Goal: Task Accomplishment & Management: Manage account settings

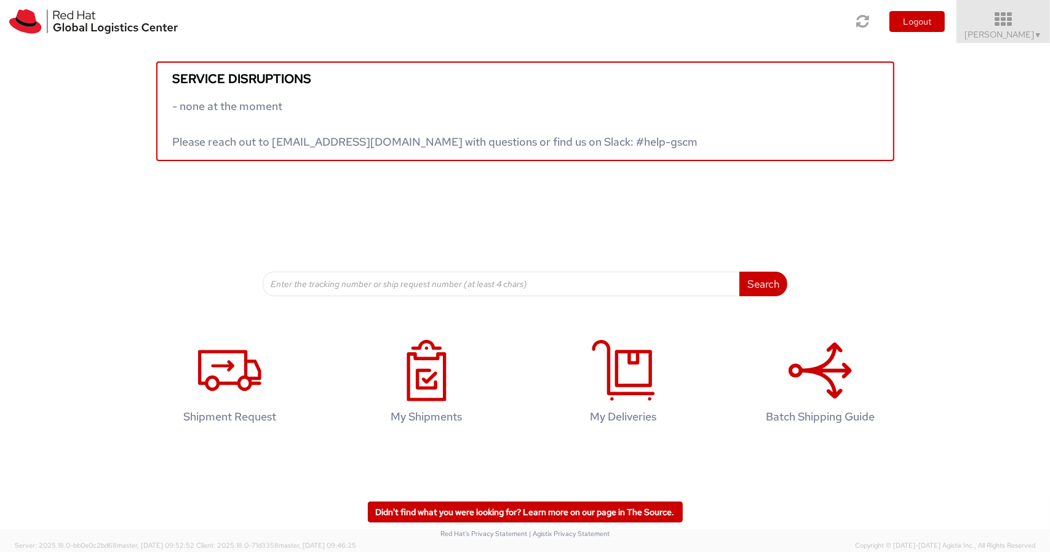
click at [1010, 29] on span "Nilesh Shinde ▼" at bounding box center [1003, 34] width 77 height 11
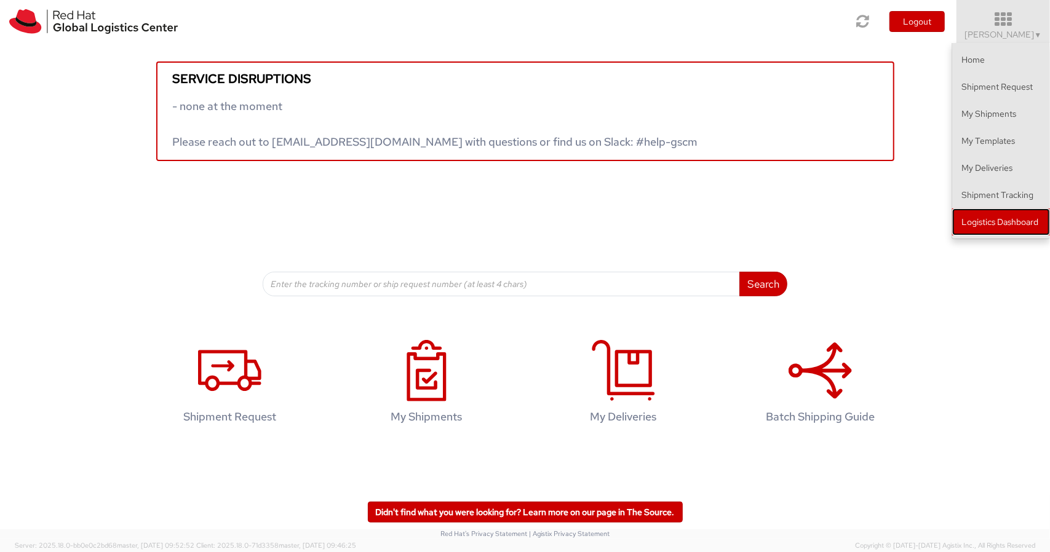
click at [979, 220] on link "Logistics Dashboard" at bounding box center [1001, 221] width 98 height 27
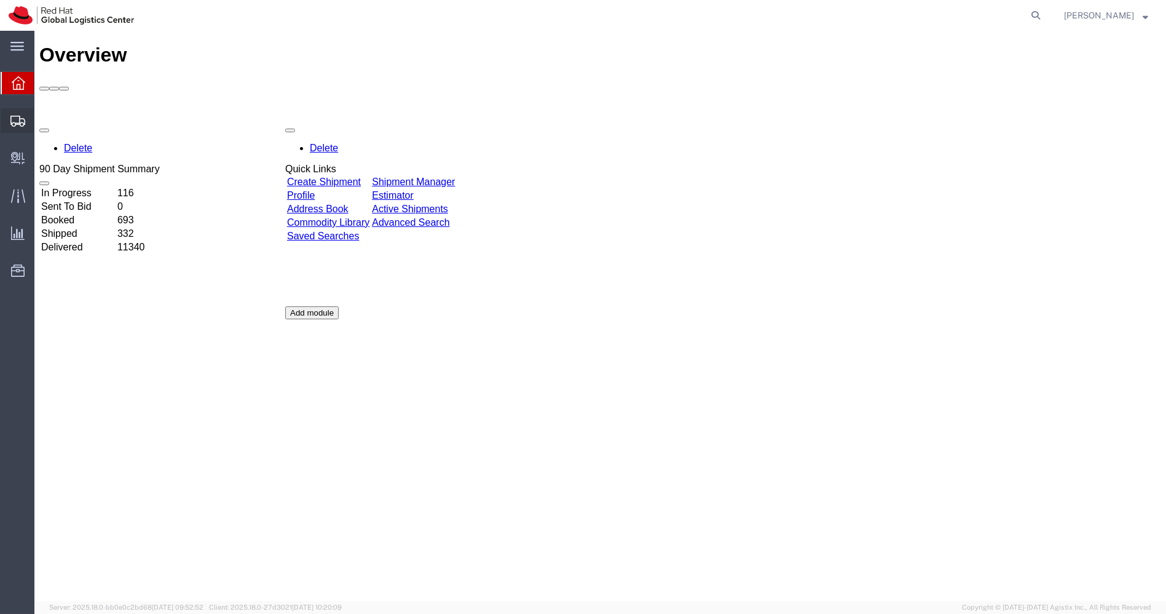
click at [42, 120] on span "Shipments" at bounding box center [38, 120] width 9 height 25
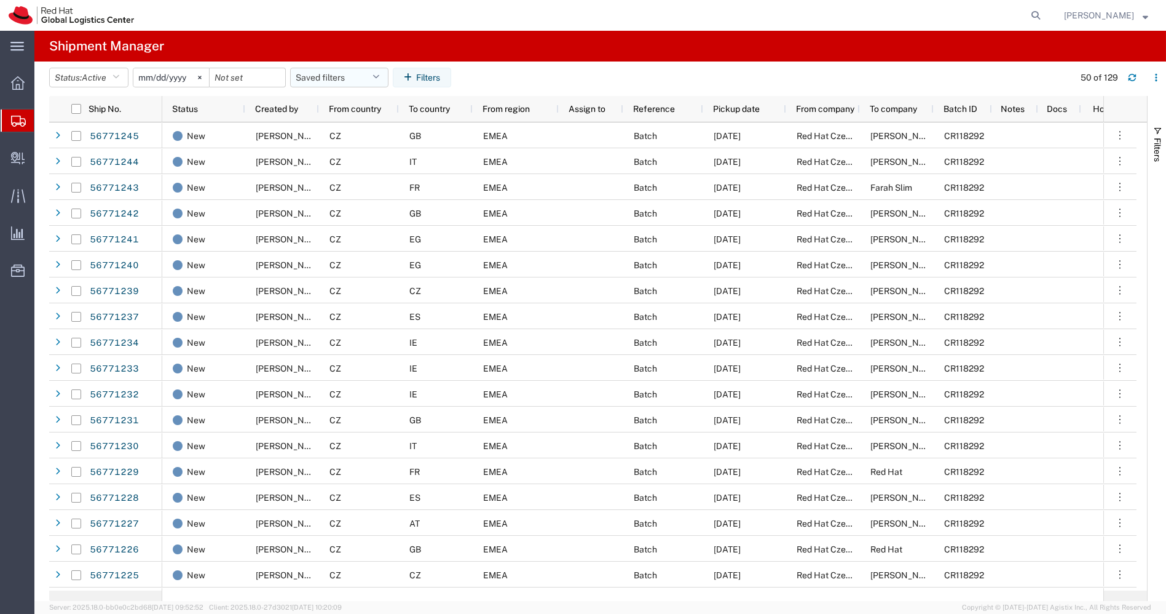
click at [387, 81] on button "Saved filters" at bounding box center [339, 78] width 98 height 20
click at [347, 123] on span "APAC" at bounding box center [372, 131] width 161 height 23
type input "[DATE]"
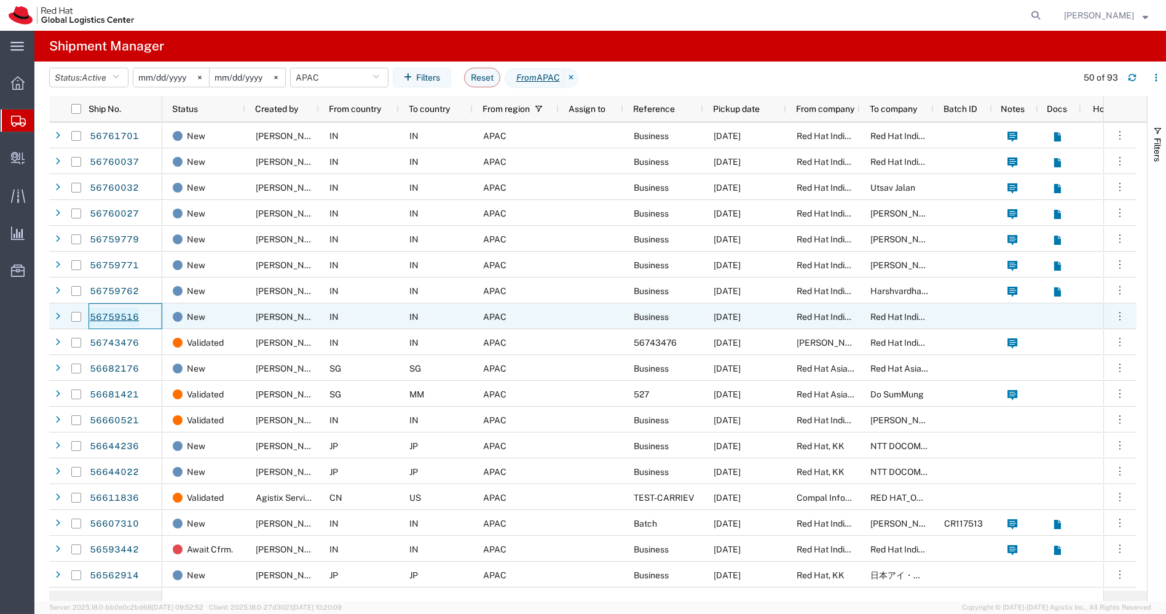
click at [117, 315] on link "56759516" at bounding box center [114, 317] width 50 height 20
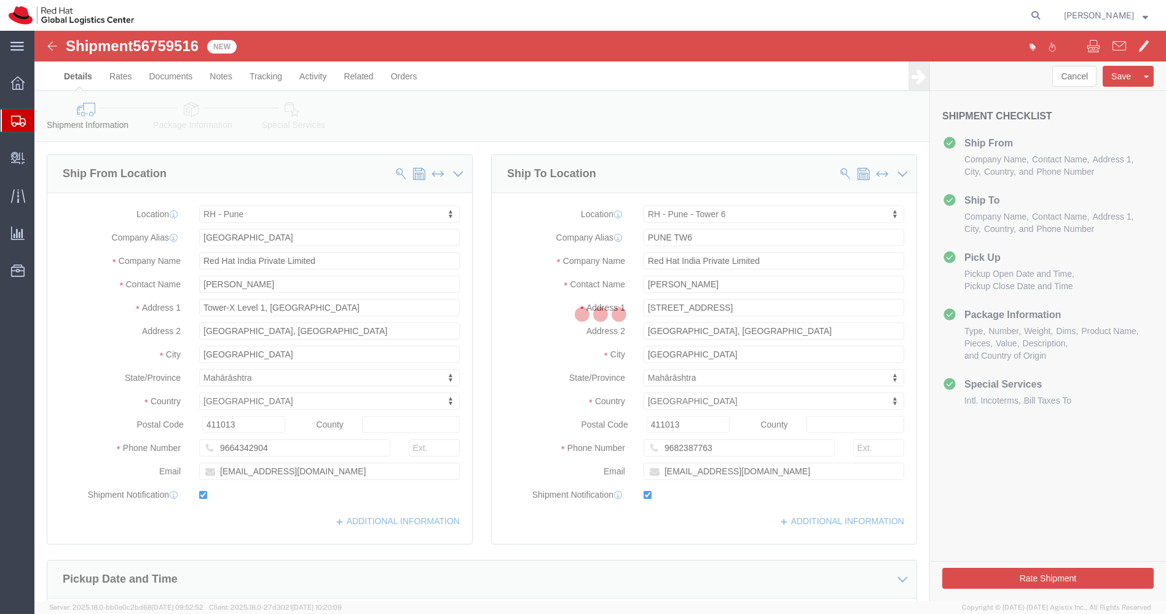
select select "38007"
select select "38432"
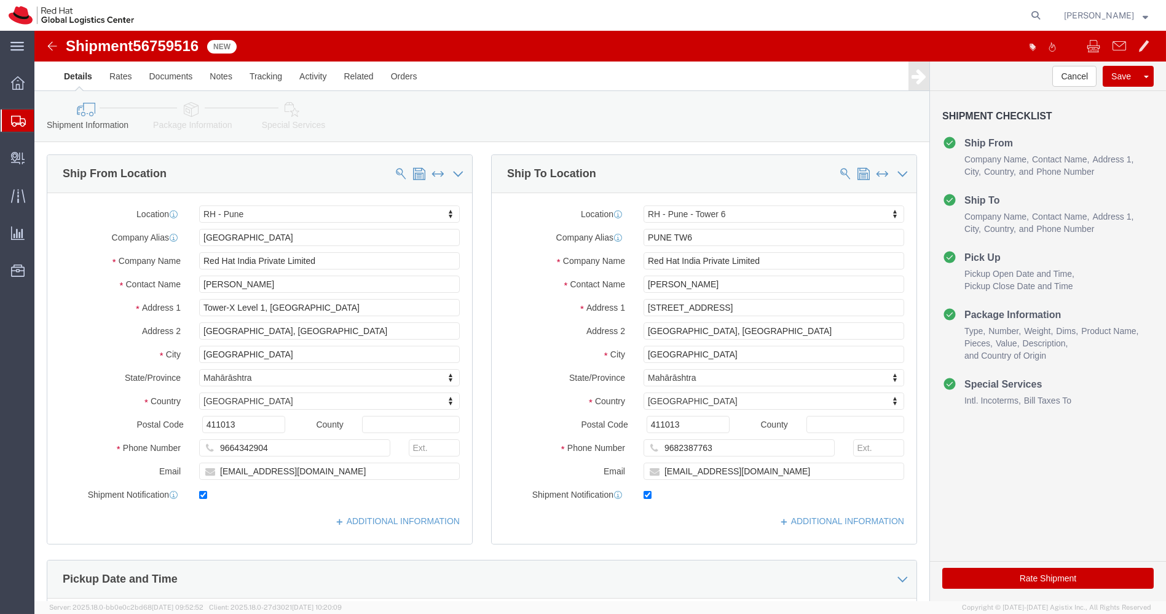
click icon
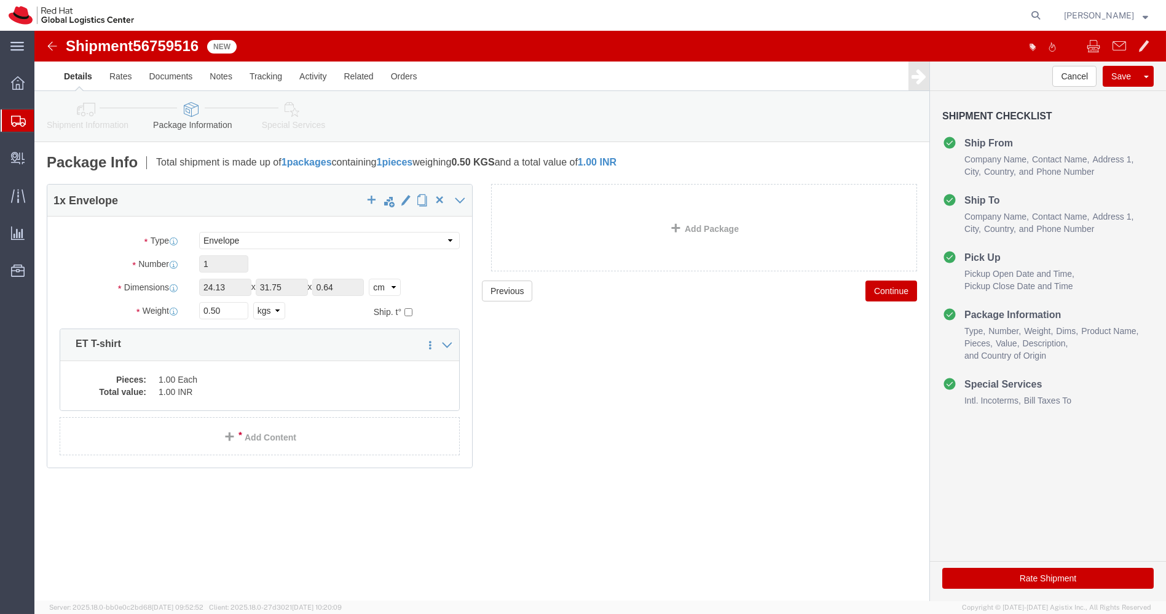
click icon
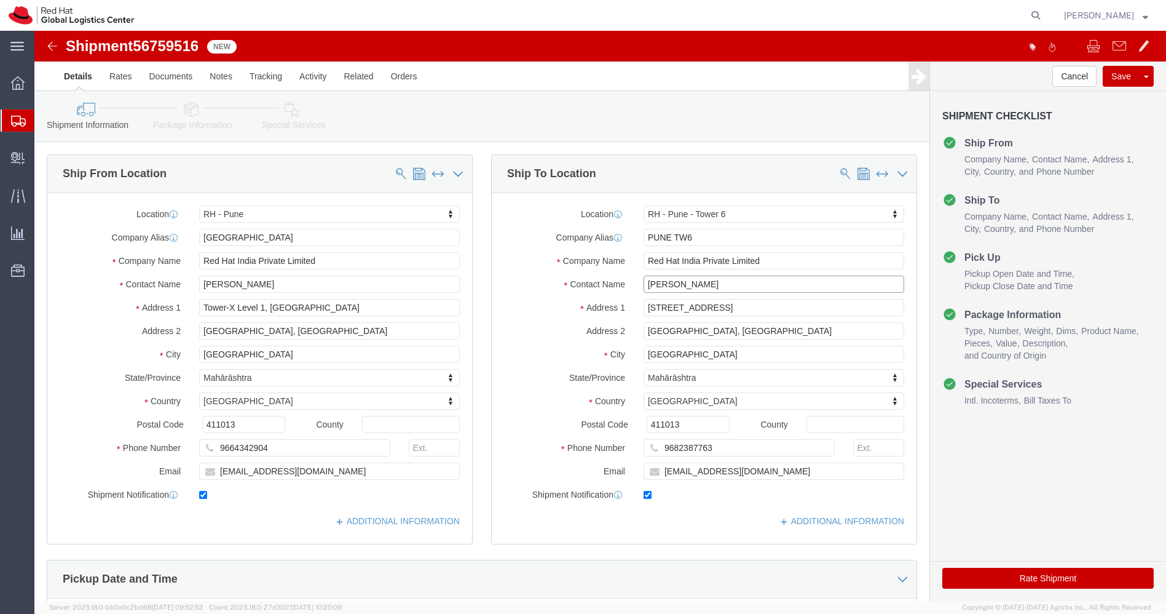
drag, startPoint x: 675, startPoint y: 250, endPoint x: 582, endPoint y: 256, distance: 93.7
click div "Contact Name [PERSON_NAME]"
click input "[GEOGRAPHIC_DATA]"
paste input "[PERSON_NAME]"
type input "PUNE [PERSON_NAME]"
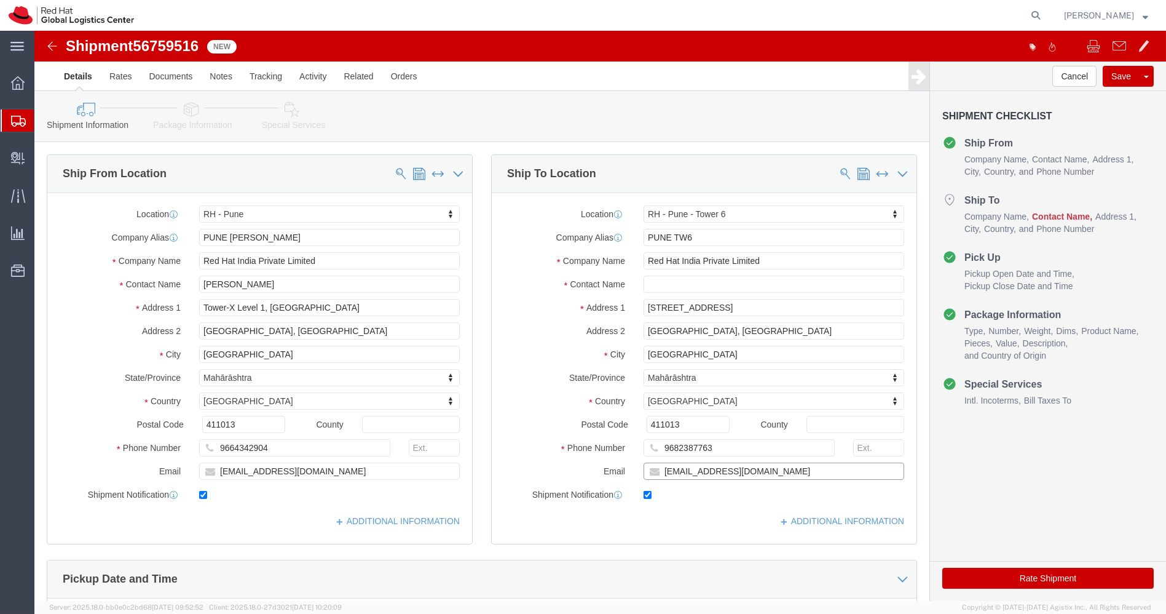
drag, startPoint x: 737, startPoint y: 438, endPoint x: 565, endPoint y: 446, distance: 171.7
click div "Email [EMAIL_ADDRESS][DOMAIN_NAME]"
click input "[EMAIL_ADDRESS][DOMAIN_NAME]"
paste input "[EMAIL_ADDRESS][DOMAIN_NAME]"
type input "[EMAIL_ADDRESS][DOMAIN_NAME] [EMAIL_ADDRESS][DOMAIN_NAME]"
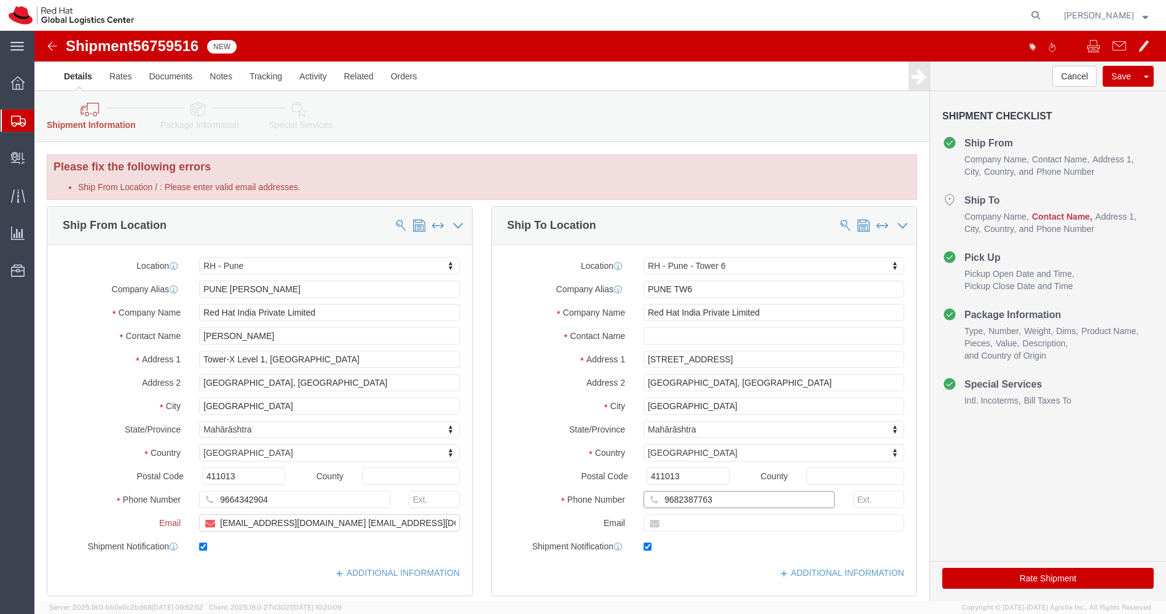
drag, startPoint x: 692, startPoint y: 465, endPoint x: 605, endPoint y: 466, distance: 87.3
click input "9682387763"
click input "9664342904"
paste input "968238776"
type input "9664342904 968238776"
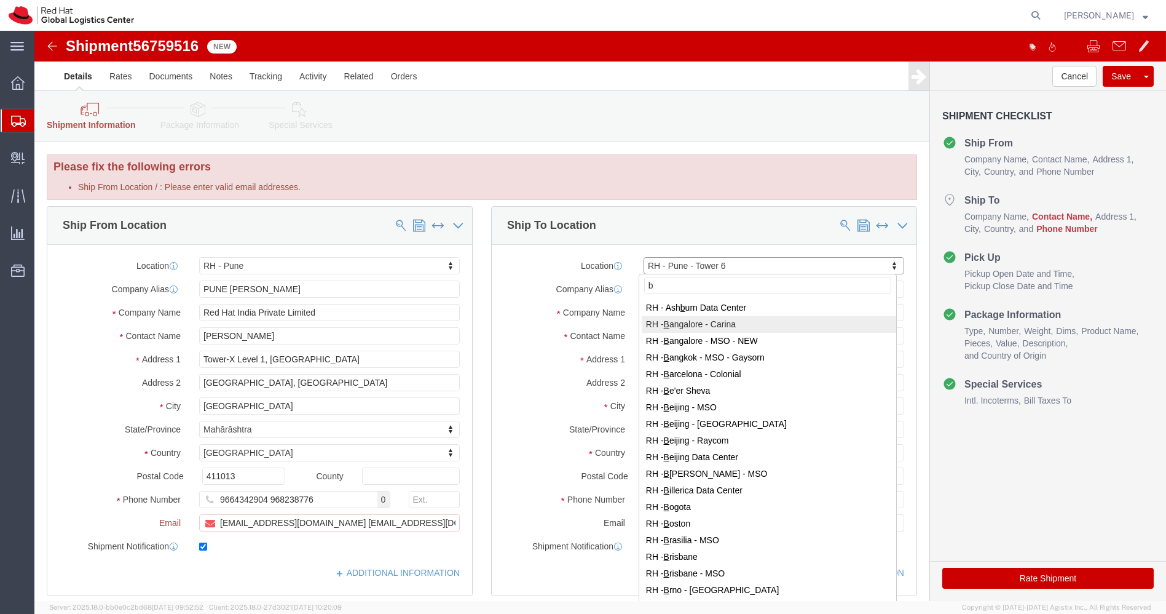
type input "b"
select select "37925"
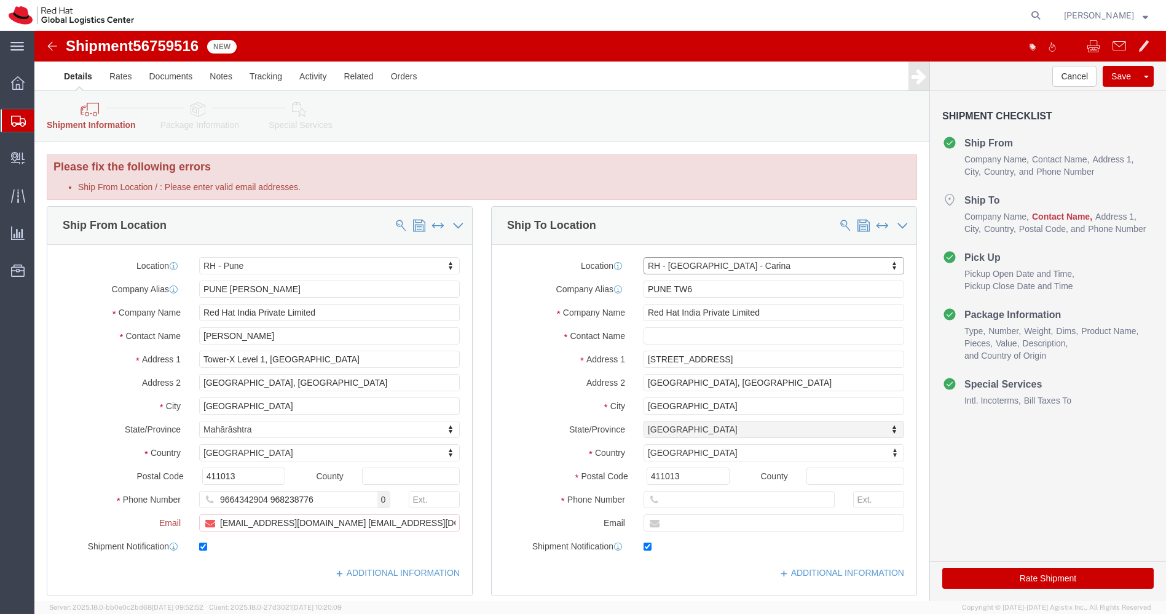
select select "KA"
drag, startPoint x: 276, startPoint y: 258, endPoint x: 196, endPoint y: 255, distance: 80.6
click input "PUNE [PERSON_NAME]"
type input "[GEOGRAPHIC_DATA]"
click input "text"
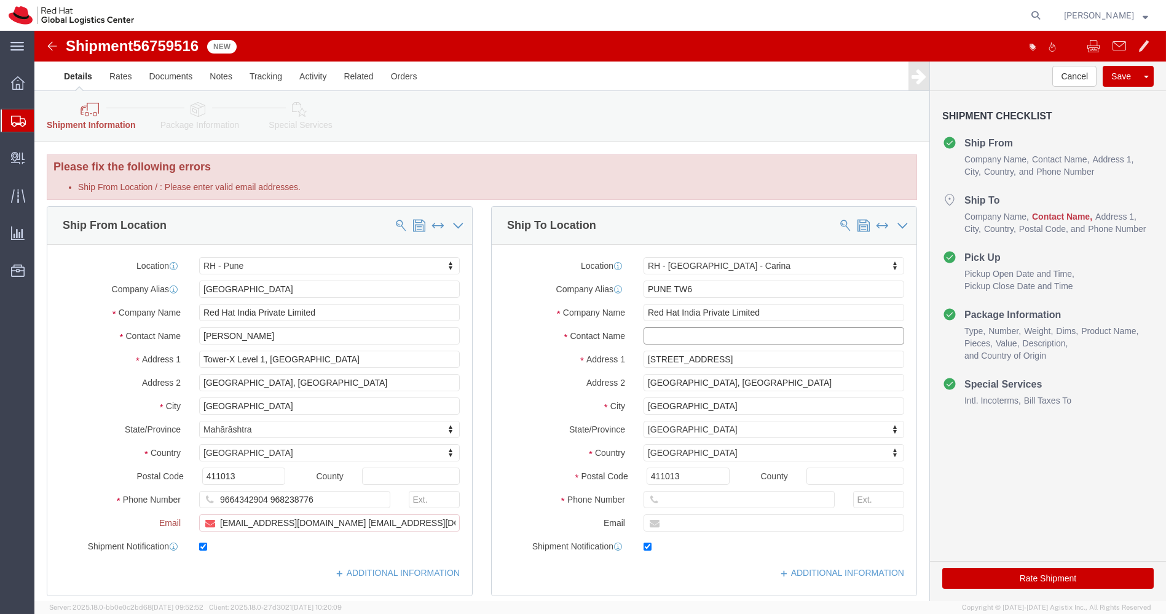
paste input "[PERSON_NAME]"
type input "[PERSON_NAME]"
drag, startPoint x: 290, startPoint y: 463, endPoint x: 234, endPoint y: 461, distance: 55.4
click input "9664342904 968238776"
type input "9664342904"
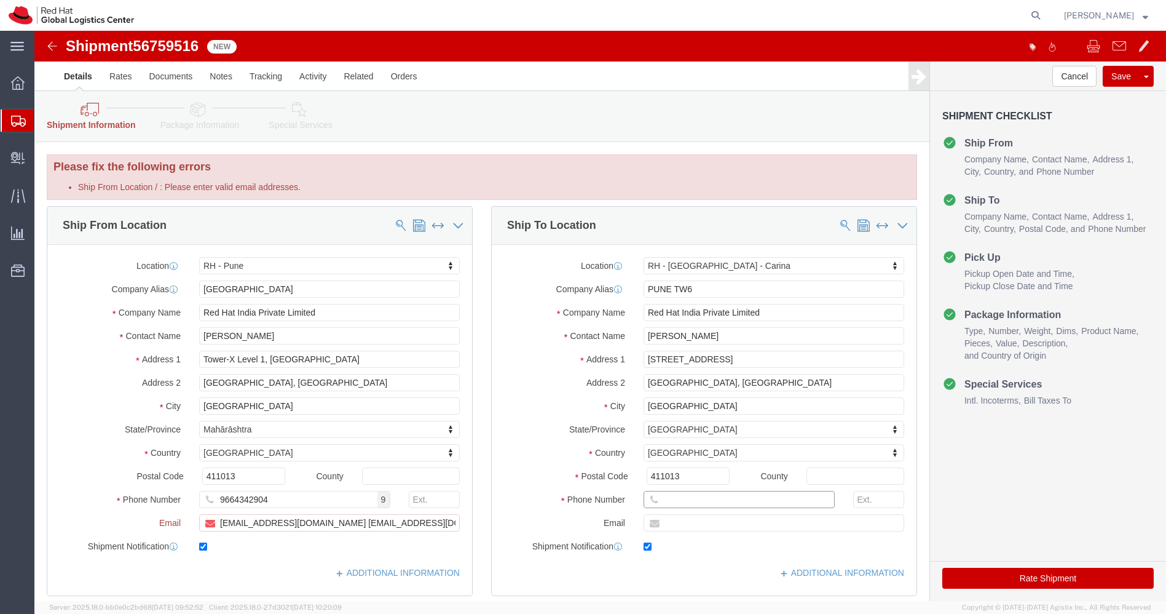
click input "text"
paste input "68238776"
type input "968238776"
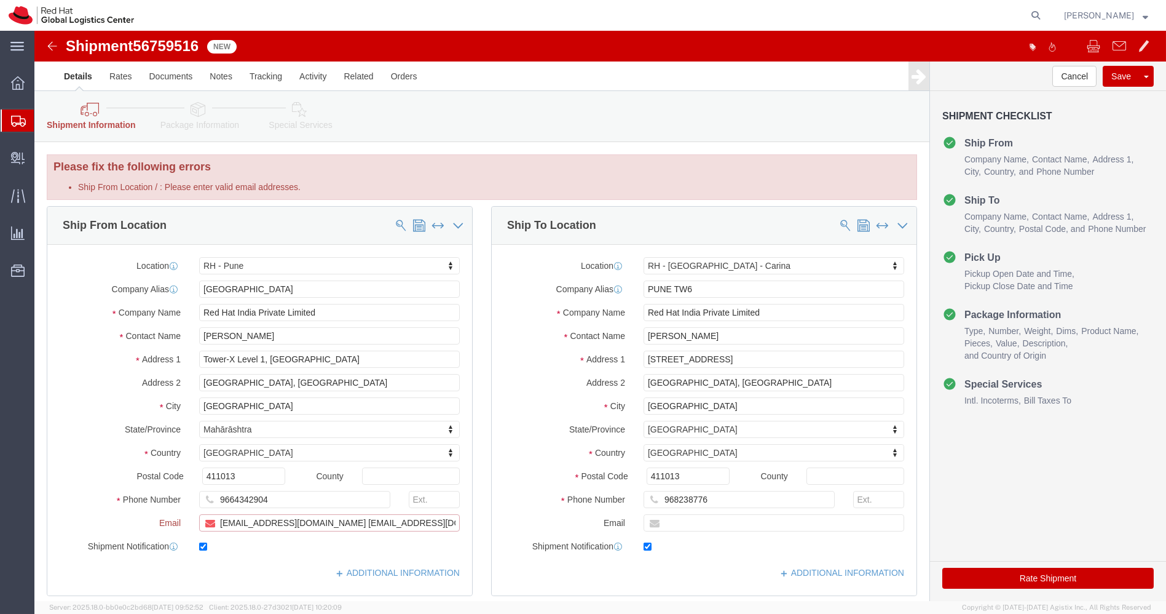
drag, startPoint x: 356, startPoint y: 491, endPoint x: 269, endPoint y: 488, distance: 86.7
click input "[EMAIL_ADDRESS][DOMAIN_NAME] [EMAIL_ADDRESS][DOMAIN_NAME]"
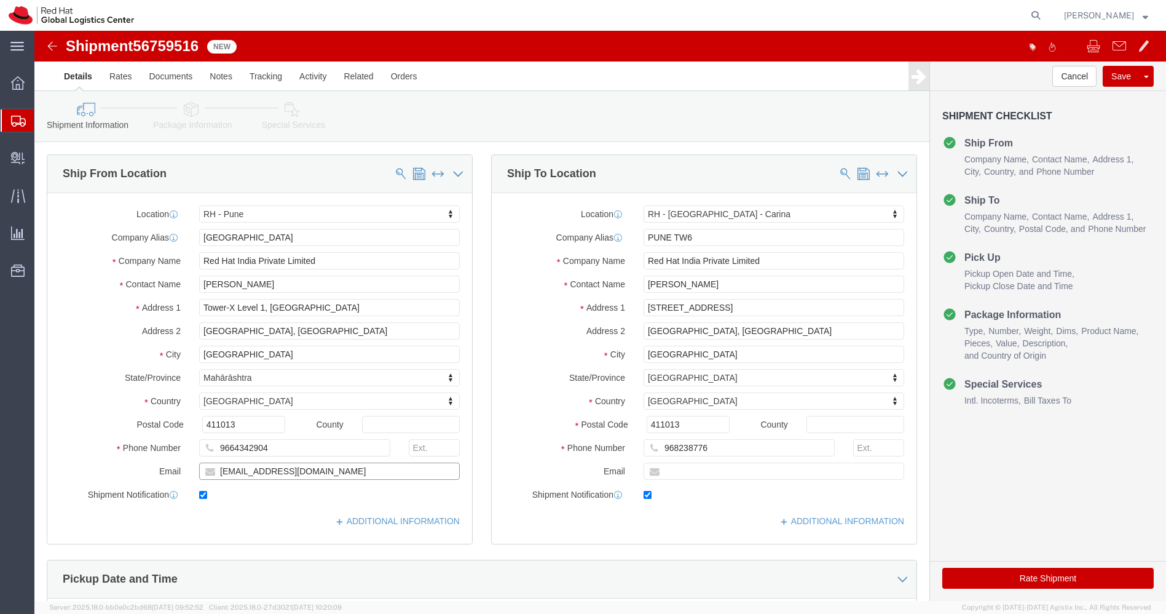
type input "[EMAIL_ADDRESS][DOMAIN_NAME]"
click input "text"
paste input "[EMAIL_ADDRESS][DOMAIN_NAME]"
type input "[EMAIL_ADDRESS][DOMAIN_NAME]"
click input "checkbox"
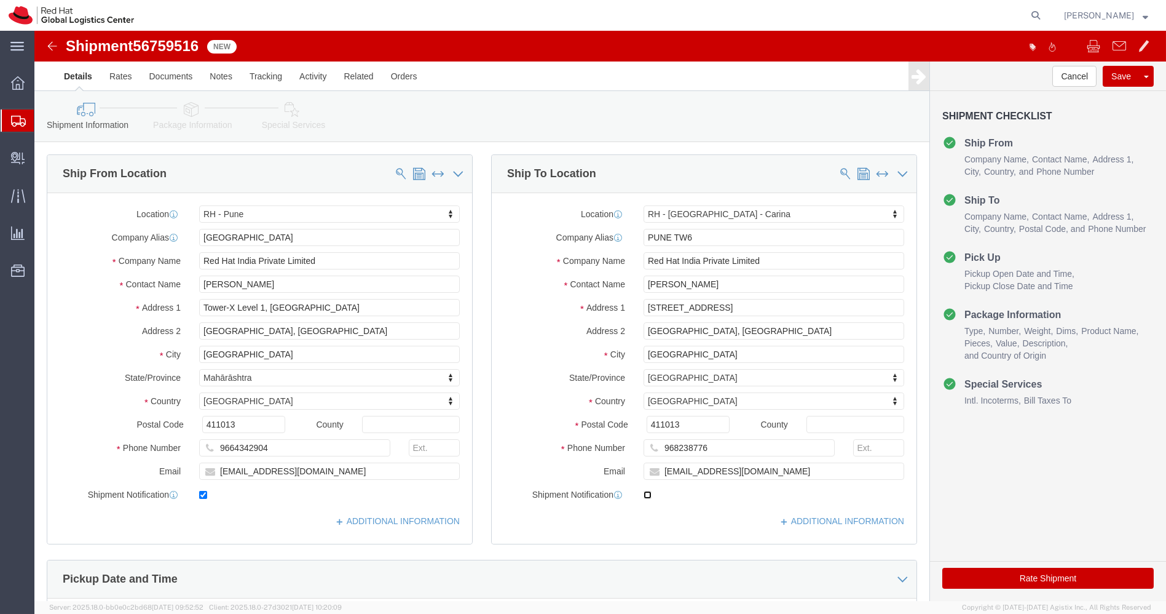
click input "checkbox"
checkbox input "true"
click icon
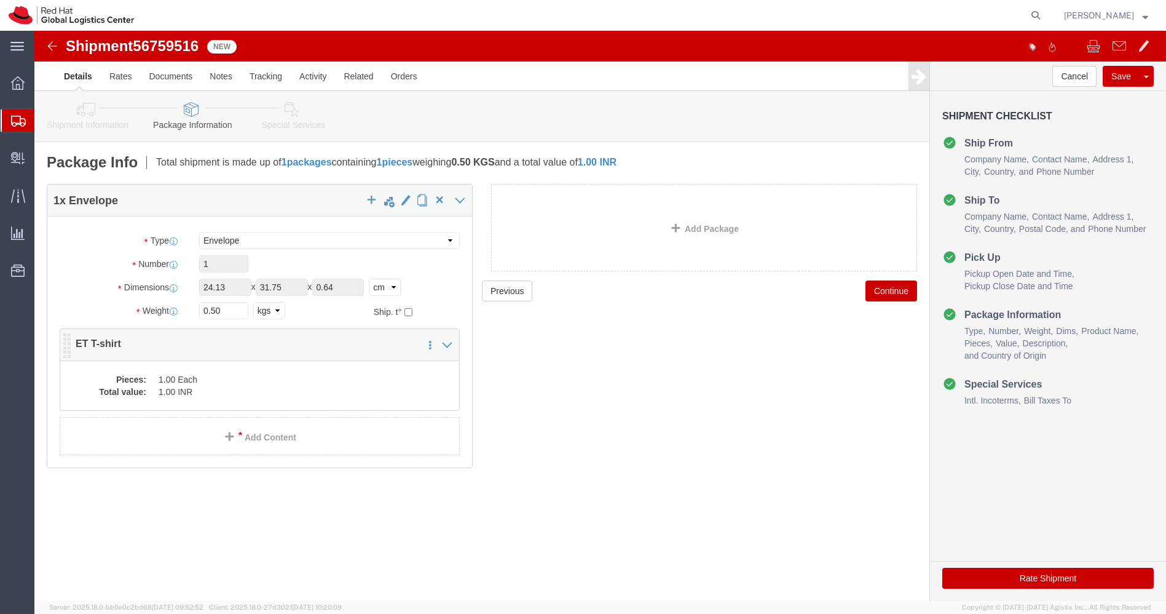
click div "Pieces: 1.00 Each Total value: 1.00 INR"
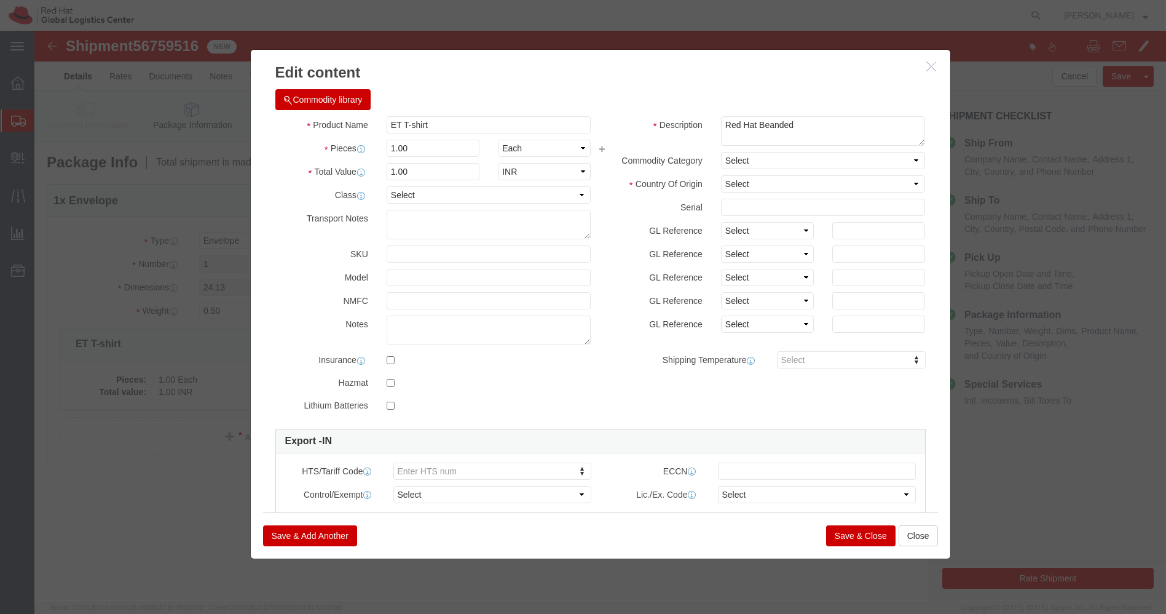
click button "Save & Close"
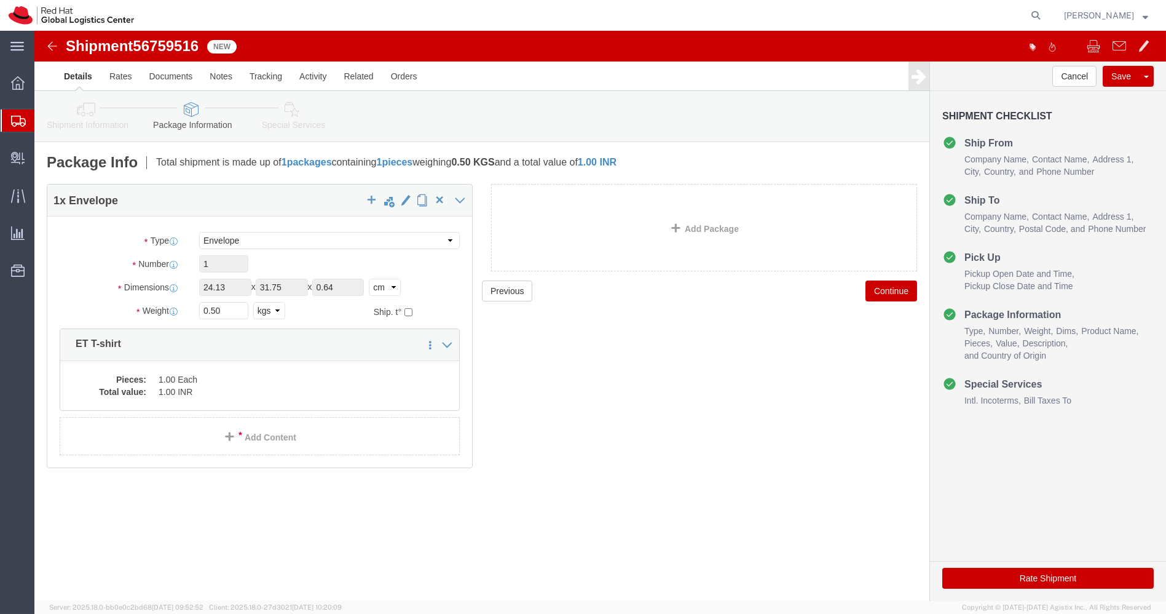
click icon
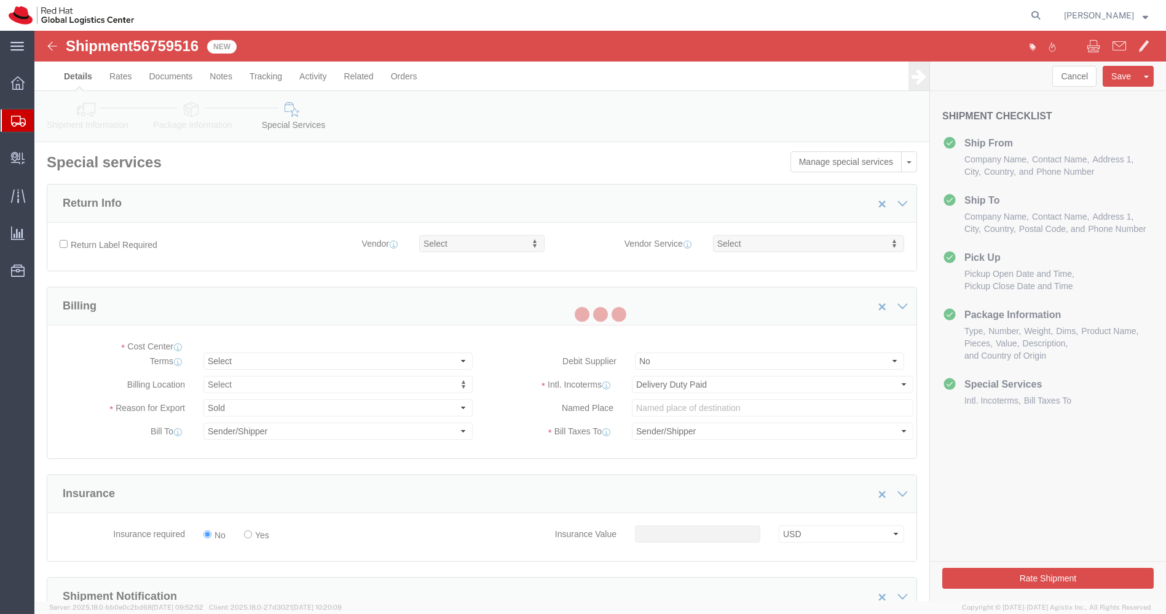
select select "COSTCENTER"
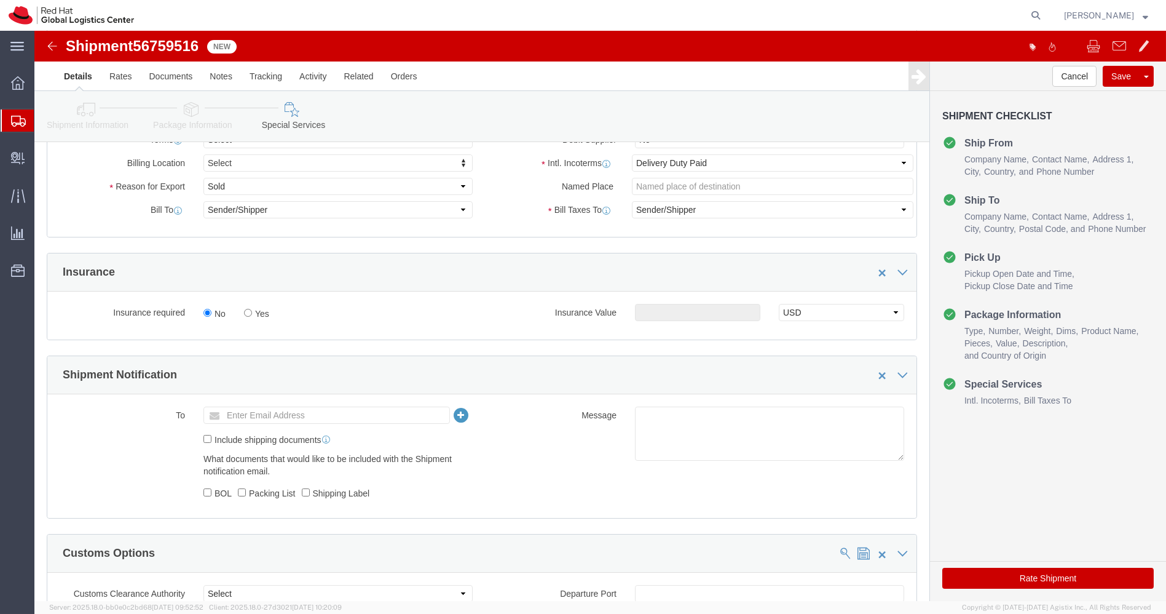
scroll to position [235, 0]
click input "text"
type input "[EMAIL_ADDRESS][DOMAIN_NAME]"
click textarea
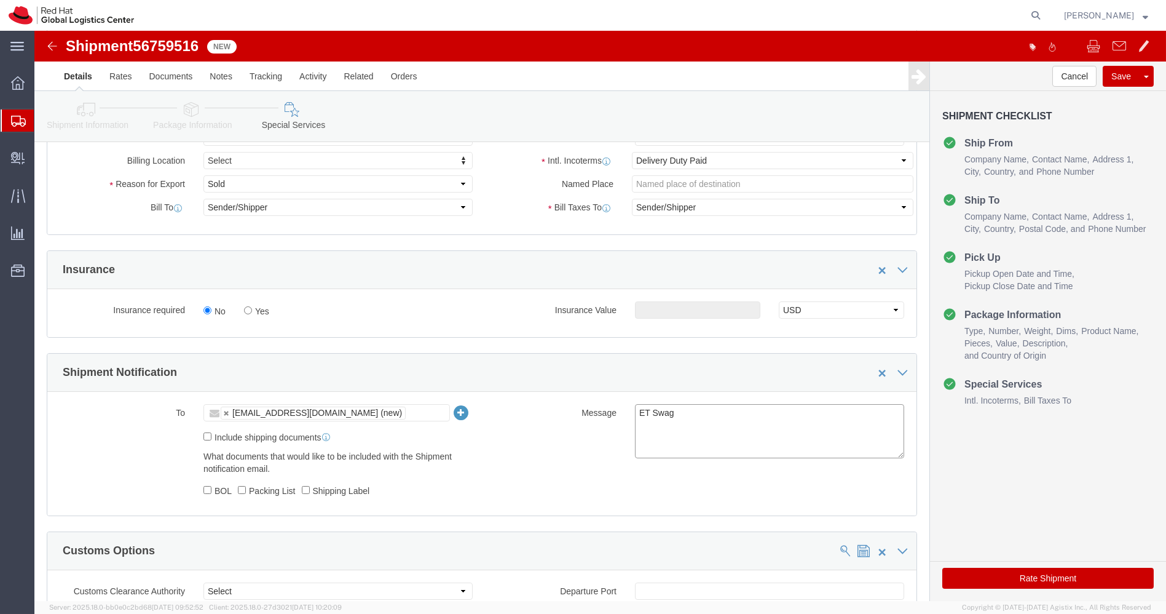
type textarea "ET Swag"
click button "Rate Shipment"
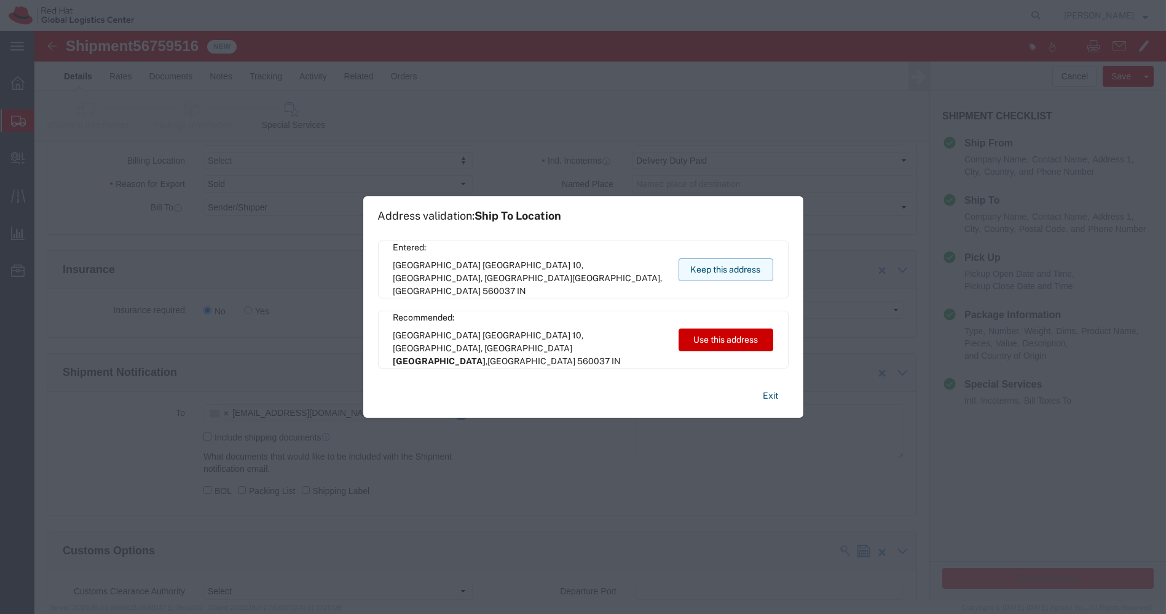
click at [714, 263] on button "Keep this address" at bounding box center [726, 269] width 95 height 23
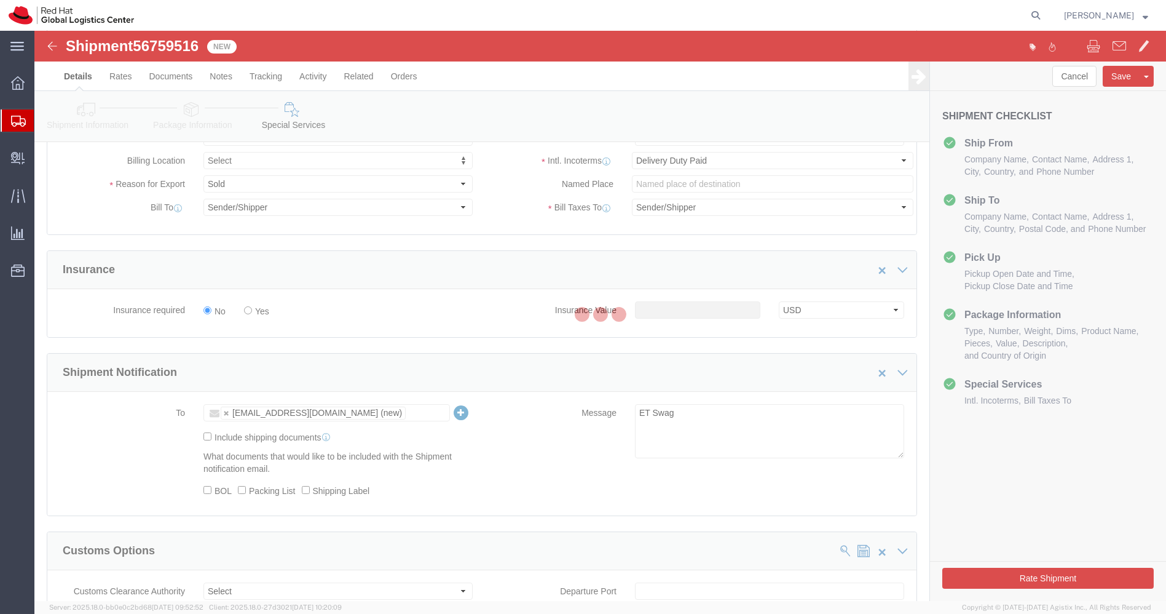
scroll to position [0, 0]
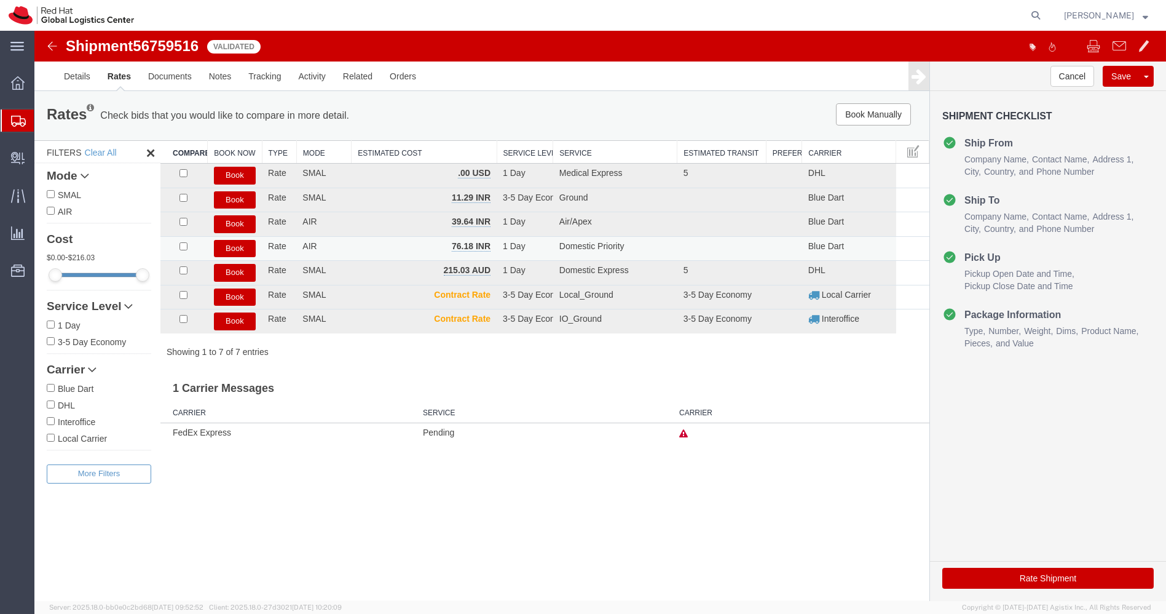
click at [233, 241] on button "Book" at bounding box center [235, 249] width 42 height 18
click at [237, 244] on button "Book" at bounding box center [235, 249] width 42 height 18
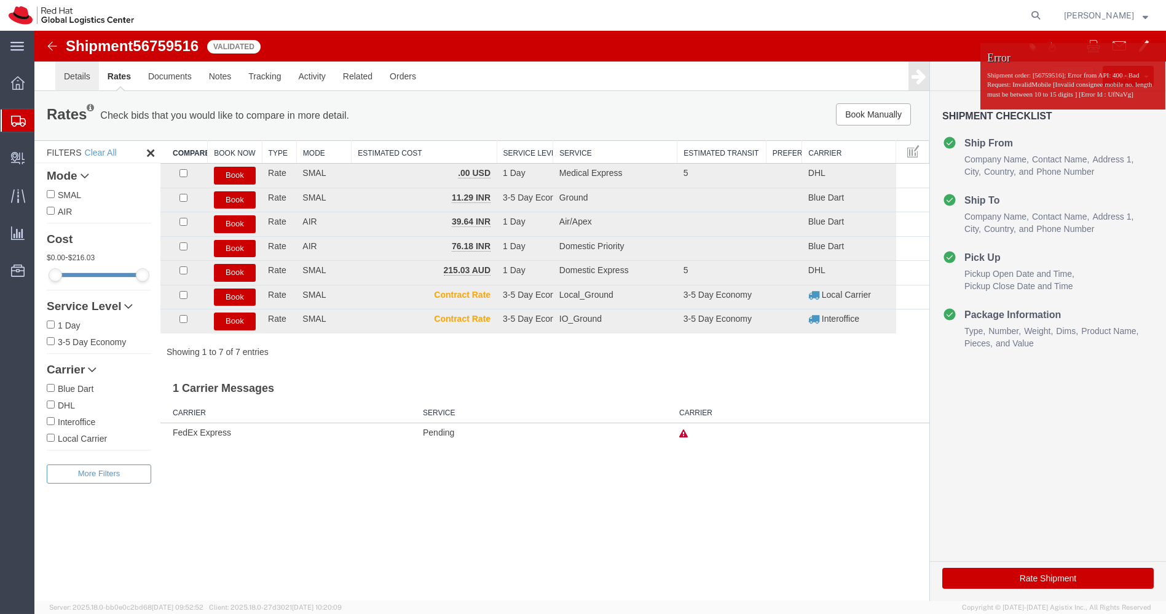
click at [76, 82] on link "Details" at bounding box center [77, 76] width 44 height 30
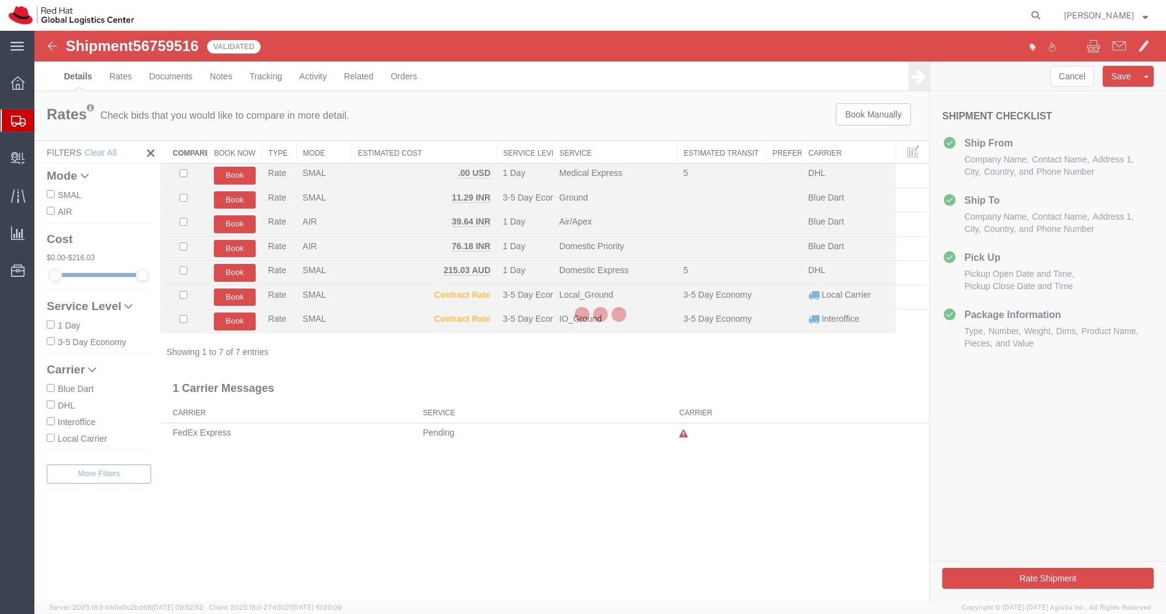
select select "38007"
select select "37925"
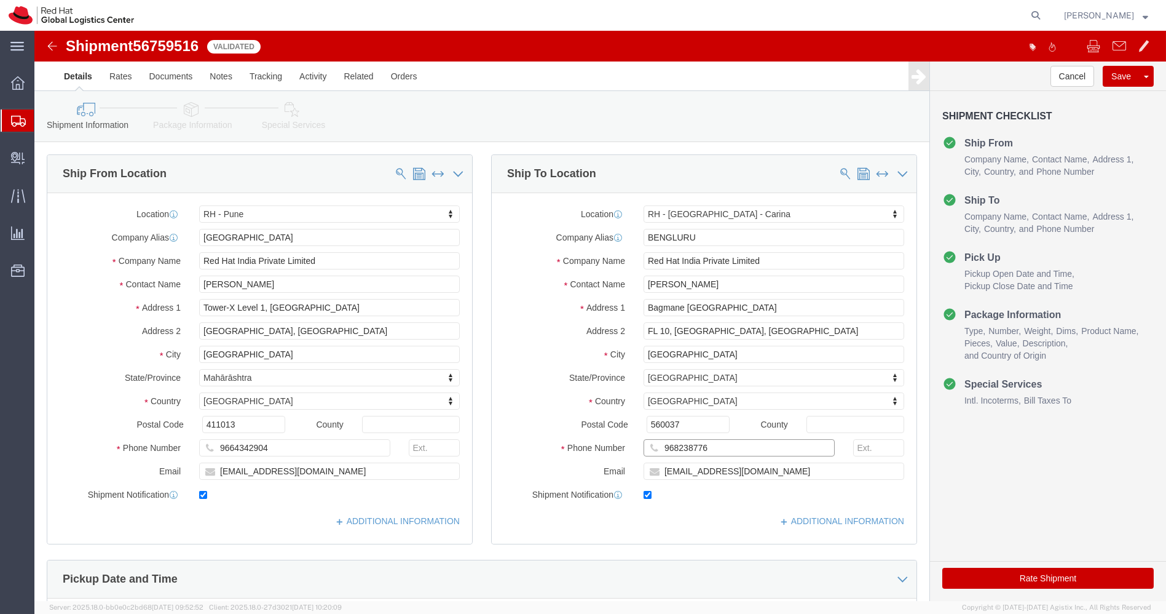
click input "968238776"
click input "[PERSON_NAME]"
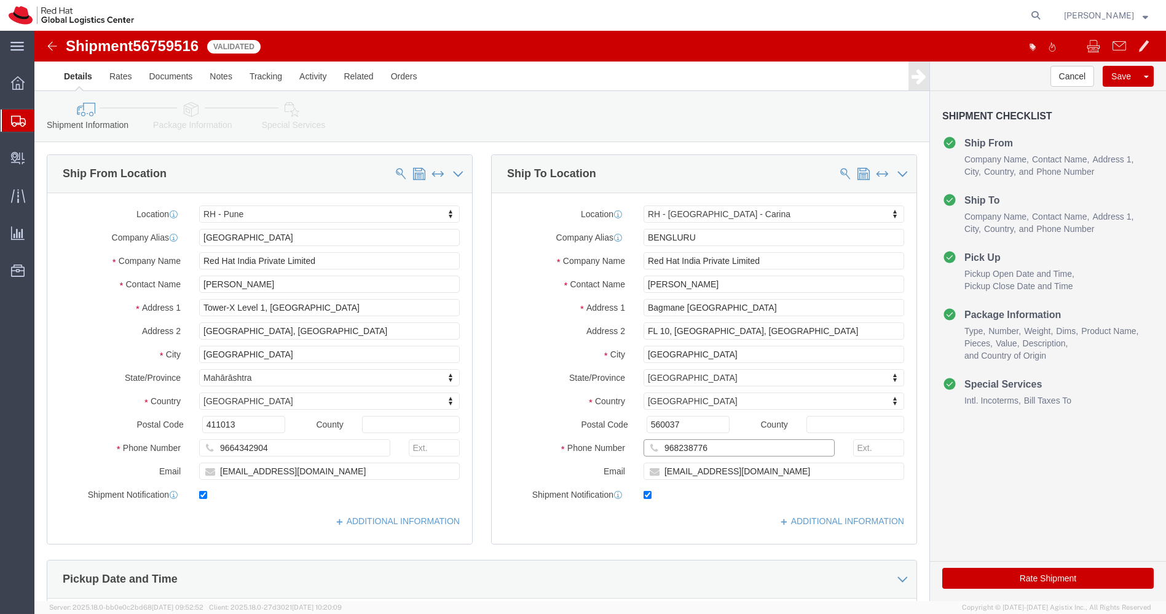
click input "968238776"
paste input "3"
type input "9682387763"
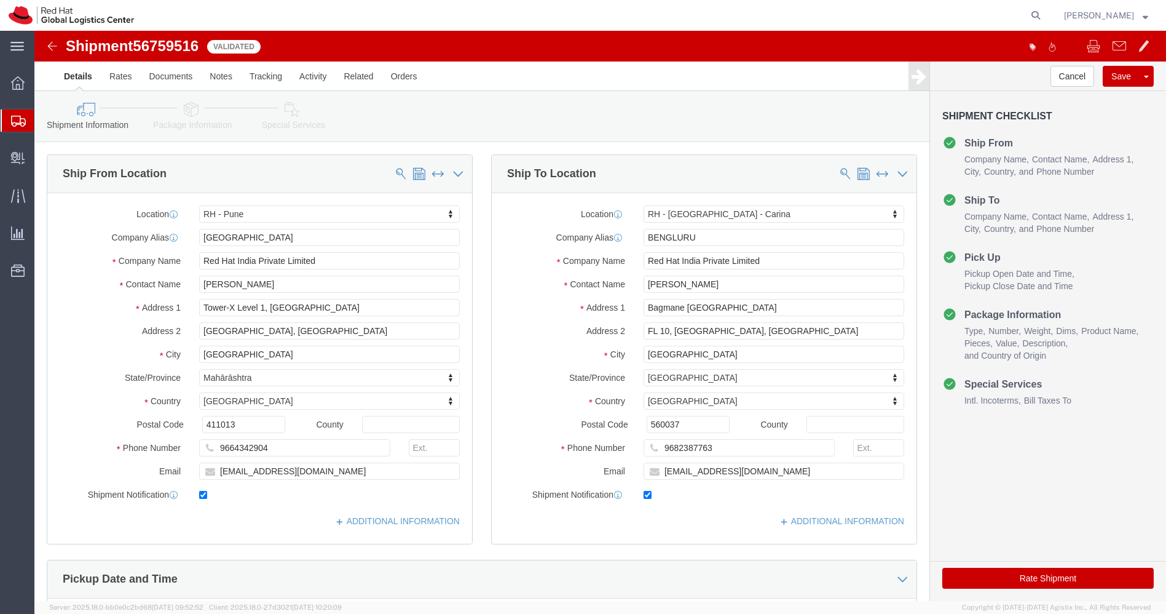
click button "Rate Shipment"
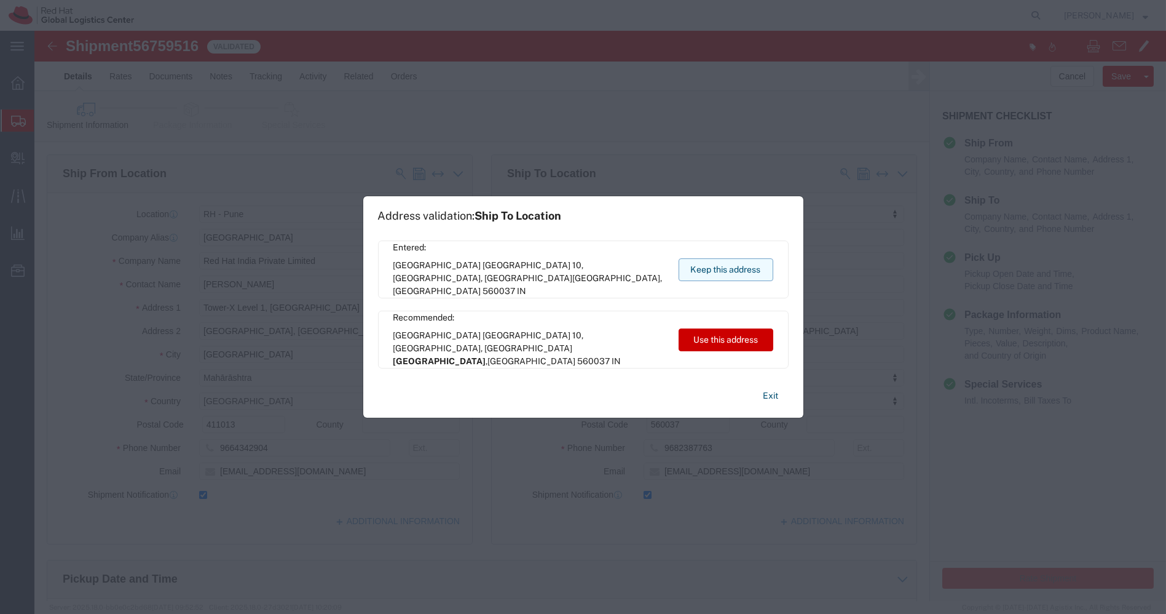
click at [711, 275] on button "Keep this address" at bounding box center [726, 269] width 95 height 23
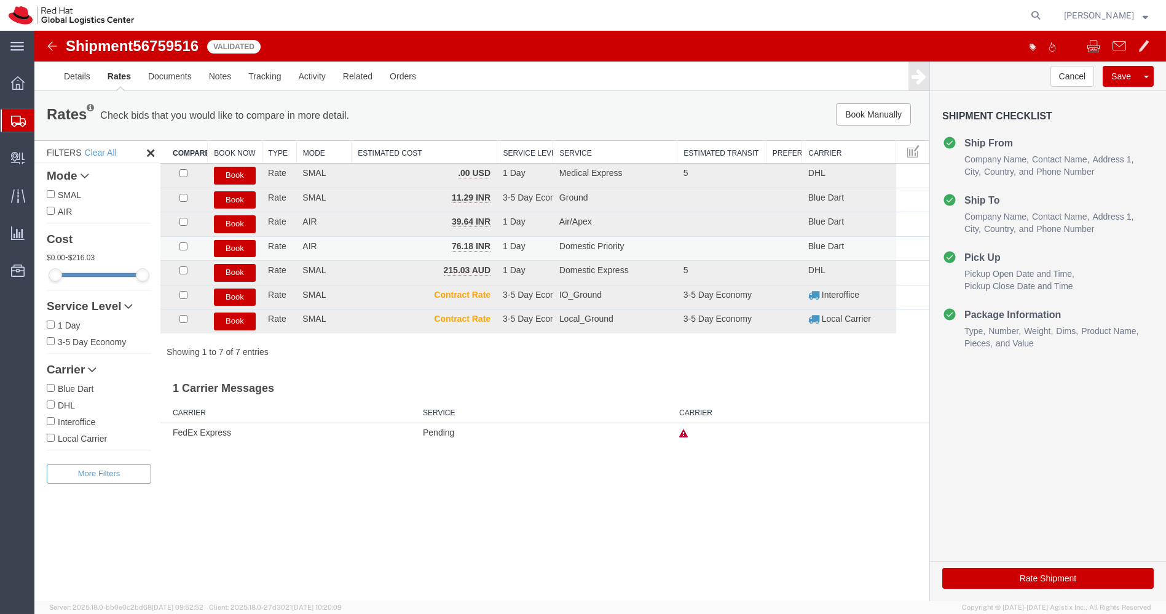
click at [244, 245] on button "Book" at bounding box center [235, 249] width 42 height 18
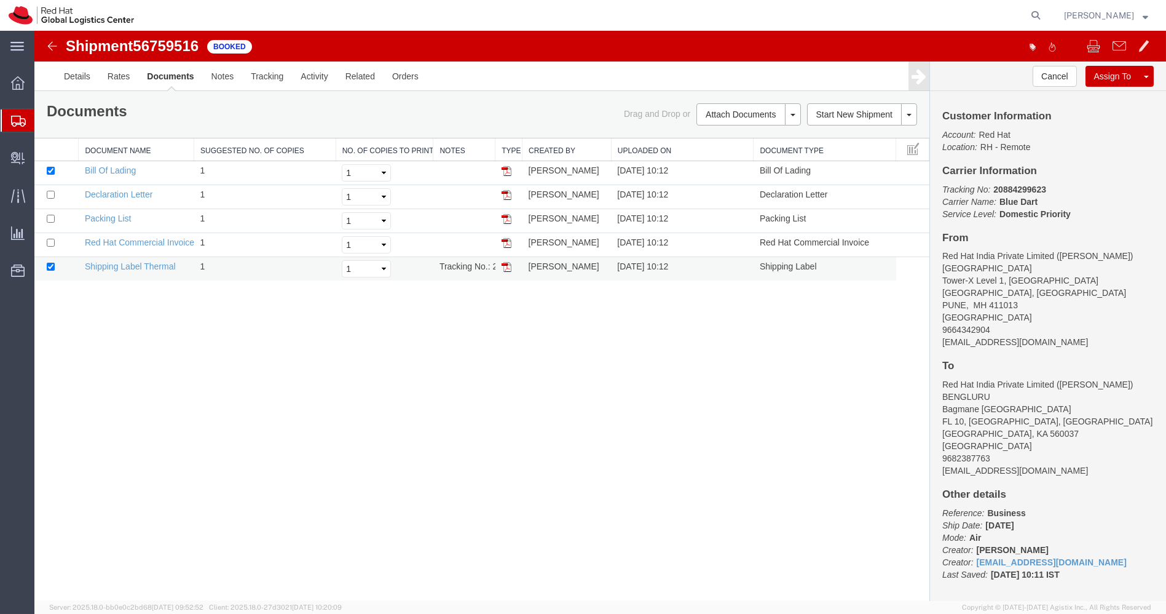
click at [508, 266] on img at bounding box center [507, 267] width 10 height 10
click at [12, 122] on icon at bounding box center [18, 121] width 15 height 11
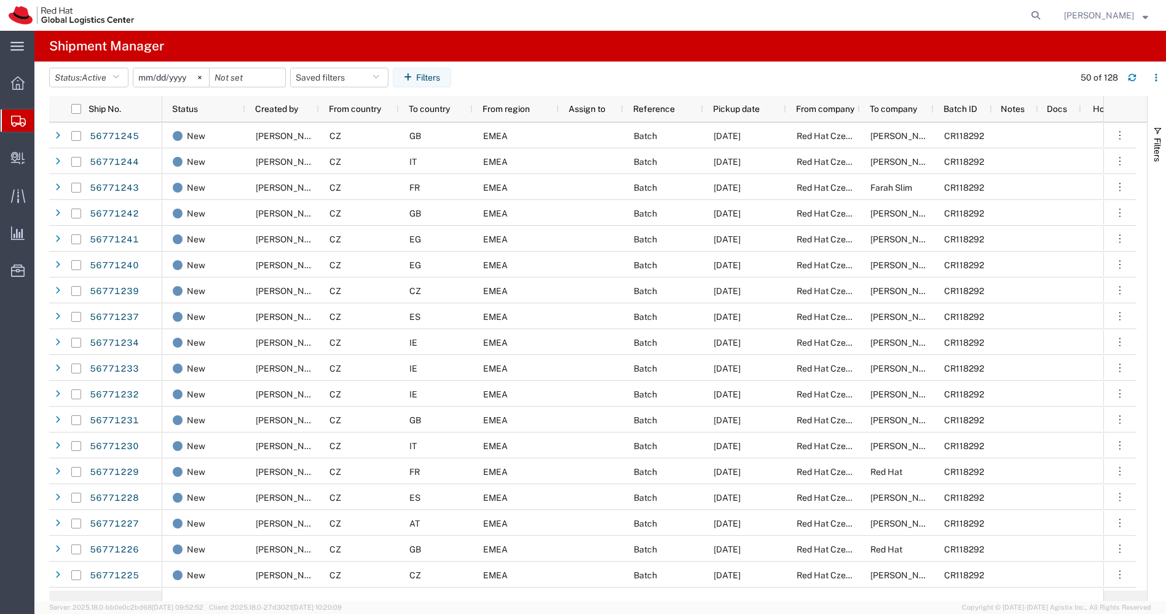
click at [1047, 6] on form at bounding box center [1037, 15] width 20 height 31
drag, startPoint x: 1054, startPoint y: 6, endPoint x: 1050, endPoint y: 17, distance: 11.3
click at [1047, 17] on form at bounding box center [1037, 15] width 20 height 31
click at [1045, 17] on icon at bounding box center [1035, 15] width 17 height 17
paste input "56681595"
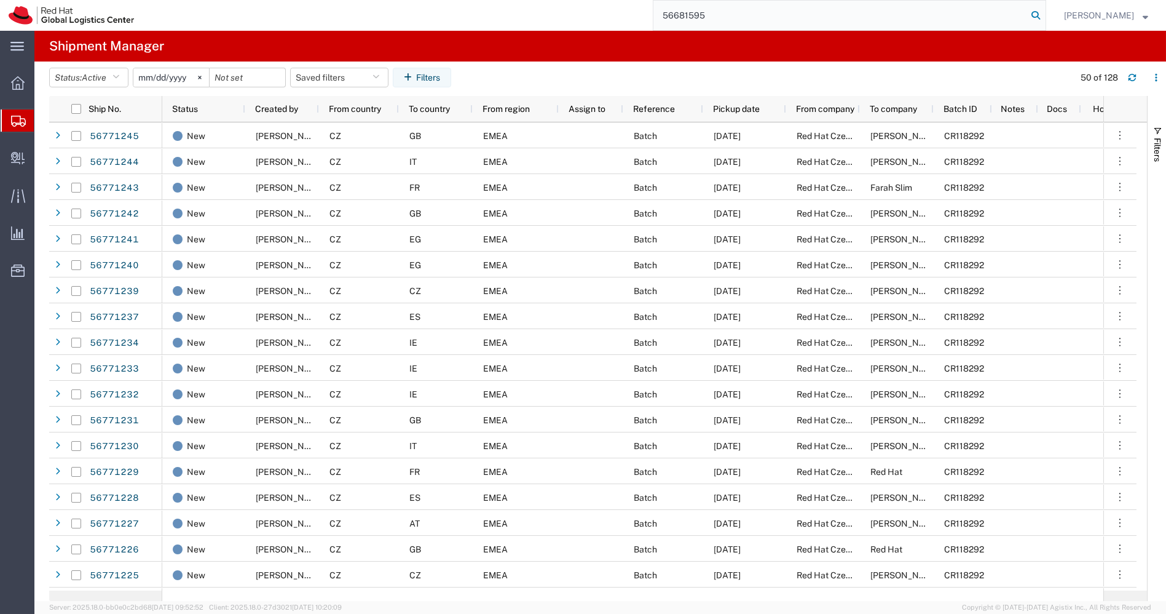
type input "56681595"
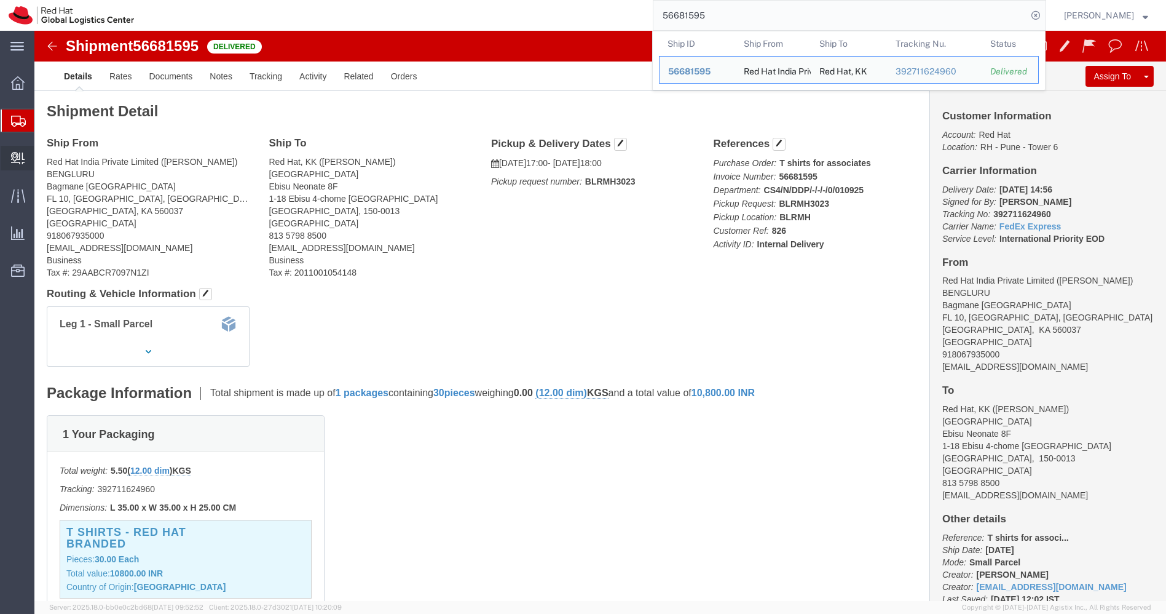
click at [0, 0] on span "Create Delivery" at bounding box center [0, 0] width 0 height 0
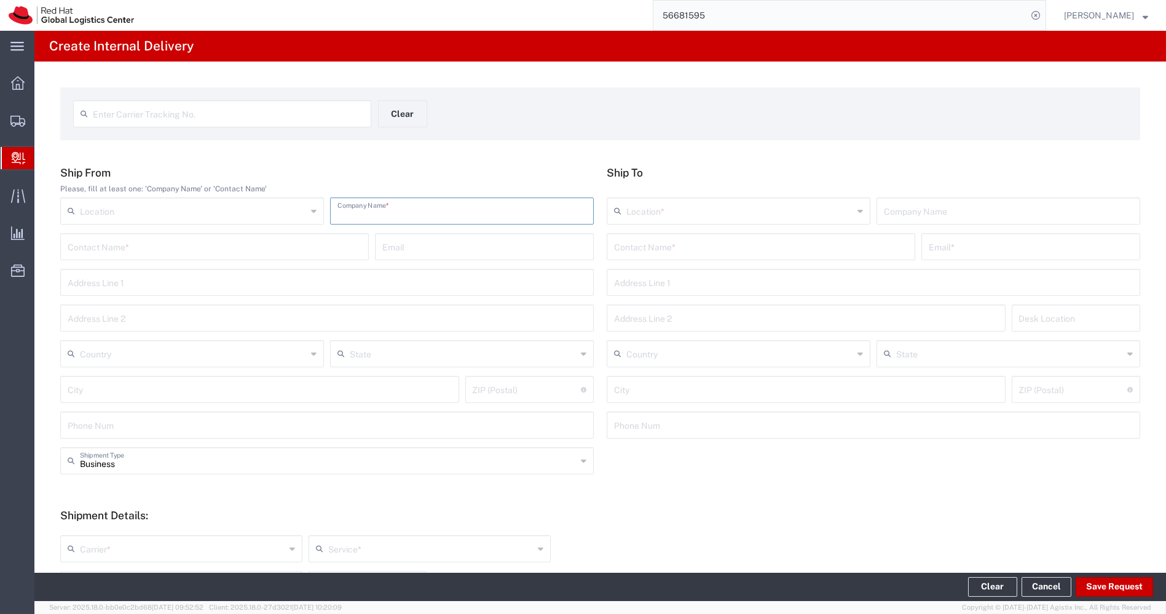
click at [366, 215] on input "text" at bounding box center [462, 210] width 249 height 22
type input "NHCE"
click at [263, 242] on input "text" at bounding box center [215, 246] width 294 height 22
type input "Volunteers T-Shirts"
click at [657, 238] on input "text" at bounding box center [761, 246] width 294 height 22
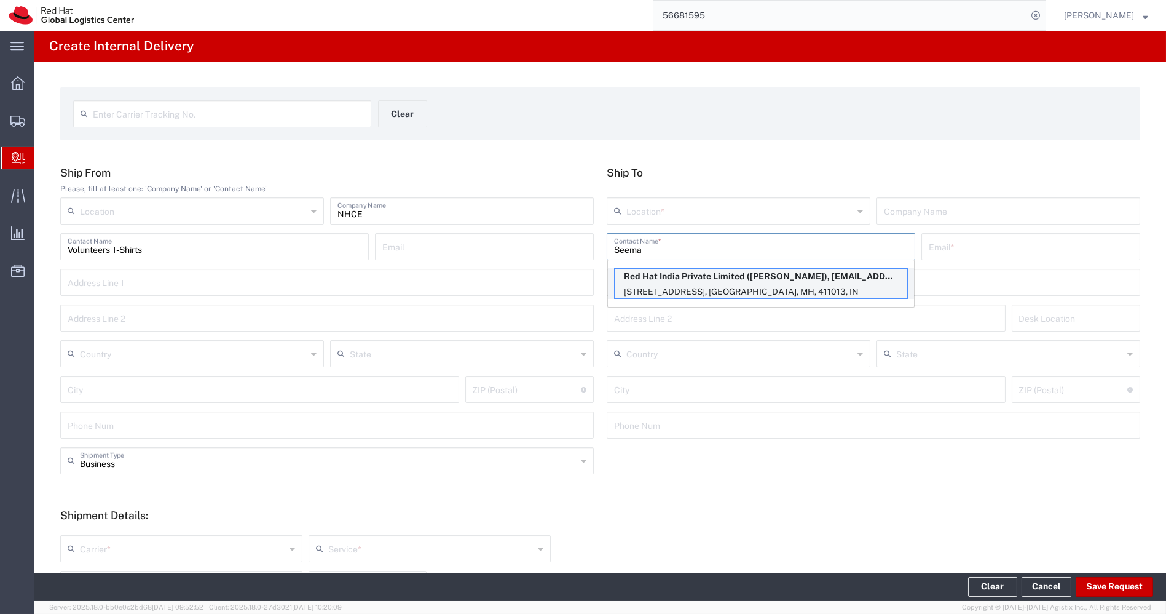
type input "Seema"
click at [690, 296] on p "[STREET_ADDRESS], [GEOGRAPHIC_DATA], MH, 411013, IN" at bounding box center [761, 291] width 293 height 15
type input "RH - Pune - Tower 6"
type input "Red Hat India Private Limited"
type input "[PERSON_NAME]"
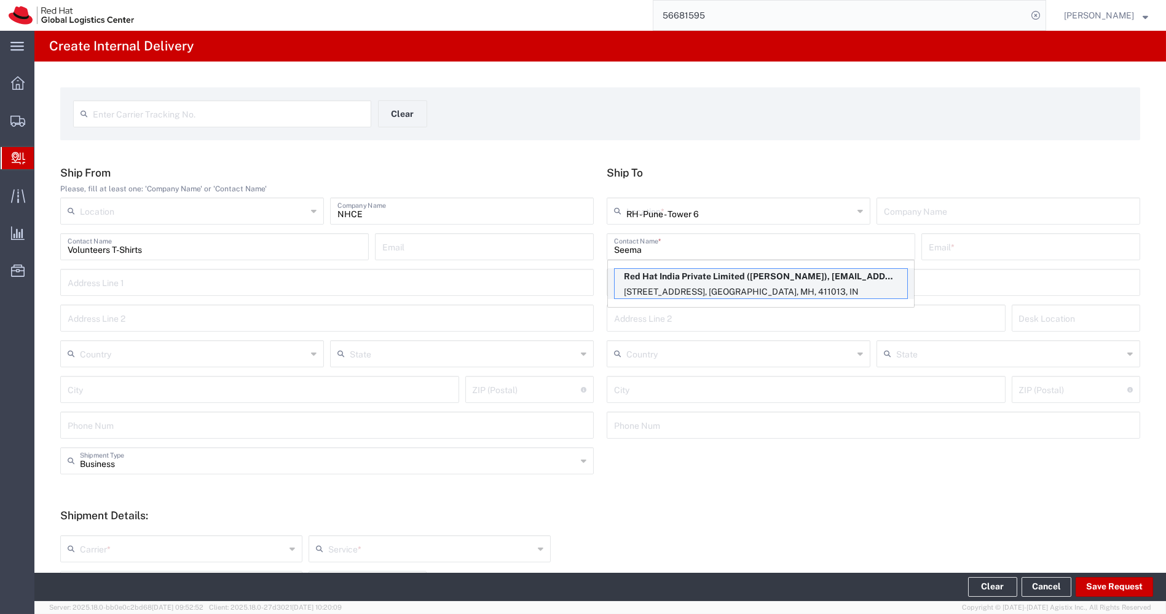
type input "[EMAIL_ADDRESS][DOMAIN_NAME]"
type input "[STREET_ADDRESS]"
type input "[GEOGRAPHIC_DATA], [GEOGRAPHIC_DATA]"
type input "FLEX"
type input "[GEOGRAPHIC_DATA]"
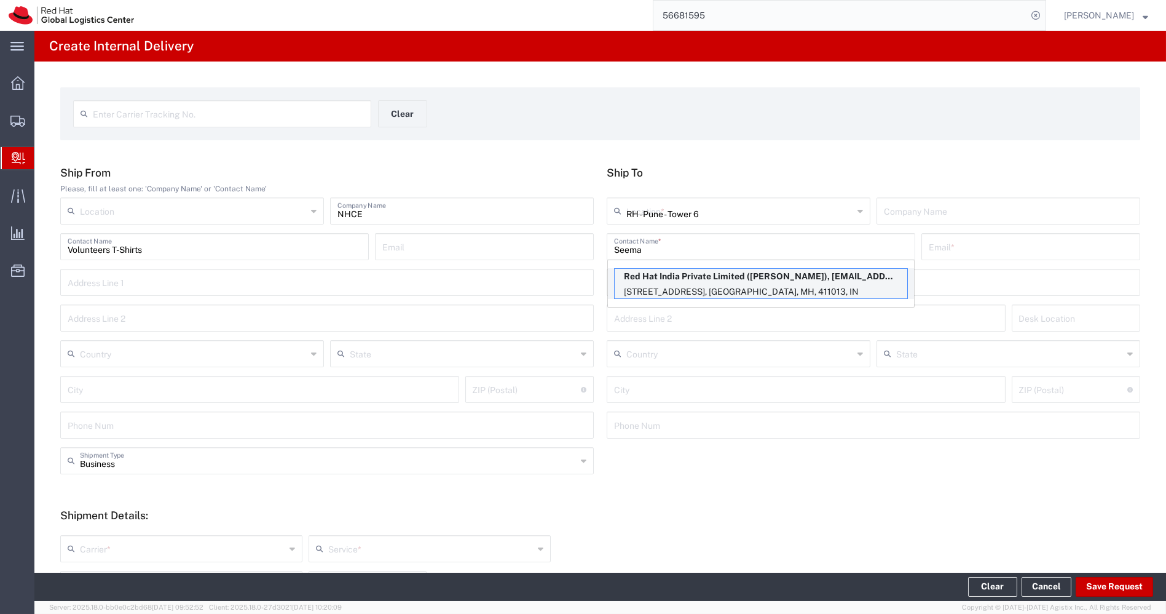
type input "[GEOGRAPHIC_DATA]"
type input "411013"
type input "912066816936"
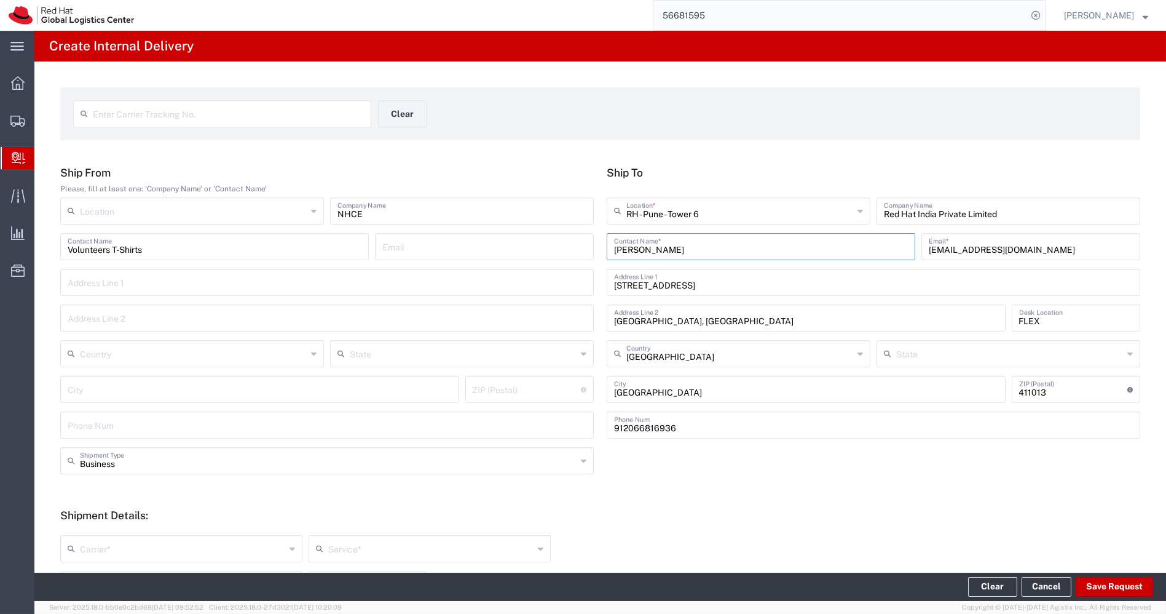
type input "Mahārāshtra"
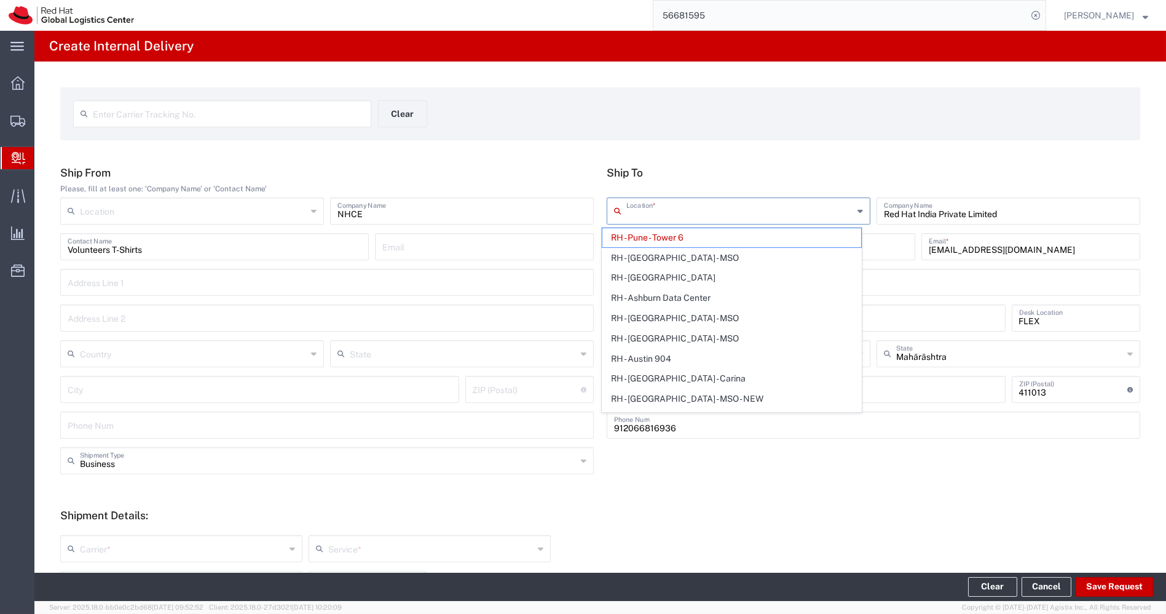
click at [764, 212] on input "text" at bounding box center [740, 210] width 227 height 22
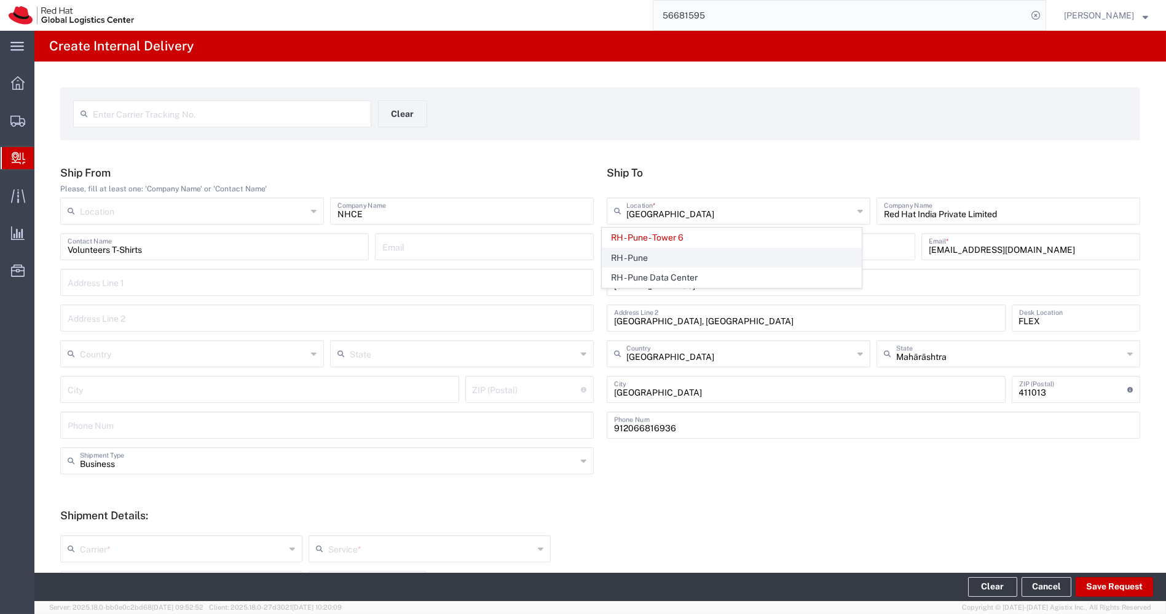
click at [625, 261] on span "RH - Pune" at bounding box center [732, 257] width 259 height 19
type input "RH - Pune"
type input "Tower-X Level 1, [GEOGRAPHIC_DATA]"
type input "2066817173"
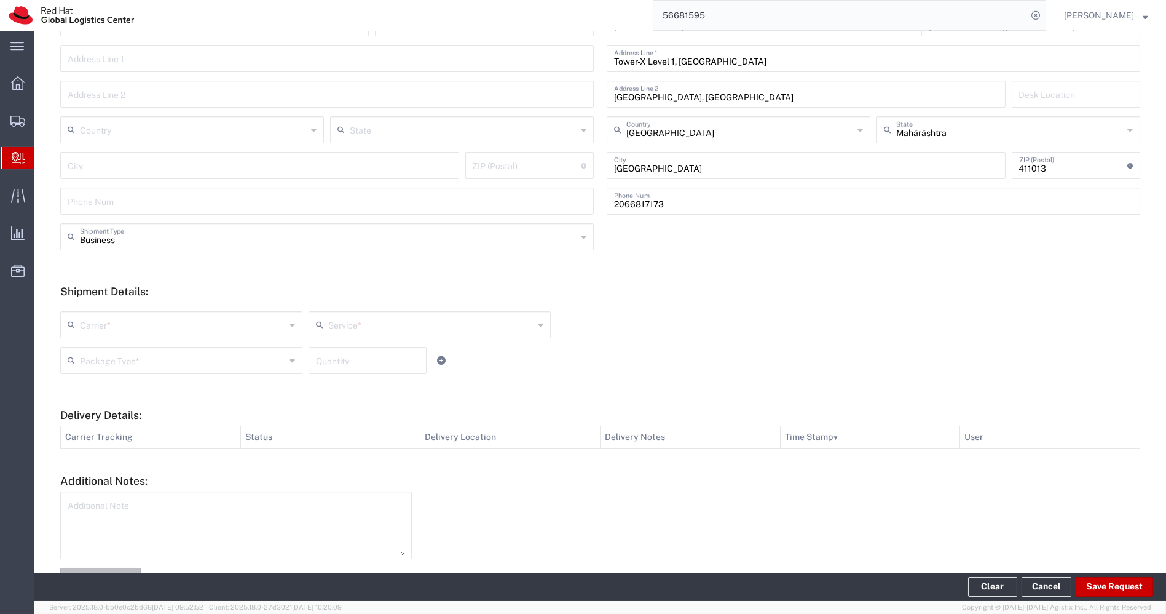
scroll to position [264, 0]
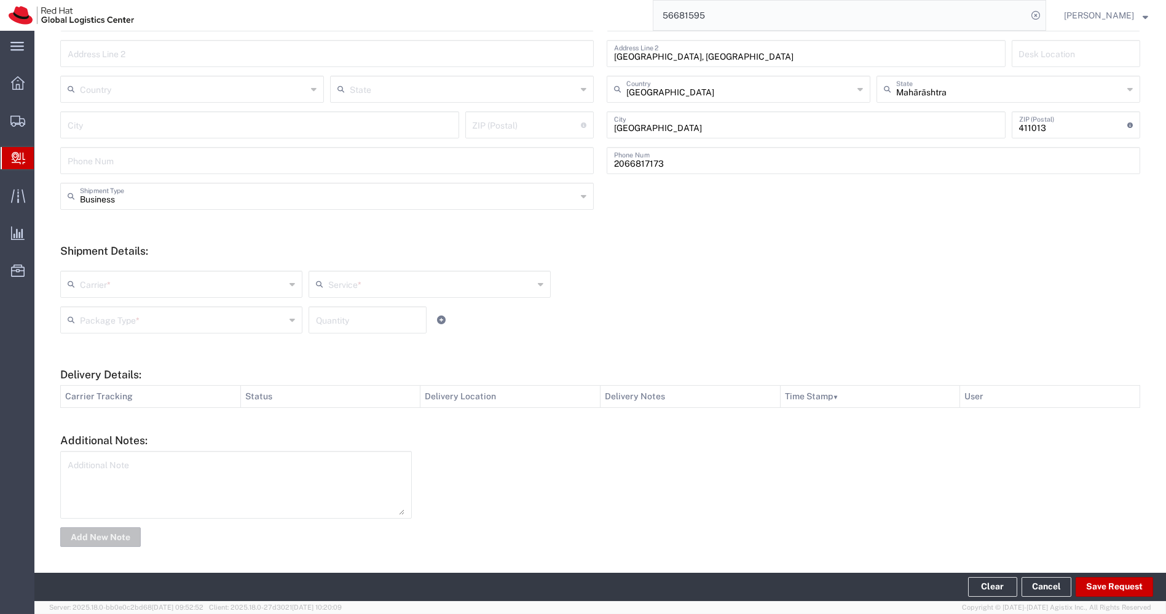
click at [259, 280] on input "text" at bounding box center [182, 283] width 205 height 22
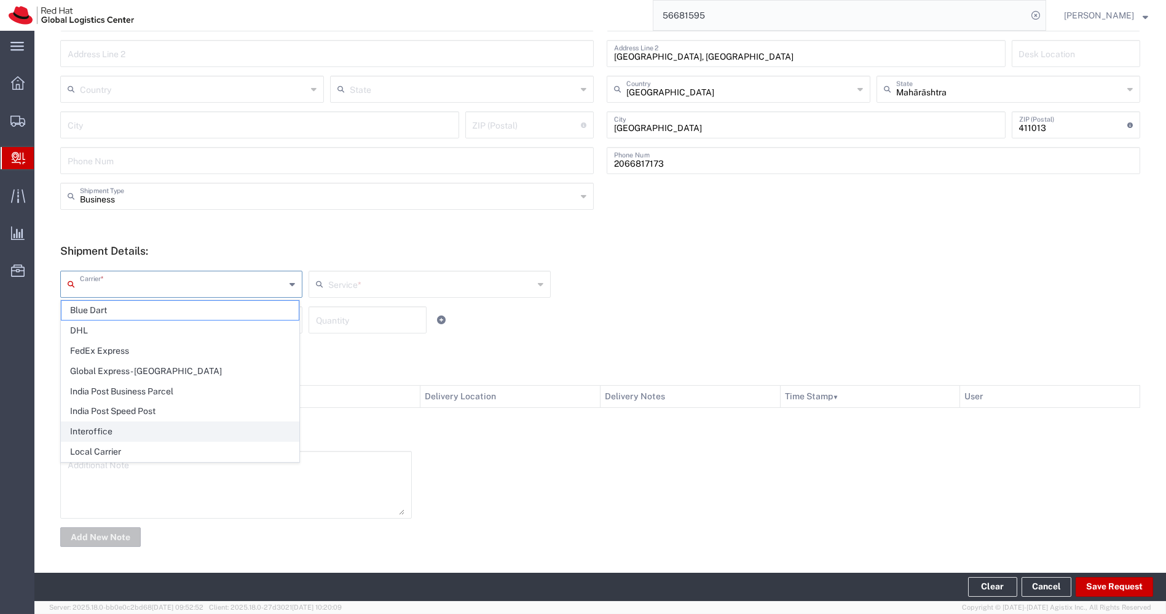
click at [111, 435] on span "Interoffice" at bounding box center [179, 431] width 237 height 19
type input "Interoffice"
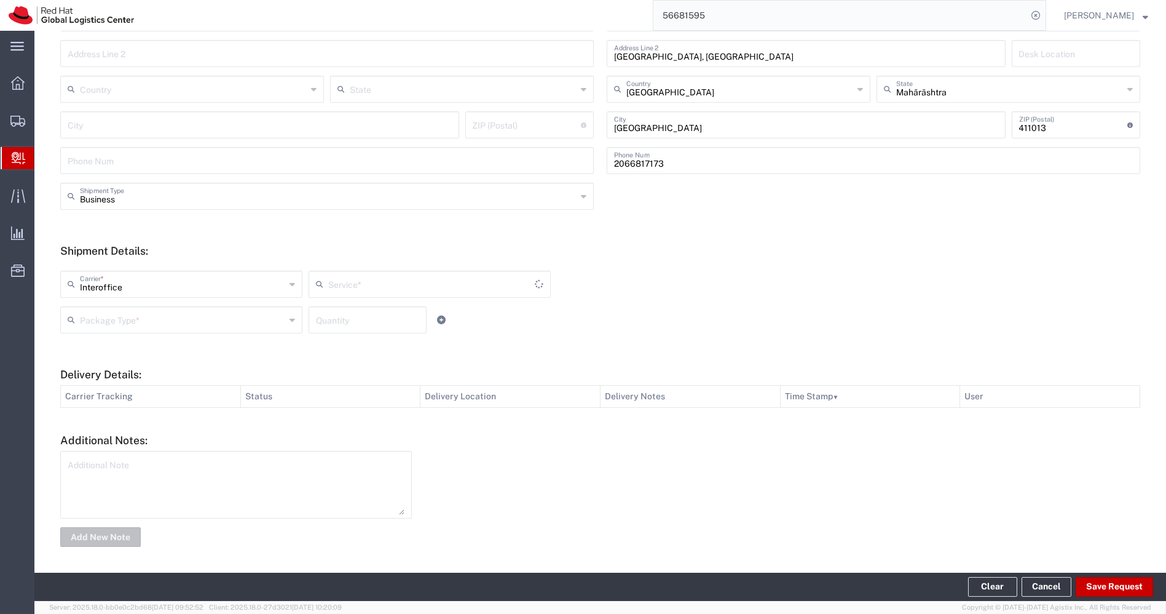
type input "IO_Ground"
click at [246, 323] on input "text" at bounding box center [182, 319] width 205 height 22
click at [134, 383] on span "PAK" at bounding box center [179, 386] width 237 height 19
type input "PAK"
click at [342, 311] on input "number" at bounding box center [367, 319] width 103 height 22
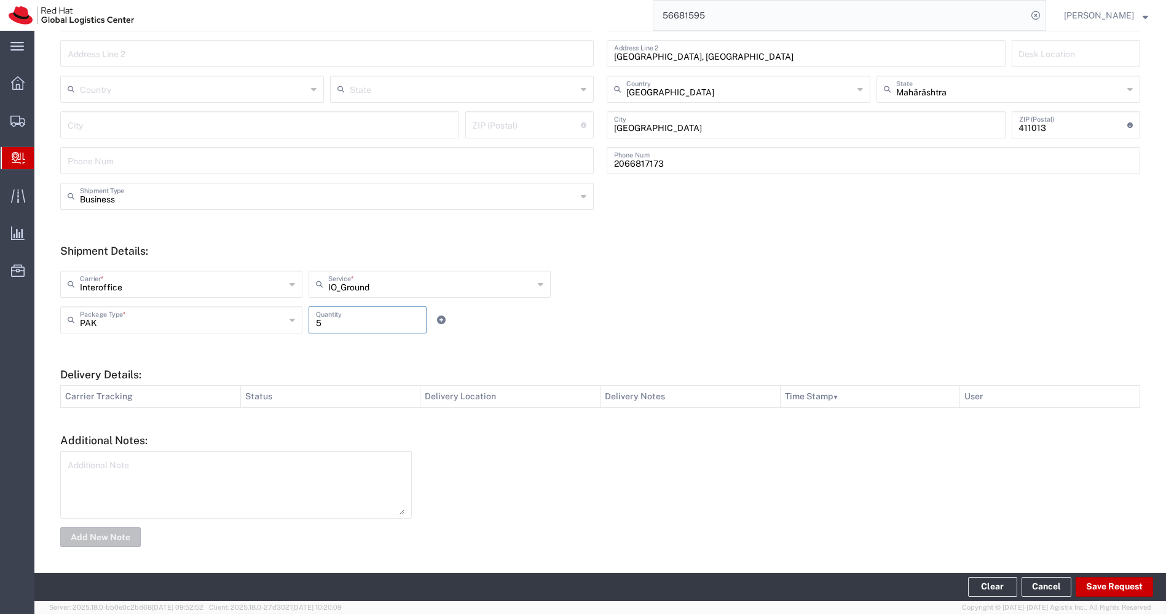
type input "5"
click at [200, 490] on textarea at bounding box center [236, 484] width 337 height 60
paste textarea ""Unisex - Extra Extra Large (XXL) 3 Unisex - Extra Large (XL) 4 Unisex - Large …"
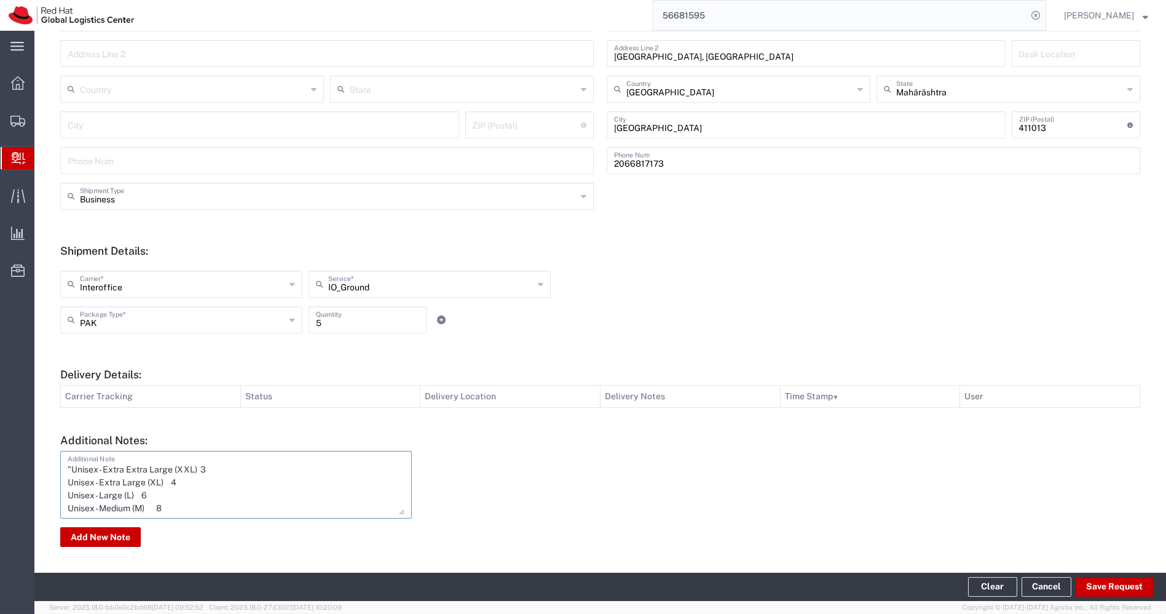
scroll to position [25, 0]
type textarea ""Unisex - Extra Extra Large (XXL) 3 Unisex - Extra Large (XL) 4 Unisex - Large …"
click at [111, 537] on button "Add New Note" at bounding box center [100, 537] width 81 height 20
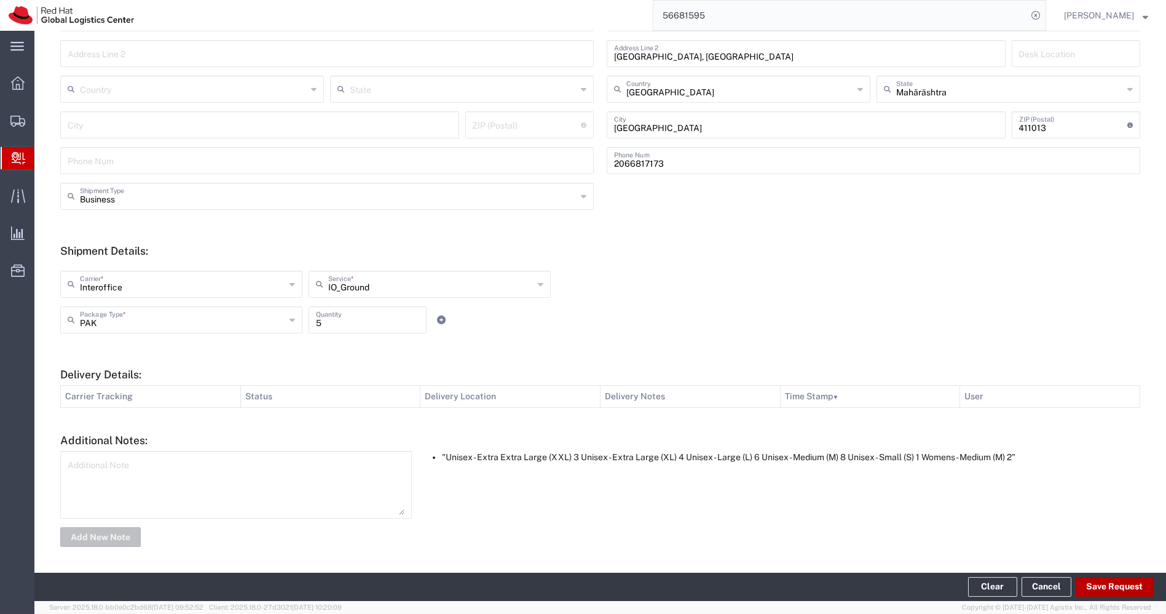
click at [1123, 584] on button "Save Request" at bounding box center [1114, 587] width 77 height 20
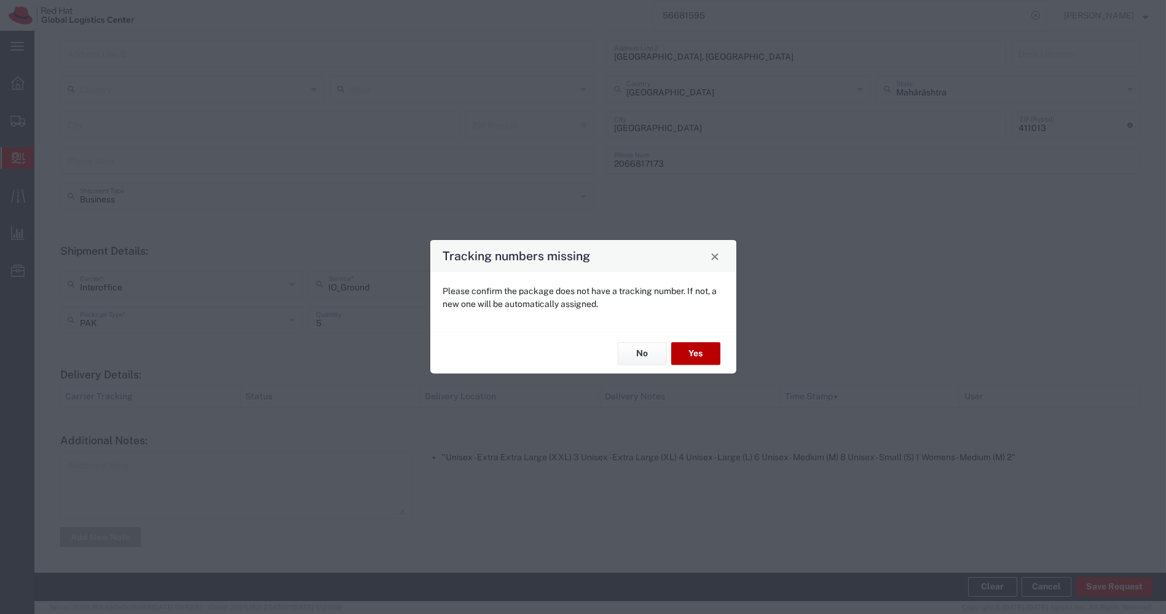
click at [706, 354] on button "Yes" at bounding box center [695, 353] width 49 height 23
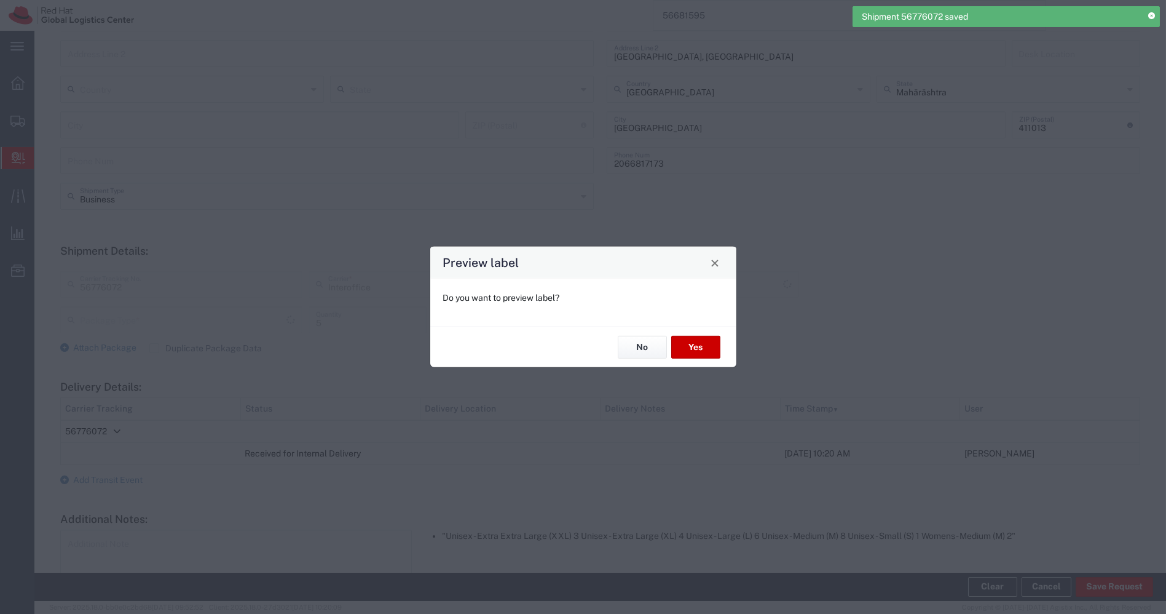
type input "PAK"
type input "IO_Ground"
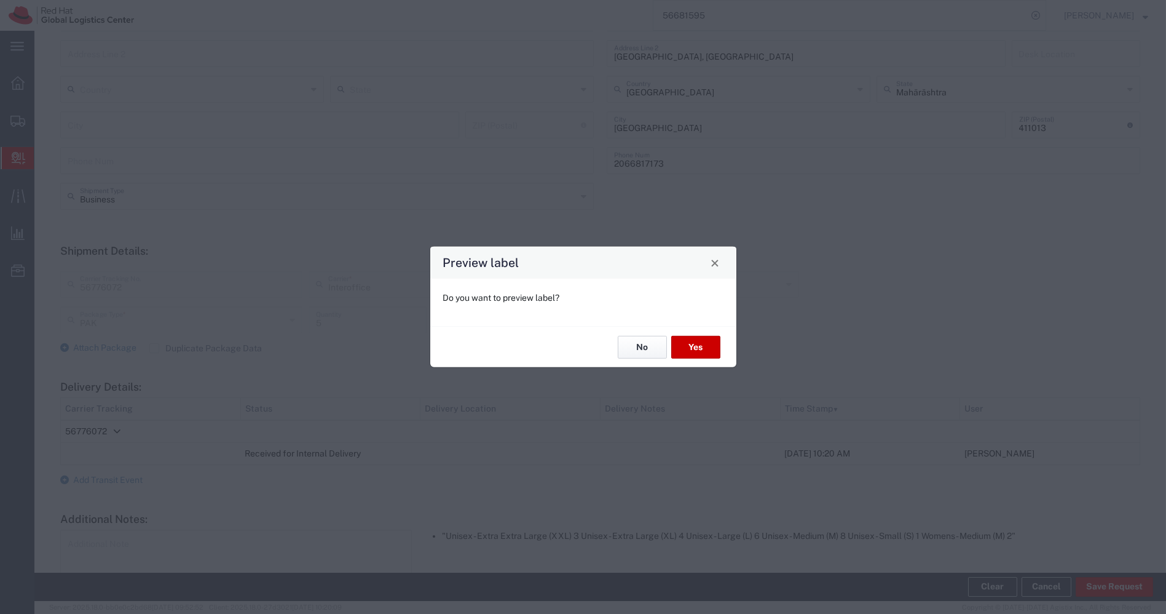
click at [644, 349] on button "No" at bounding box center [642, 347] width 49 height 23
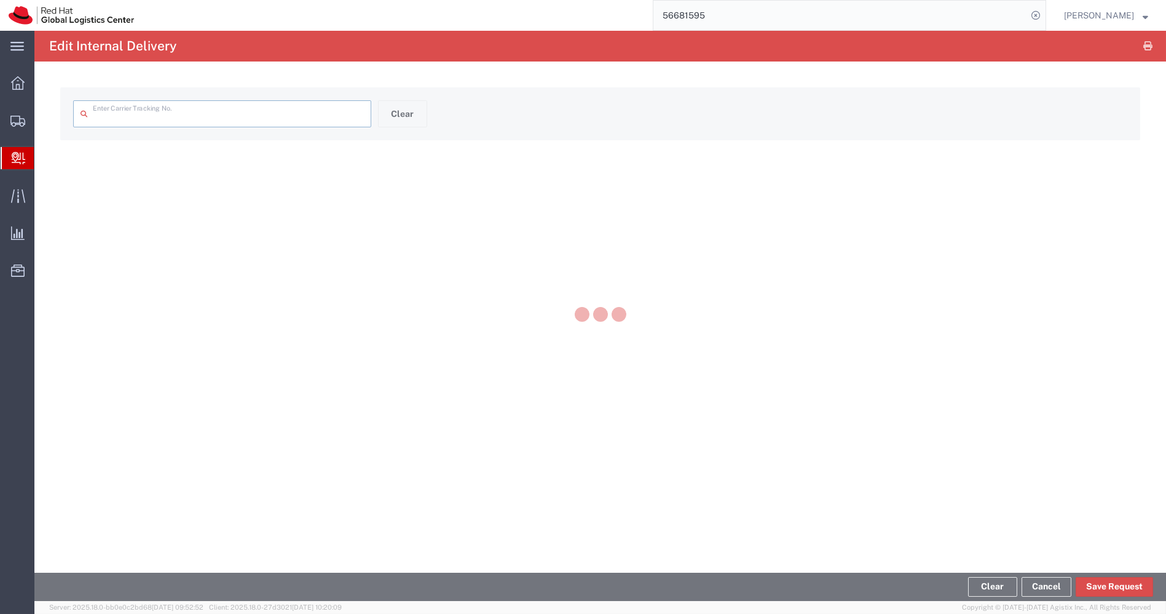
type input "56776072"
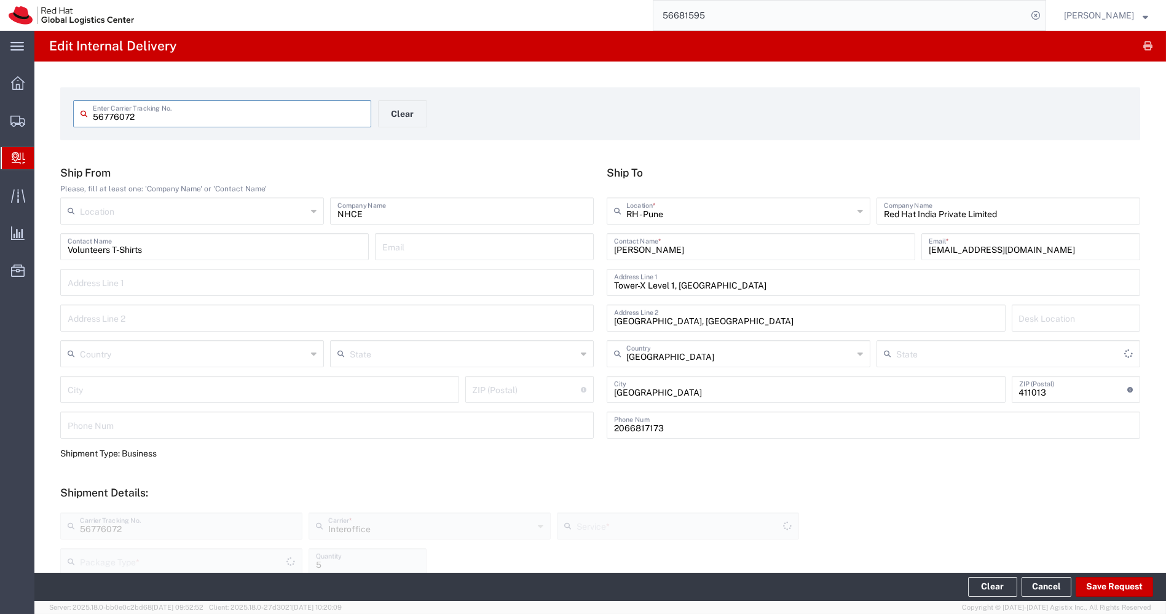
type input "PAK"
type input "IO_Ground"
type input "Mahārāshtra"
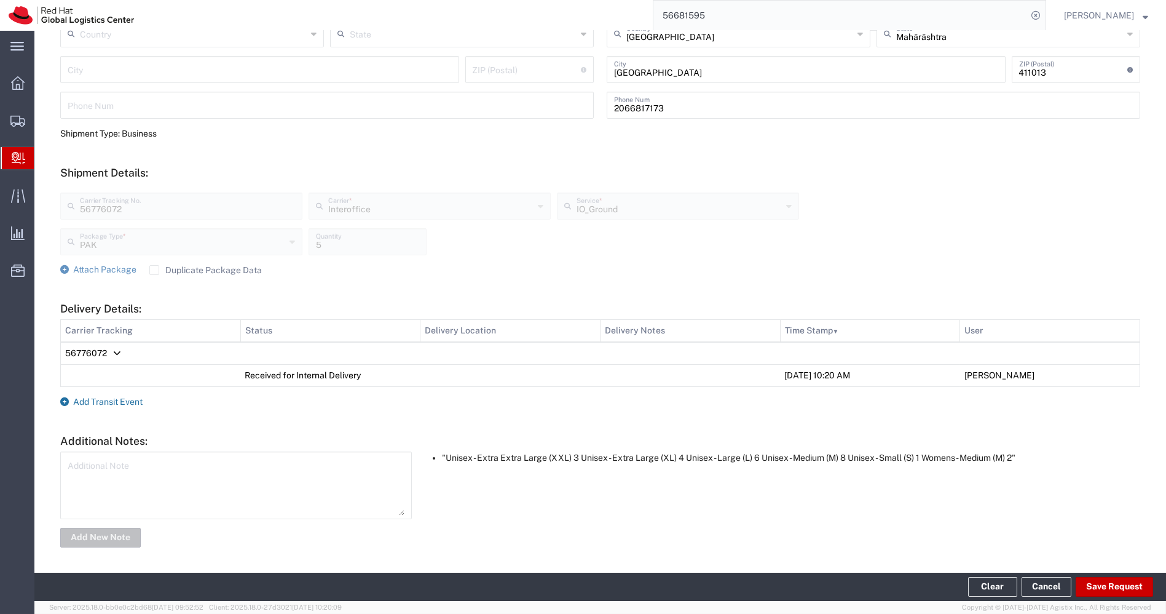
click at [114, 400] on span "Add Transit Event" at bounding box center [107, 402] width 69 height 10
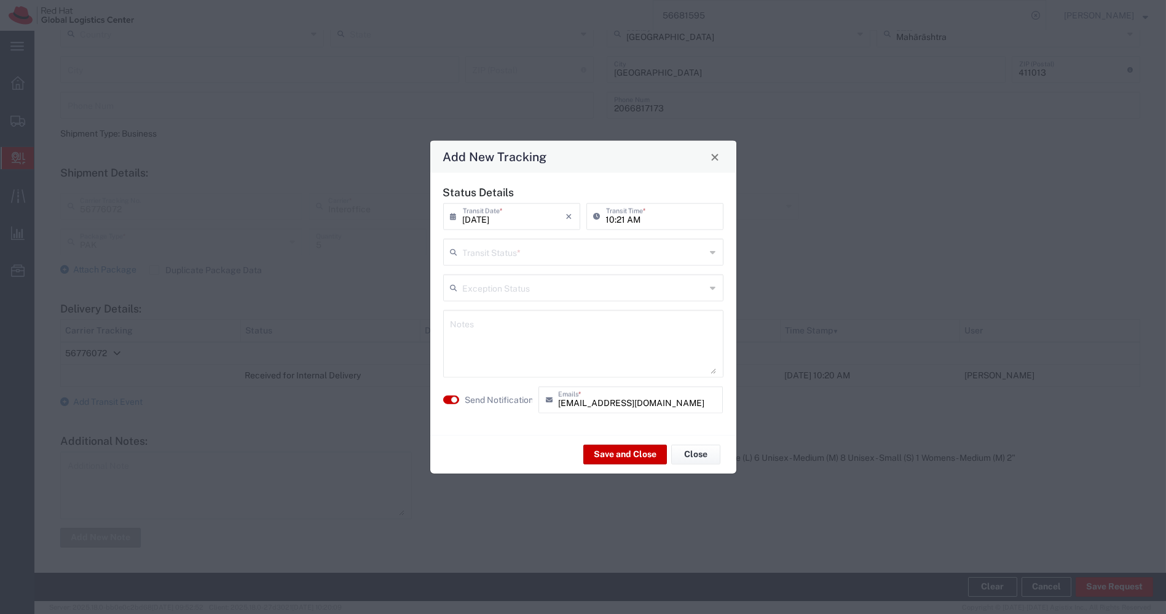
click at [550, 257] on input "text" at bounding box center [584, 251] width 243 height 22
click at [498, 336] on span "Shipment On-Hold" at bounding box center [583, 339] width 279 height 19
type input "Shipment On-Hold"
click at [613, 457] on button "Save and Close" at bounding box center [626, 454] width 84 height 20
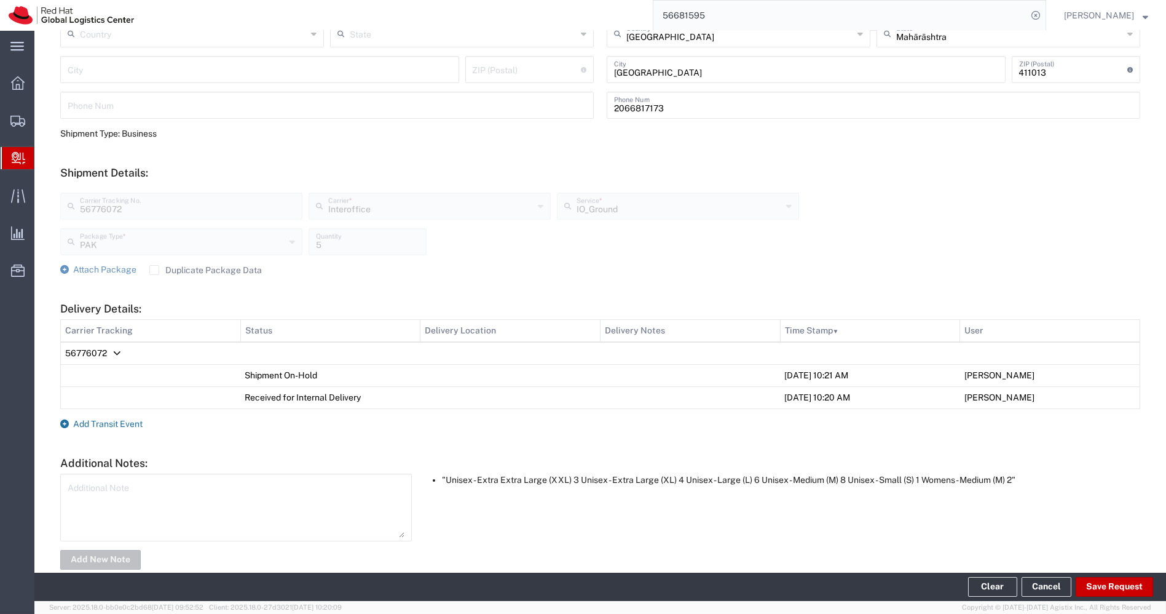
click at [92, 421] on span "Add Transit Event" at bounding box center [107, 424] width 69 height 10
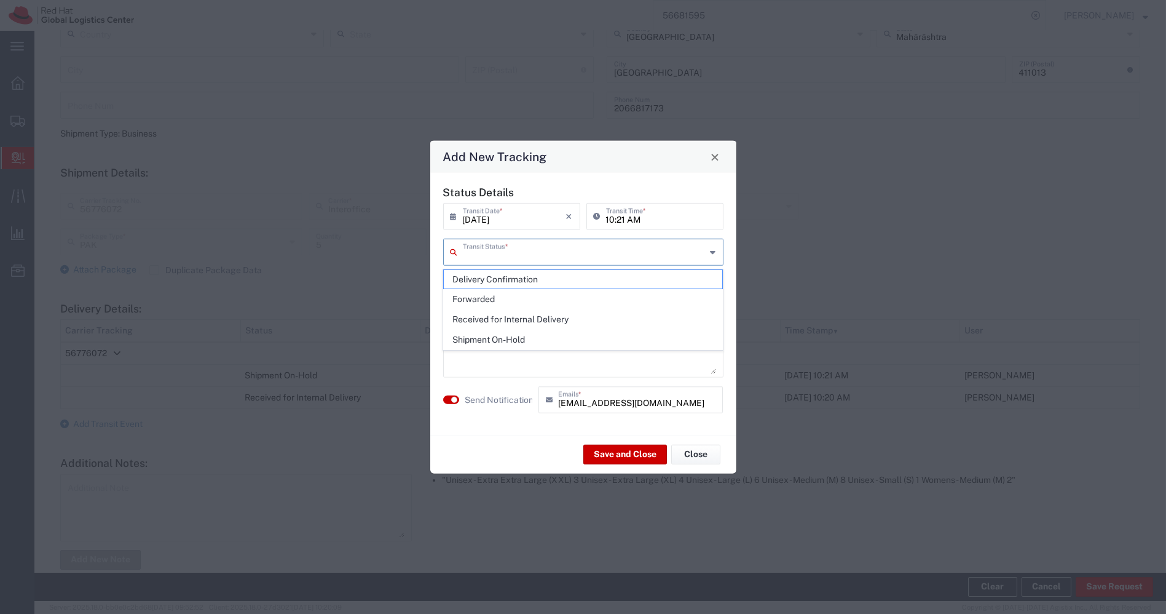
click at [689, 245] on input "text" at bounding box center [584, 251] width 243 height 22
click at [576, 277] on span "Delivery Confirmation" at bounding box center [583, 279] width 279 height 19
type input "Delivery Confirmation"
click at [513, 328] on textarea at bounding box center [584, 344] width 266 height 60
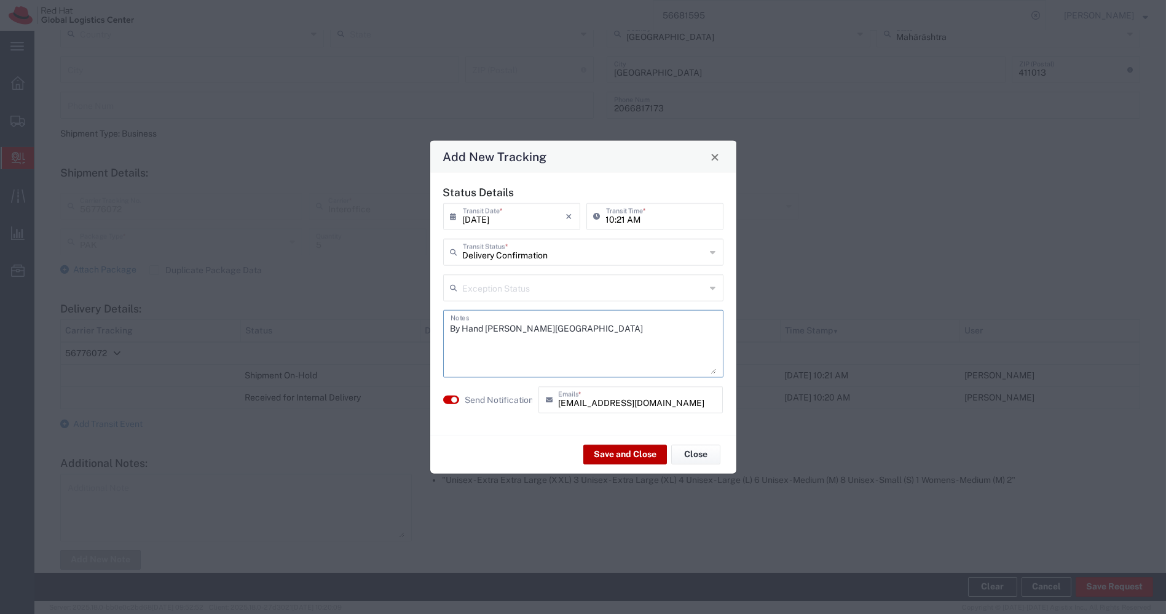
type textarea "By Hand [PERSON_NAME][GEOGRAPHIC_DATA]"
click at [618, 449] on button "Save and Close" at bounding box center [626, 454] width 84 height 20
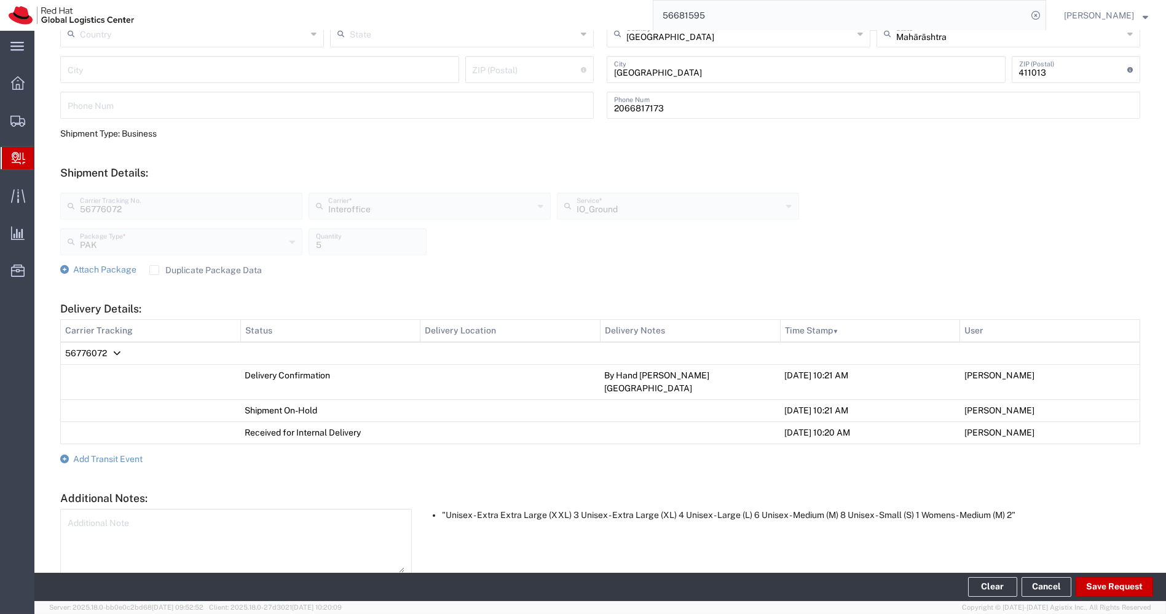
scroll to position [0, 0]
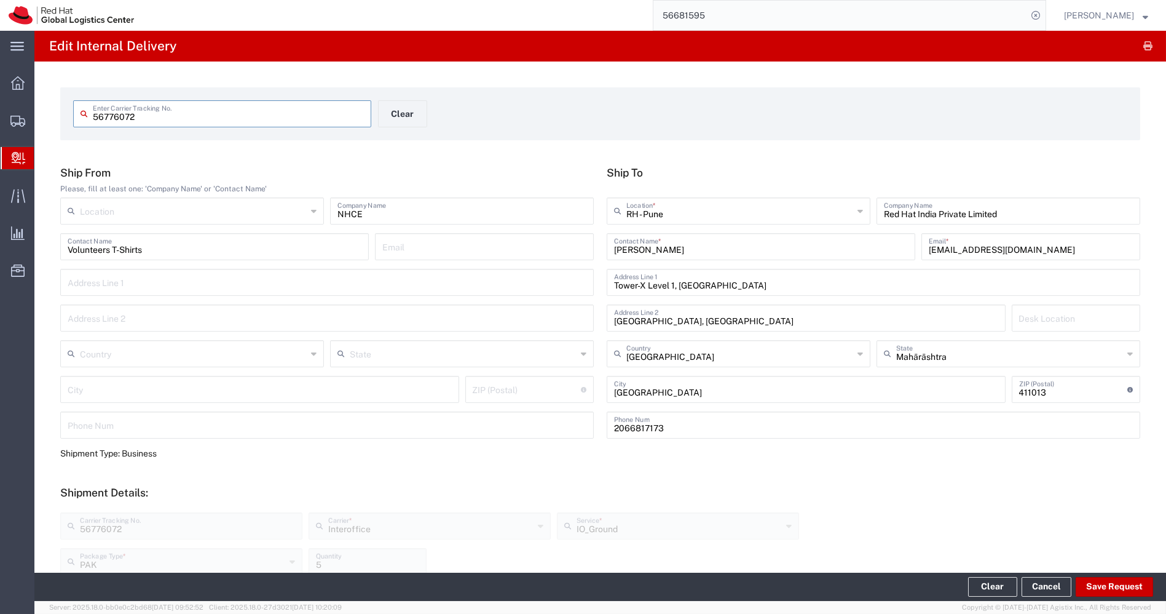
drag, startPoint x: 149, startPoint y: 118, endPoint x: 0, endPoint y: 123, distance: 148.9
click at [0, 123] on div "main_menu Created with Sketch. Collapse Menu Overview Shipments Shipment Manage…" at bounding box center [583, 322] width 1166 height 583
click at [42, 121] on span "Shipments" at bounding box center [38, 120] width 9 height 25
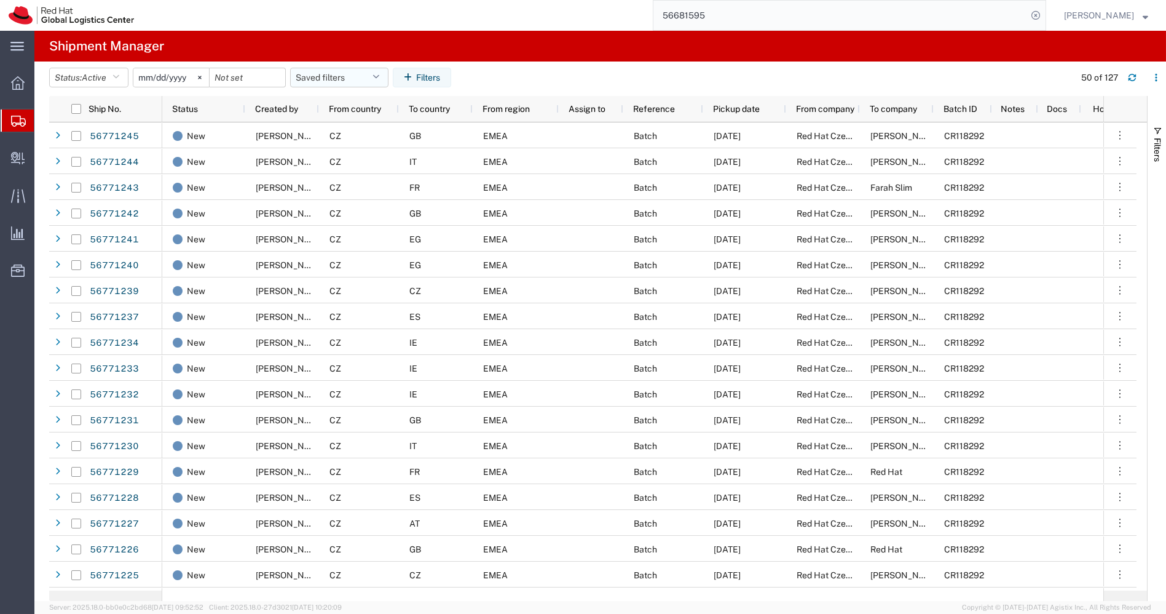
click at [378, 77] on icon "button" at bounding box center [376, 77] width 7 height 9
click at [325, 130] on span "APAC" at bounding box center [372, 131] width 161 height 23
type input "[DATE]"
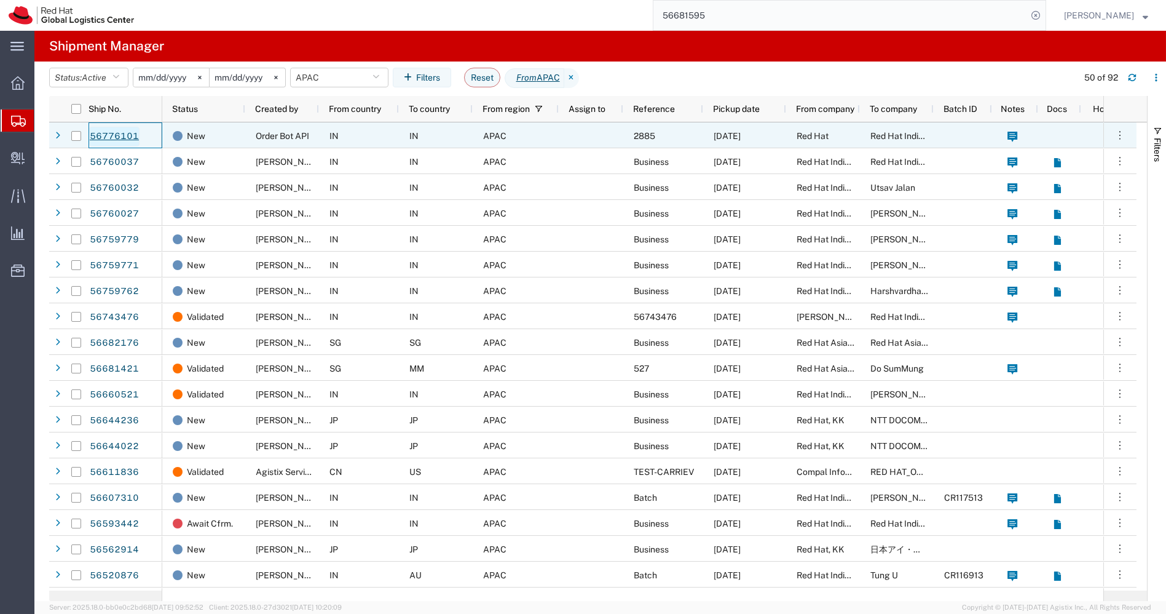
click at [114, 137] on link "56776101" at bounding box center [114, 137] width 50 height 20
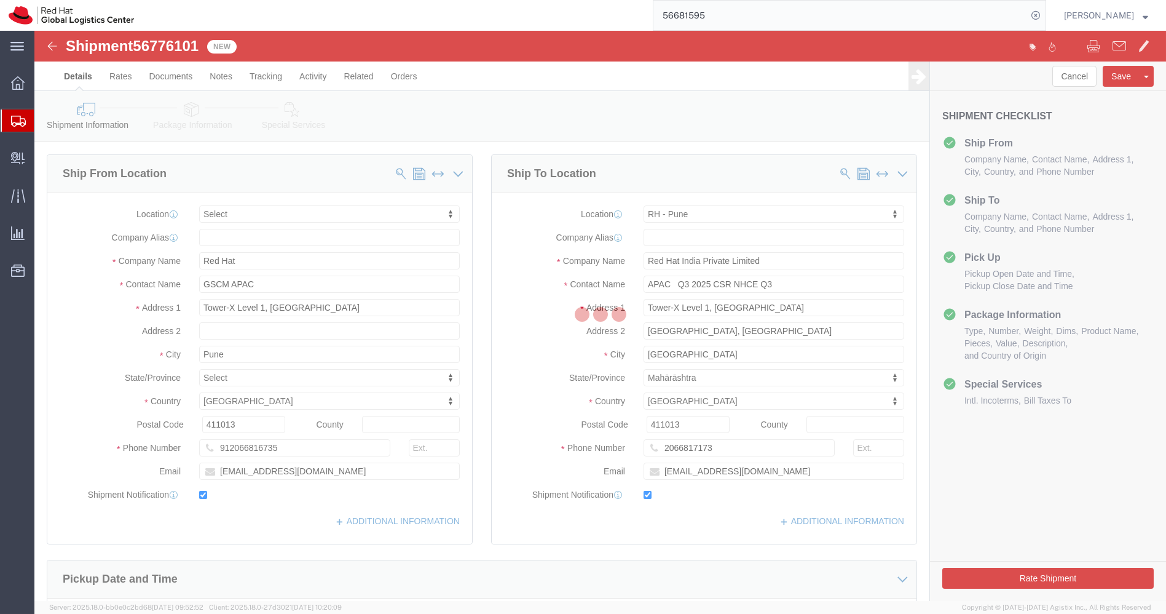
select select
select select "38007"
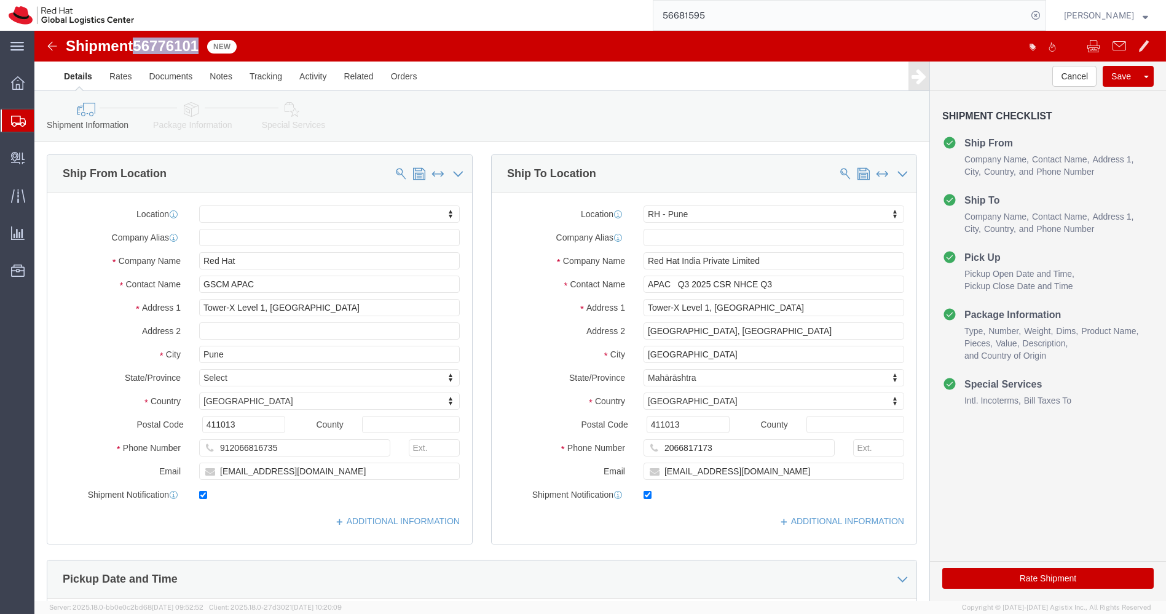
drag, startPoint x: 164, startPoint y: 14, endPoint x: 105, endPoint y: 12, distance: 59.7
click span "56776101"
copy span "56776101"
click icon
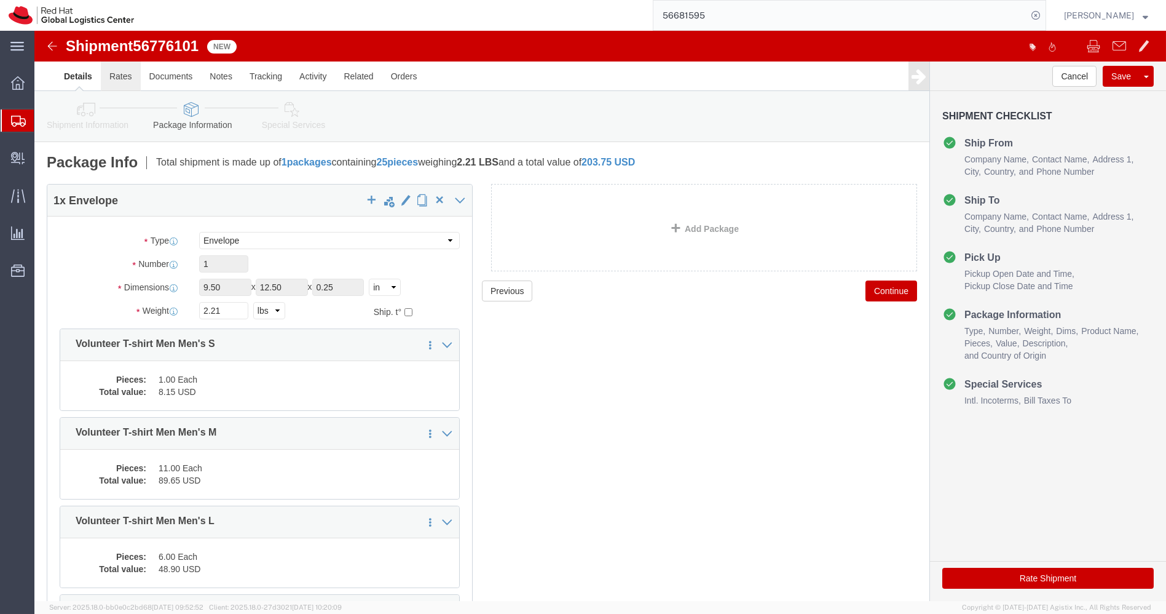
click link "Rates"
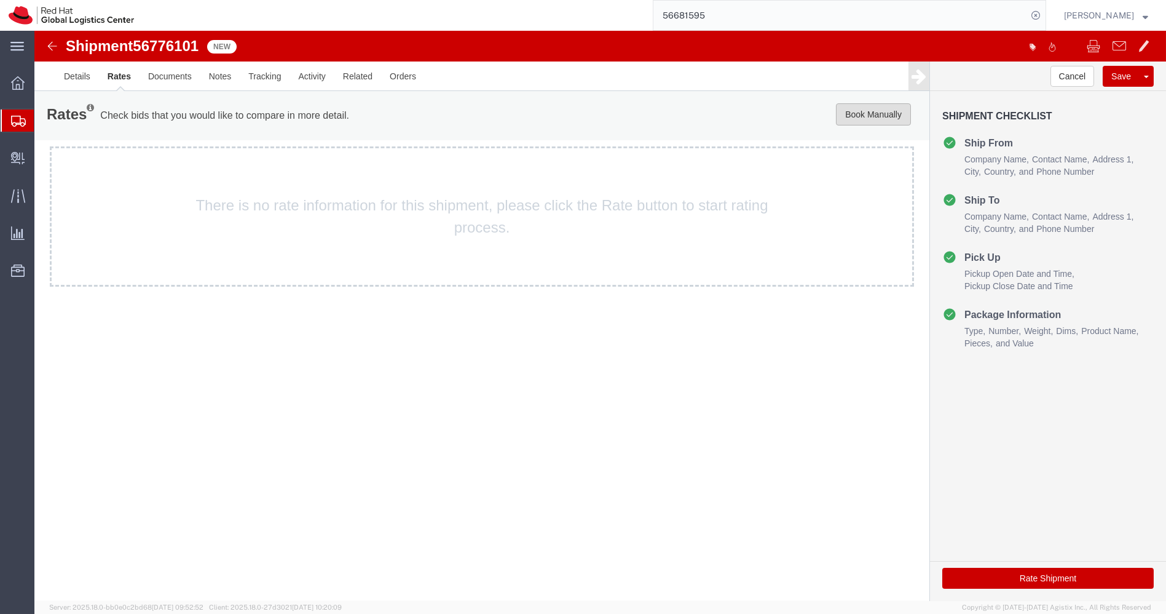
click at [875, 123] on button "Book Manually" at bounding box center [873, 114] width 75 height 22
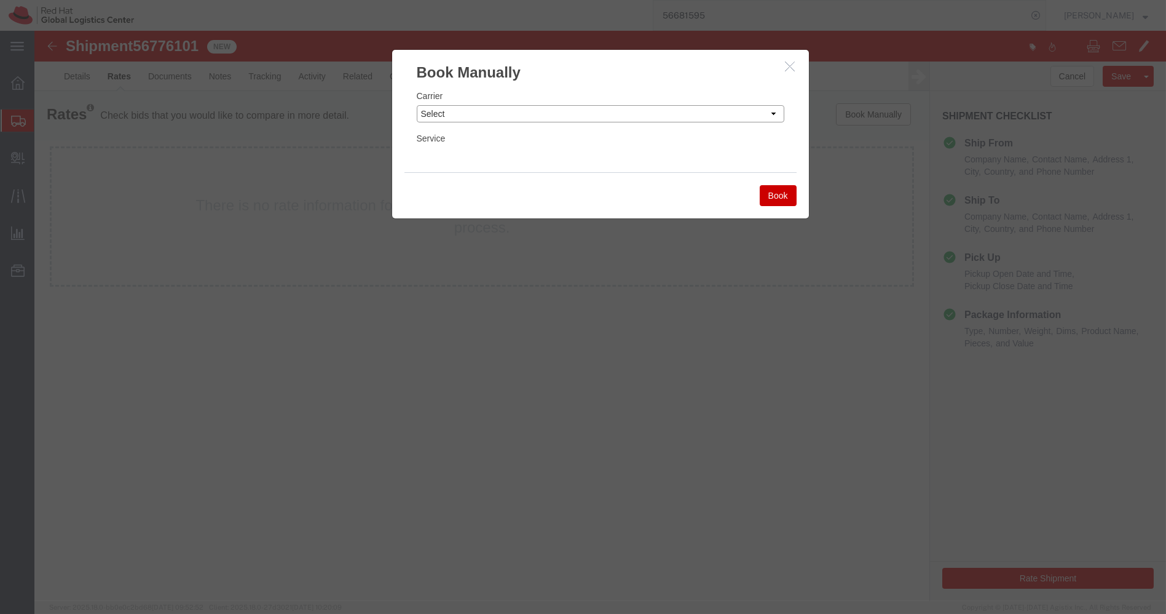
click at [552, 117] on select "Select Add New Carrier (and default service) Blue Dart DHL FedEx Express Global…" at bounding box center [601, 113] width 368 height 17
select select "7920"
click at [417, 105] on select "Select Add New Carrier (and default service) Blue Dart DHL FedEx Express Global…" at bounding box center [601, 113] width 368 height 17
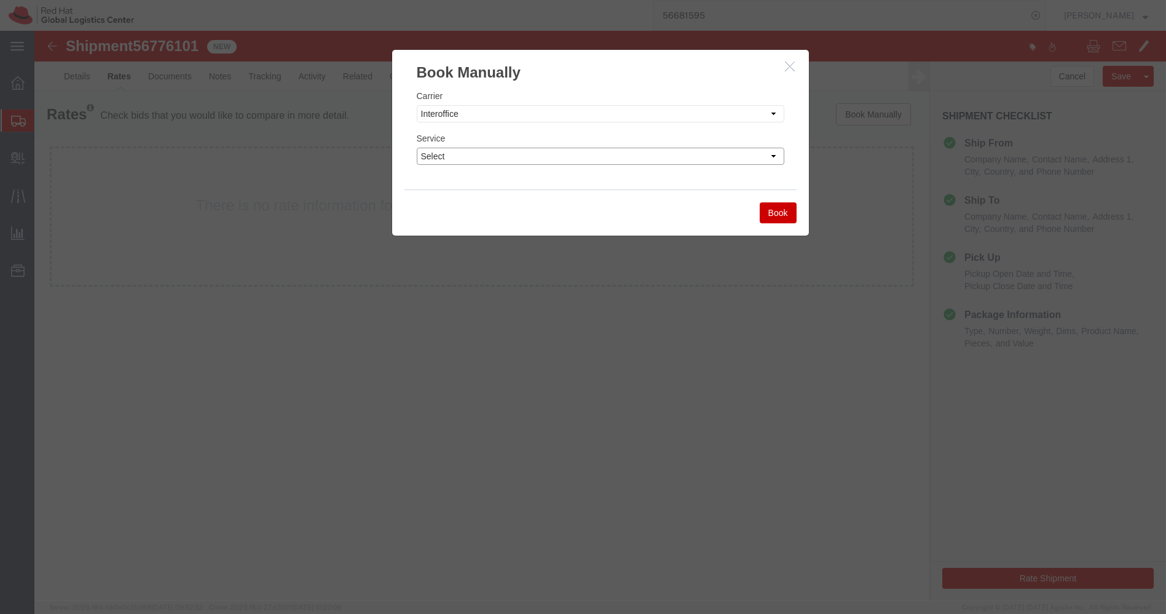
click at [580, 150] on select "Select IO_Ground IO_LTL" at bounding box center [601, 156] width 368 height 17
select select "17810"
click at [417, 148] on select "Select IO_Ground IO_LTL" at bounding box center [601, 156] width 368 height 17
click at [782, 215] on button "Book" at bounding box center [778, 212] width 37 height 21
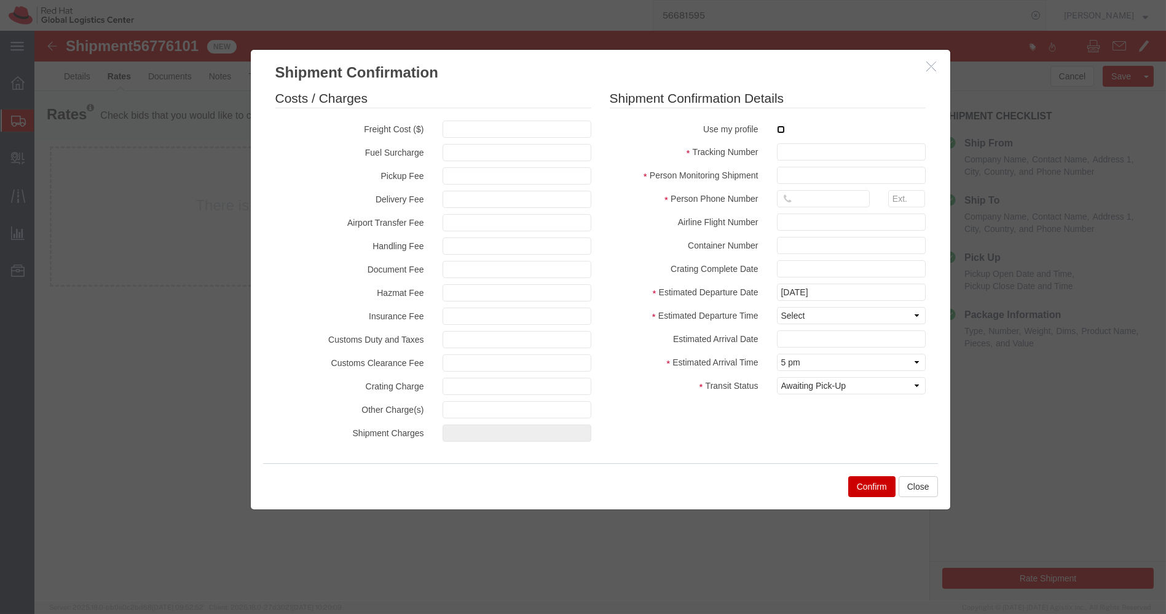
click at [779, 127] on input "checkbox" at bounding box center [781, 129] width 8 height 8
checkbox input "true"
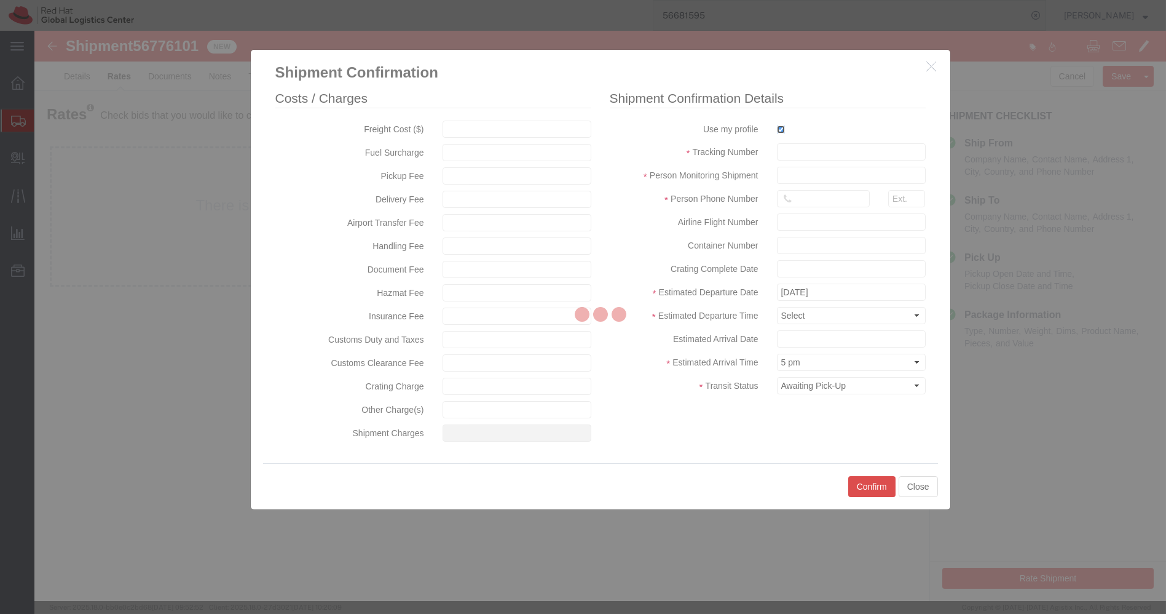
type input "[PERSON_NAME]"
type input "[PHONE_NUMBER]"
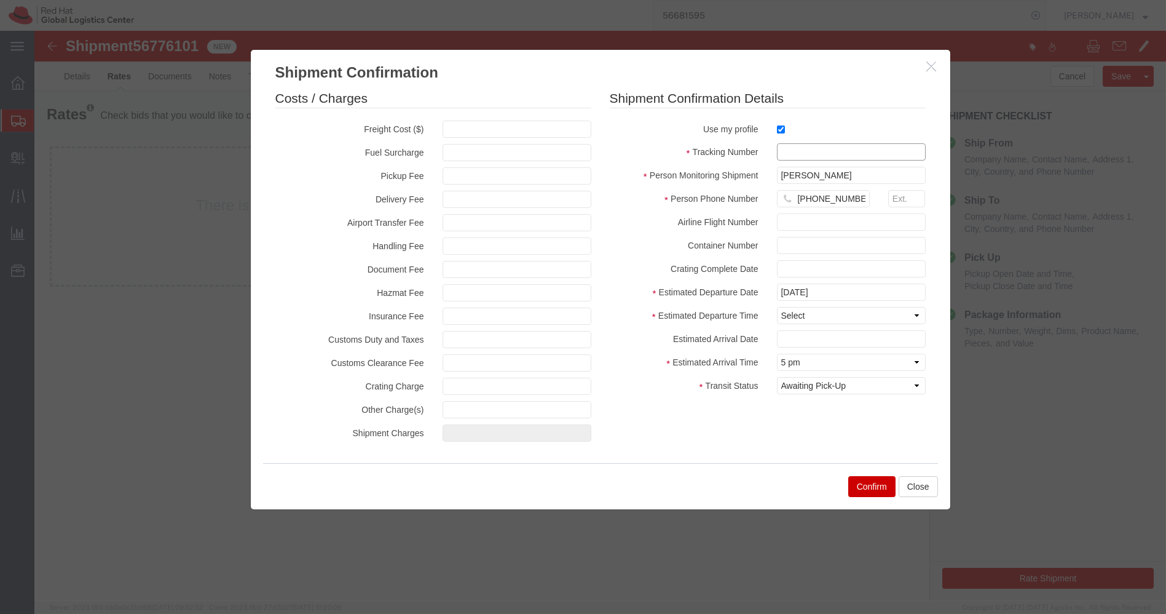
click at [788, 154] on input "text" at bounding box center [851, 151] width 149 height 17
paste input "56776101"
type input "56776101"
click at [823, 317] on select "Select Midnight 1 am 2 am 3 am 4 am 5 am 6 am 7 am 8 am 9 am 10 am 11 am 12 Noo…" at bounding box center [851, 315] width 149 height 17
select select "1200"
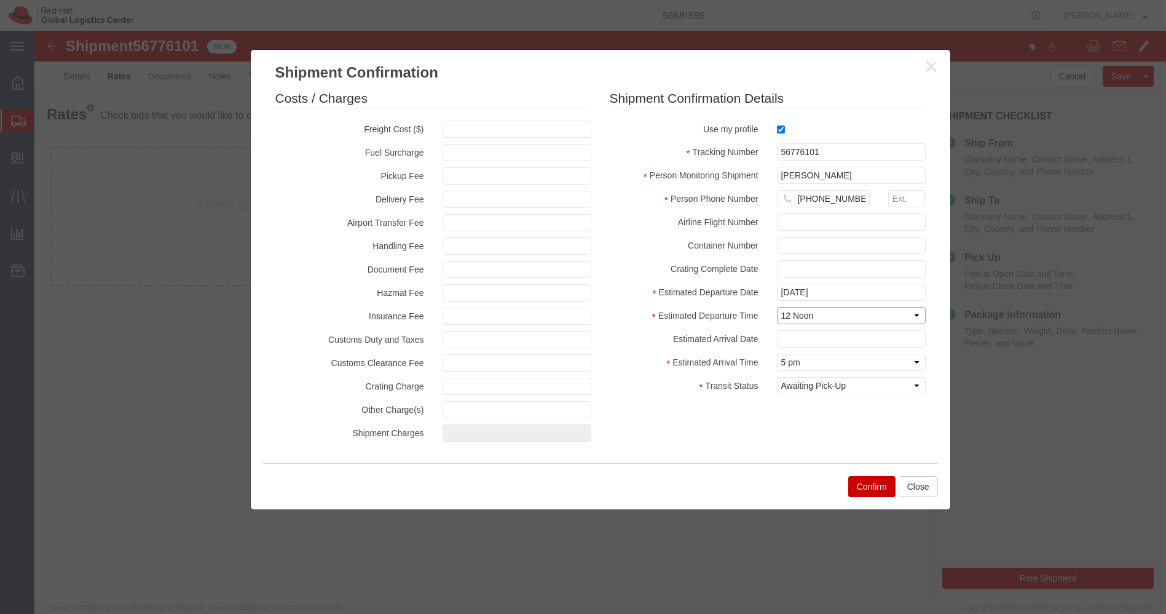
click at [777, 307] on select "Select Midnight 1 am 2 am 3 am 4 am 5 am 6 am 7 am 8 am 9 am 10 am 11 am 12 Noo…" at bounding box center [851, 315] width 149 height 17
click at [845, 391] on select "Select Arrival Notice Available Arrival Notice Imported Arrive at Delivery Loca…" at bounding box center [851, 385] width 149 height 17
select select "DELIVRED"
click at [777, 377] on select "Select Arrival Notice Available Arrival Notice Imported Arrive at Delivery Loca…" at bounding box center [851, 385] width 149 height 17
click at [864, 484] on button "Confirm" at bounding box center [872, 486] width 47 height 21
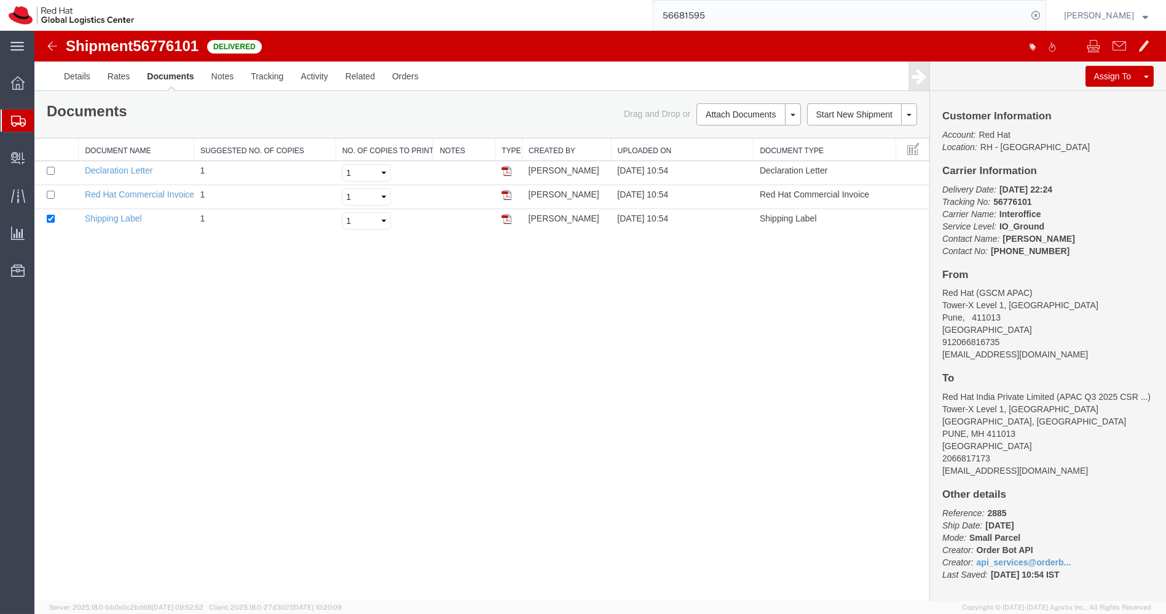
click at [11, 120] on icon at bounding box center [18, 121] width 15 height 11
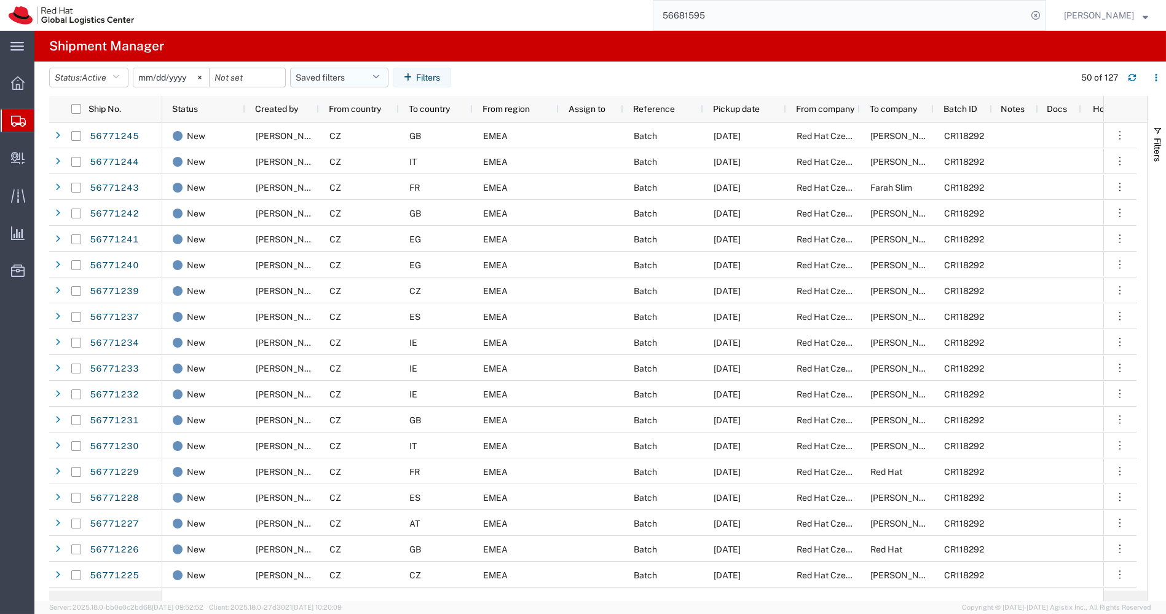
click at [379, 78] on icon "button" at bounding box center [376, 77] width 7 height 9
click at [331, 129] on span "APAC" at bounding box center [372, 131] width 161 height 23
type input "[DATE]"
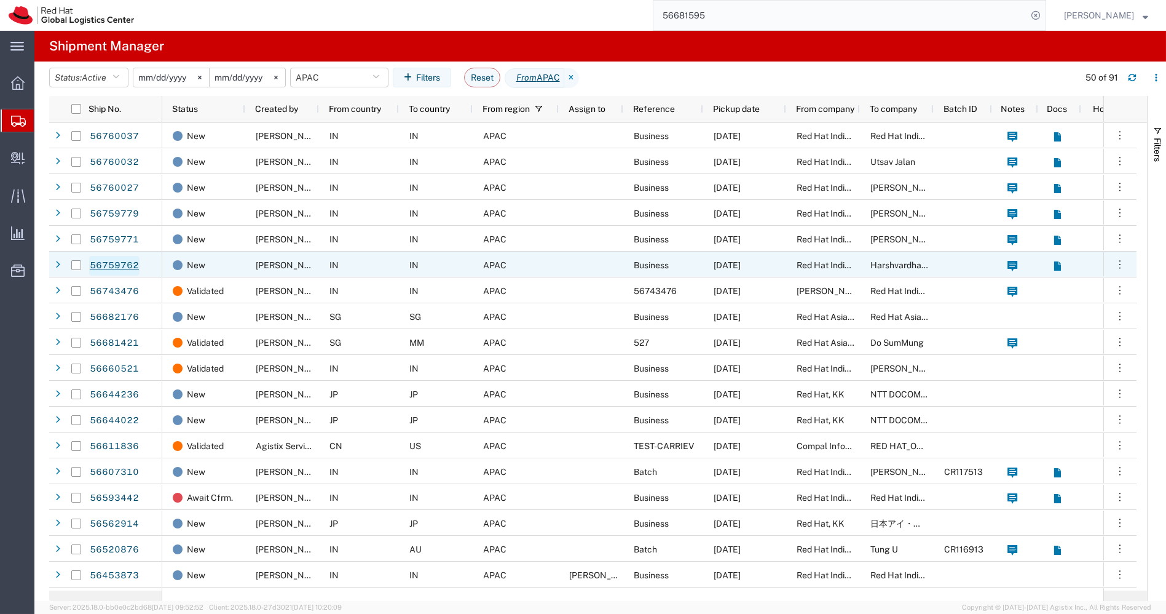
click at [123, 266] on link "56759762" at bounding box center [114, 266] width 50 height 20
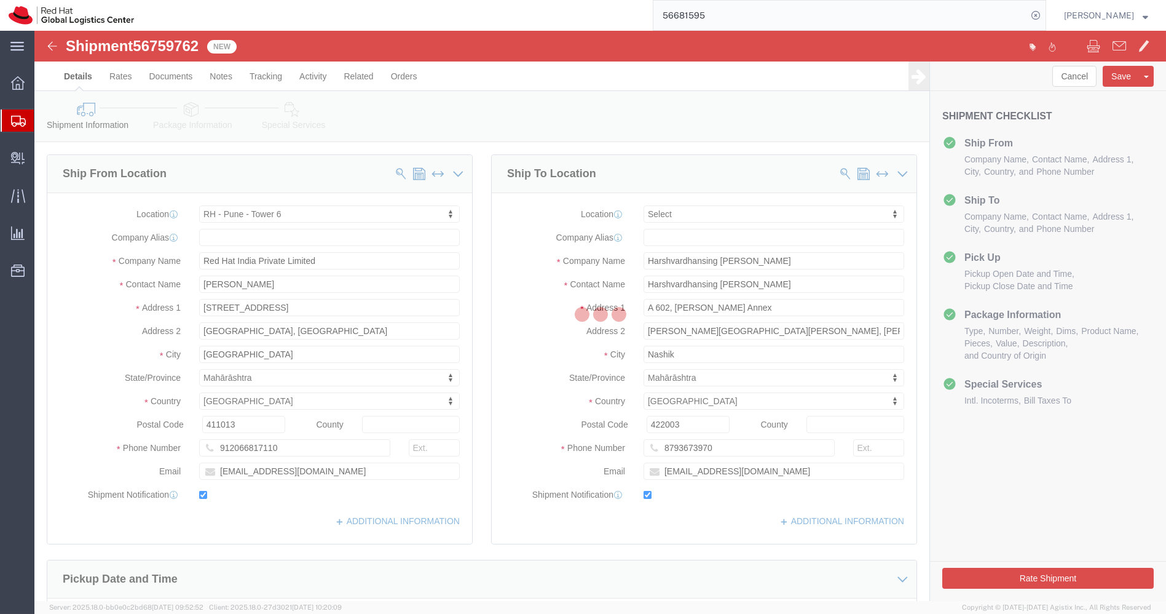
select select "38432"
select select
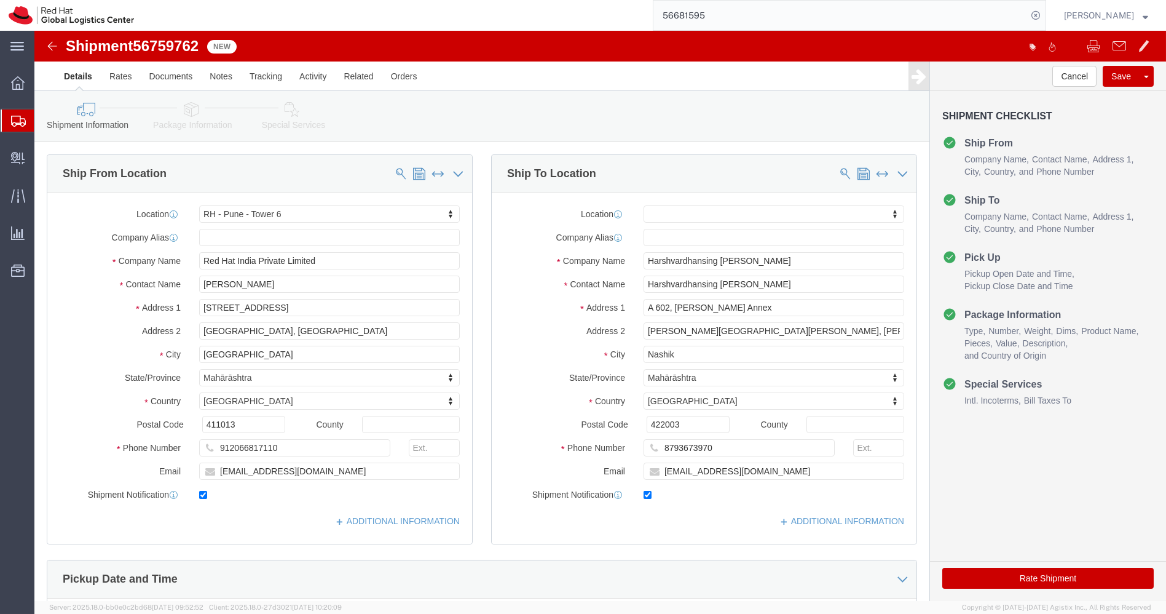
click icon
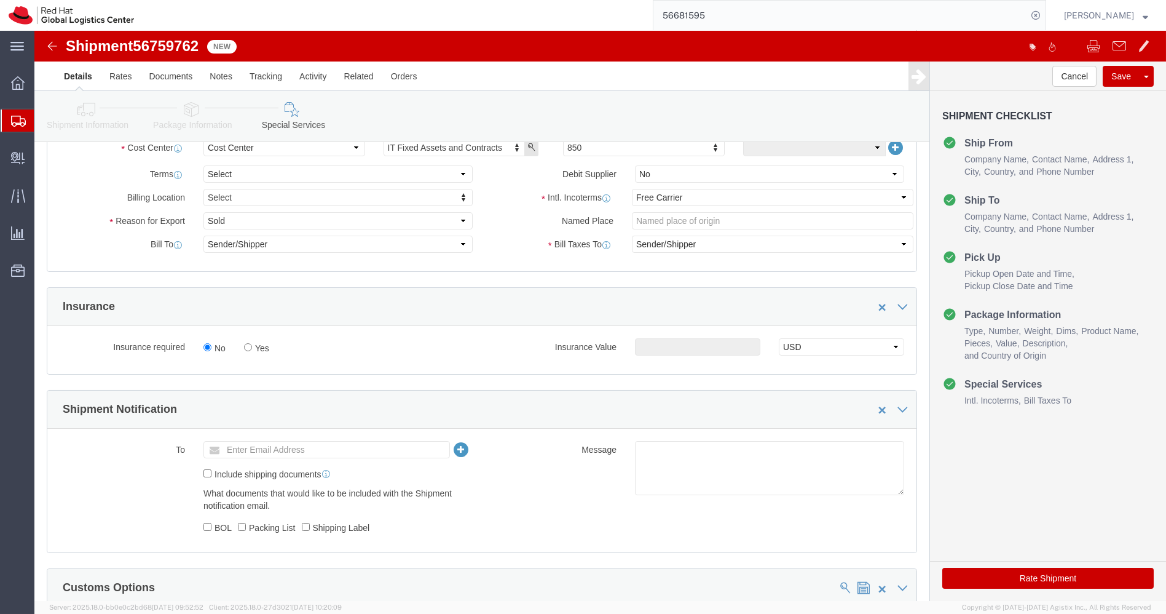
scroll to position [199, 0]
click textarea
paste textarea "Laptop Shipment for Internal Associate Transfer."
type textarea "Laptop Shipment for Internal Associate Transfer."
click ul "Enter Email Address"
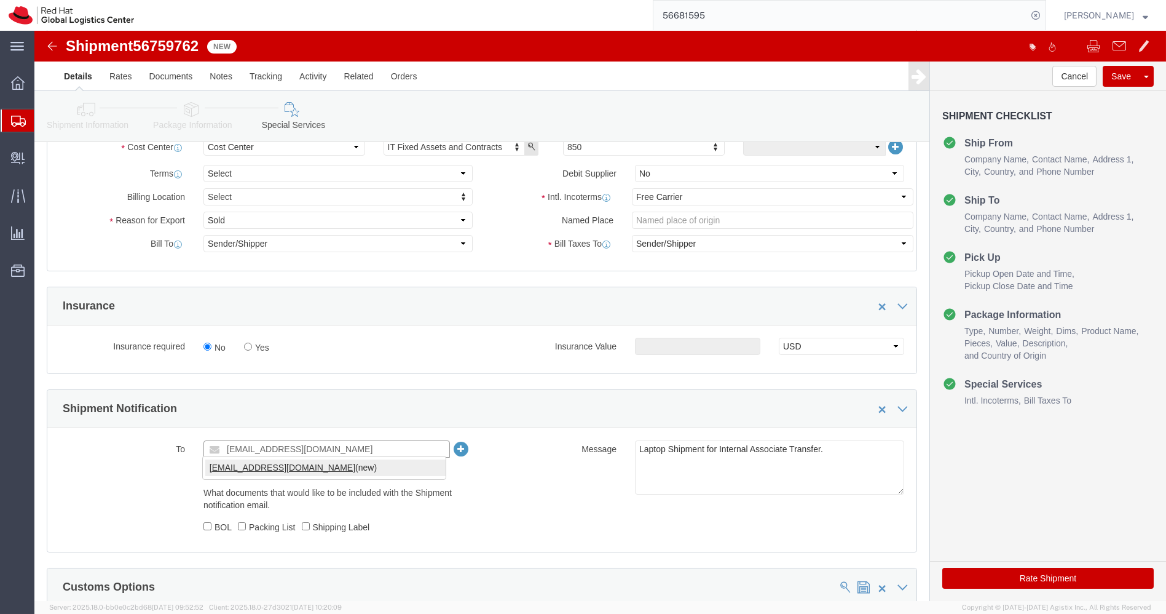
type input "[EMAIL_ADDRESS][DOMAIN_NAME]"
click icon
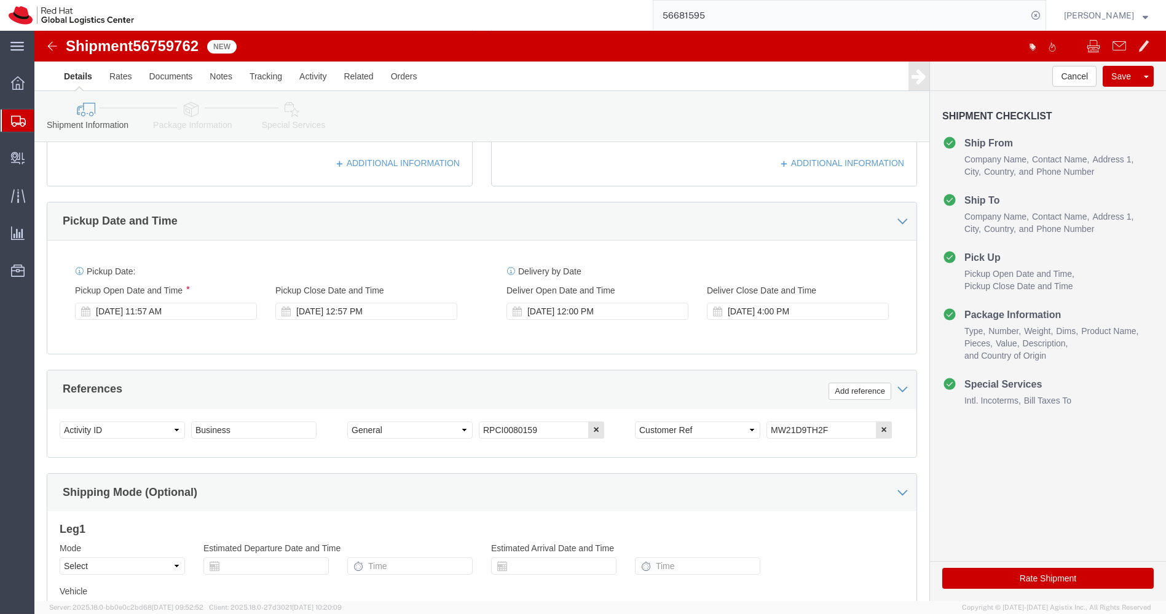
scroll to position [360, 0]
click icon
drag, startPoint x: 804, startPoint y: 393, endPoint x: 574, endPoint y: 388, distance: 230.6
click div "Select Account Type Activity ID Airline Appointment Number ASN Batch Request # …"
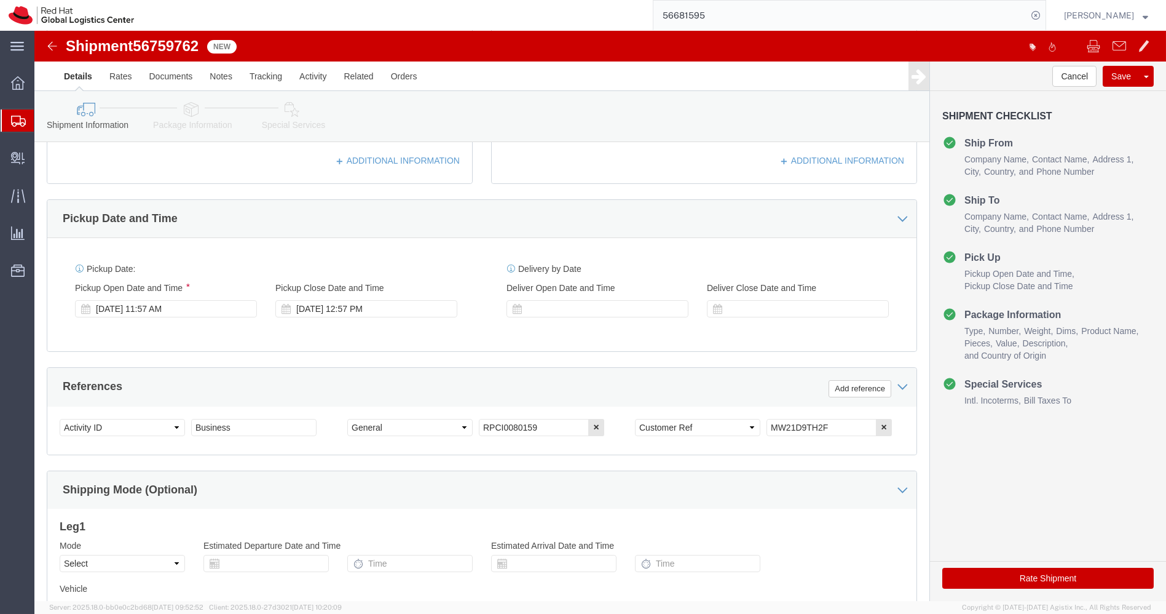
click icon
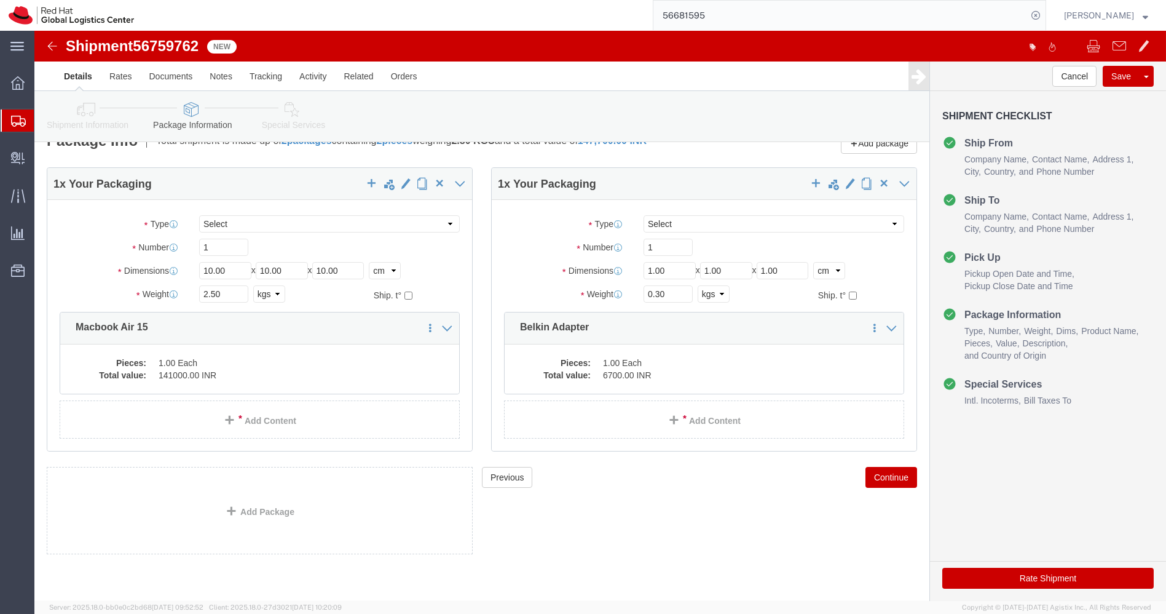
scroll to position [19, 0]
click input "10.00"
type input "45"
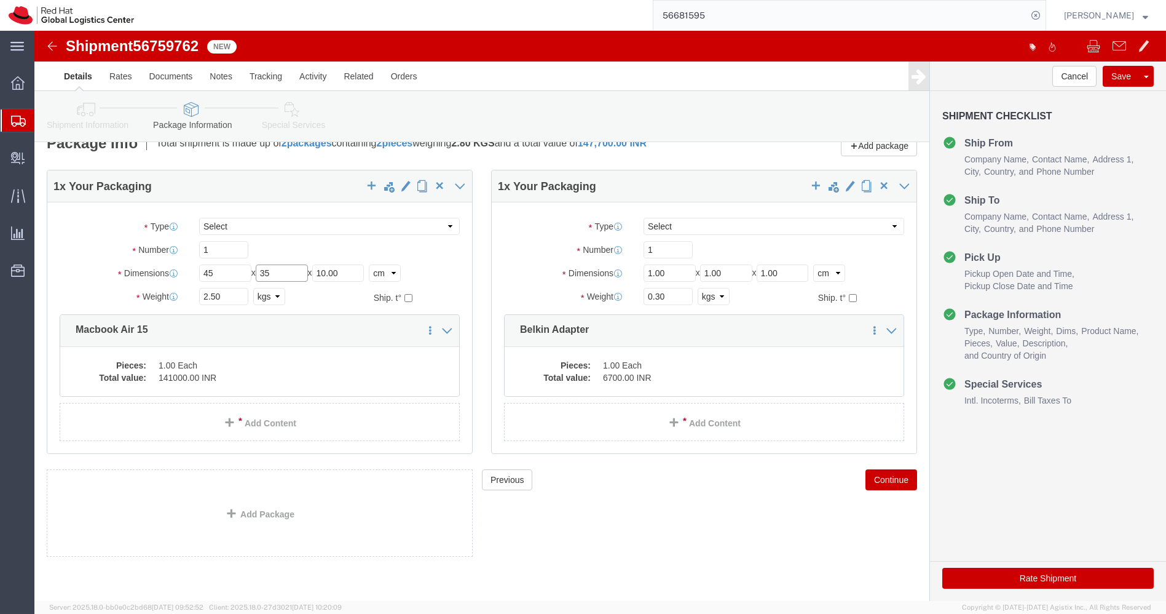
type input "35"
type input "12"
click input "2.50"
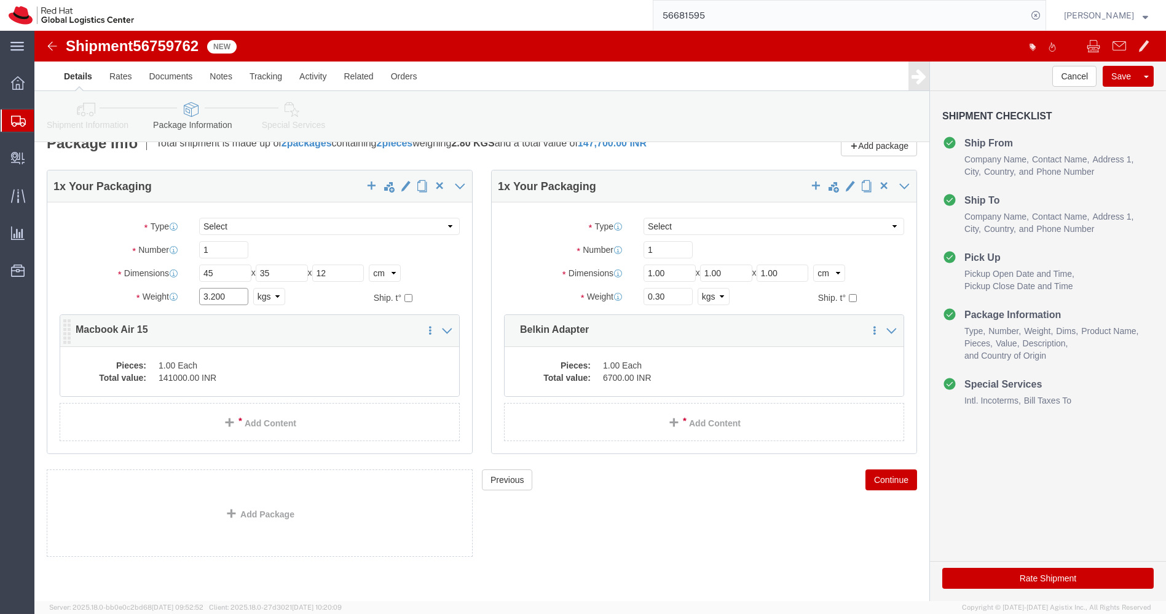
type input "3.200"
click dd "1.00 Each"
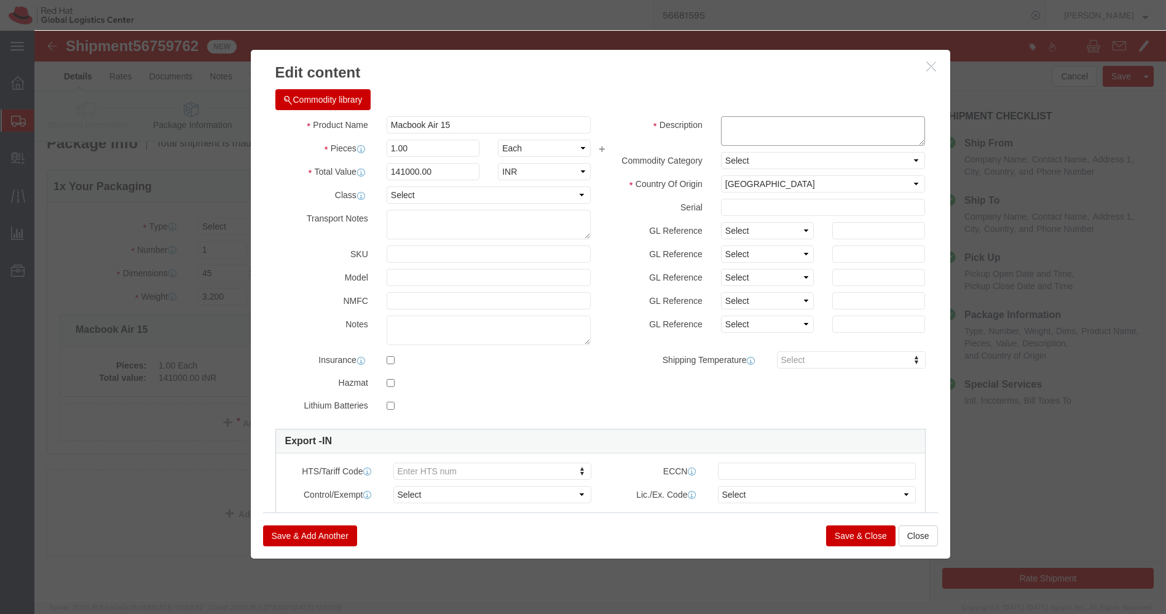
click textarea
paste textarea "MW21D9TH2F"
type textarea "MW21D9TH2F"
click input "141000.00"
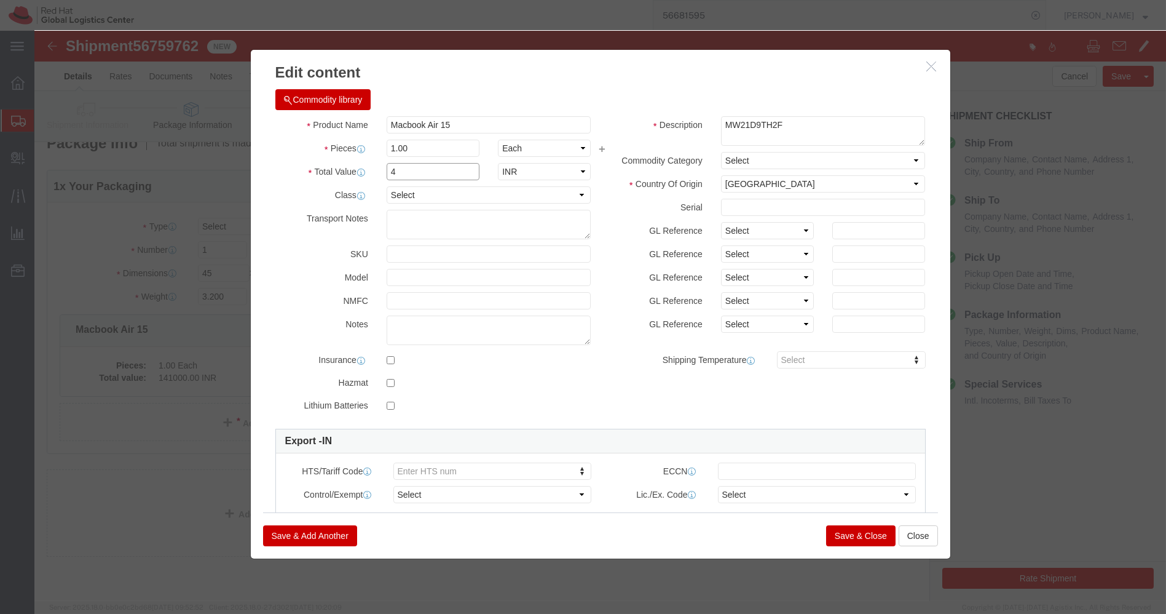
click input "4"
type input "43200"
click button "Save & Close"
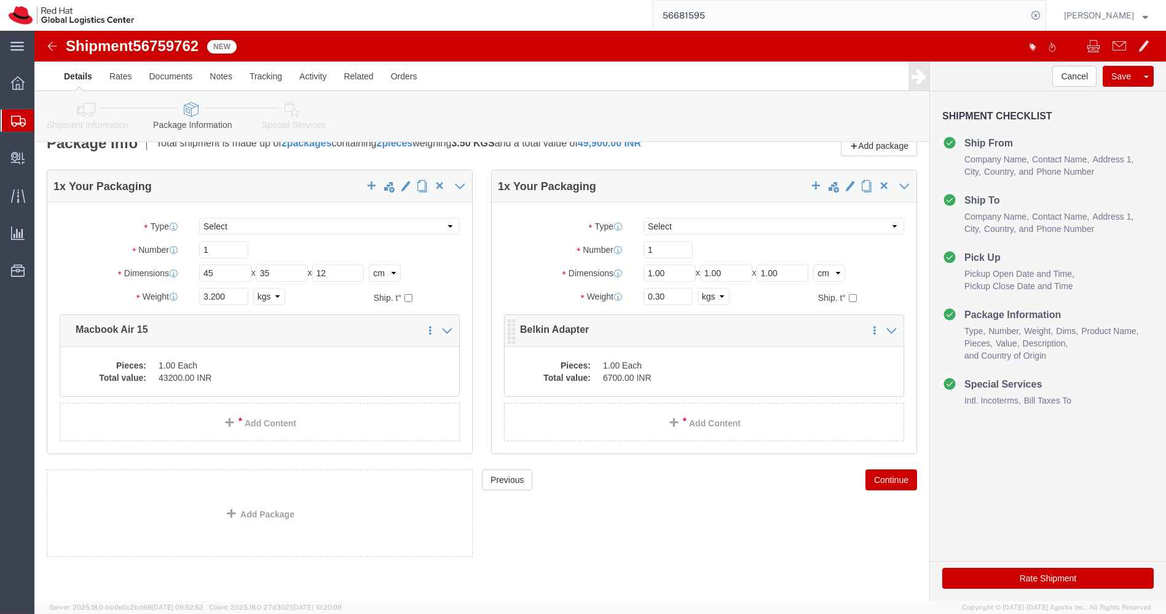
click dd "6700.00 INR"
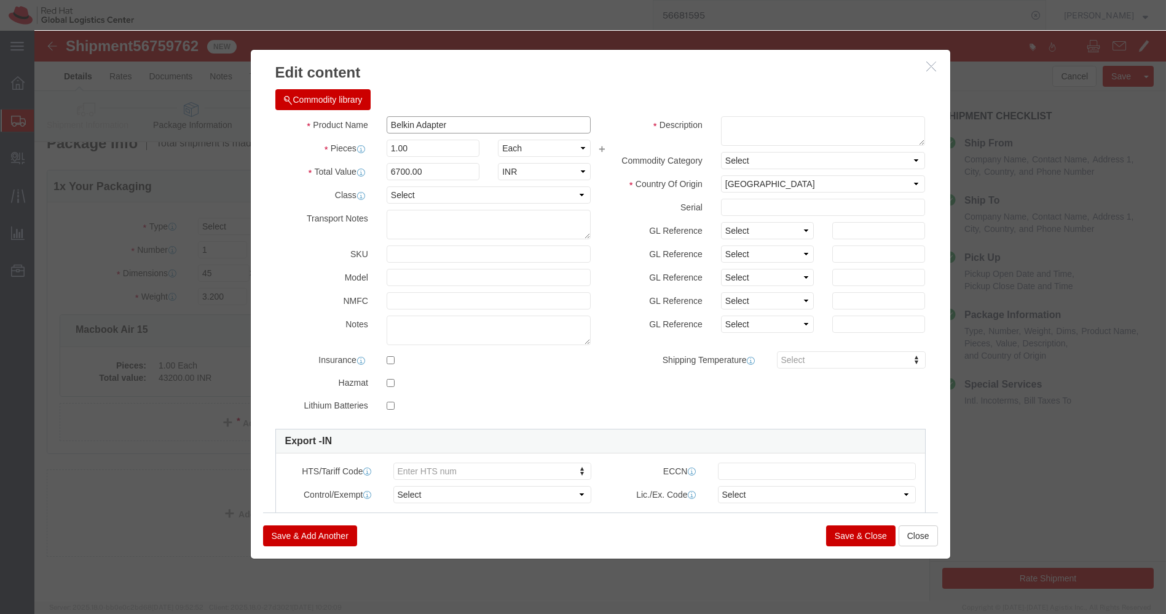
drag, startPoint x: 445, startPoint y: 87, endPoint x: 277, endPoint y: 87, distance: 167.9
click div "Product Name Belkin Adapter"
click button "Close"
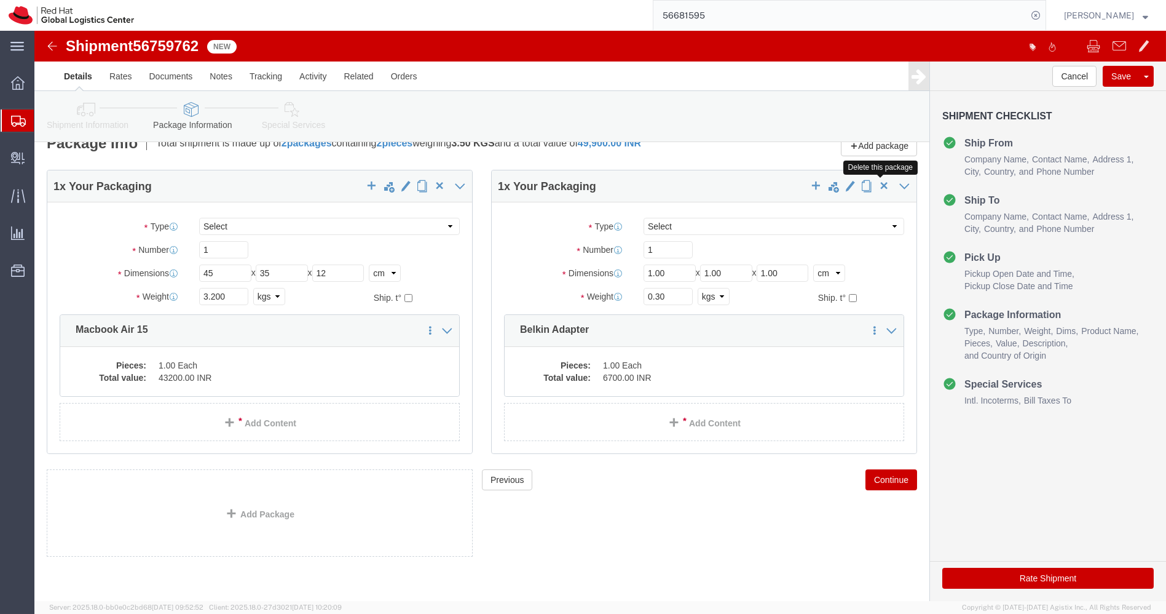
click span "button"
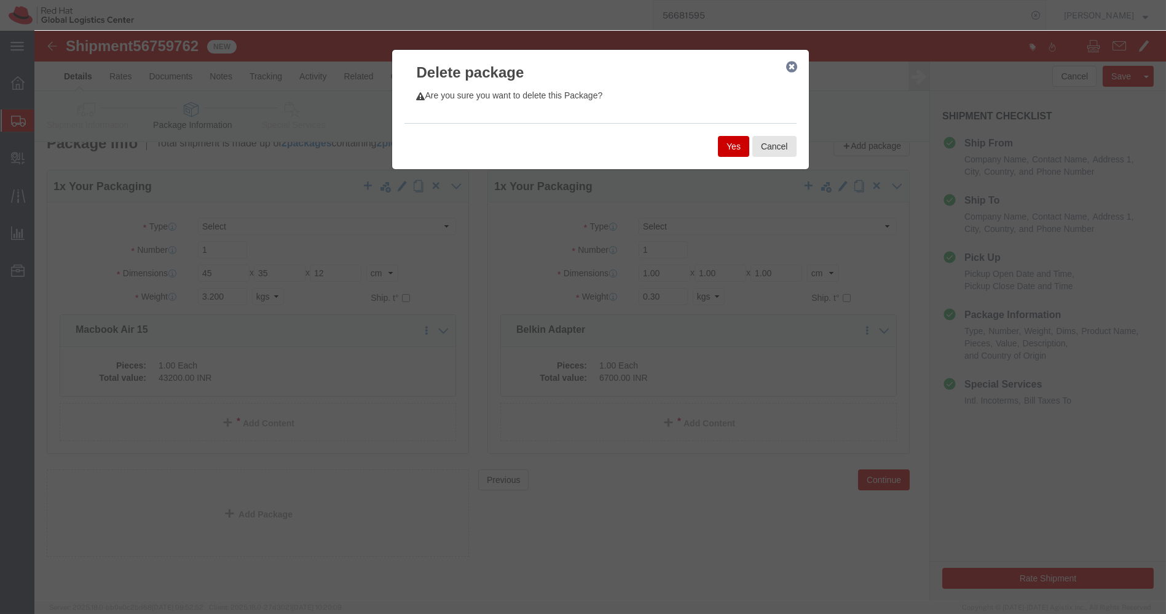
click button "Yes"
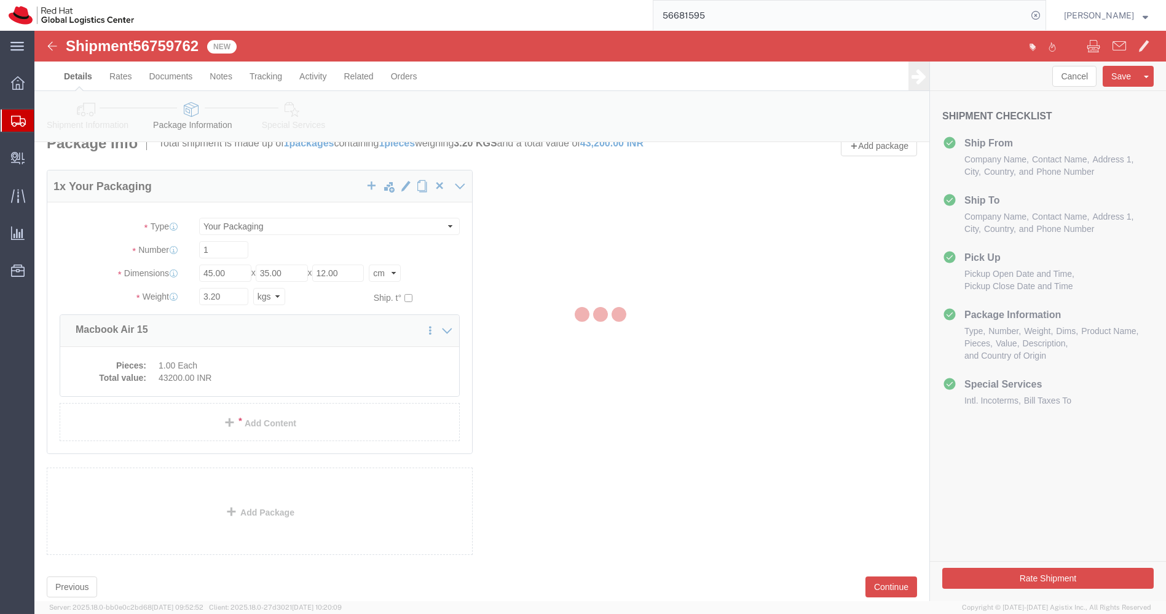
scroll to position [0, 0]
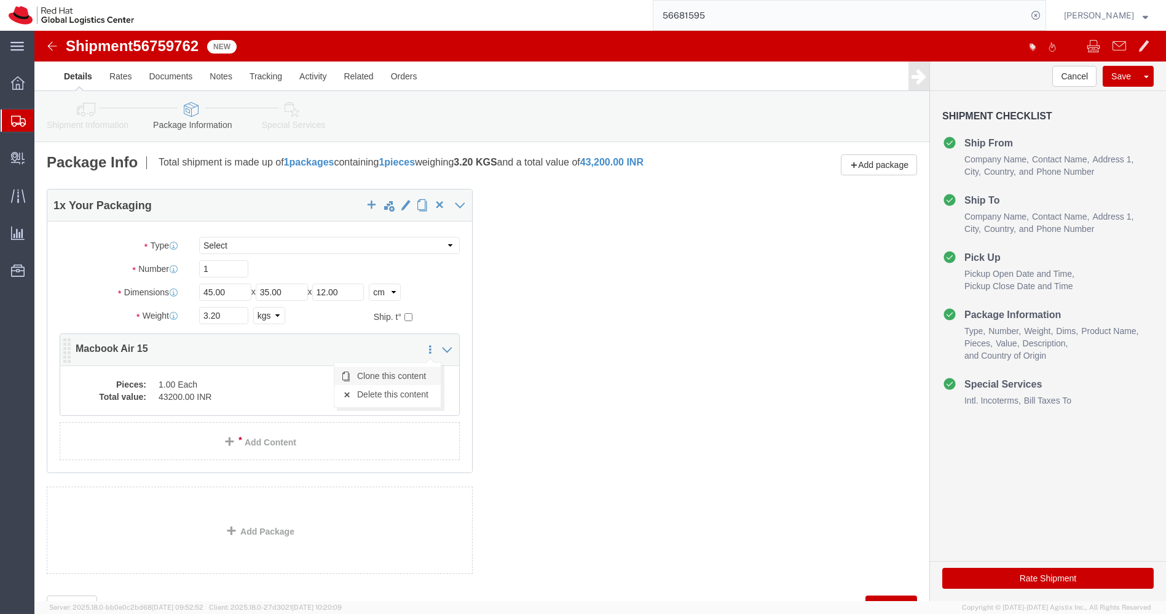
click link "Clone this content"
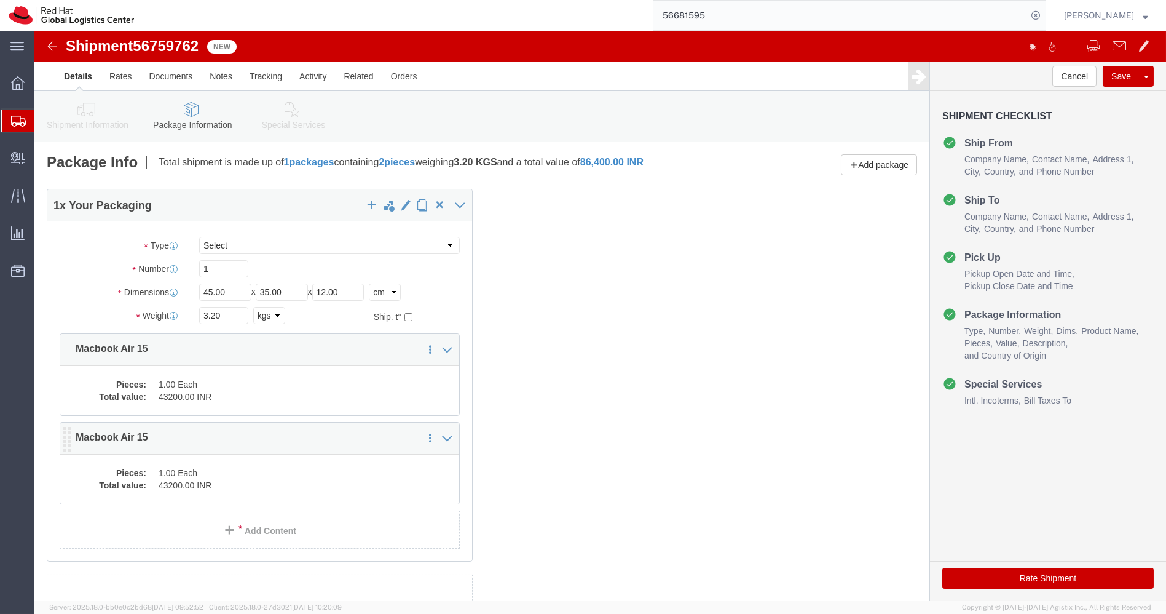
click dd "43200.00 INR"
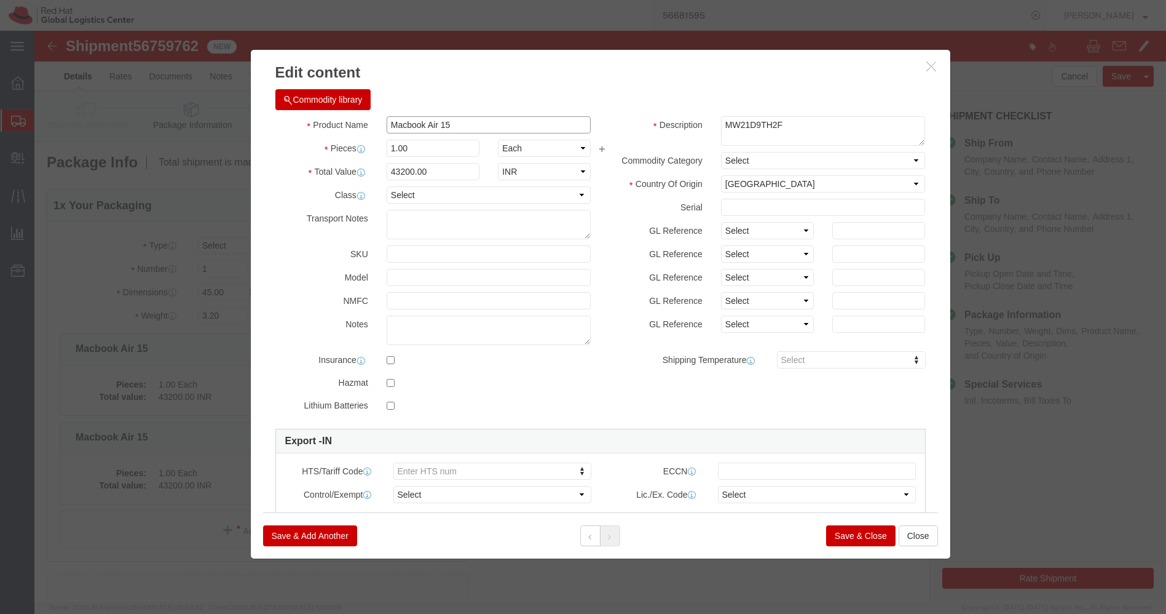
click input "Macbook Air 15"
paste input "Belkin Adapter"
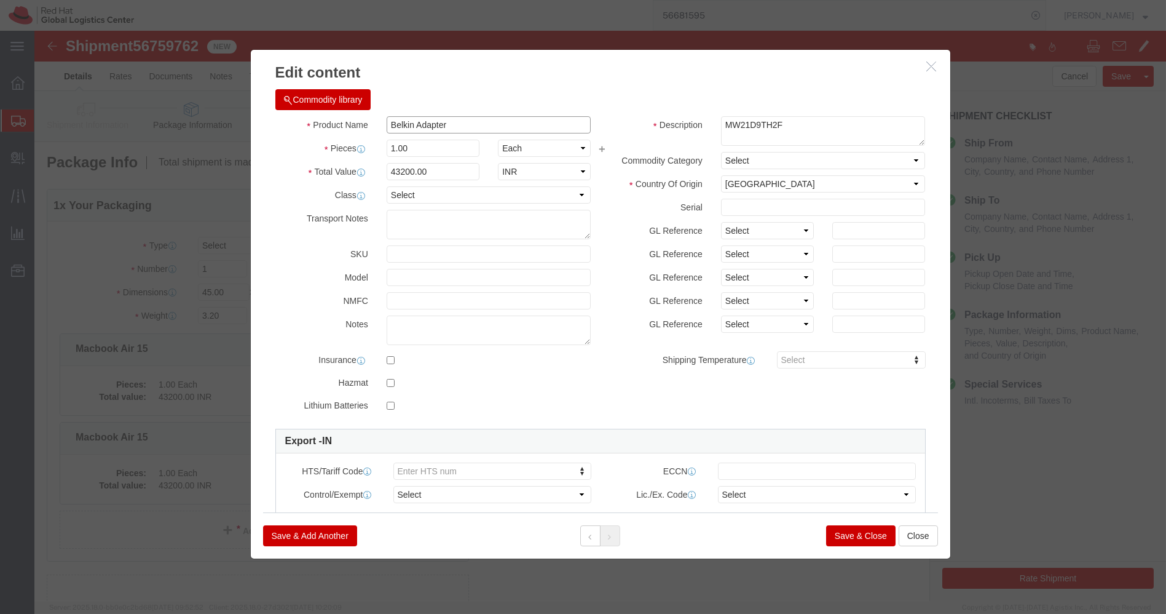
type input "Belkin Adapter"
click input "43200.00"
type input "6700.00"
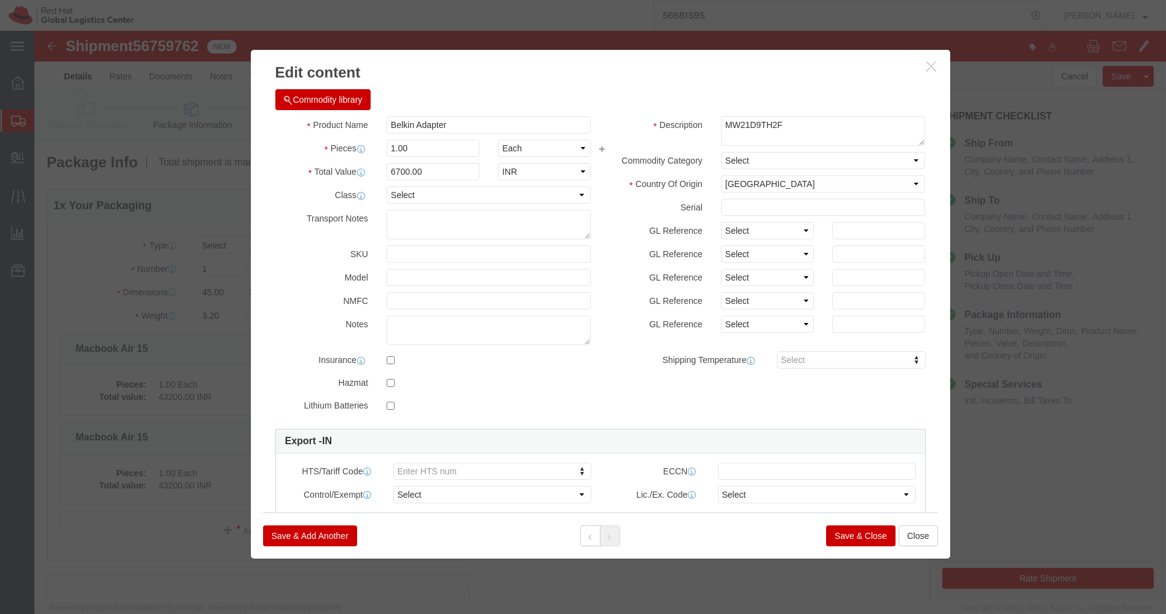
click button "Save & Close"
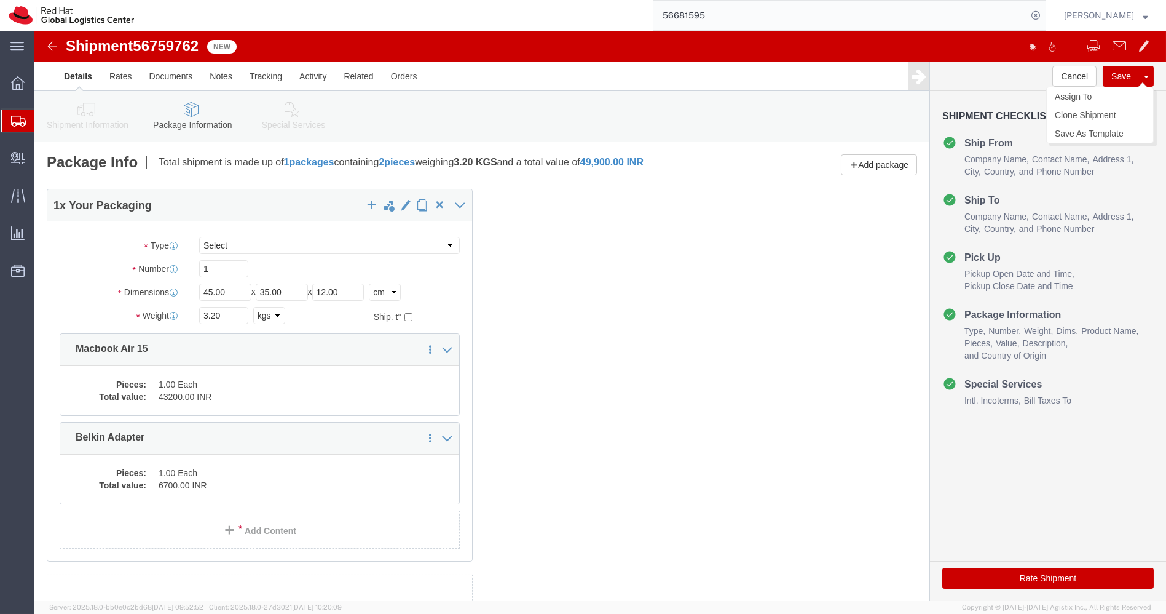
click button "Save"
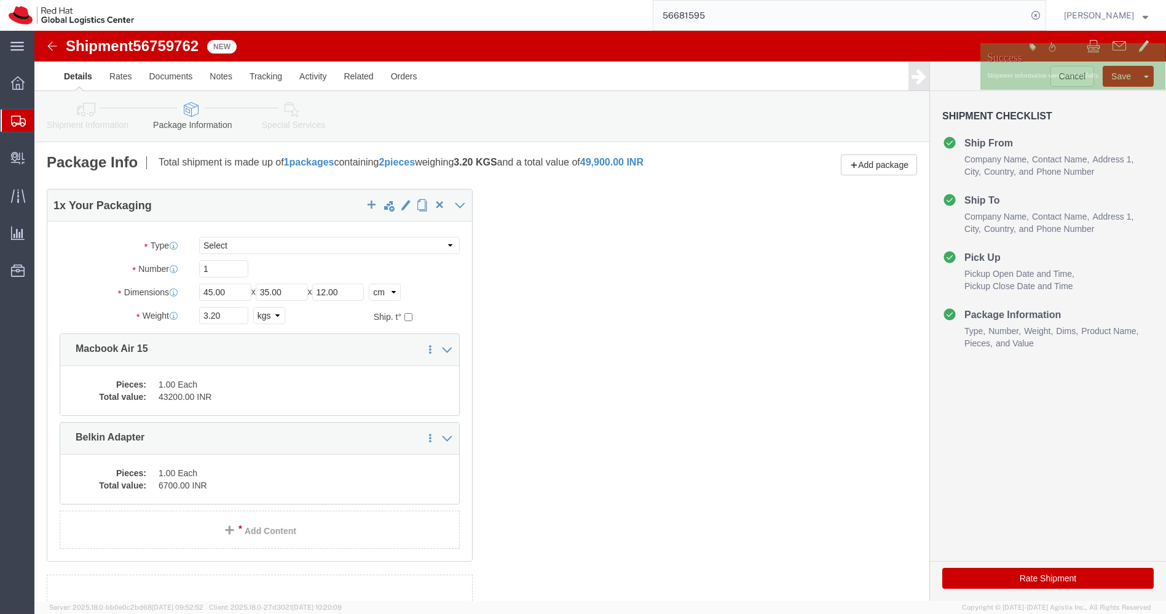
click img
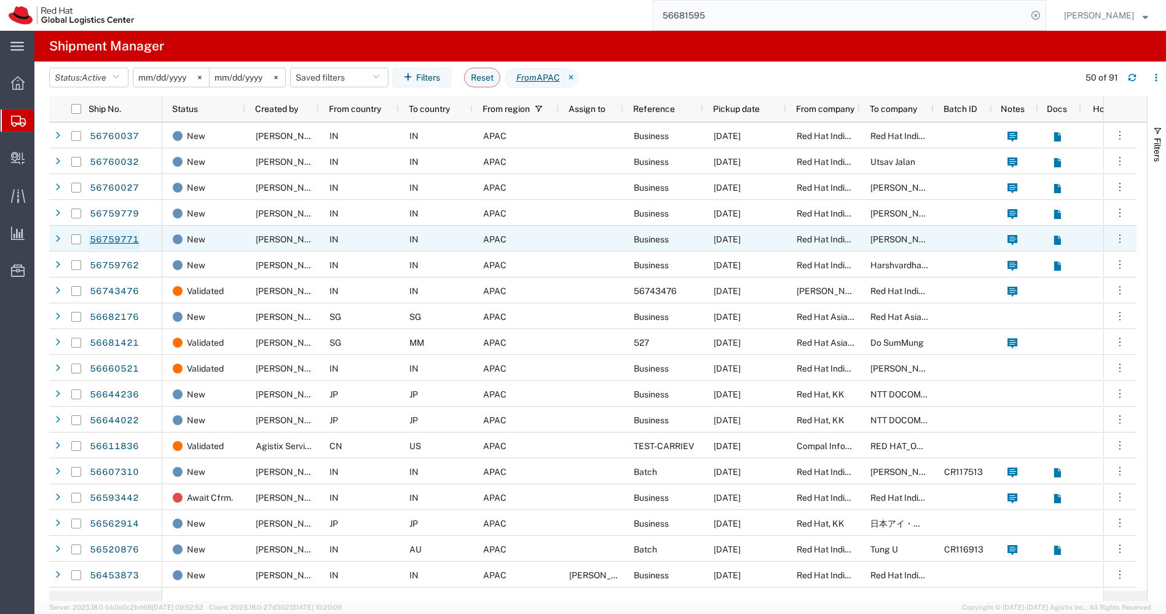
click at [124, 237] on link "56759771" at bounding box center [114, 240] width 50 height 20
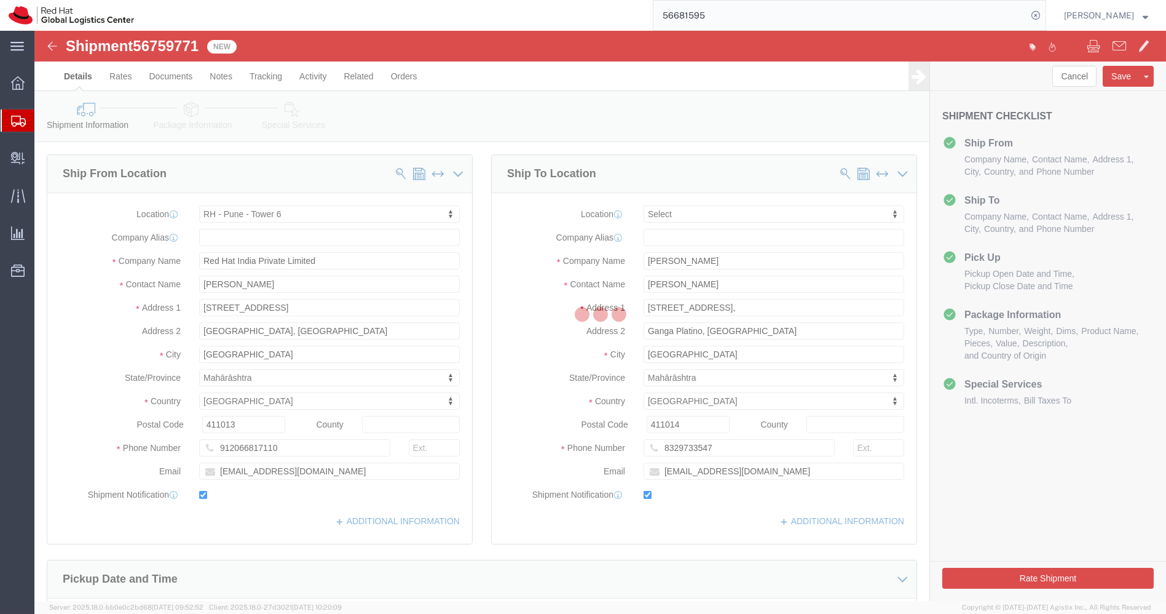
select select "38432"
select select
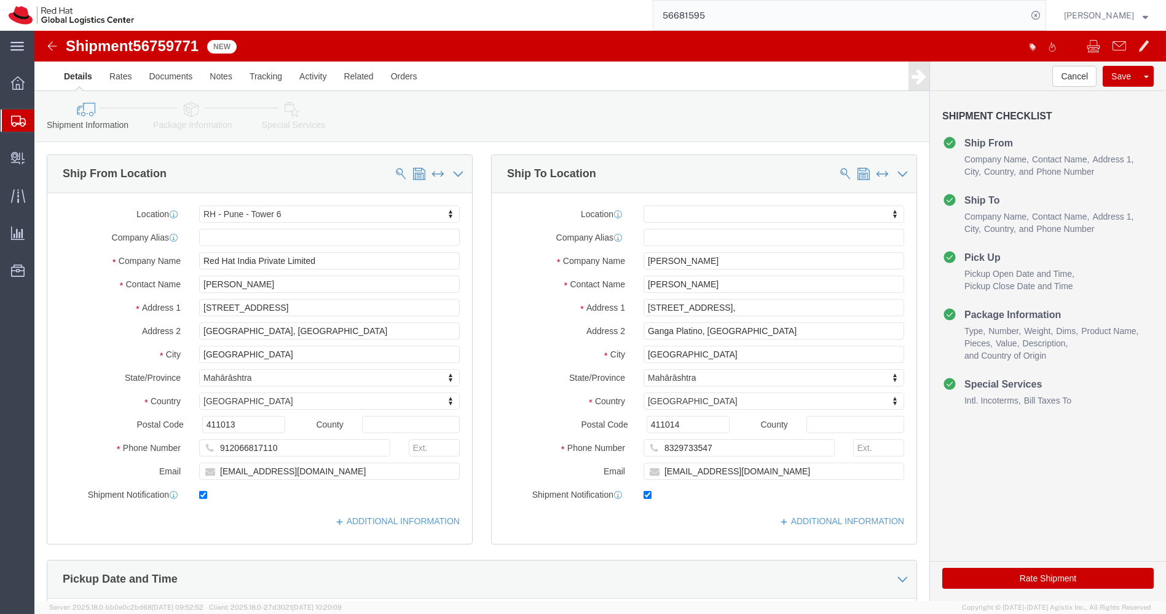
click icon
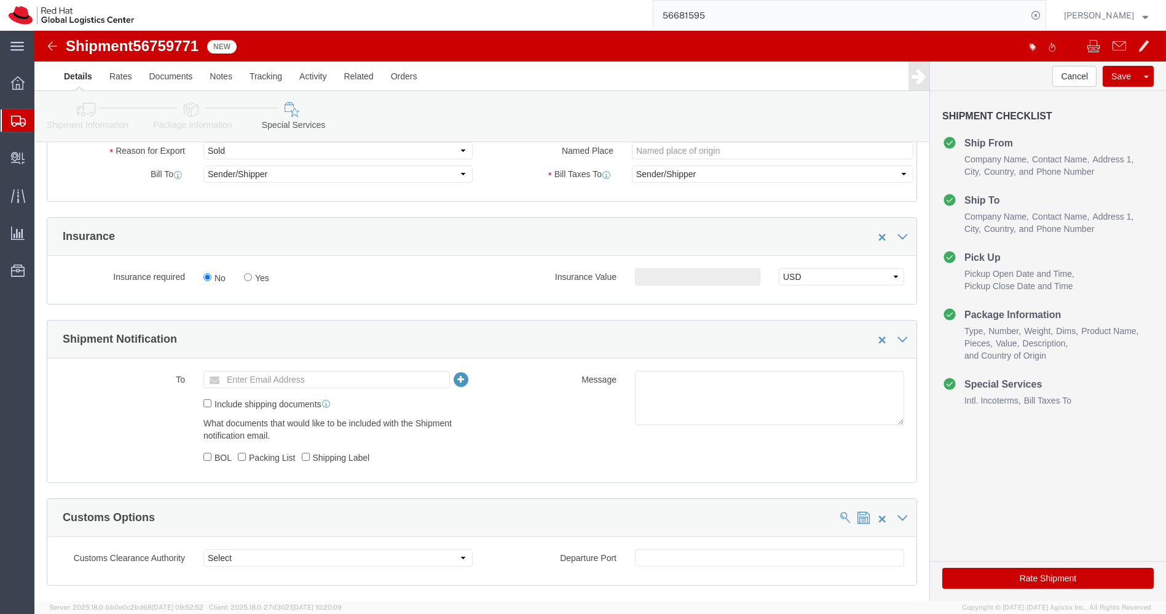
scroll to position [270, 0]
click ul "Enter Email Address"
type input "[EMAIL_ADDRESS][DOMAIN_NAME]"
click textarea
paste textarea "Laptop Shipment for Internal Associate Transfer."
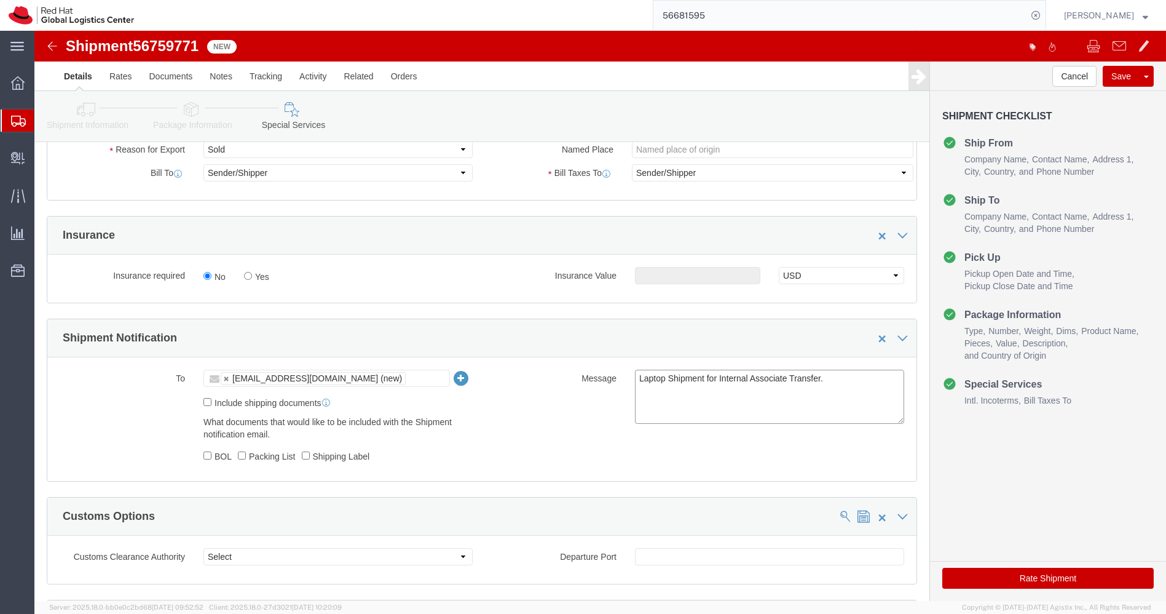
type textarea "Laptop Shipment for Internal Associate Transfer."
click icon
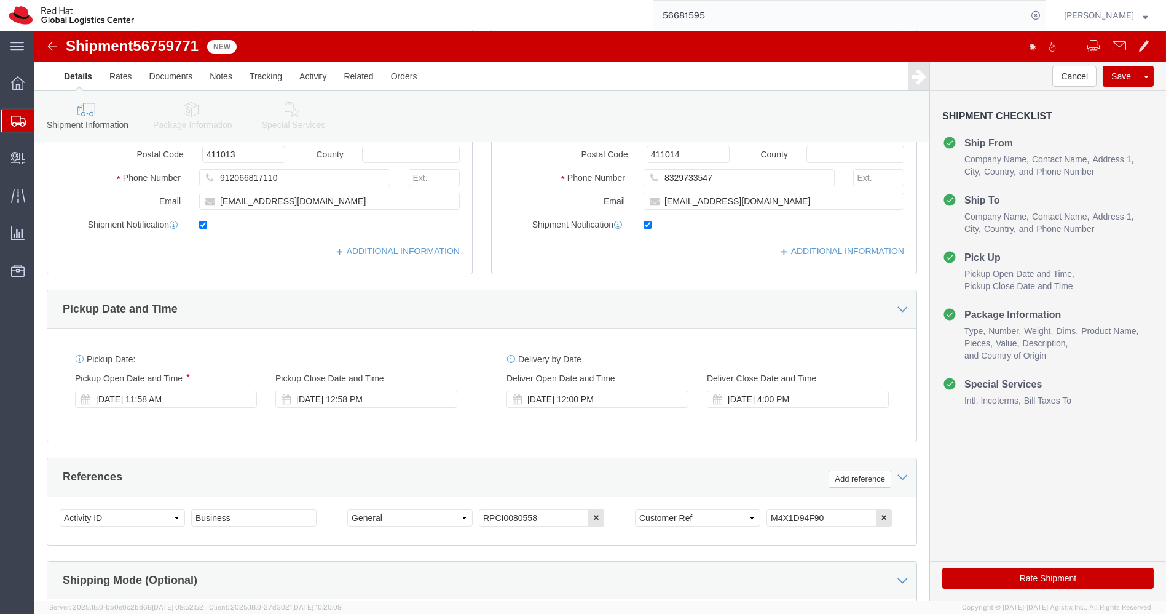
scroll to position [431, 0]
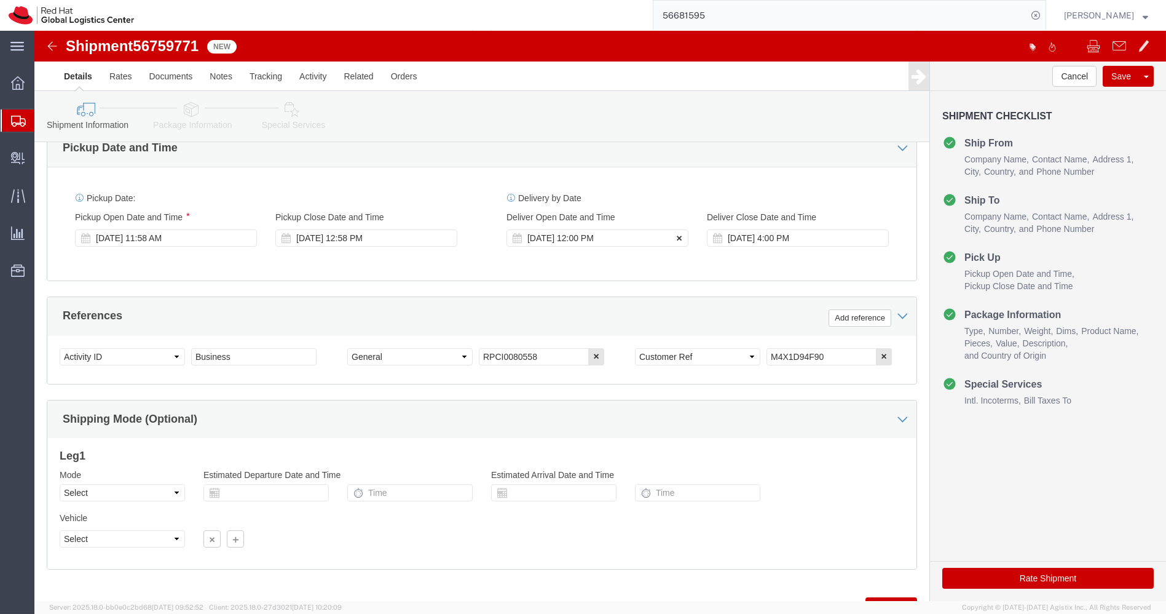
click icon
drag, startPoint x: 801, startPoint y: 319, endPoint x: 582, endPoint y: 328, distance: 219.7
click div "Select Account Type Activity ID Airline Appointment Number ASN Batch Request # …"
click icon
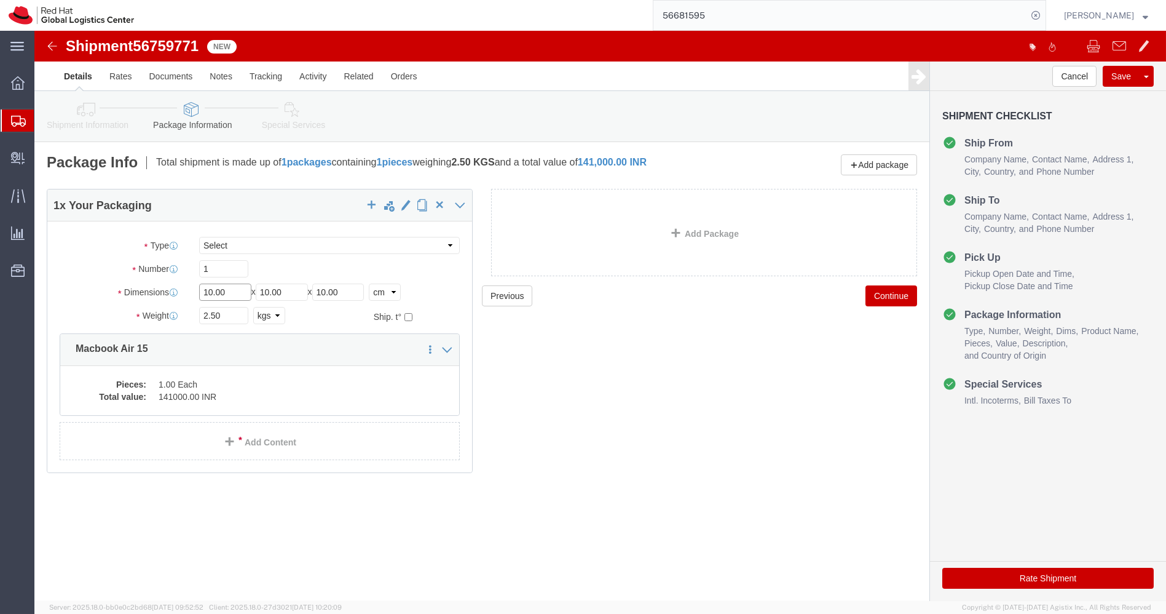
click input "10.00"
type input "45"
type input "35"
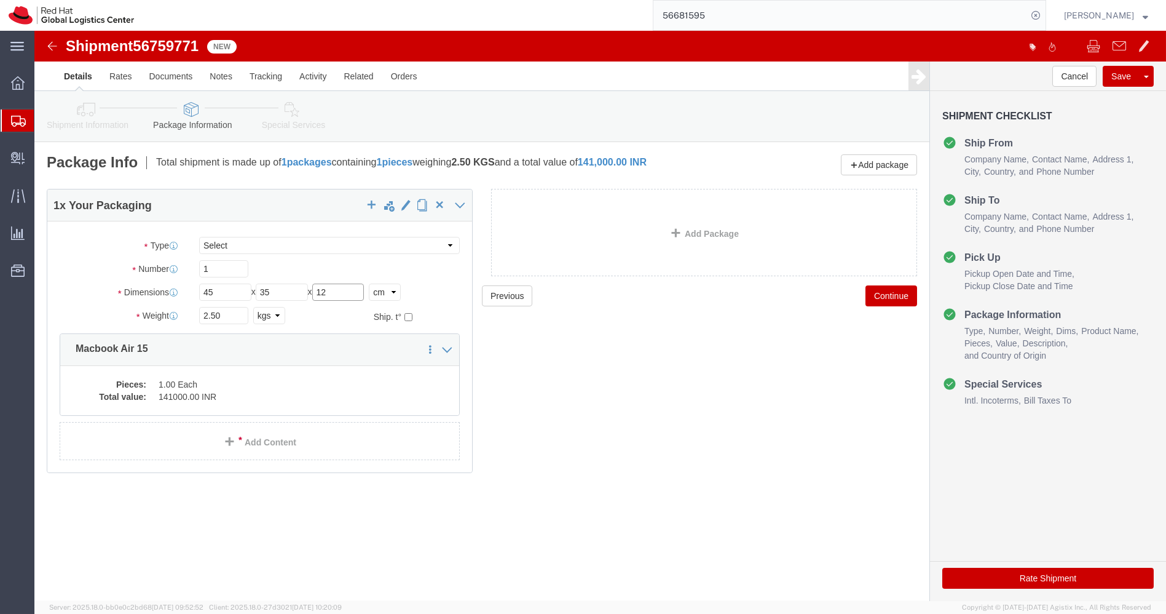
type input "12"
click input "2.50"
type input "3.00"
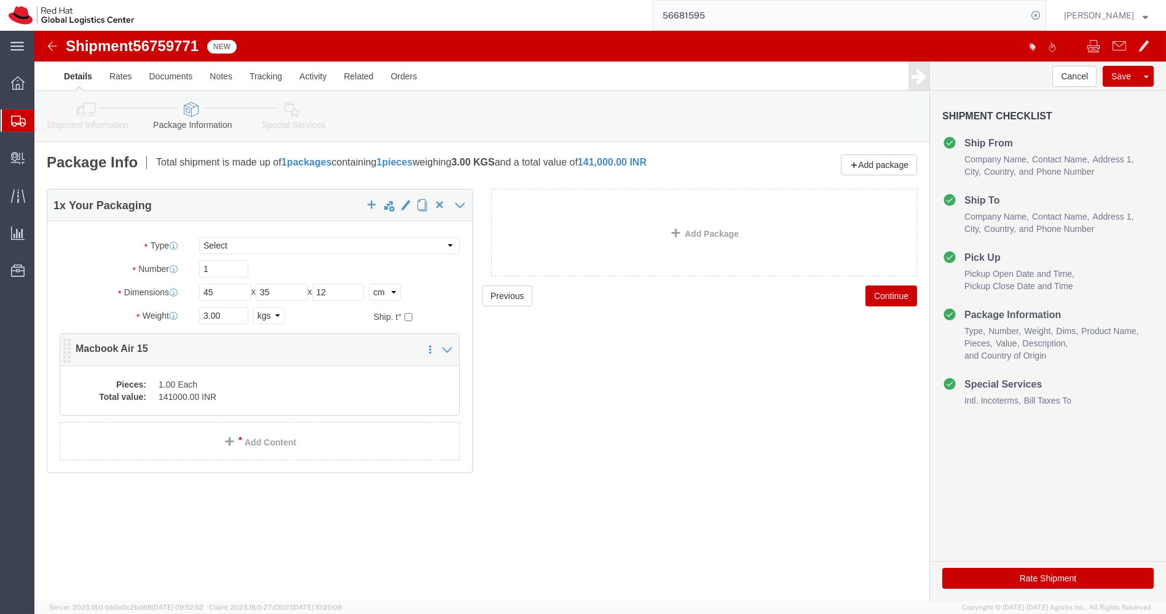
click dd "1.00 Each"
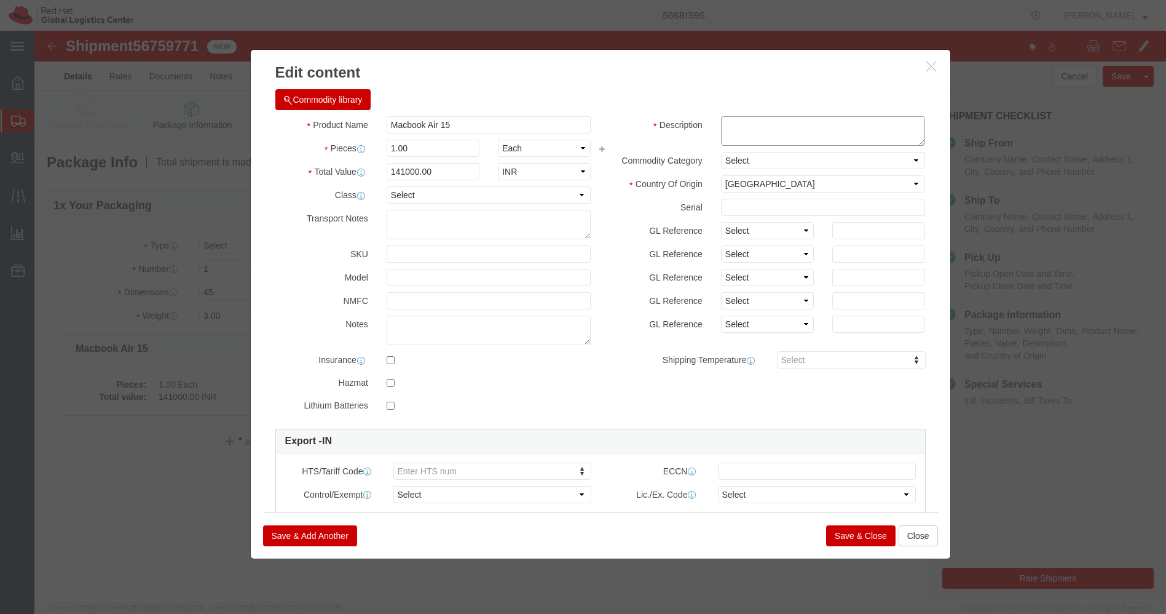
click textarea
paste textarea "M4X1D94F90"
type textarea "M4X1D94F90"
click input "141000.00"
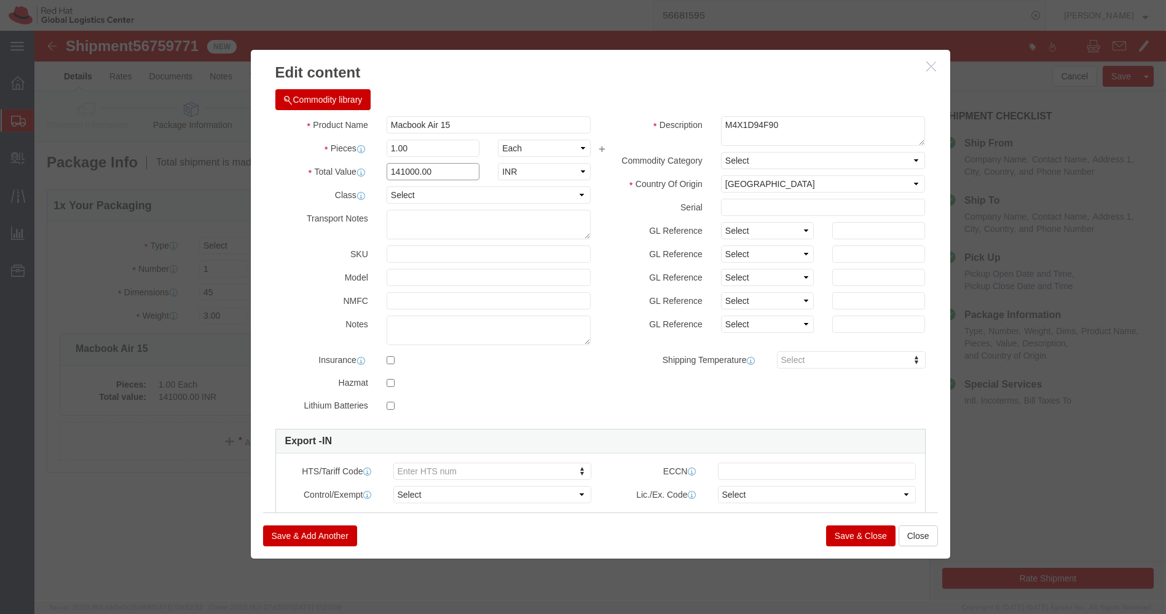
click input "141000.00"
type input "49000"
click button "Save & Close"
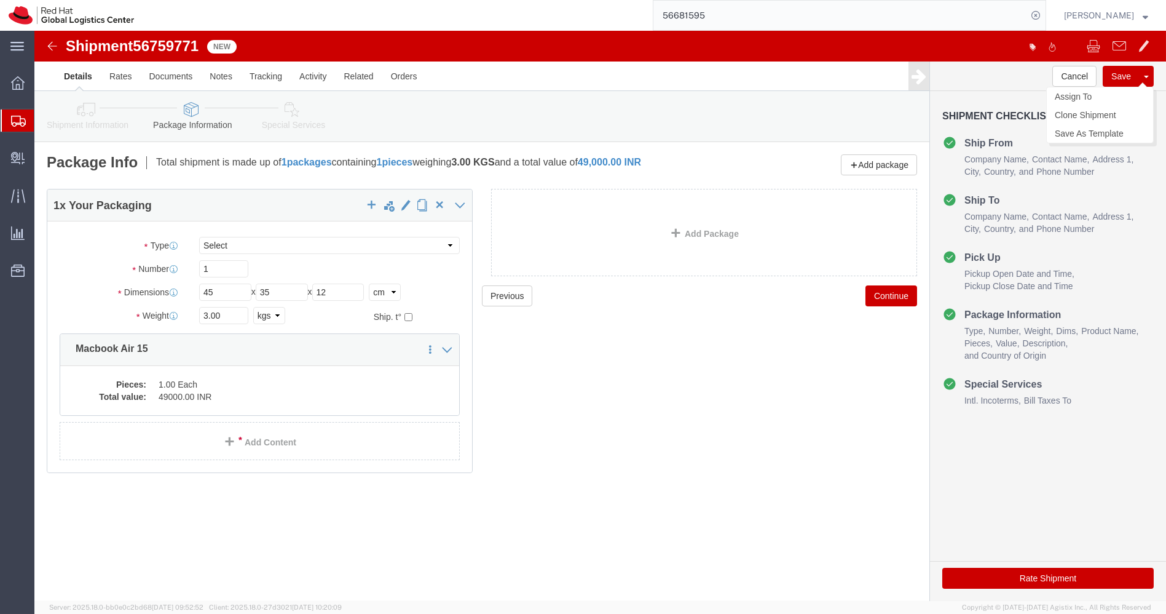
click button "Save"
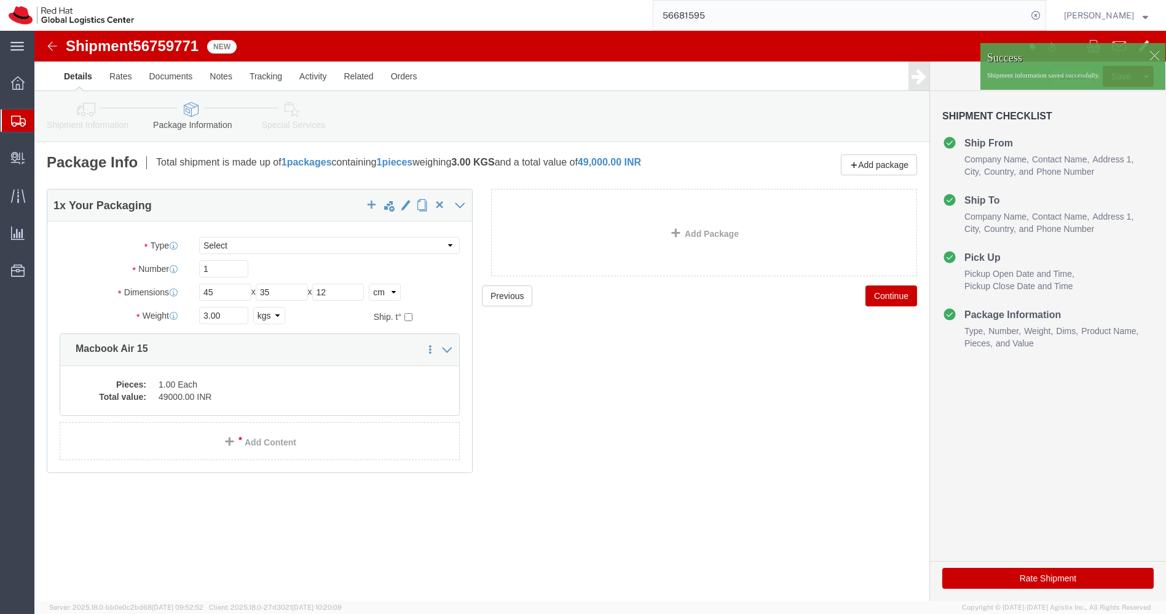
click img
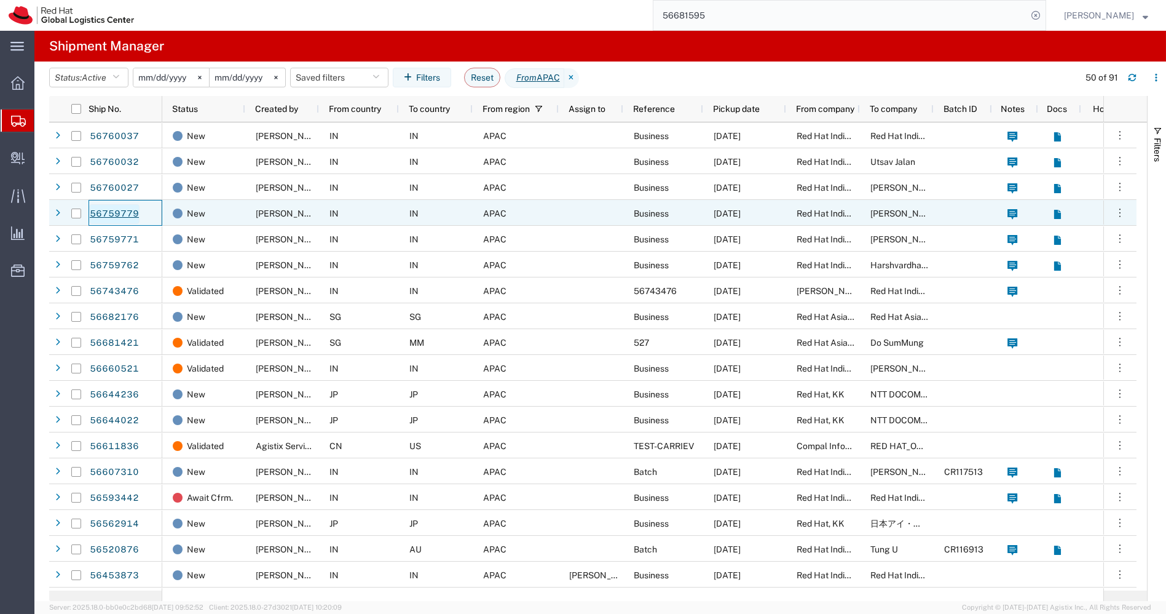
click at [120, 208] on link "56759779" at bounding box center [114, 214] width 50 height 20
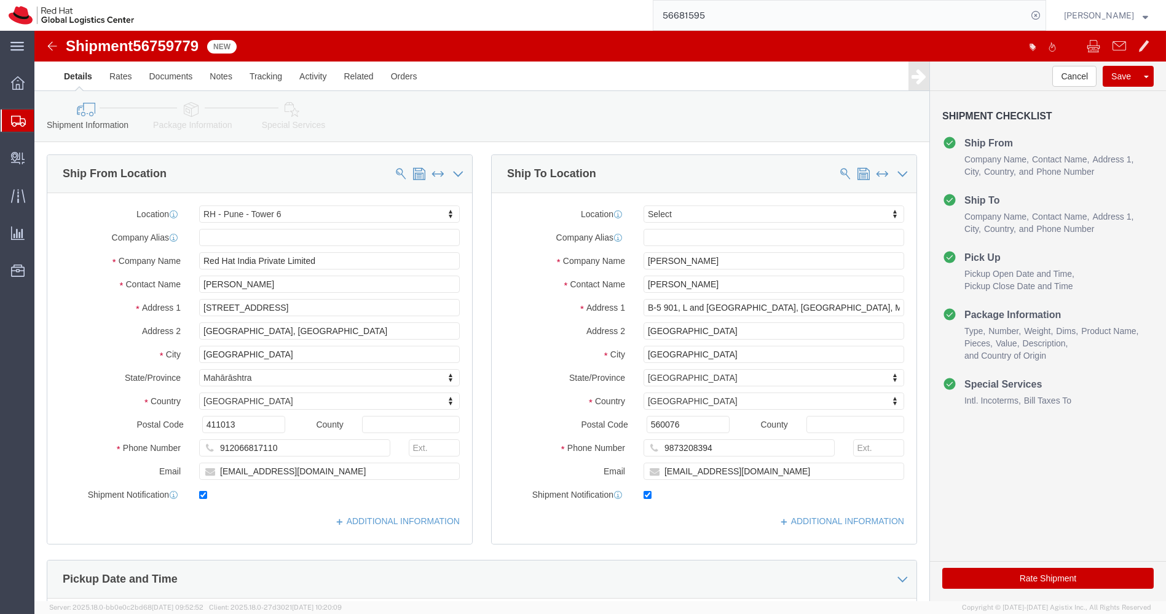
select select "38432"
select select
drag, startPoint x: 753, startPoint y: 277, endPoint x: 1052, endPoint y: 290, distance: 299.7
click form "Shipment 56759779 New Details Rates Documents Notes Tracking Activity Related O…"
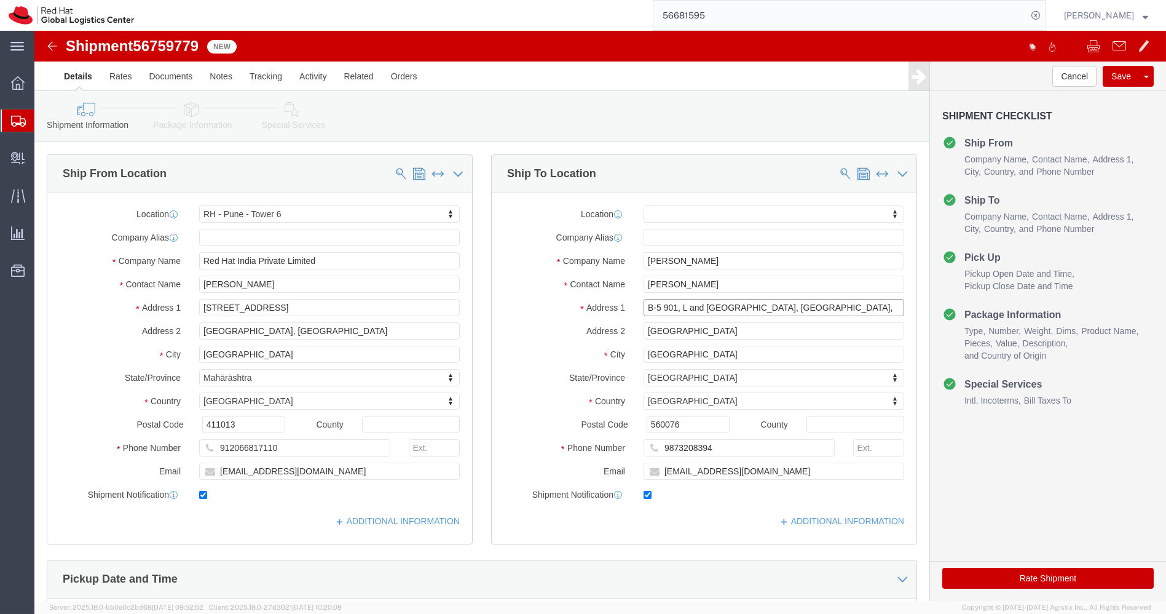
scroll to position [0, 0]
type input "B-5 901, L and [GEOGRAPHIC_DATA], [GEOGRAPHIC_DATA],"
paste input "Micolaout Bannerghata Roa"
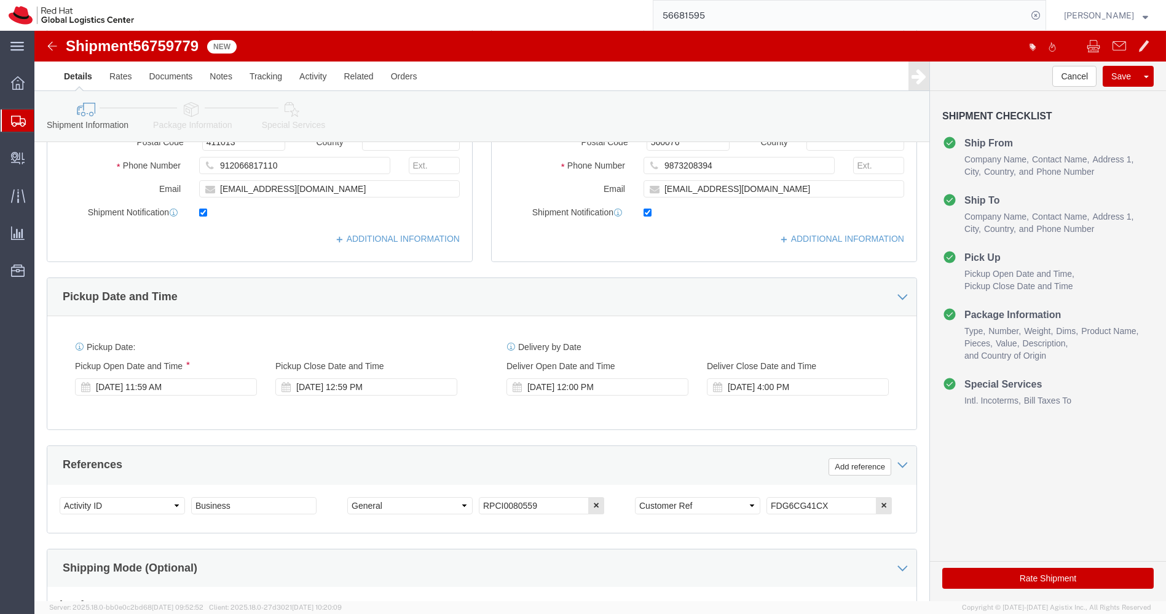
scroll to position [299, 0]
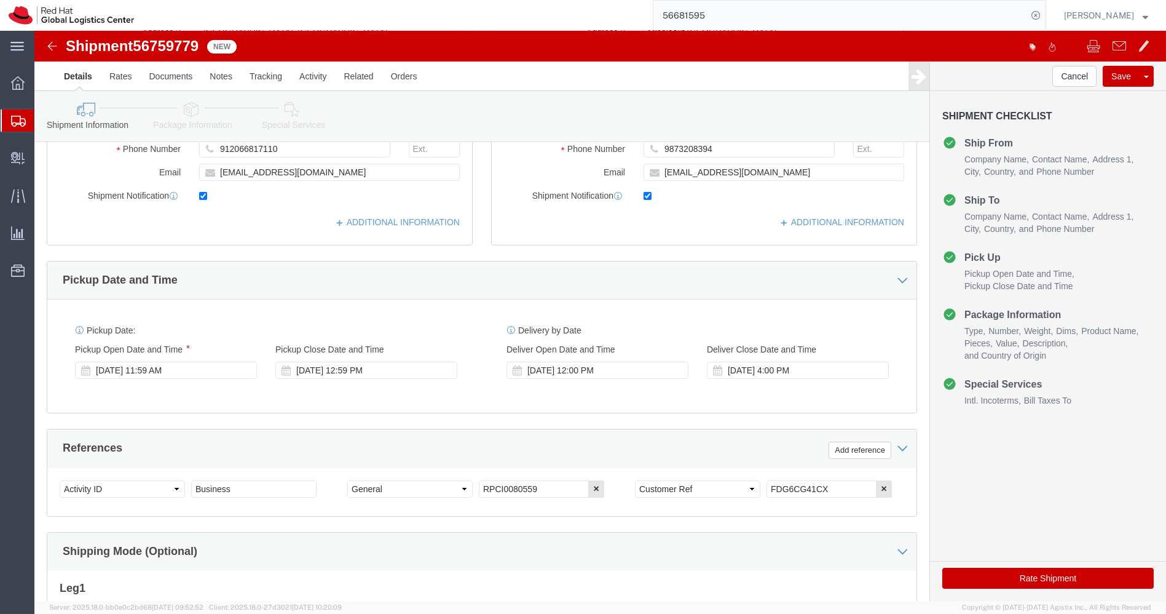
type input "Micolaout [GEOGRAPHIC_DATA]"
drag, startPoint x: 823, startPoint y: 453, endPoint x: 566, endPoint y: 450, distance: 257.0
click div "Select Account Type Activity ID Airline Appointment Number ASN Batch Request # …"
click icon
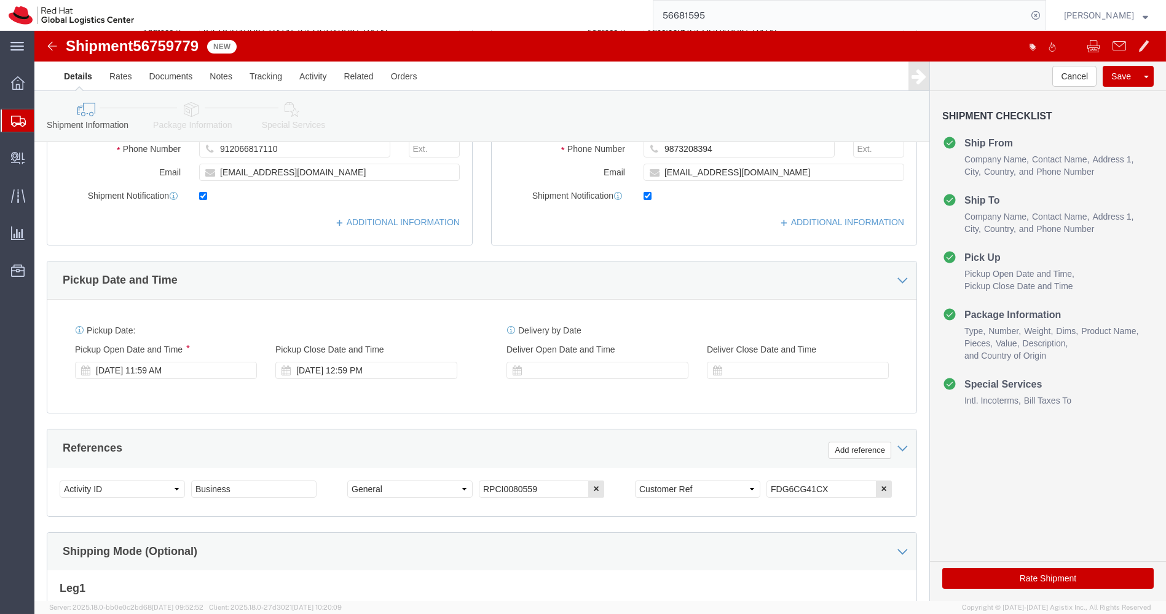
click icon
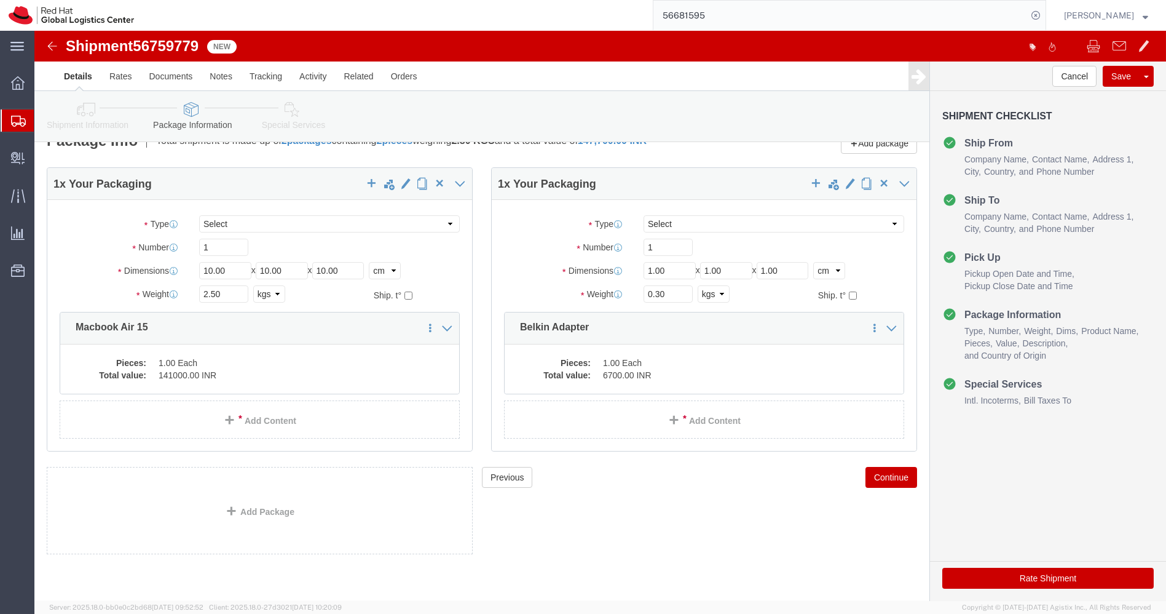
scroll to position [19, 0]
click input "10.00"
type input "45"
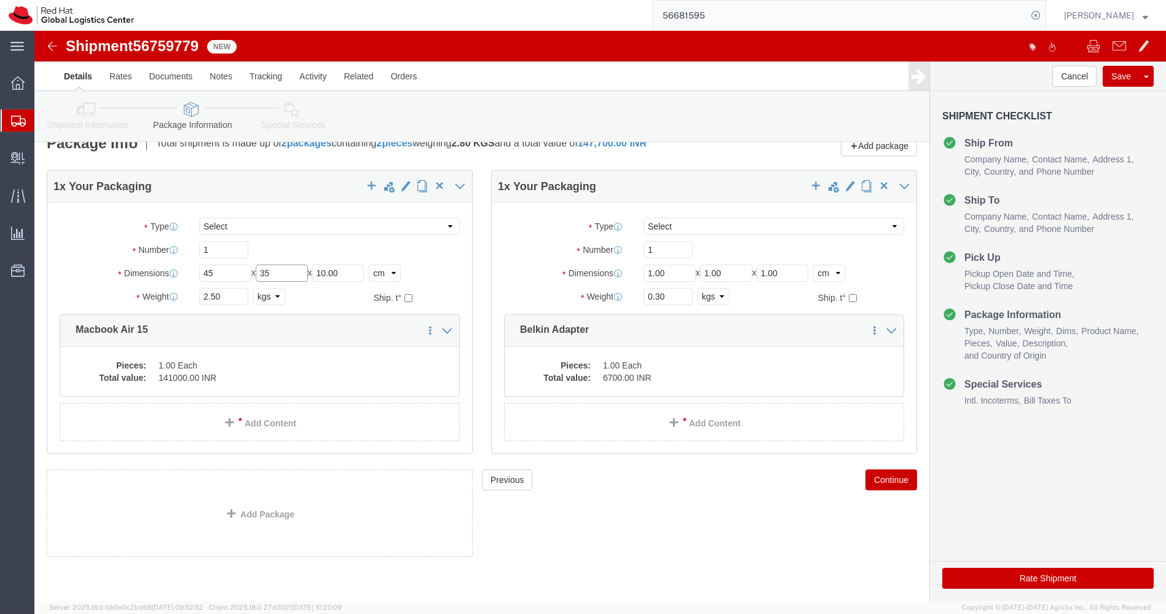
type input "35"
type input "12"
click input "2.50"
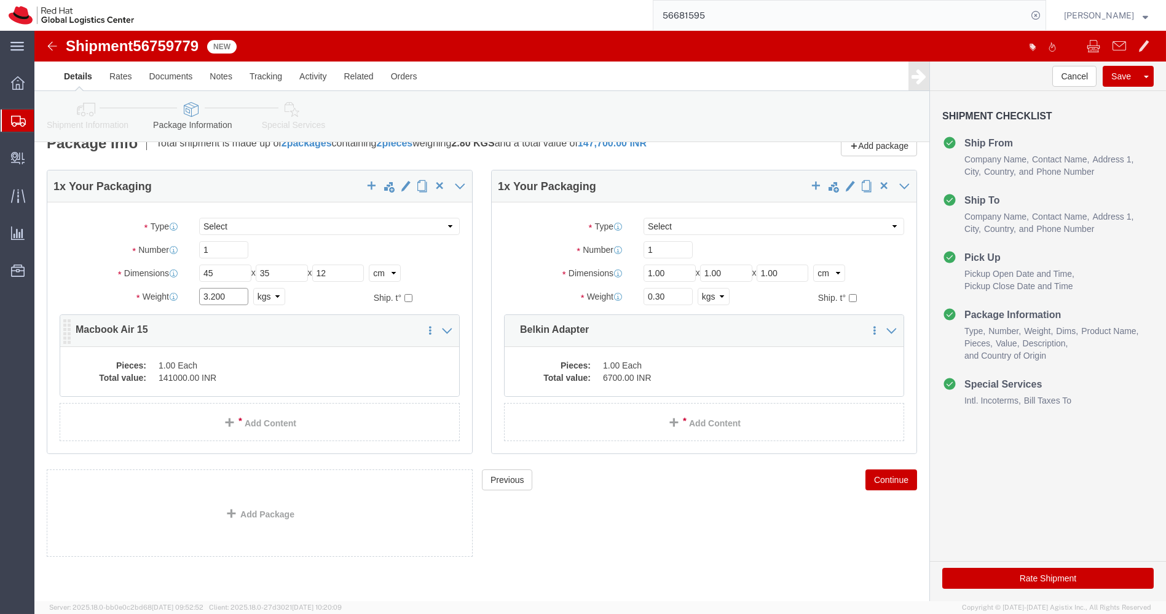
type input "3.200"
click dd "1.00 Each"
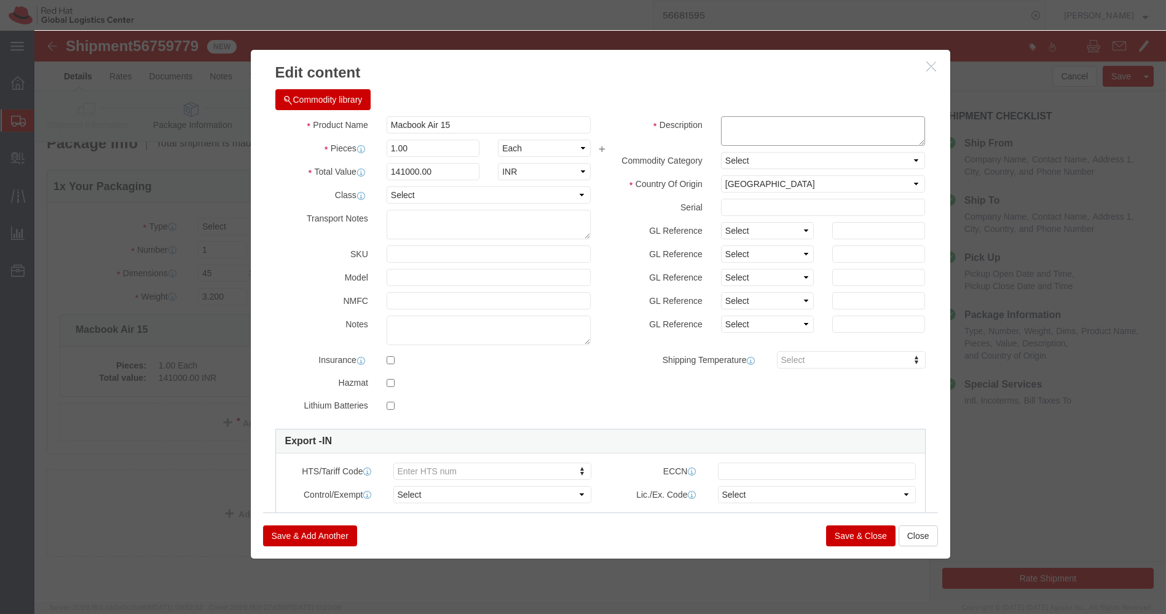
click textarea
paste textarea "FDG6CG41CX"
type textarea "FDG6CG41CX"
click input "141000.00"
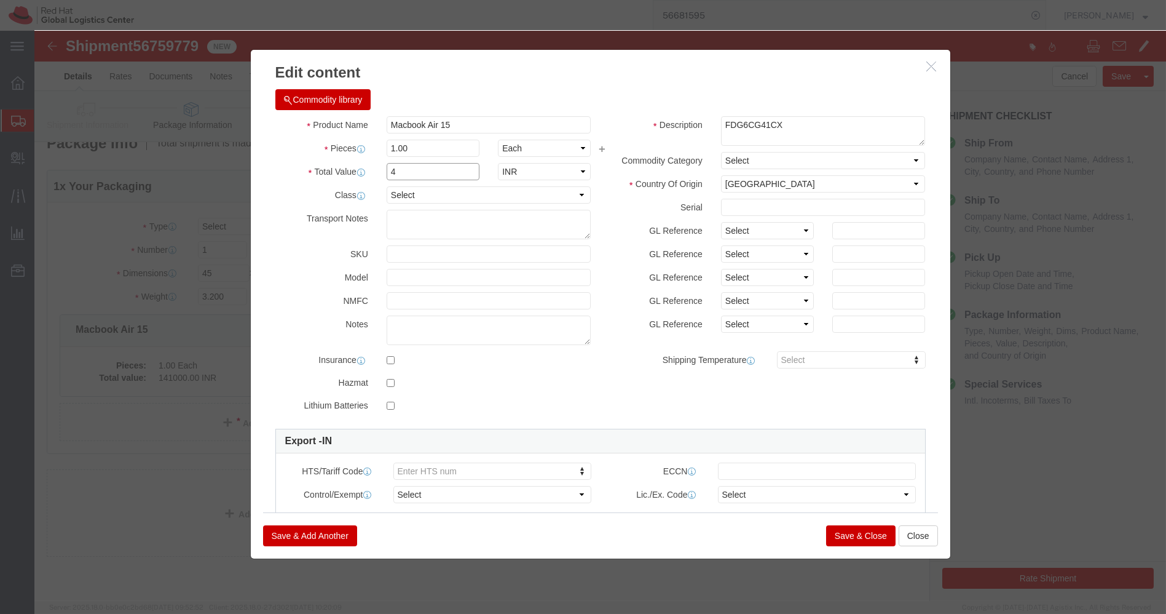
click input "4"
type input "43200"
click button "Save & Close"
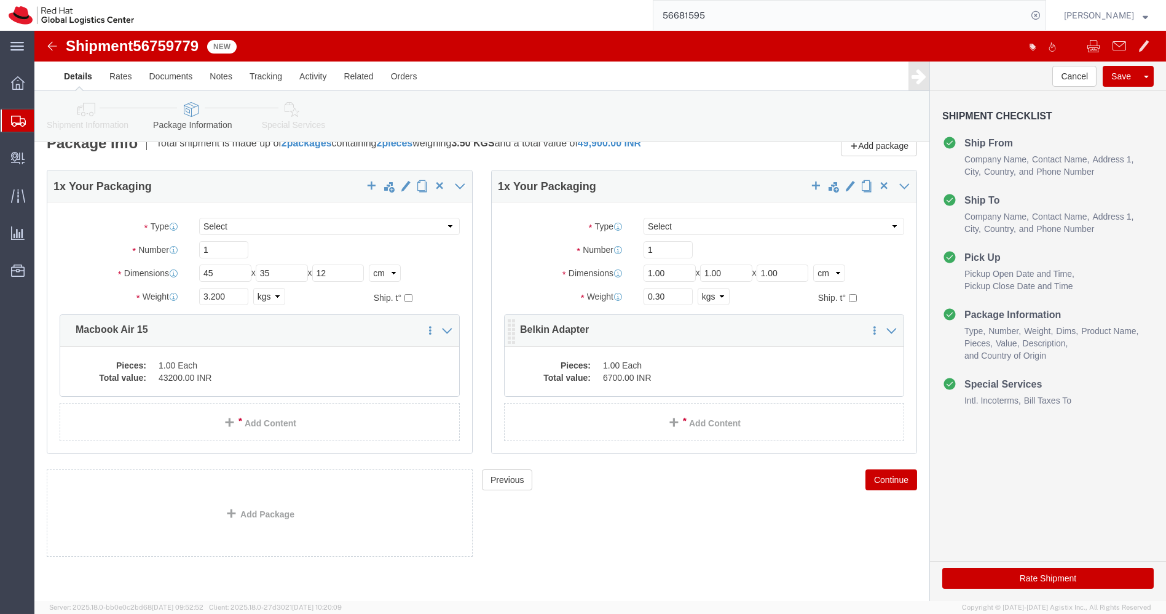
click dd "6700.00 INR"
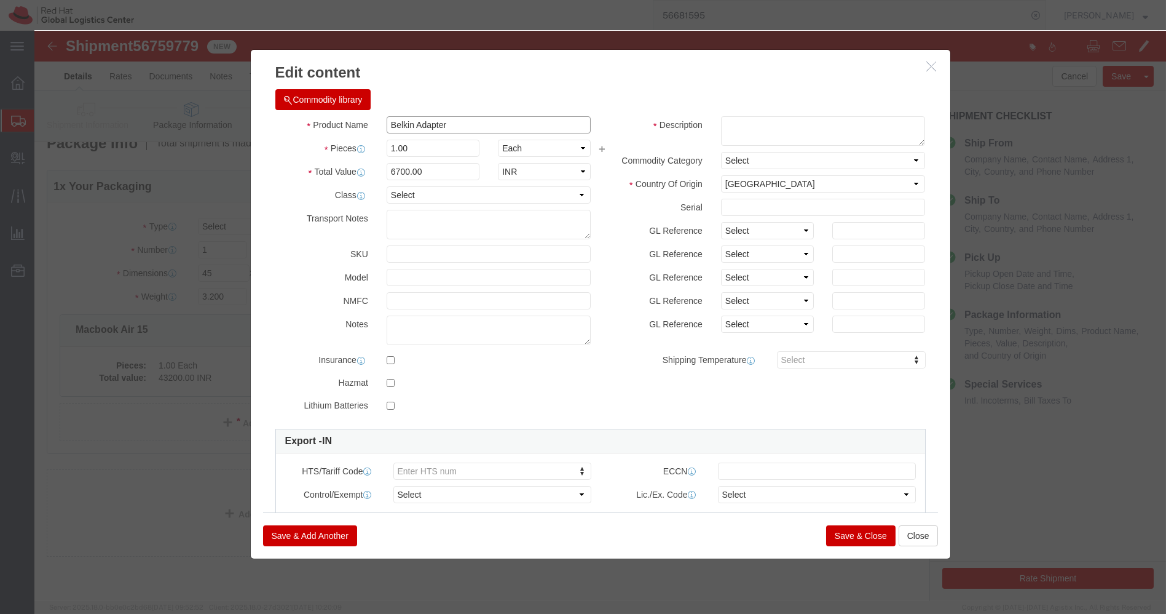
drag, startPoint x: 429, startPoint y: 97, endPoint x: 234, endPoint y: 109, distance: 194.7
click div "Product Name Belkin Adapter Pieces 1.00 Select Bag Barrels 100Board Feet Bottle…"
click button "Close"
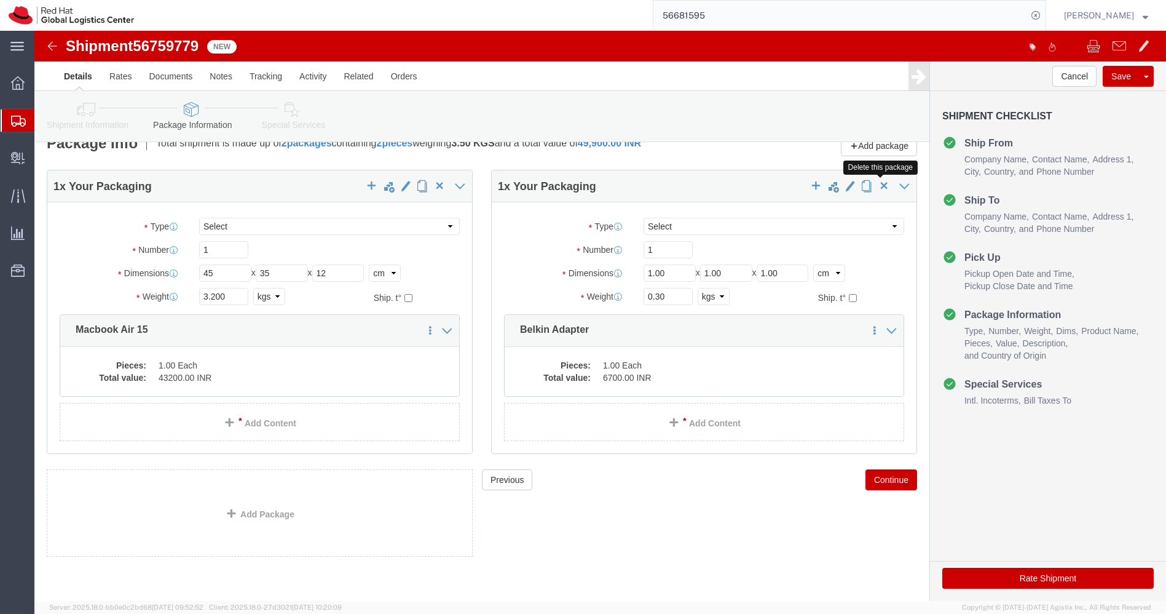
click span "button"
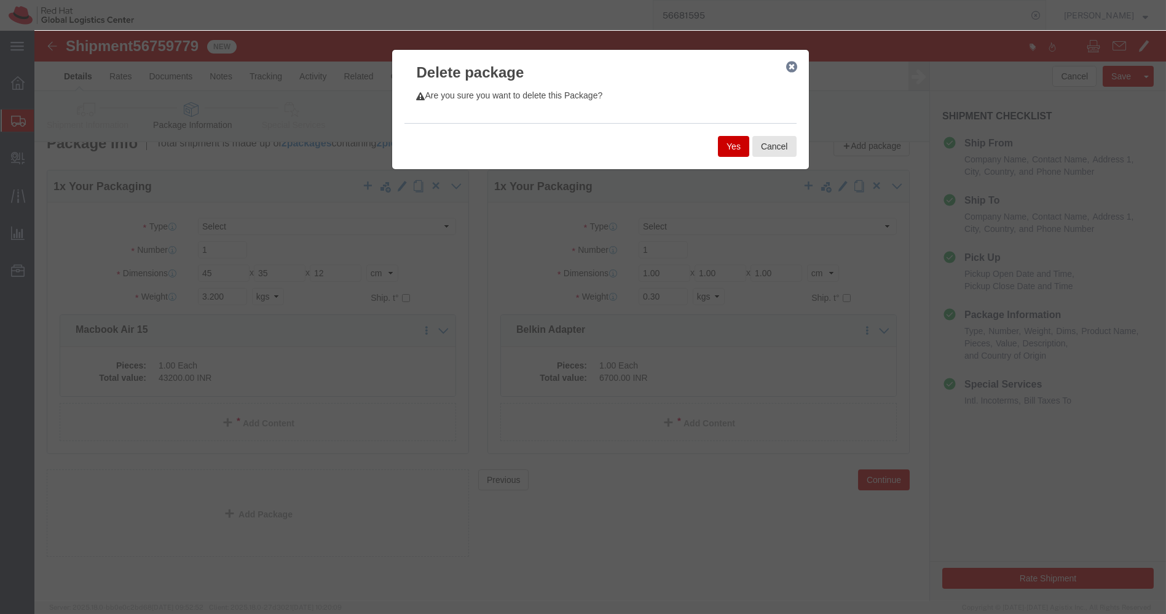
click button "Yes"
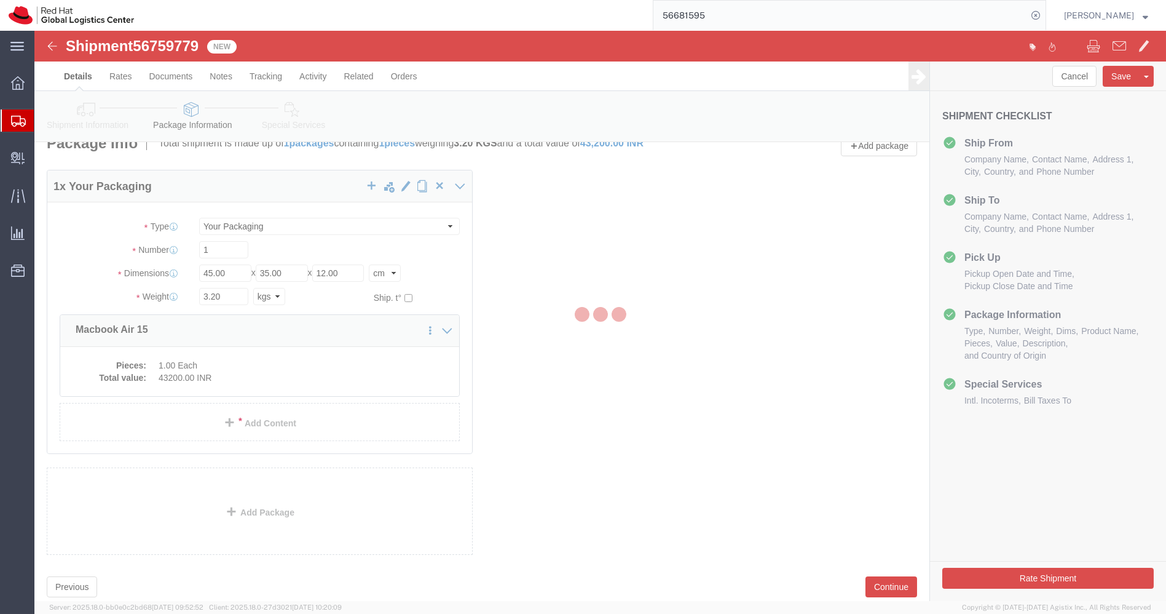
scroll to position [0, 0]
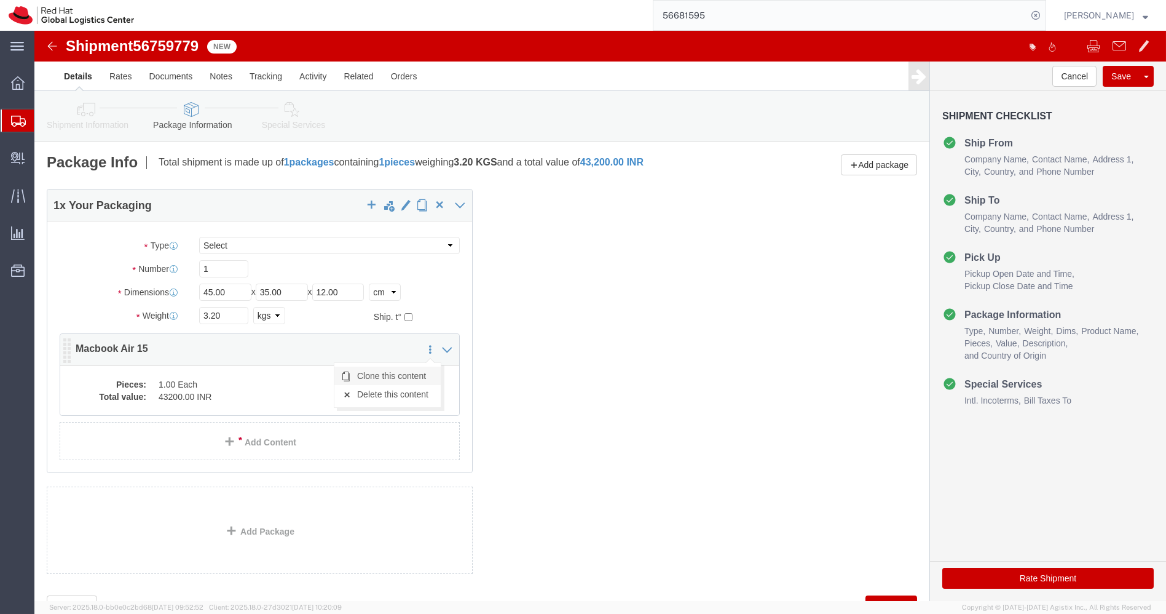
click link "Clone this content"
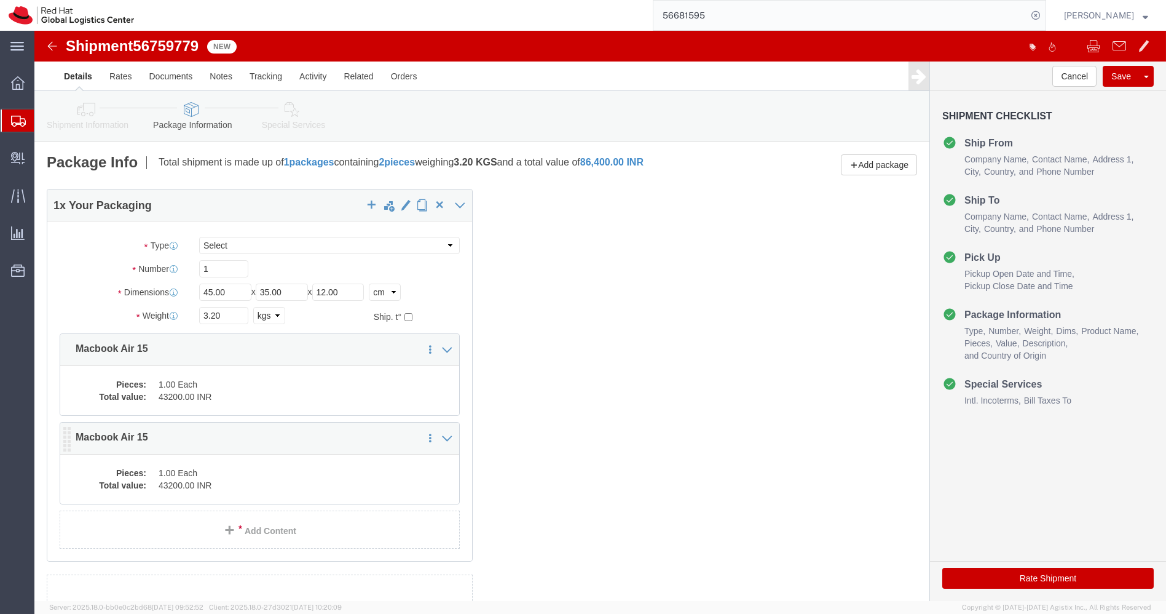
click dd "43200.00 INR"
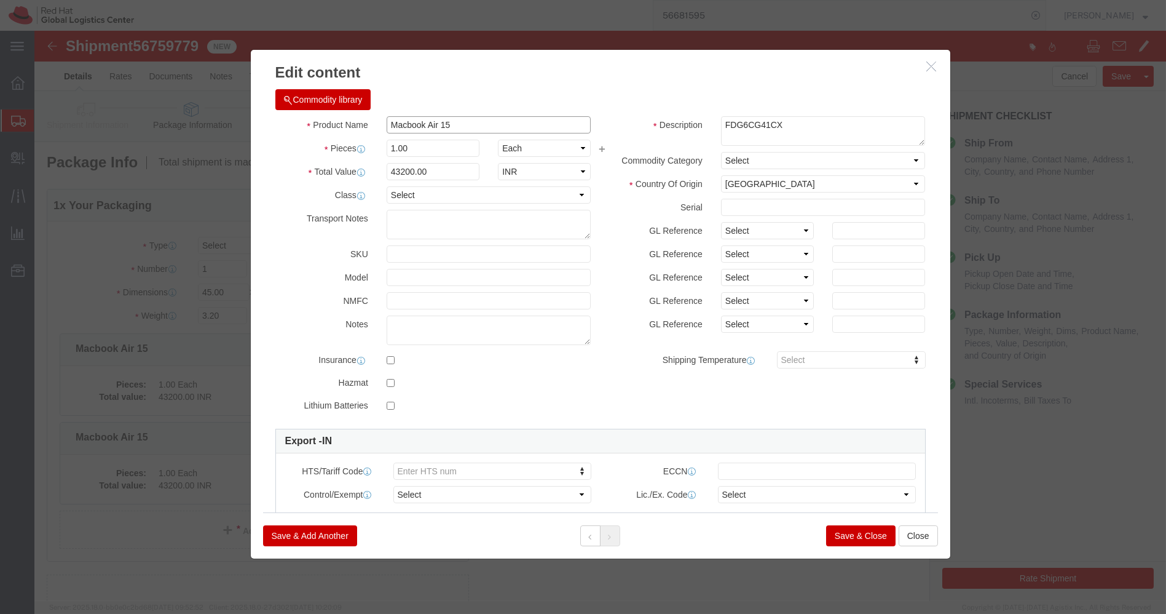
click input "Macbook Air 15"
paste input "Belkin Adapter"
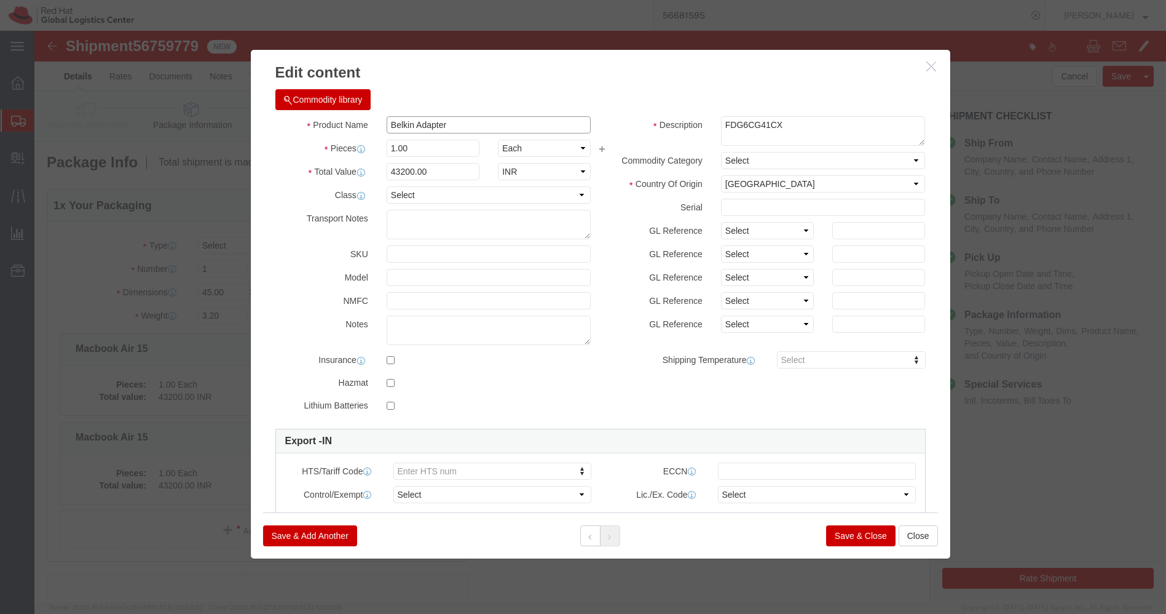
type input "Belkin Adapter"
click input "43200.00"
type input "6700.00"
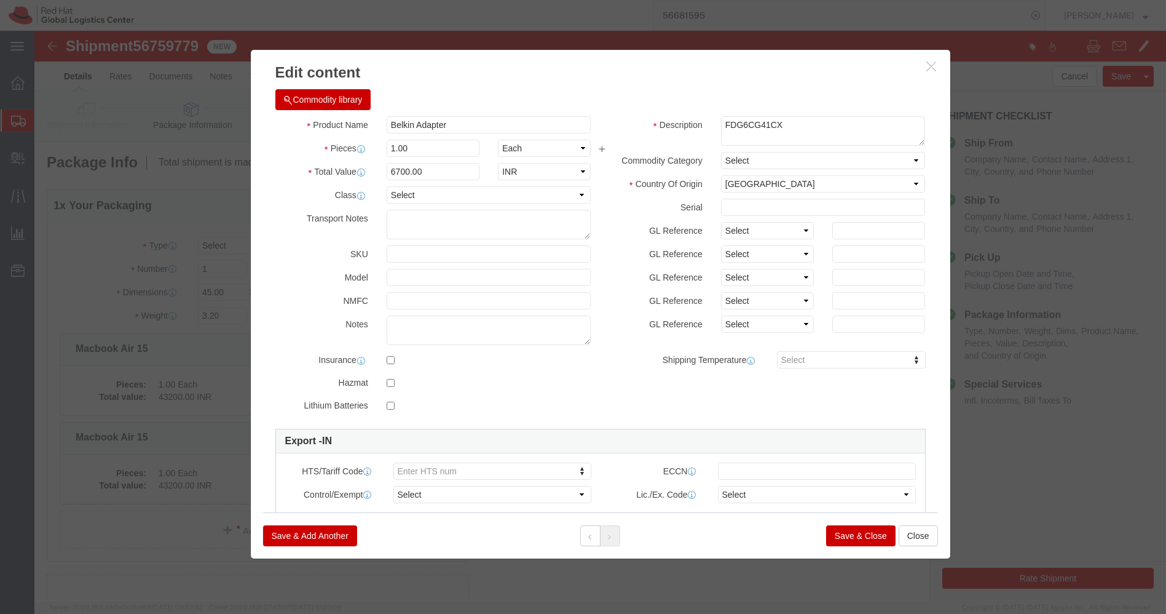
click button "Save & Close"
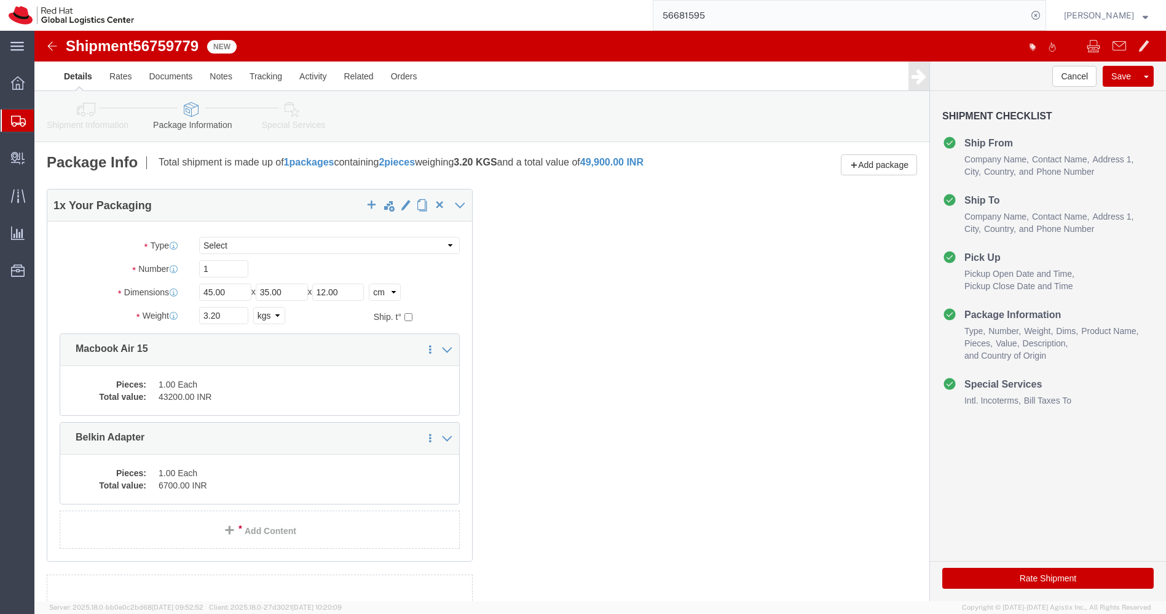
click link "Special Services"
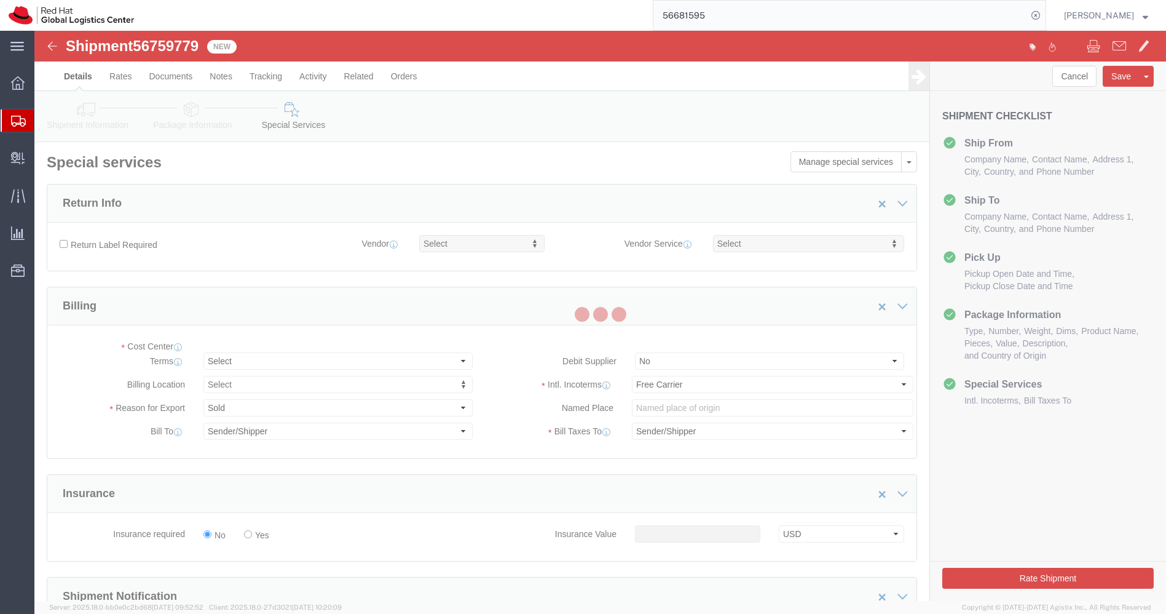
select select "COSTCENTER"
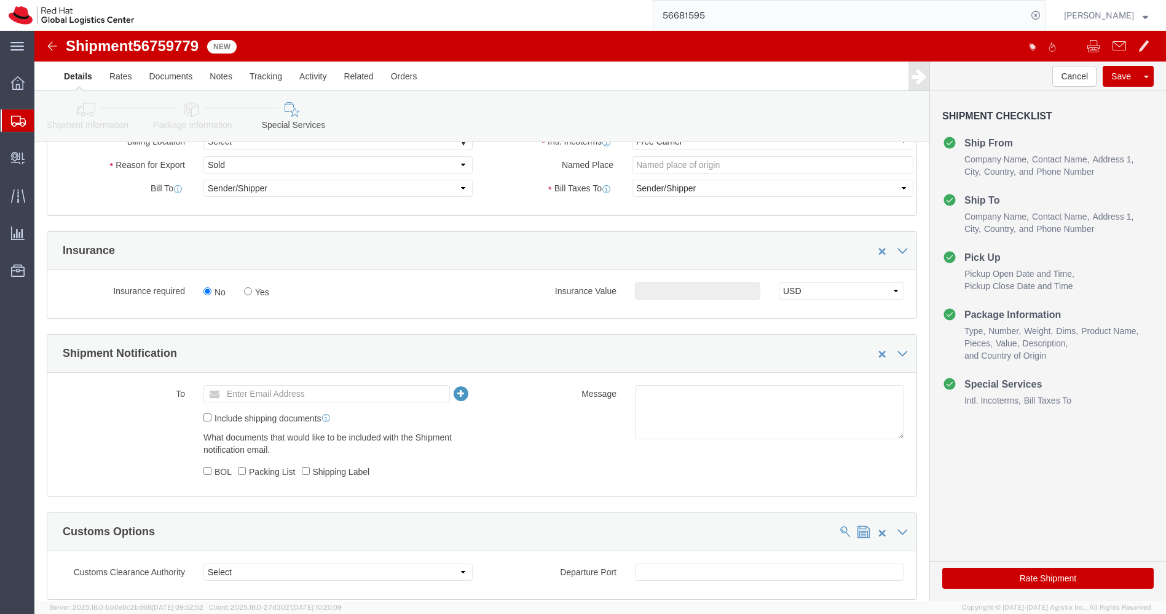
scroll to position [269, 0]
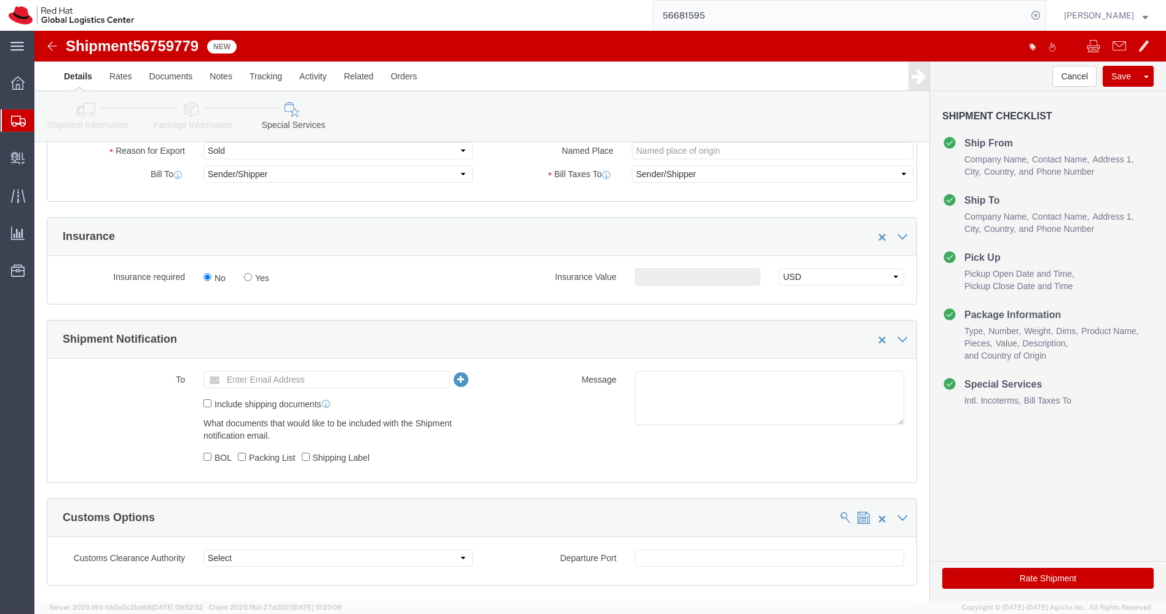
drag, startPoint x: 354, startPoint y: 331, endPoint x: 339, endPoint y: 344, distance: 18.7
click div "To Enter Email Address Include shipping documents What documents that would lik…"
click input "text"
type input "[EMAIL_ADDRESS][DOMAIN_NAME]"
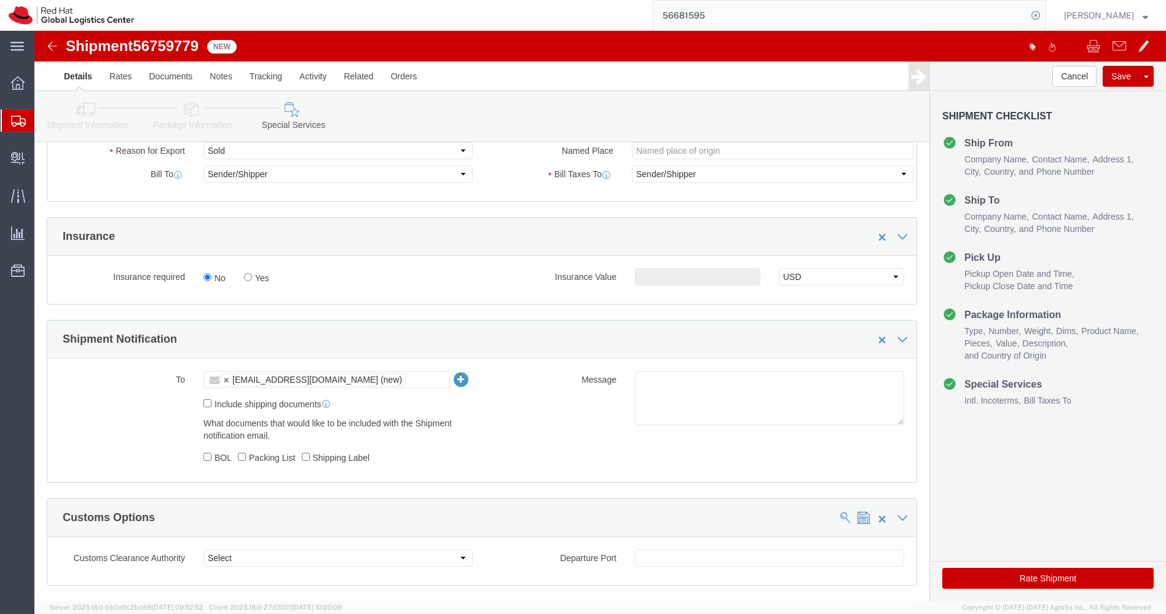
click textarea
paste textarea "Laptop Shipment for Internal Associate Transfer."
type textarea "Laptop Shipment for Internal Associate Transfer."
click button "Save"
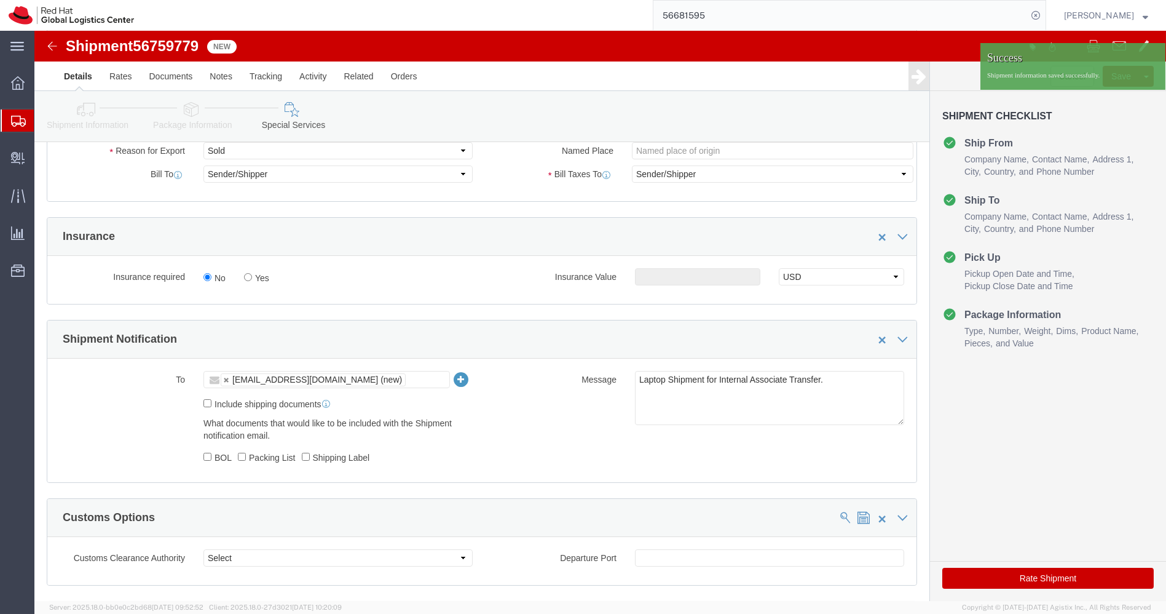
click img
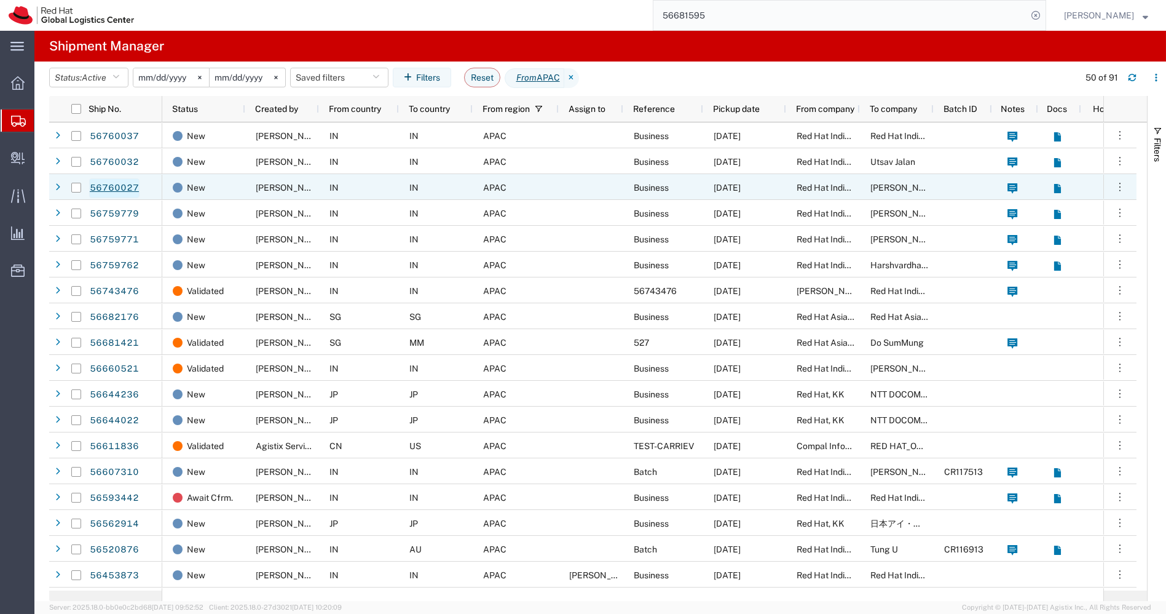
click at [121, 192] on link "56760027" at bounding box center [114, 188] width 50 height 20
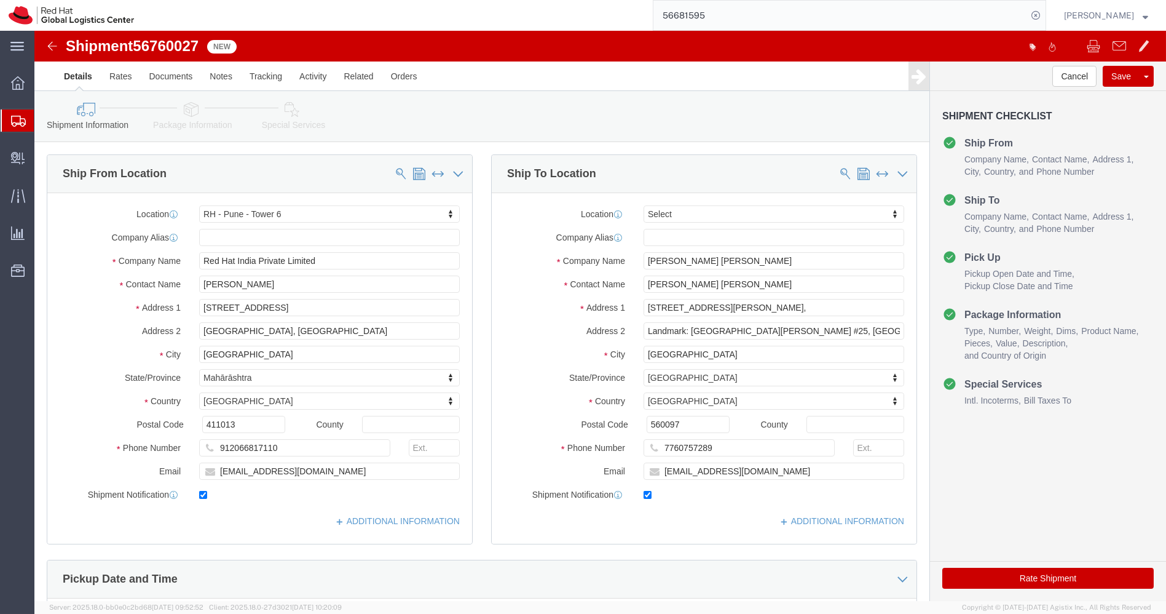
select select "38432"
select select
click icon
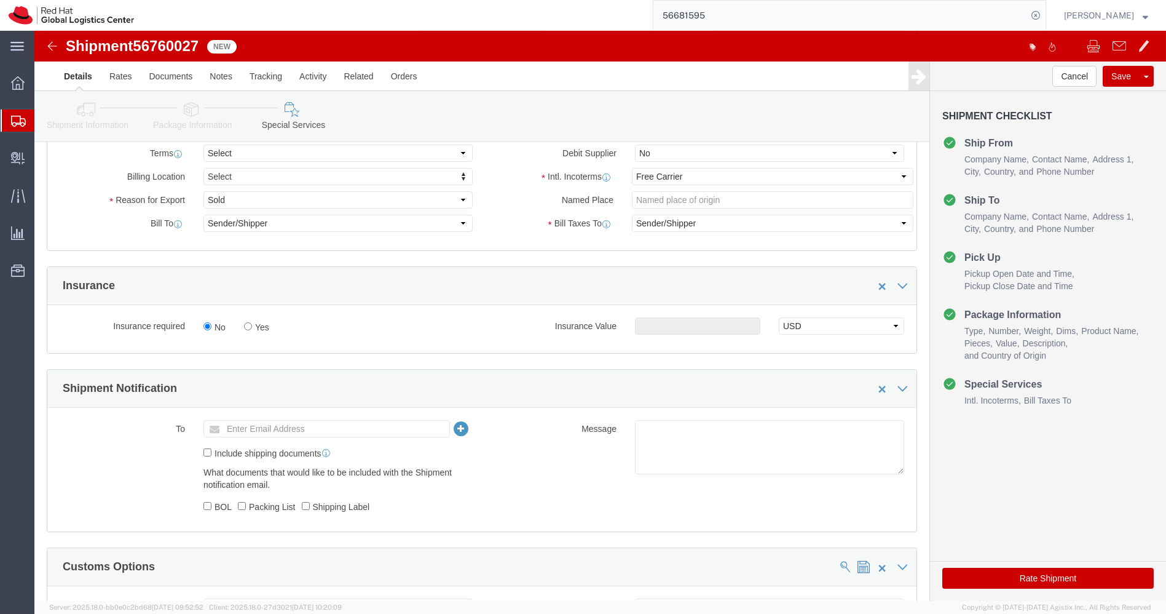
scroll to position [220, 0]
click textarea
paste textarea "Laptop Shipment for Internal Associate Transfer."
type textarea "Laptop Shipment for Internal Associate Transfer."
click input "text"
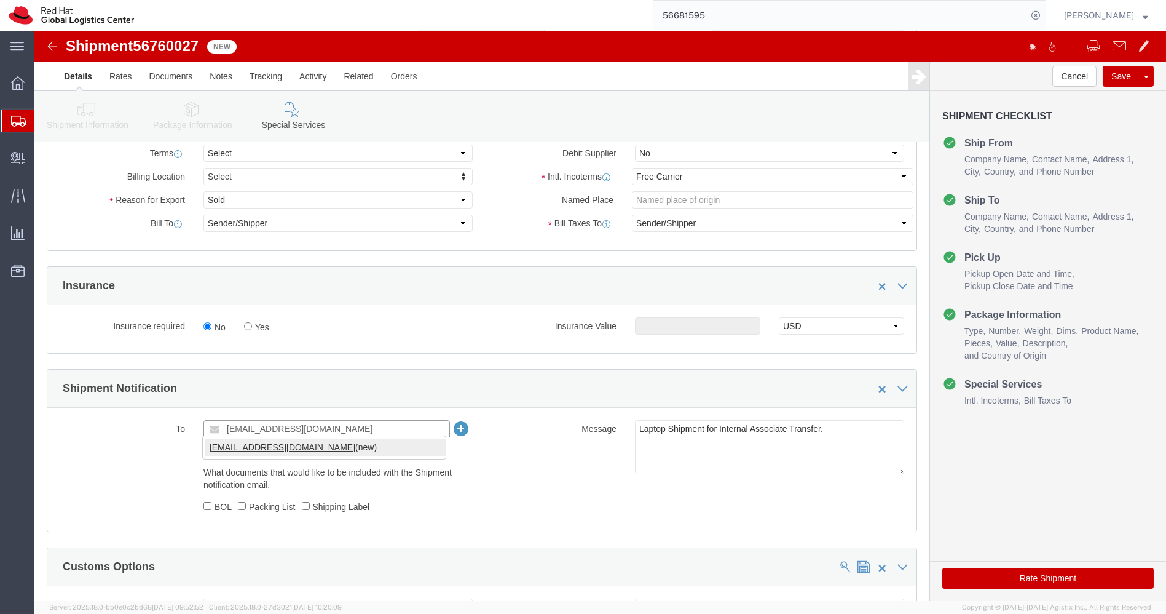
type input "[EMAIL_ADDRESS][DOMAIN_NAME]"
click icon
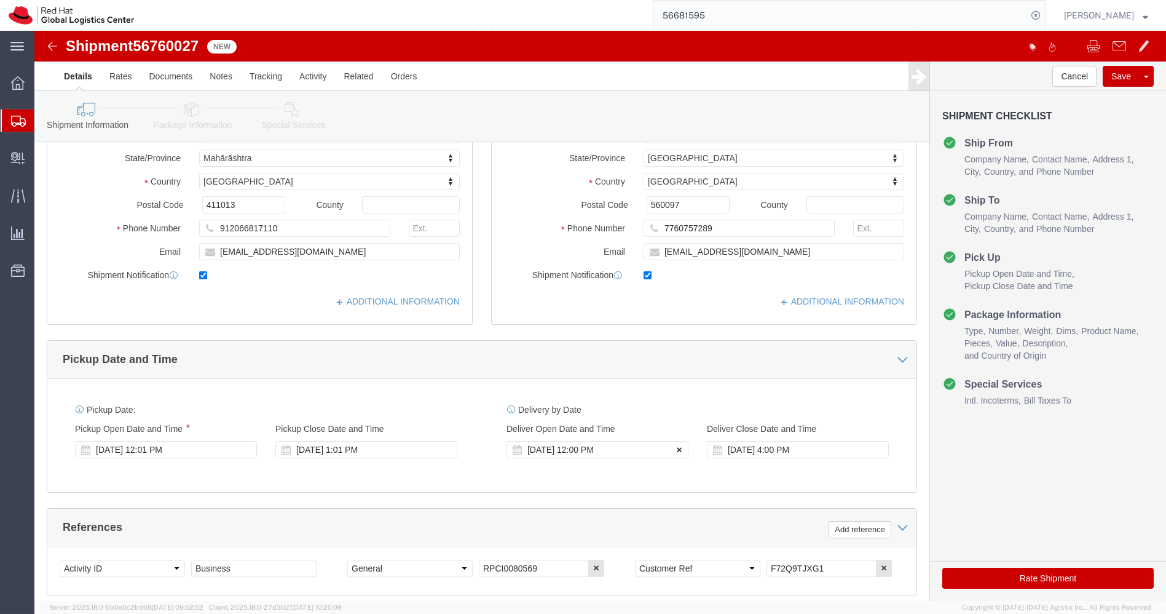
click icon
click button
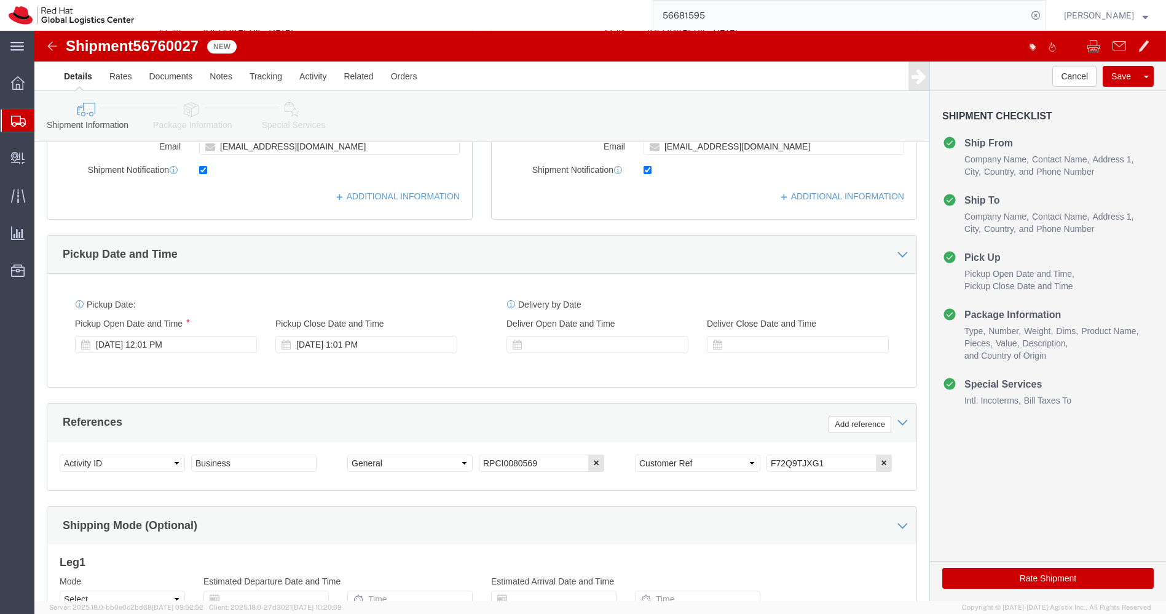
scroll to position [326, 0]
drag, startPoint x: 803, startPoint y: 424, endPoint x: 614, endPoint y: 439, distance: 190.0
click div "Select Account Type Activity ID Airline Appointment Number ASN Batch Request # …"
click icon
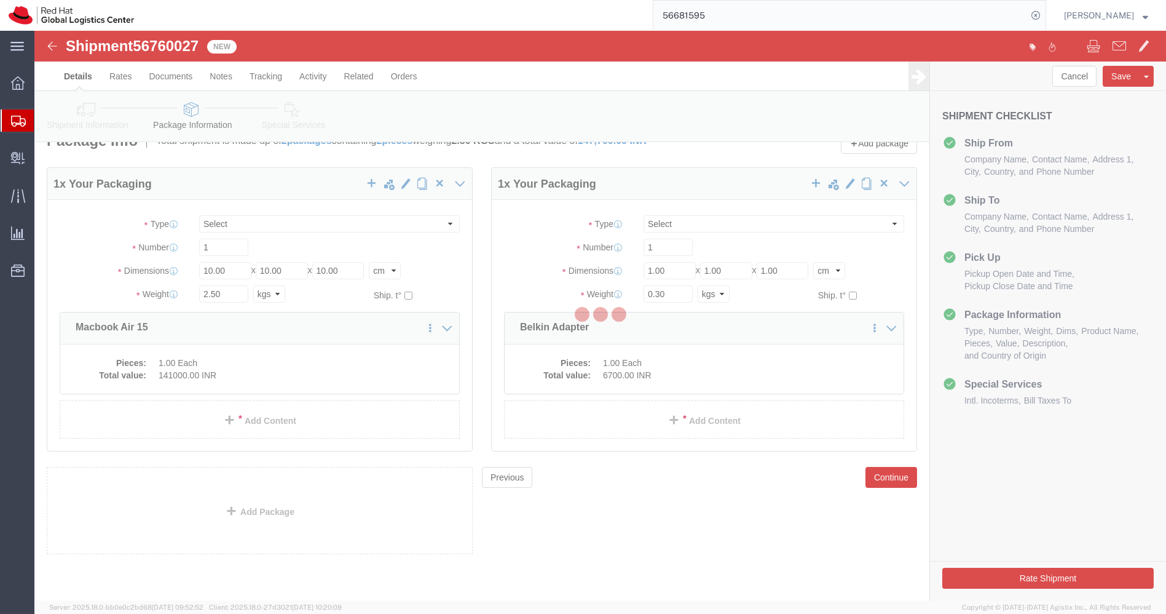
scroll to position [19, 0]
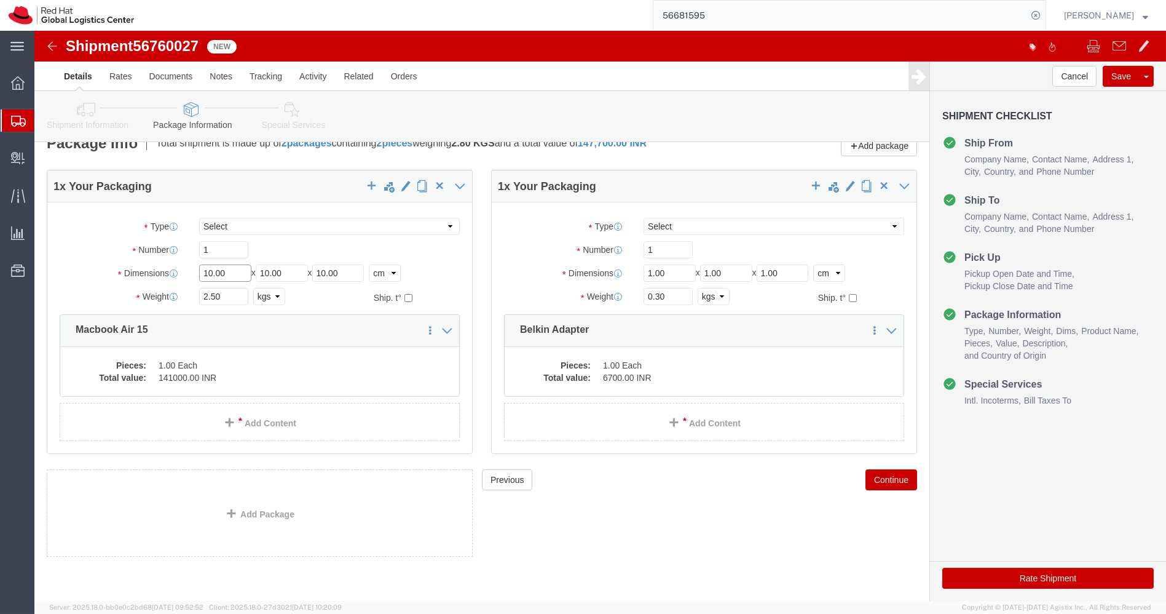
click input "10.00"
type input "45"
type input "35"
type input "12"
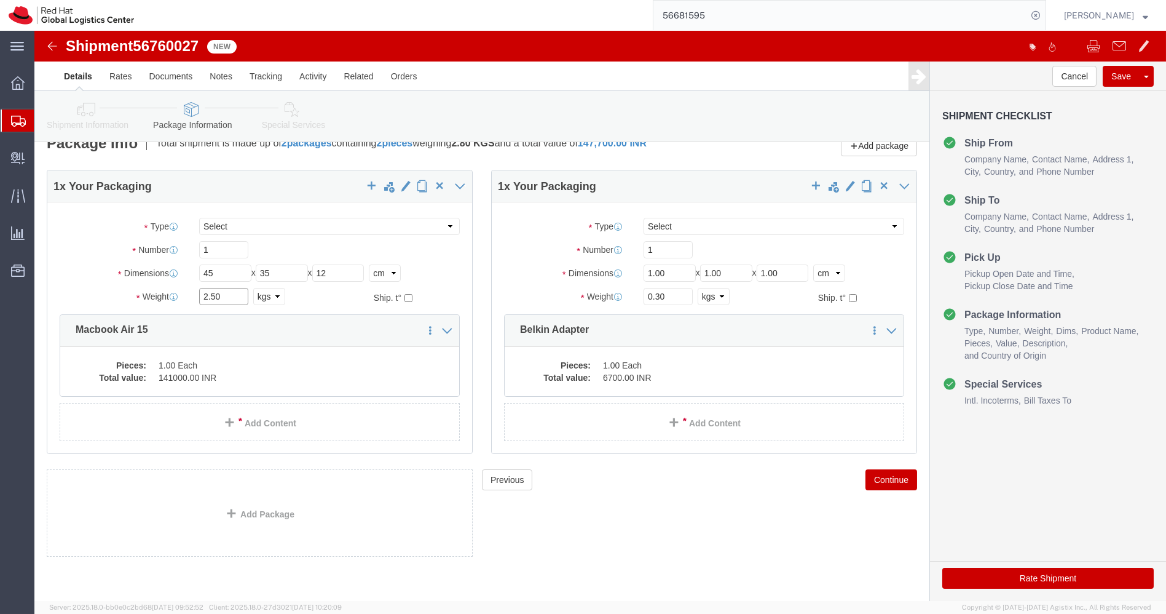
click input "2.50"
type input "3.200"
click dd "1.00 Each"
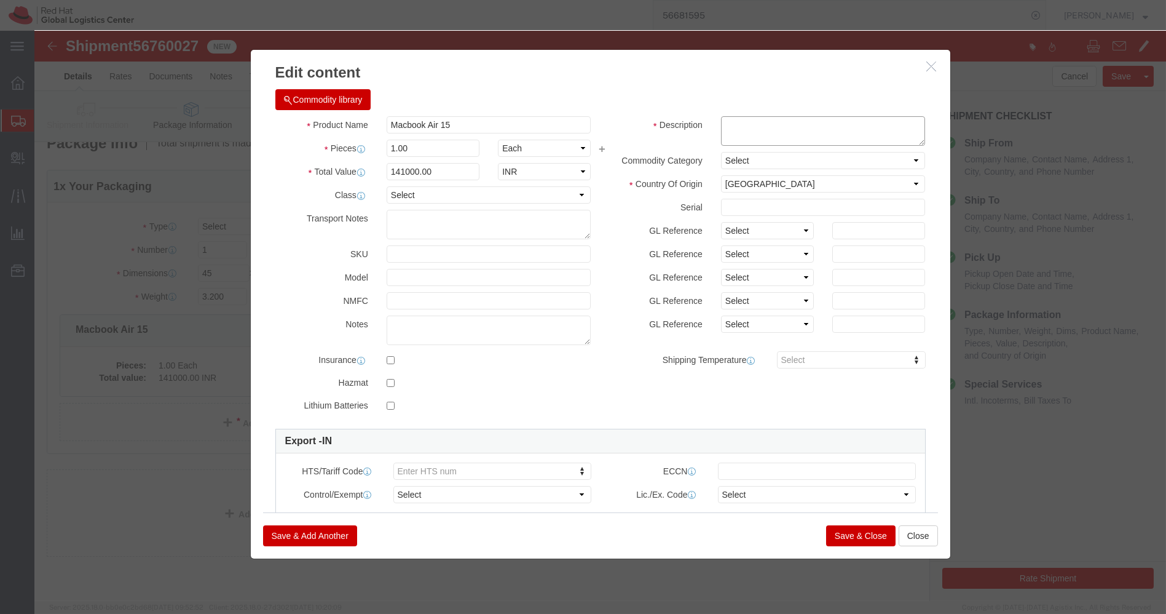
click textarea
paste textarea "F72Q9TJXG1"
type textarea "F72Q9TJXG1"
click input "141000.00"
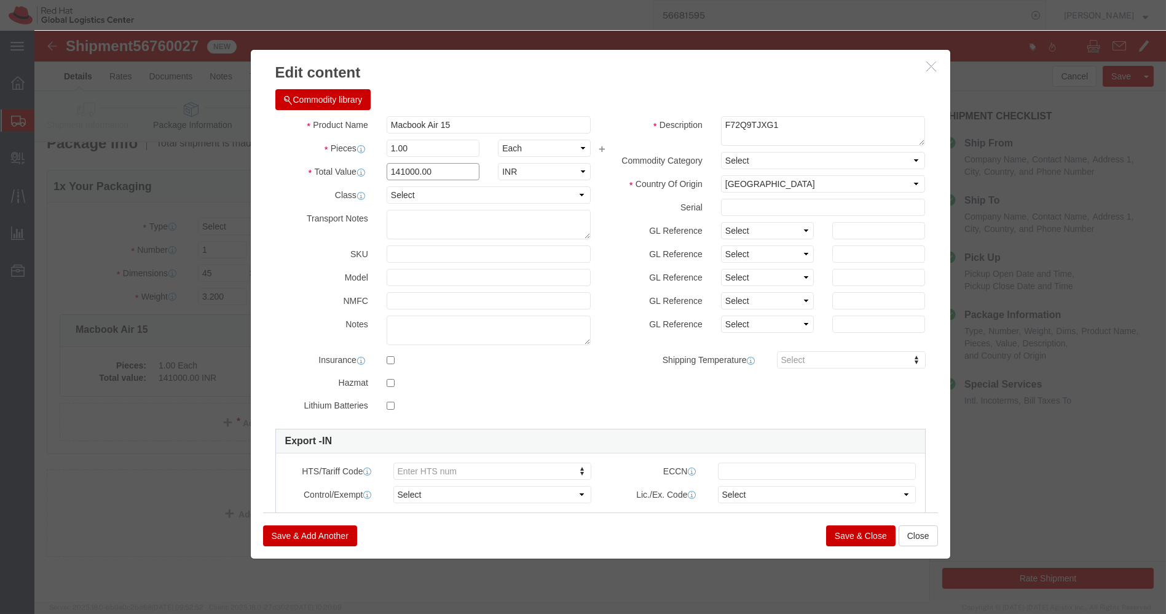
click input "141000.00"
type input "43200"
click button "Save & Close"
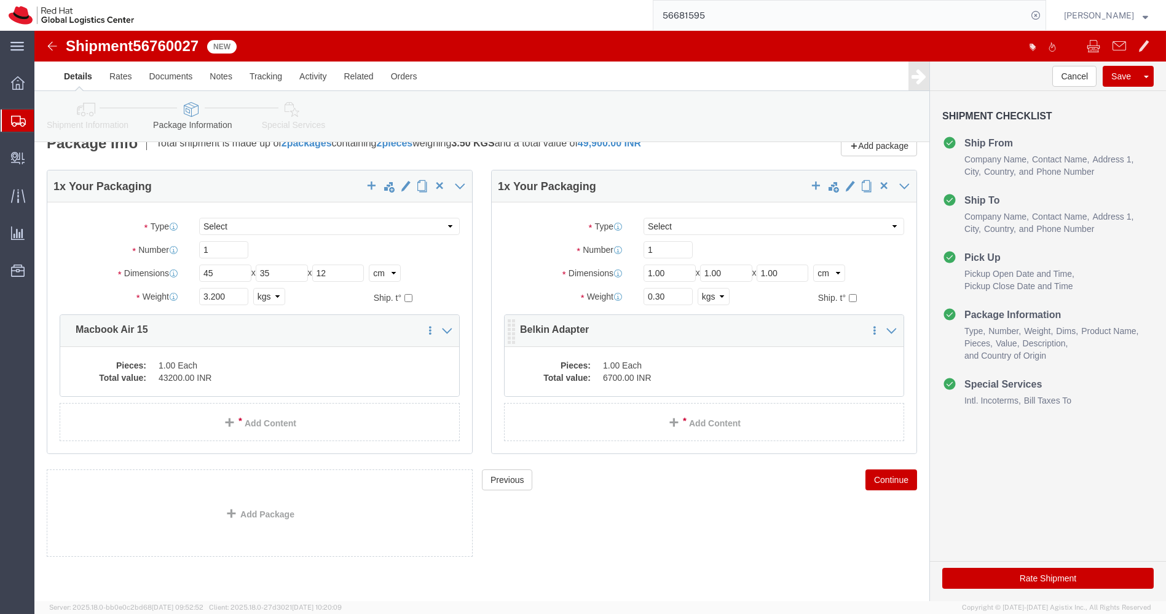
click dd "1.00 Each"
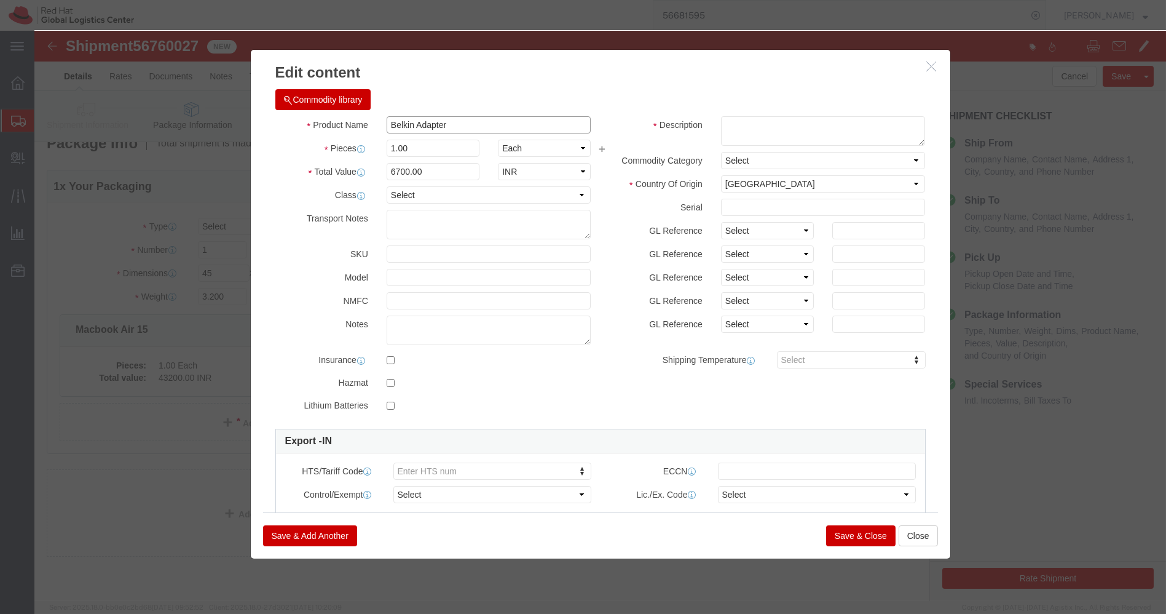
drag, startPoint x: 419, startPoint y: 92, endPoint x: 207, endPoint y: 92, distance: 211.5
click div "Edit content Commodity library Product Name Belkin Adapter Pieces 1.00 Select B…"
click button "Close"
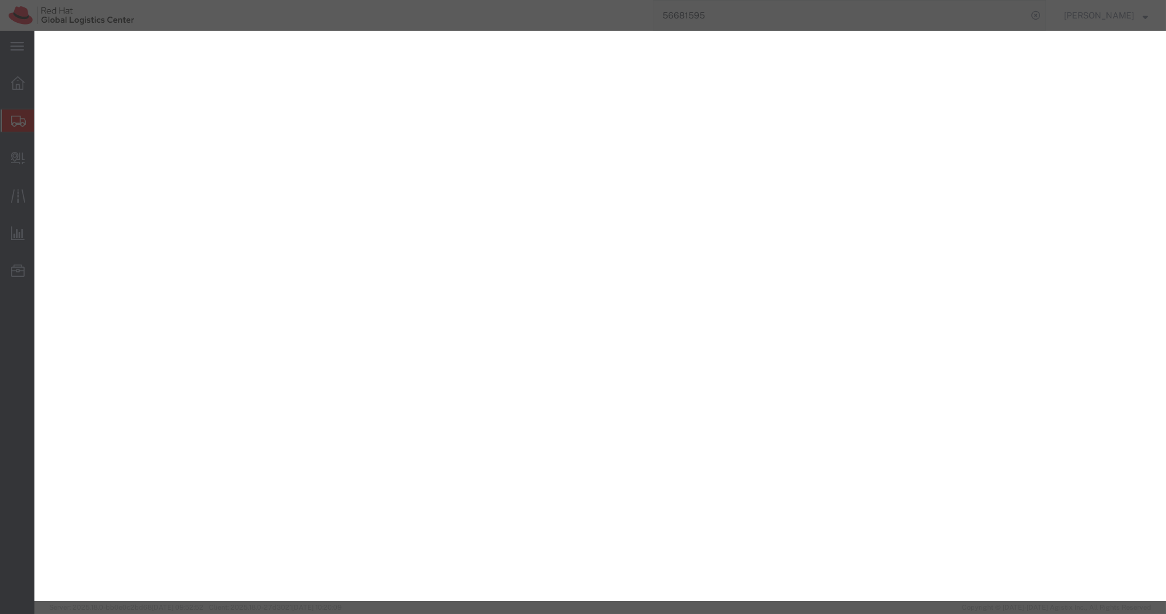
select select "YRPK"
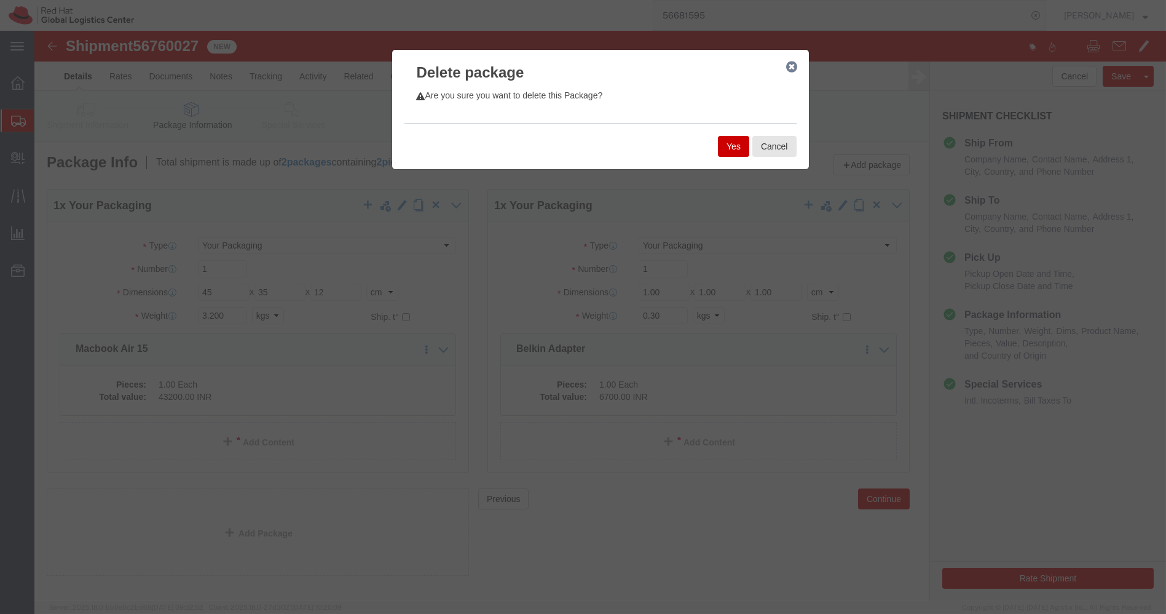
scroll to position [19, 0]
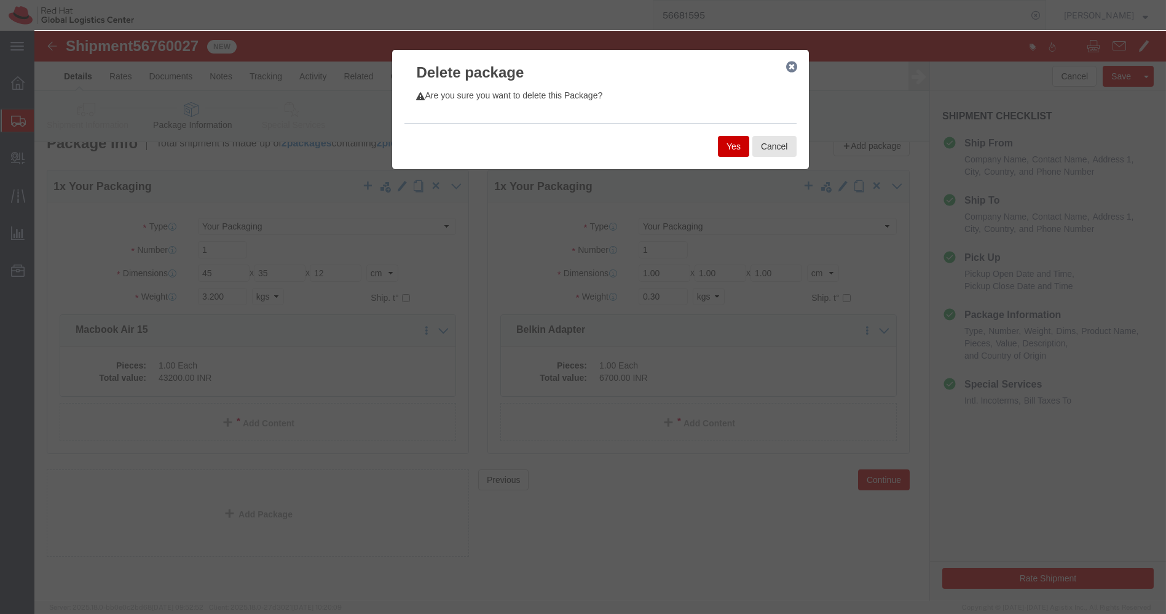
click button "Yes"
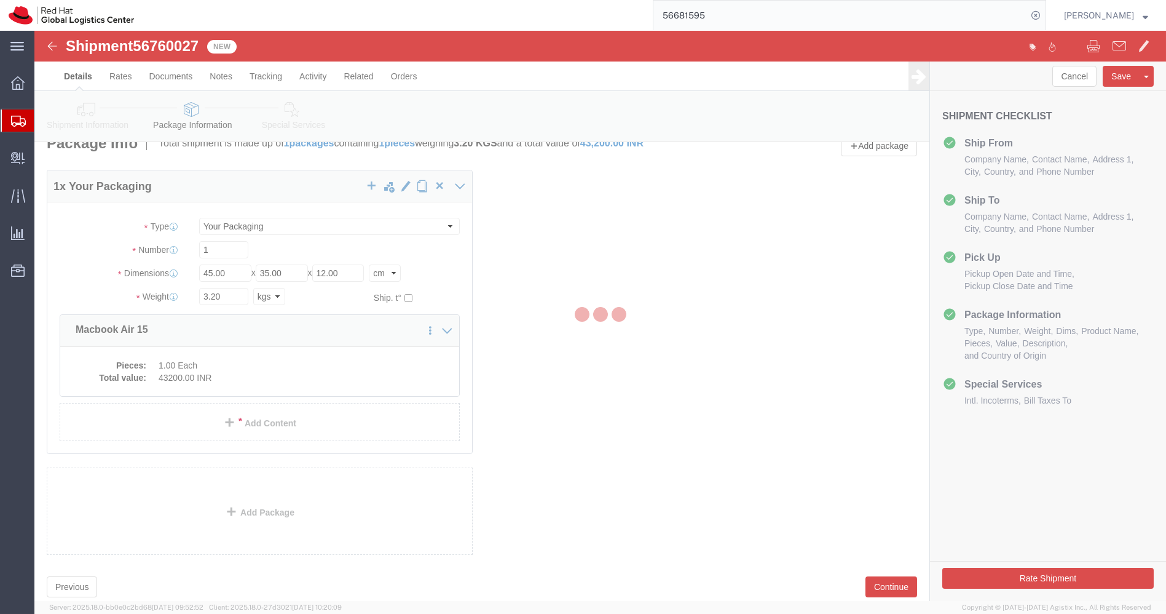
scroll to position [0, 0]
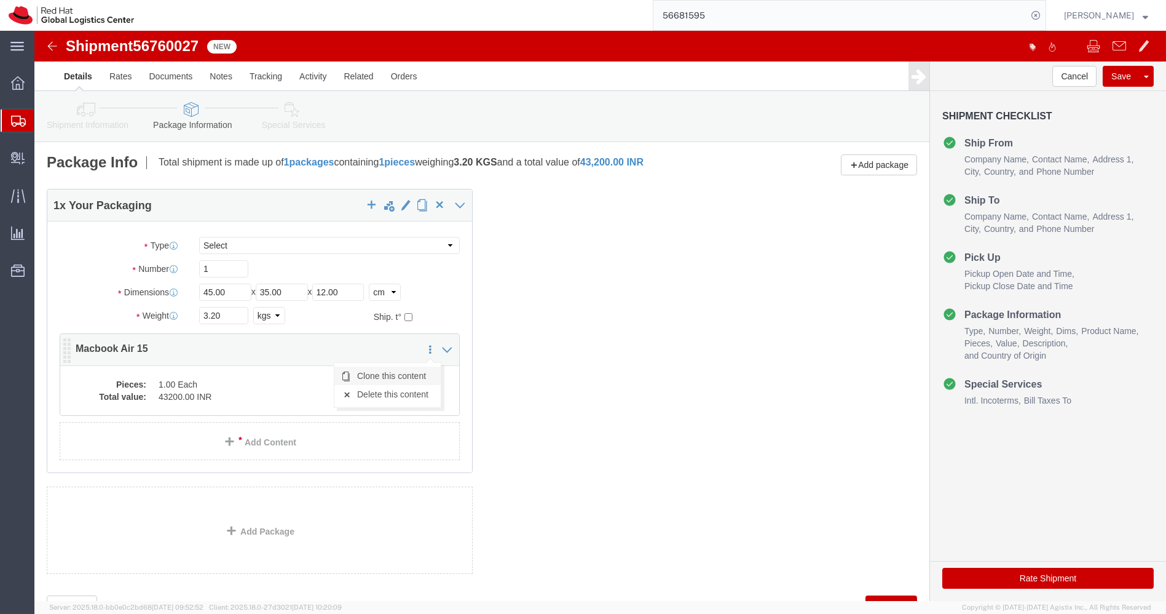
click link "Clone this content"
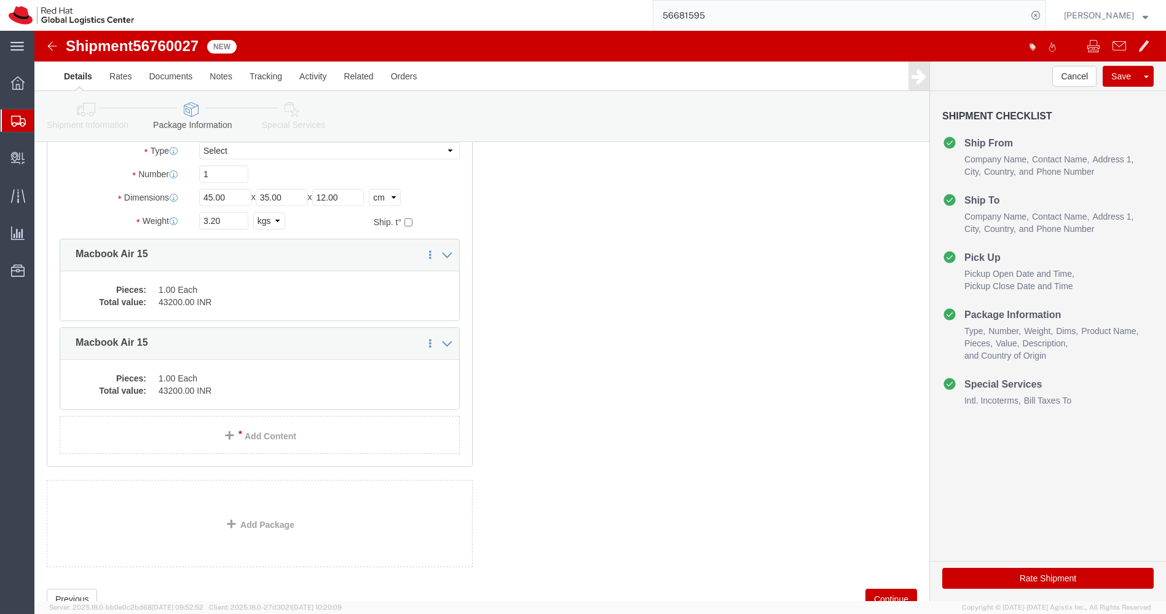
scroll to position [97, 0]
click dd "1.00 Each"
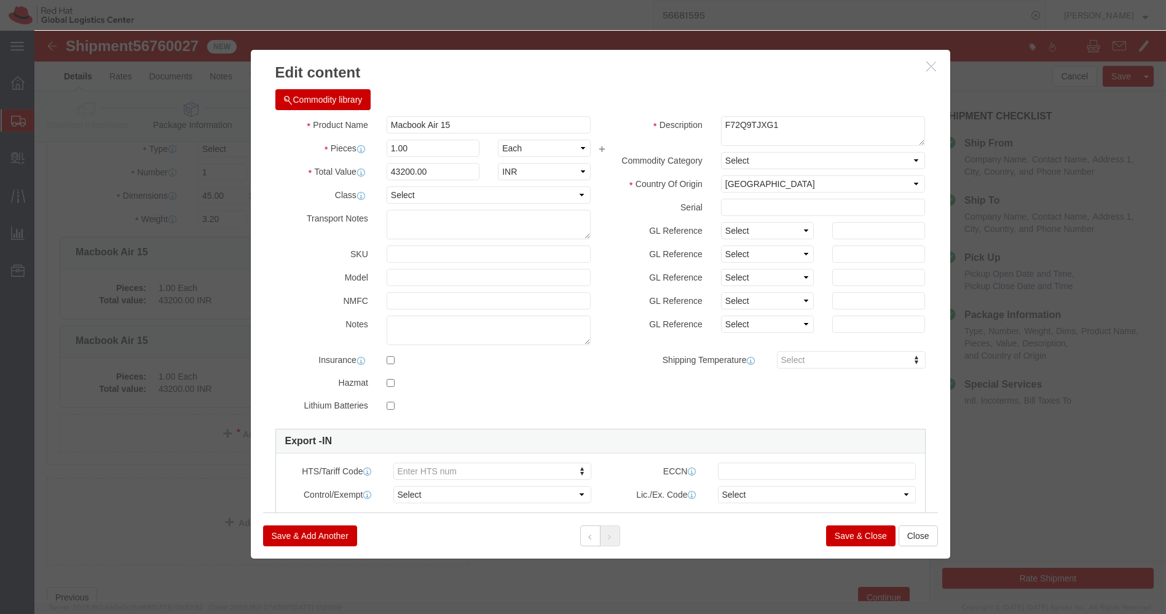
click div "Commodity library"
drag, startPoint x: 524, startPoint y: 84, endPoint x: 521, endPoint y: 95, distance: 11.1
click div "Commodity library Product Name Macbook Air 15 Pieces 1.00 Select Bag Barrels 10…"
click input "Macbook Air 15"
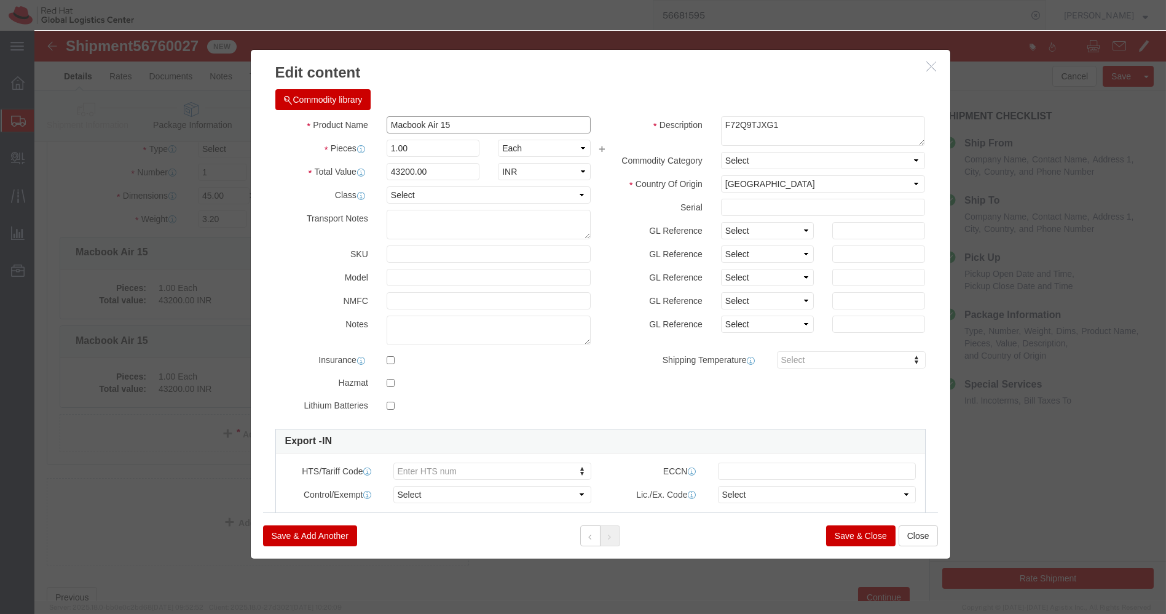
click input "Macbook Air 15"
paste input "Belkin Adapter"
type input "Belkin Adapter"
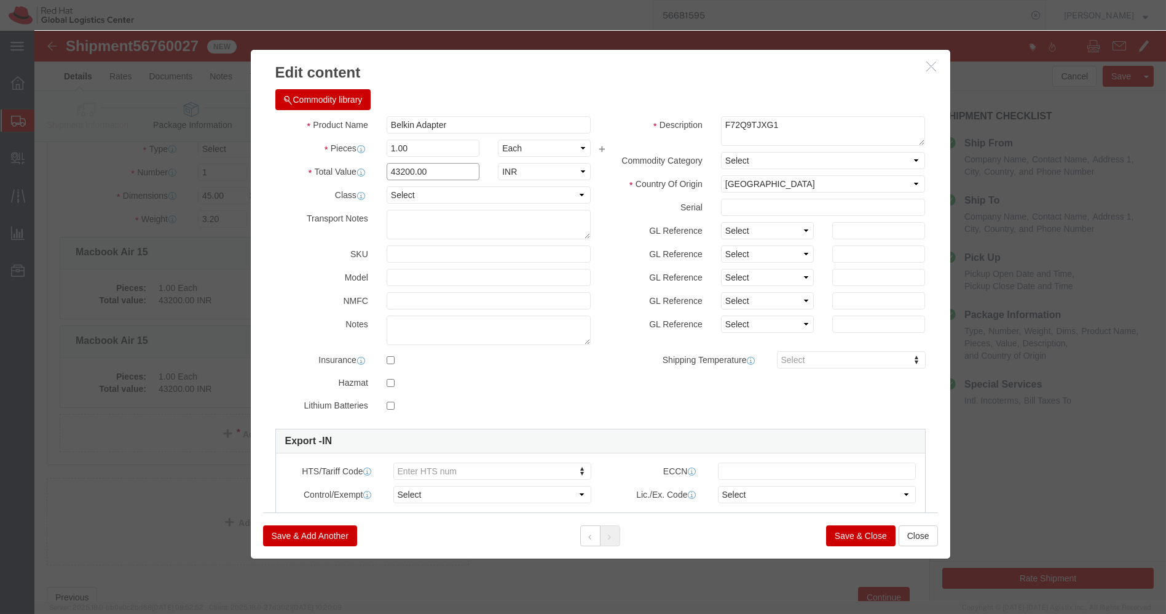
click input "43200.00"
type input "6700.00"
click button "Save & Close"
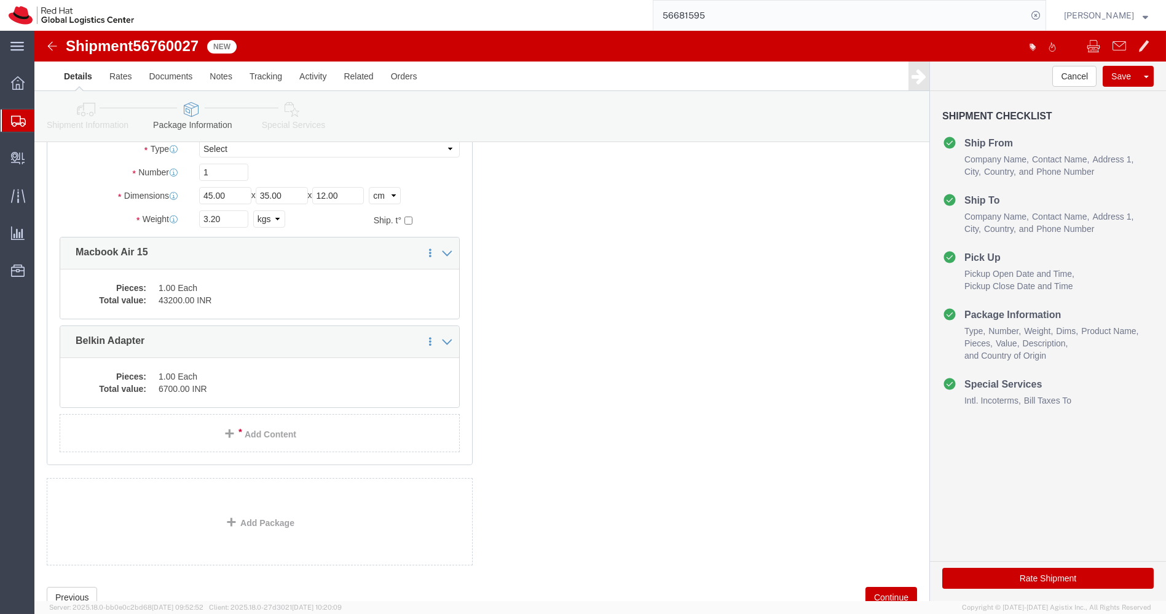
click icon
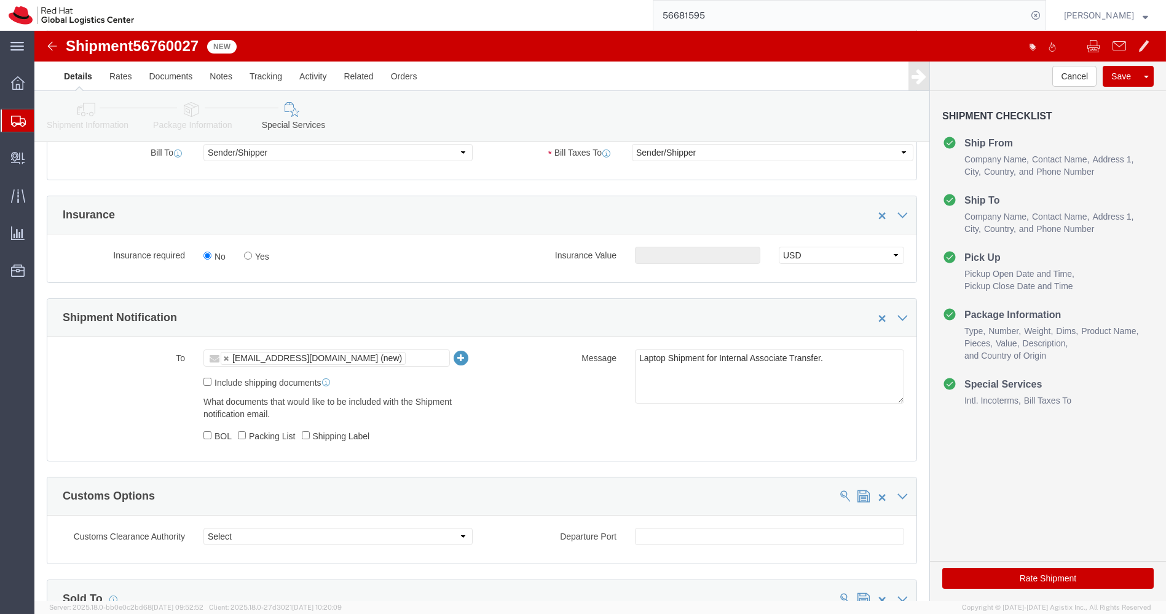
scroll to position [291, 0]
click button "Save"
click img
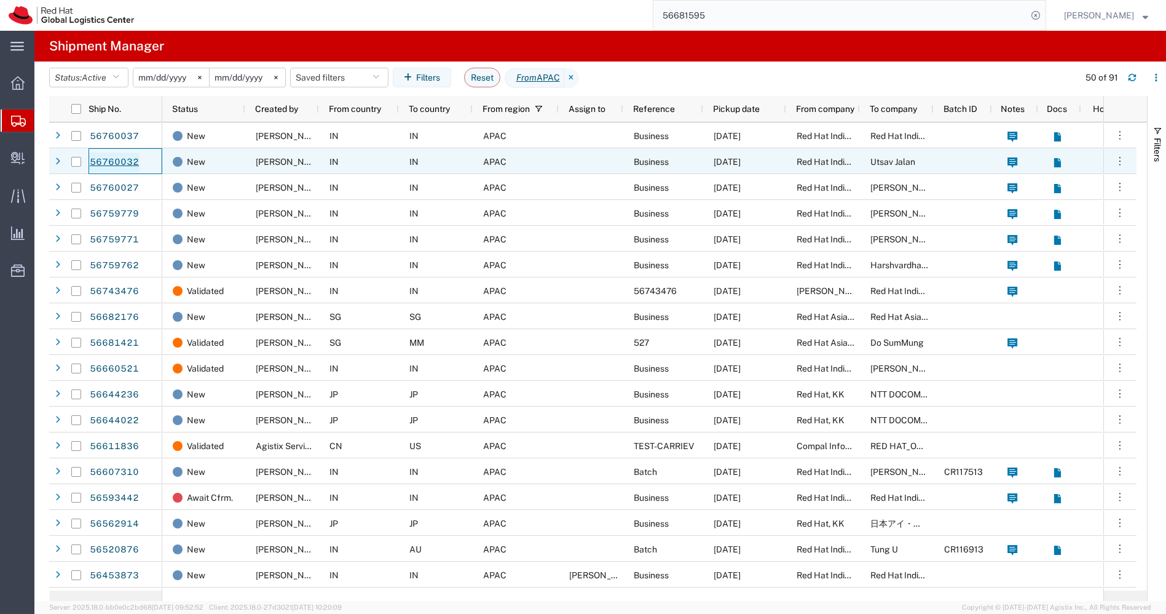
click at [122, 162] on link "56760032" at bounding box center [114, 162] width 50 height 20
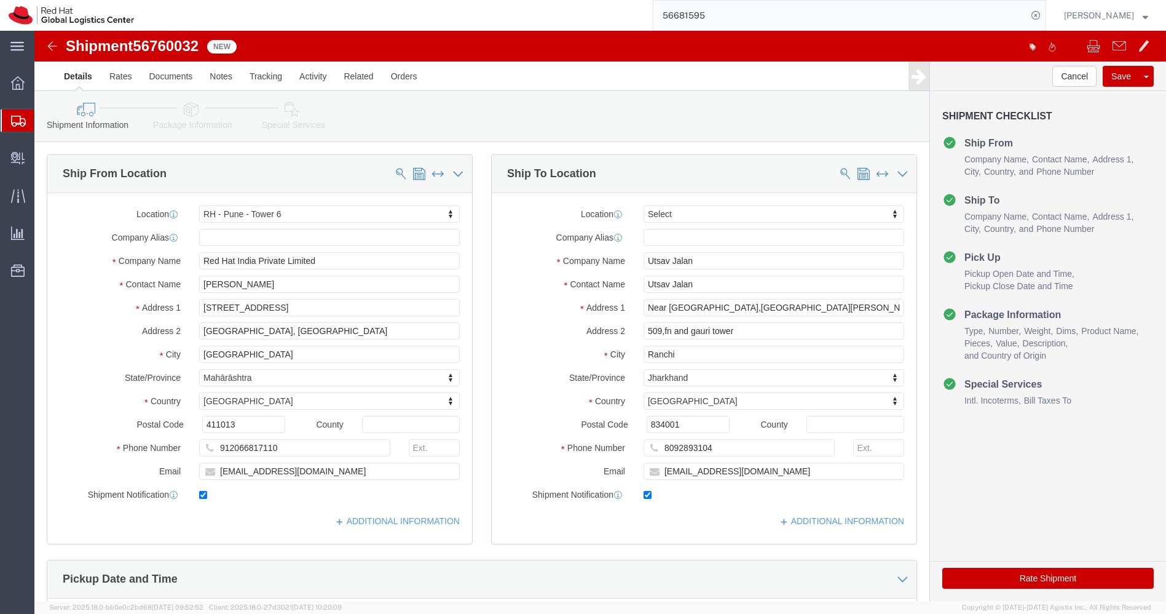
select select "38432"
select select
drag, startPoint x: 801, startPoint y: 272, endPoint x: 936, endPoint y: 289, distance: 137.0
click form "Shipment 56760032 New Details Rates Documents Notes Tracking Activity Related O…"
type input "Near st annes school,Udhaw babu lane,tharpakna"
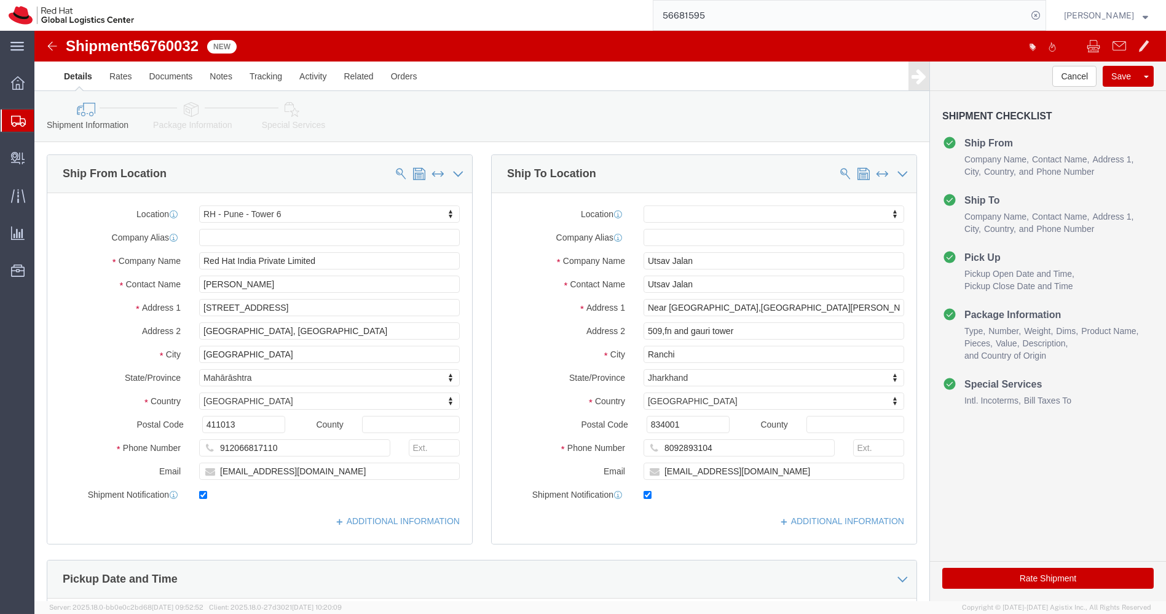
drag, startPoint x: 634, startPoint y: 277, endPoint x: 782, endPoint y: 311, distance: 151.4
click div "Location My Profile Location RH - Amsterdam - MSO RH - Amsterdam Data Center RH…"
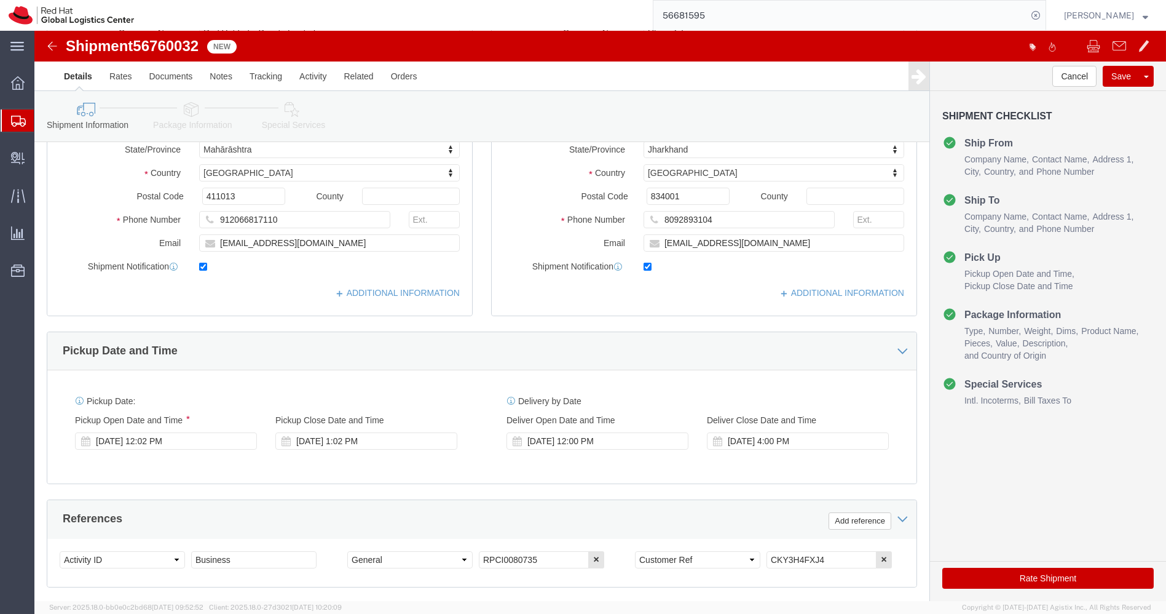
scroll to position [232, 0]
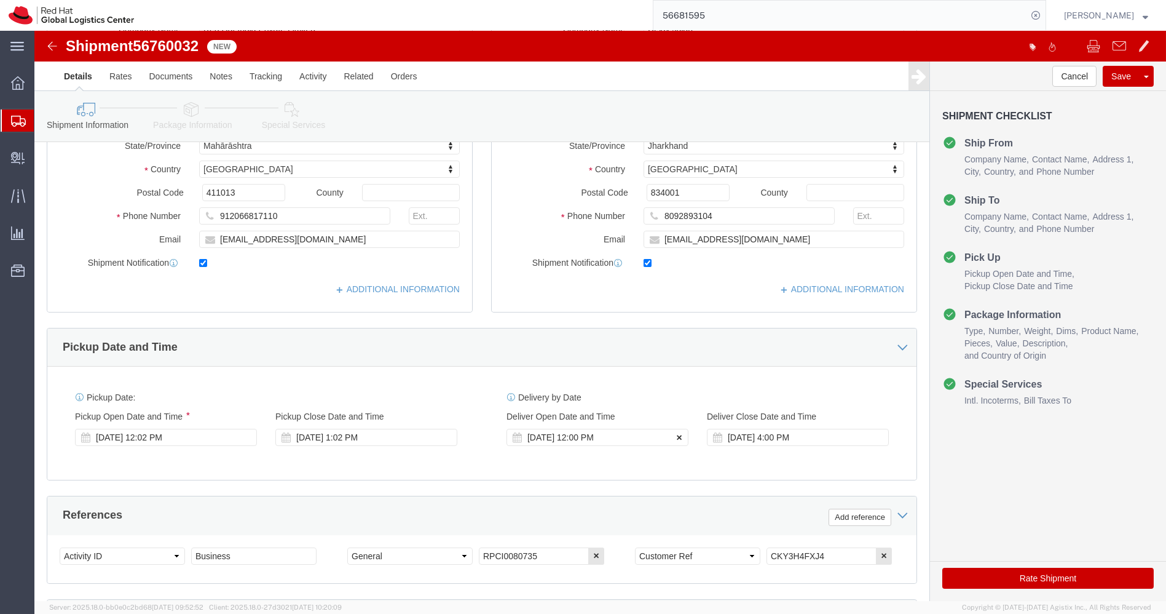
click icon
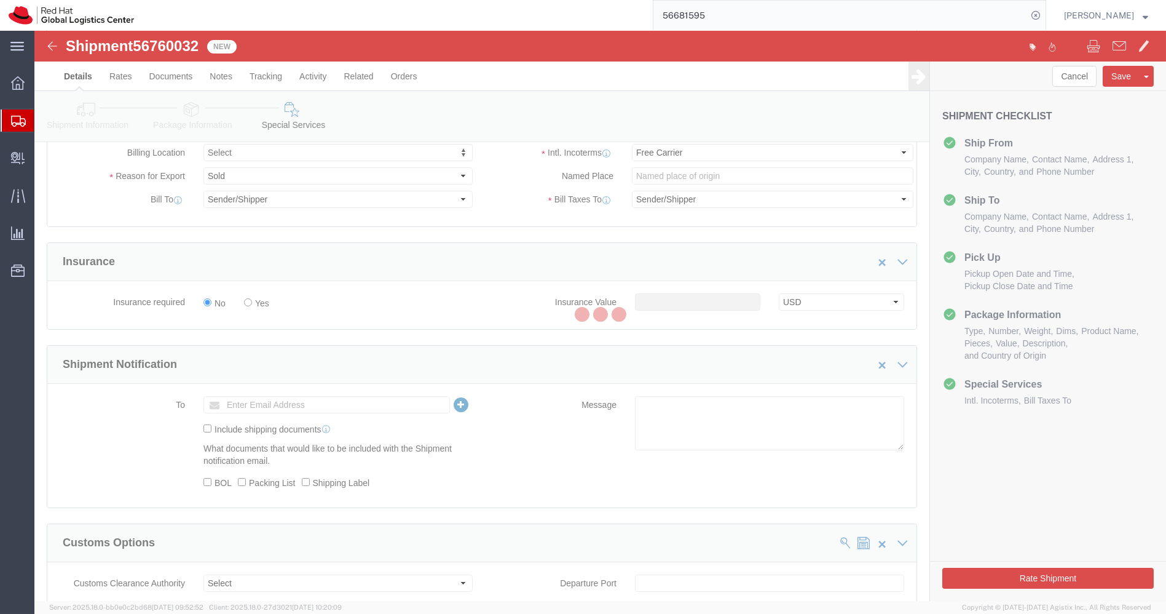
select select "COSTCENTER"
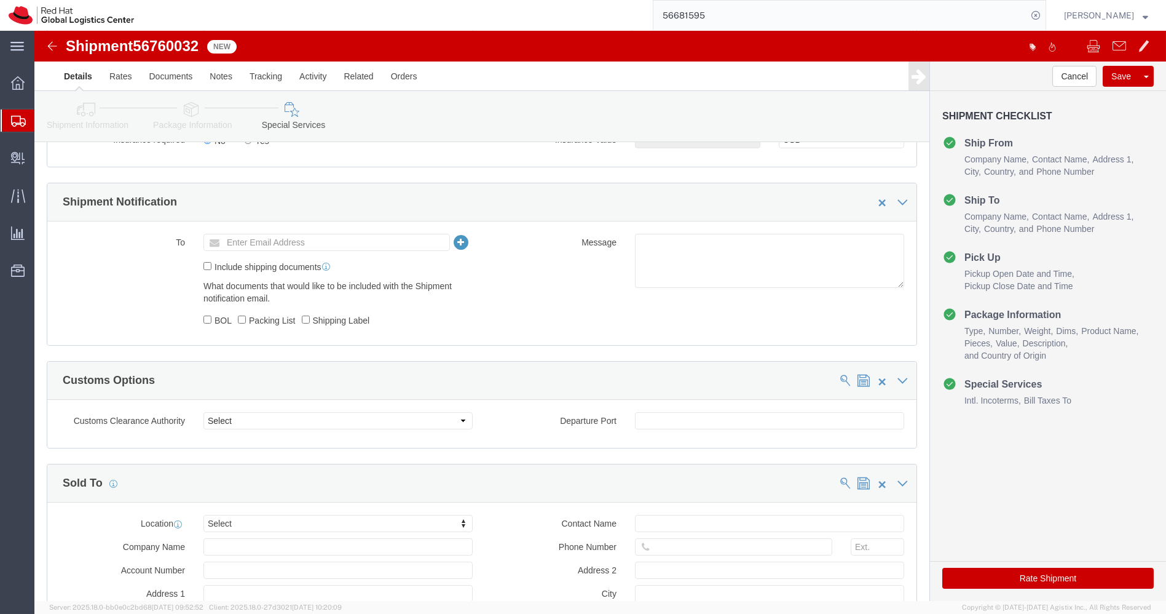
scroll to position [406, 0]
click input "text"
type input "a"
type input "[EMAIL_ADDRESS][DOMAIN_NAME]"
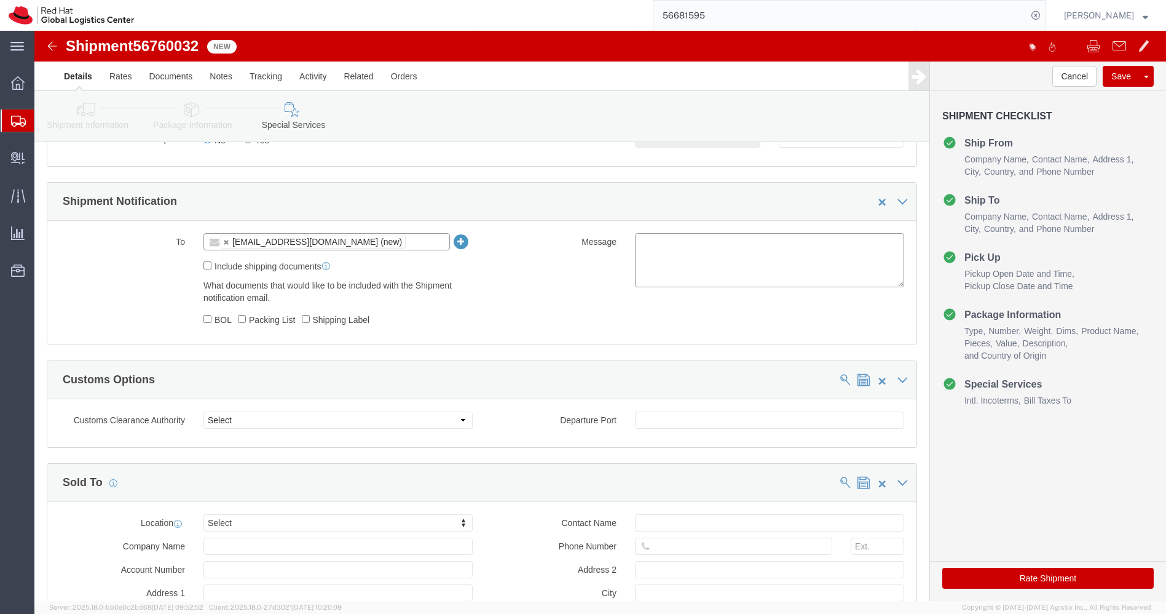
click textarea
paste textarea "Laptop Shipment for Internal Associate Transfer."
type textarea "Laptop Shipment for Internal Associate Transfer."
click link "Shipment Information"
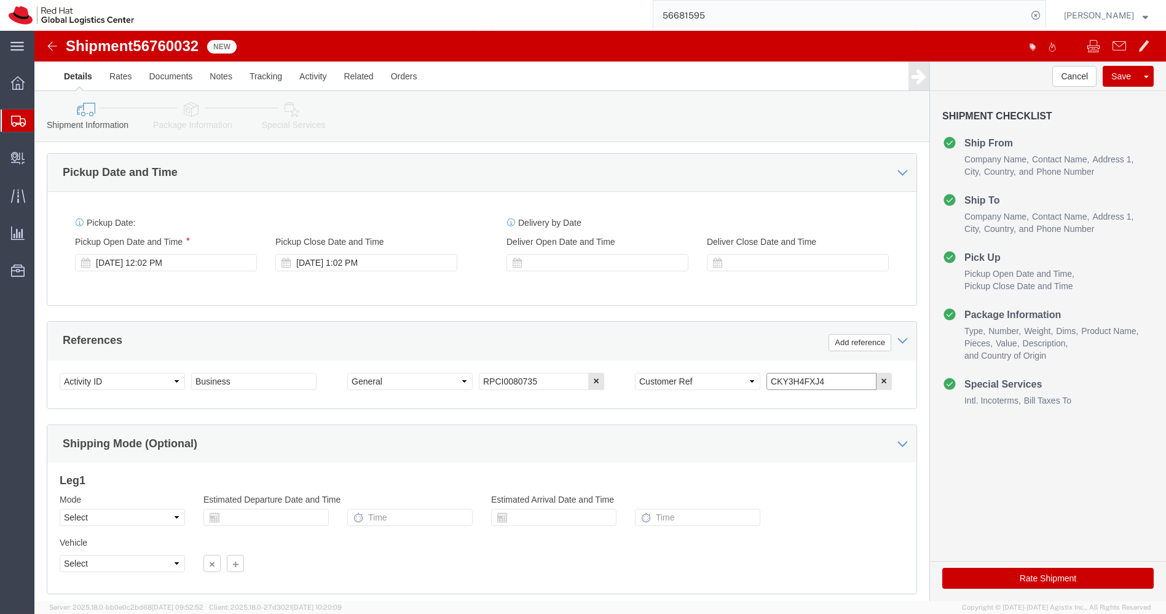
drag, startPoint x: 790, startPoint y: 342, endPoint x: 611, endPoint y: 333, distance: 179.1
click div "Select Account Type Activity ID Airline Appointment Number ASN Batch Request # …"
click icon
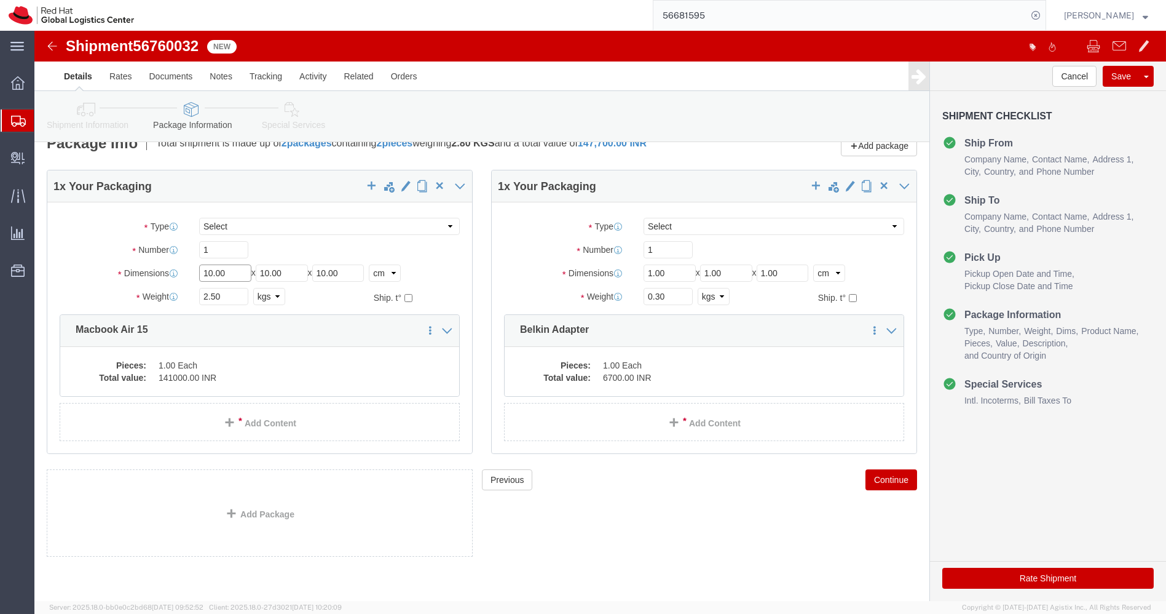
click input "10.00"
type input "45"
type input "35"
type input "12"
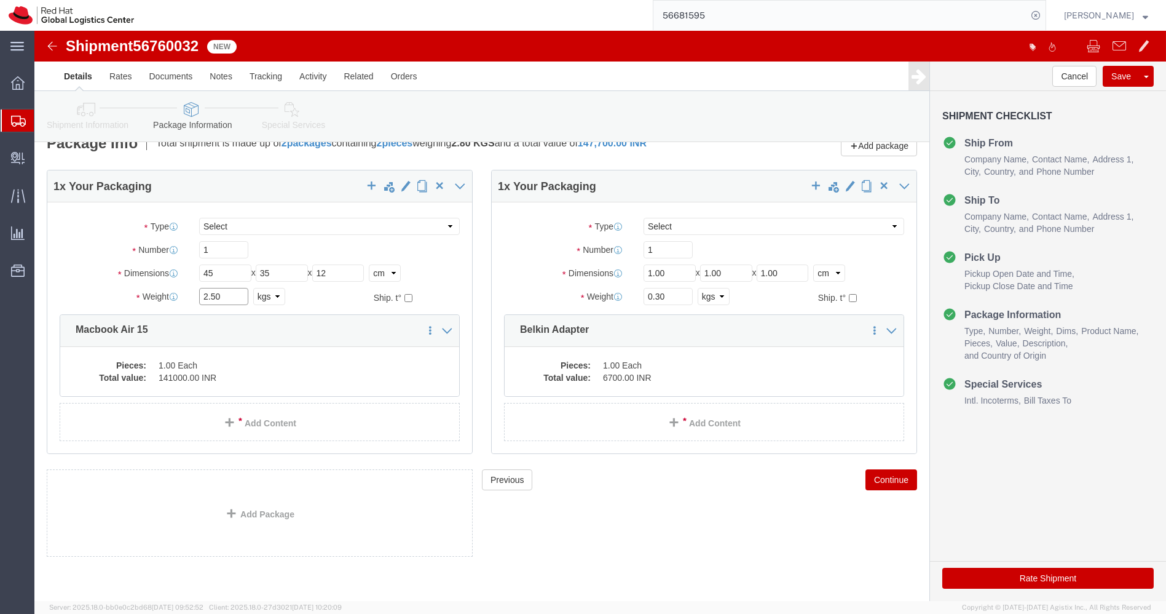
click input "2.50"
type input "3.200"
click dd "1.00 Each"
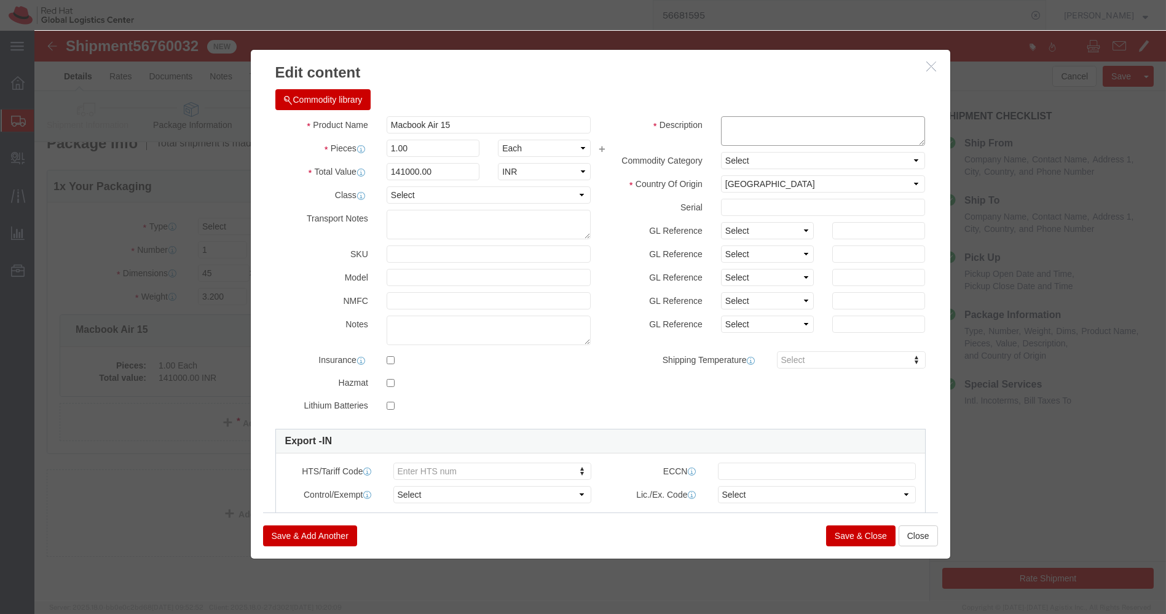
click textarea
paste textarea "CKY3H4FXJ4"
type textarea "CKY3H4FXJ4"
click input "141000.00"
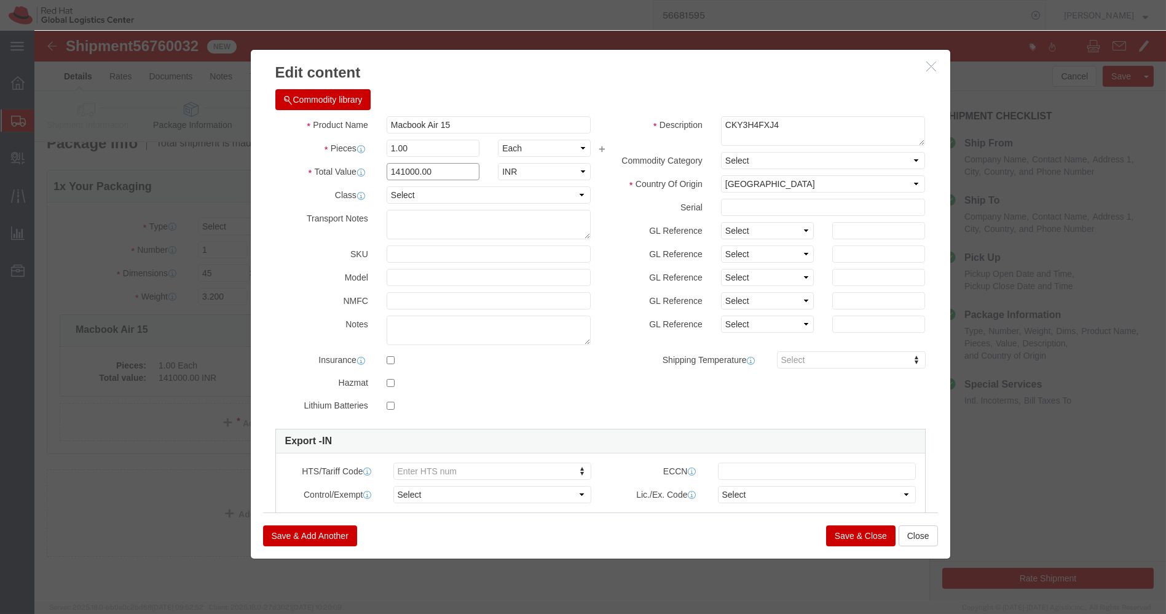
click input "141000.00"
type input "43200"
click button "Save & Close"
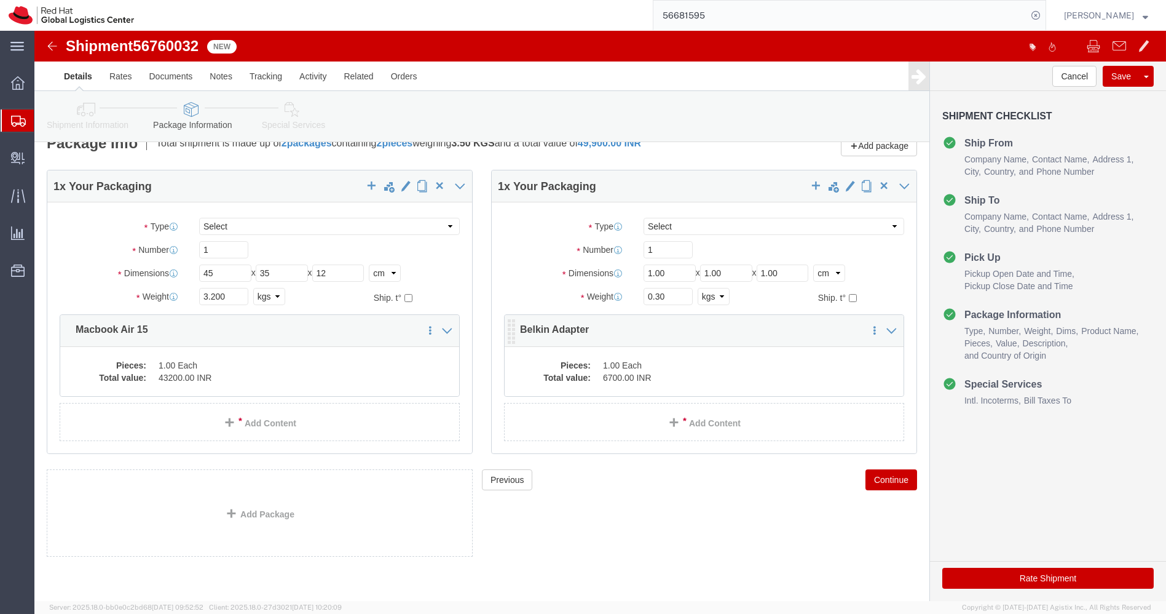
click div "Pieces: 1.00 Each Total value: 6700.00 INR"
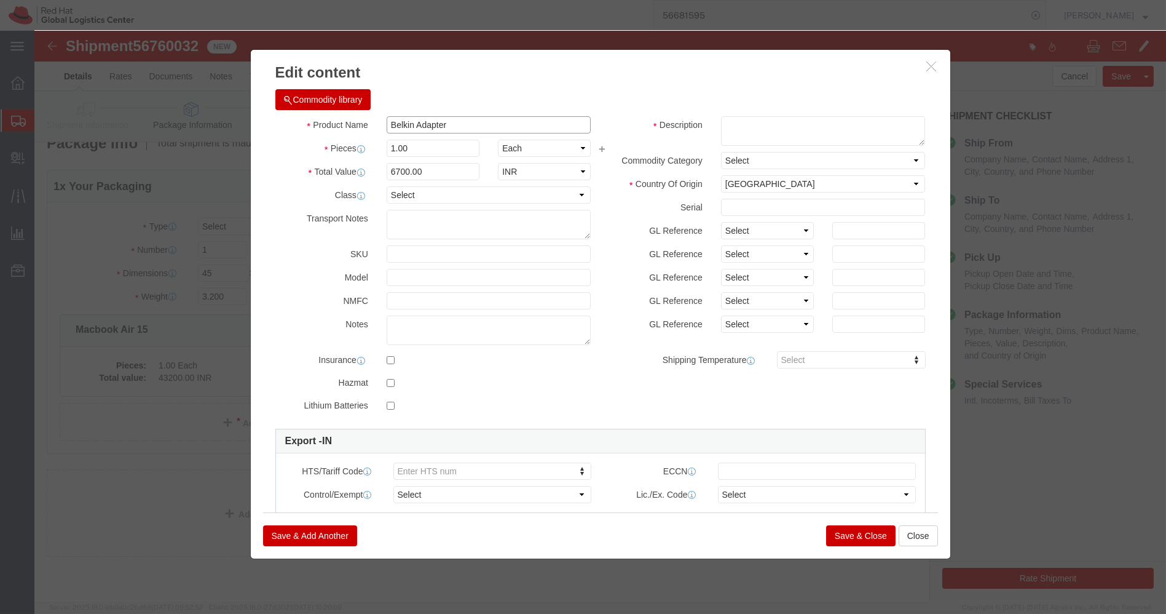
drag, startPoint x: 429, startPoint y: 93, endPoint x: 267, endPoint y: 101, distance: 161.9
click div "Product Name Belkin Adapter"
click button "Close"
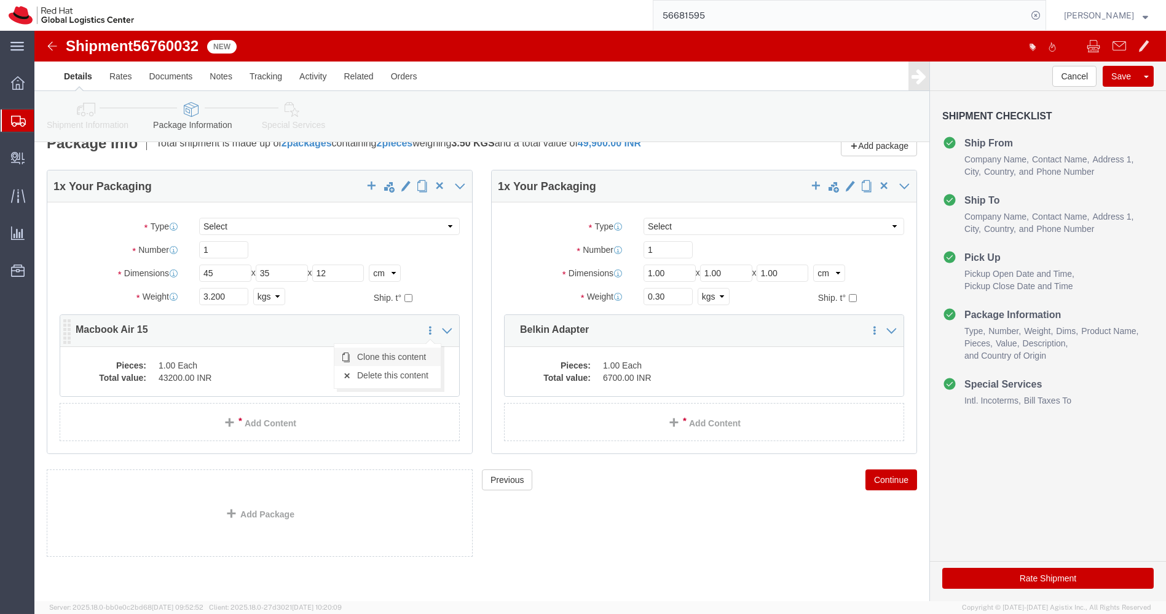
click link "Clone this content"
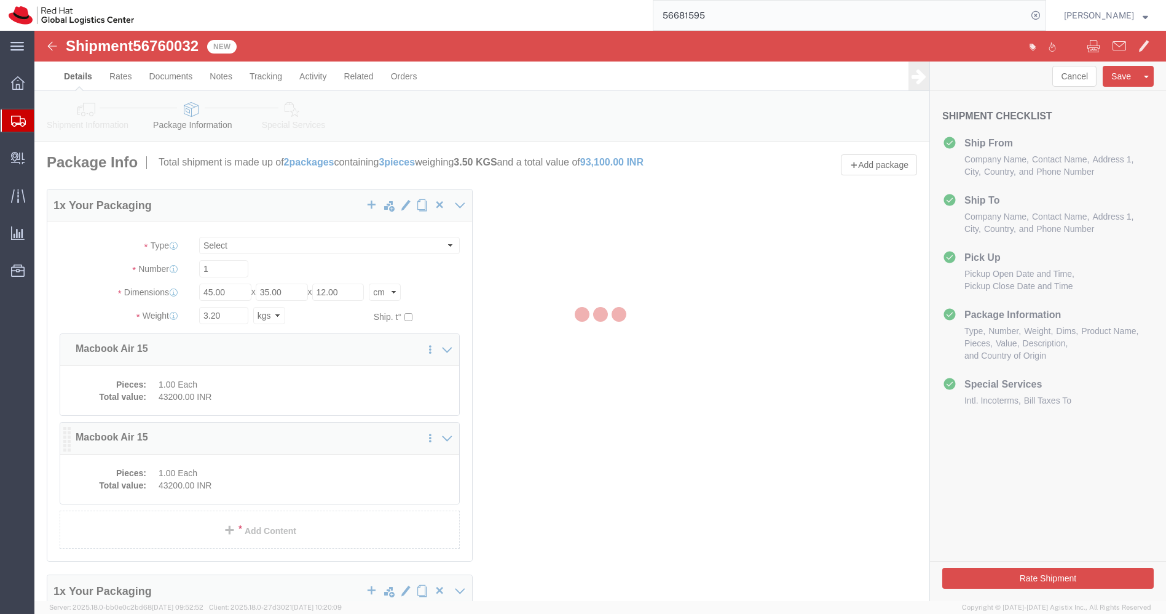
scroll to position [0, 0]
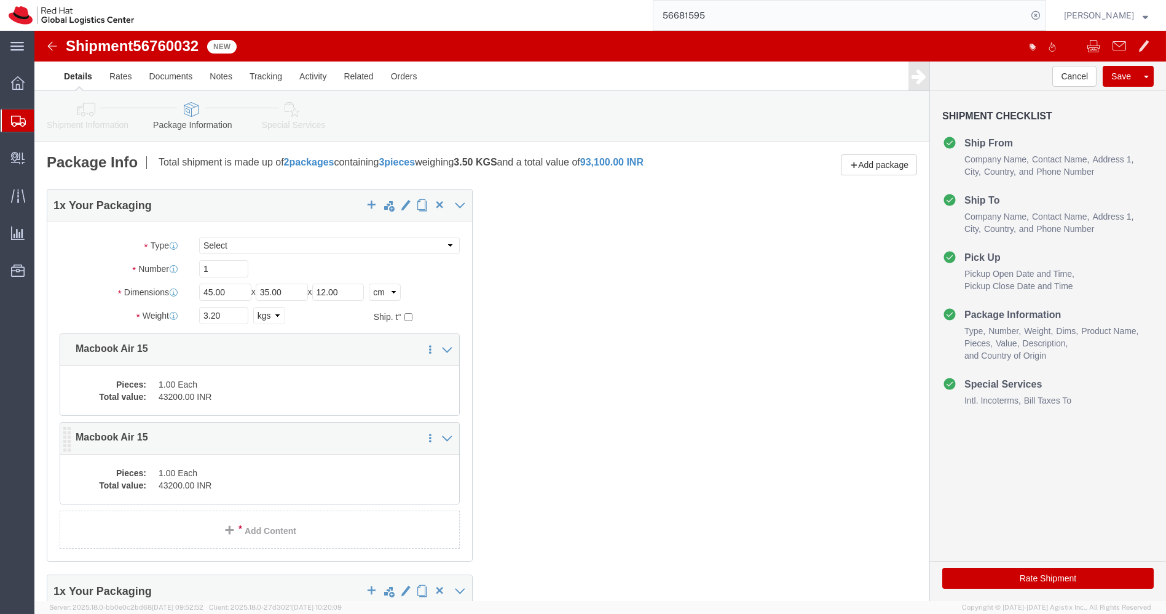
click dd "43200.00 INR"
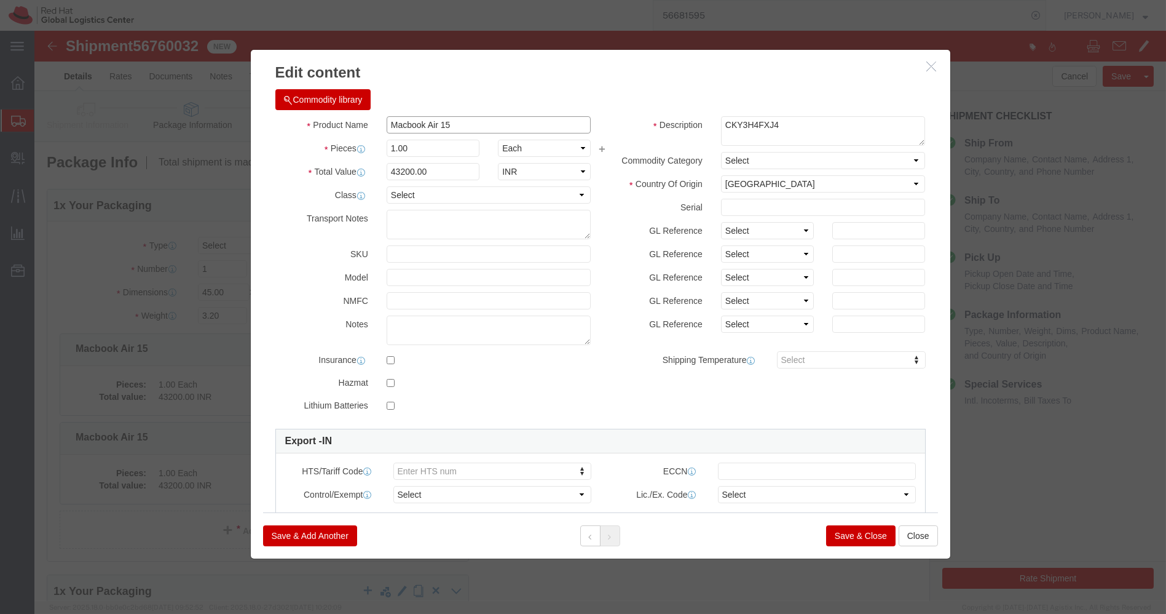
click input "Macbook Air 15"
paste input "Belkin Adapter"
type input "Belkin Adapter"
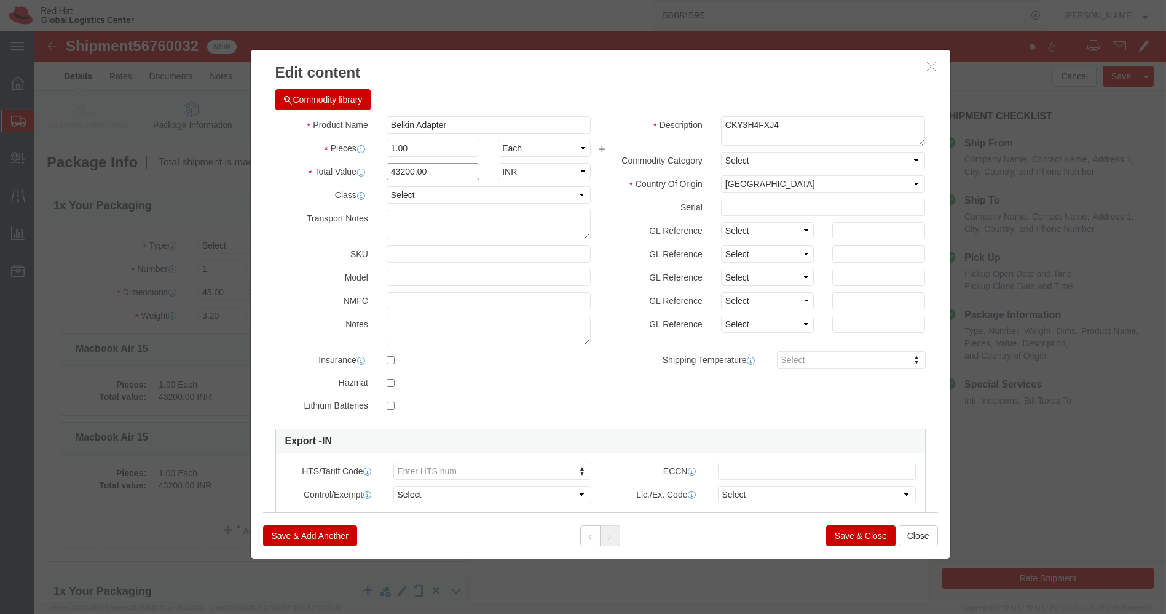
click input "43200.00"
type input "7"
type input "6700.00"
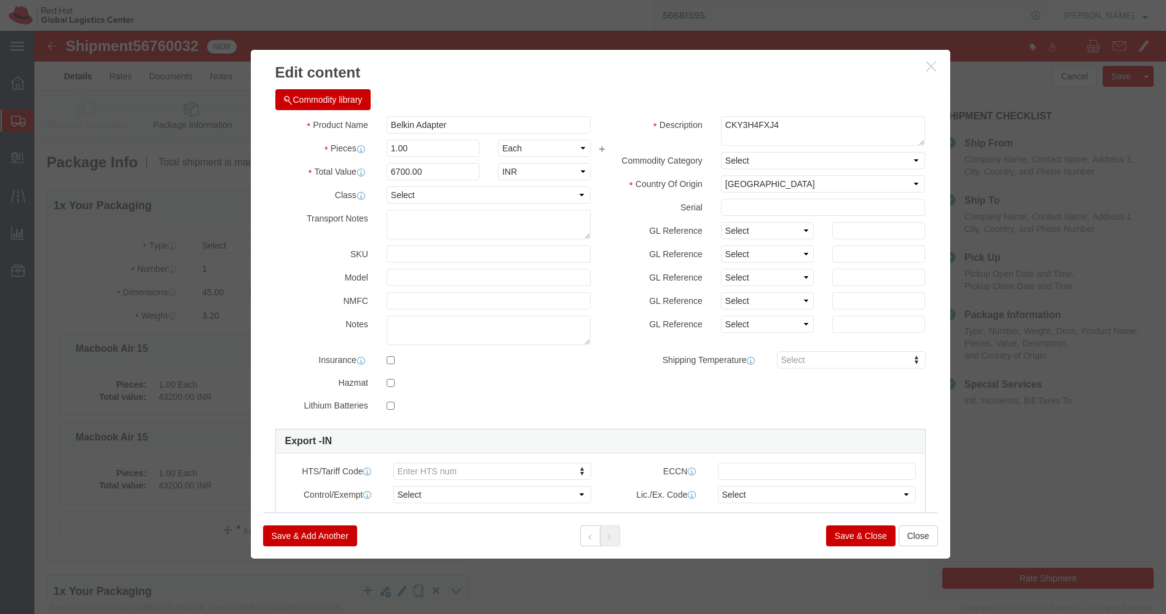
click button "Save & Close"
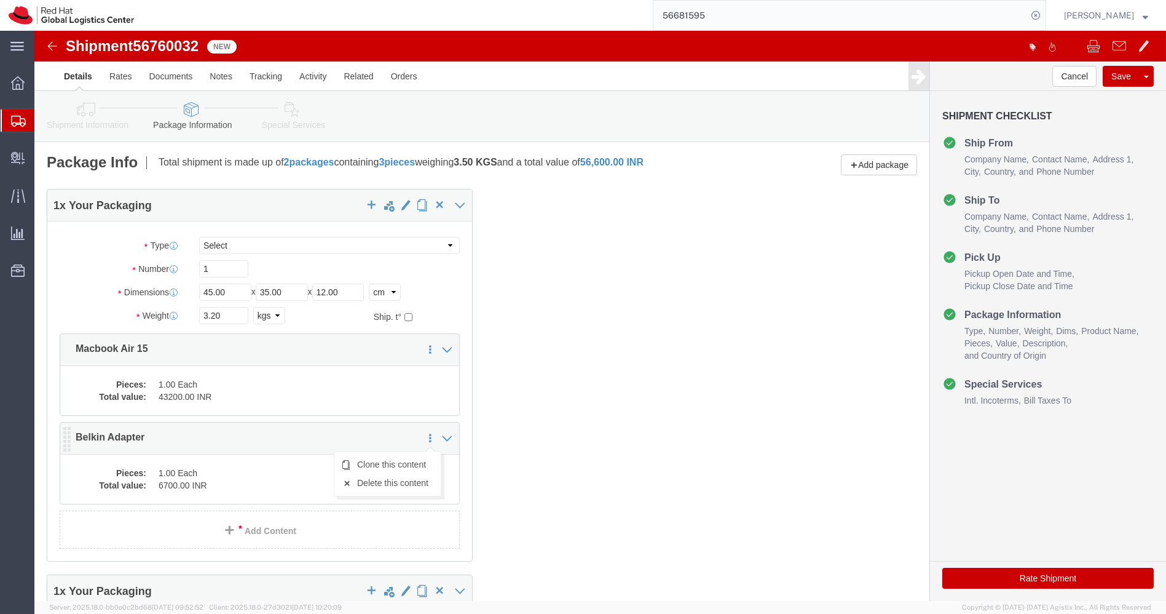
scroll to position [160, 0]
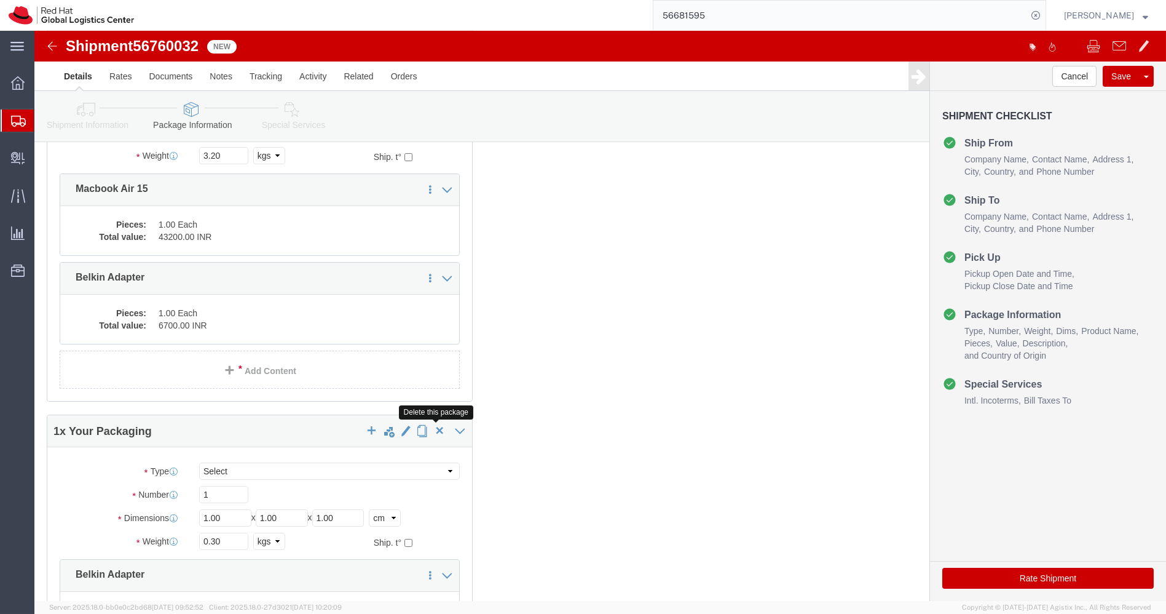
click span "button"
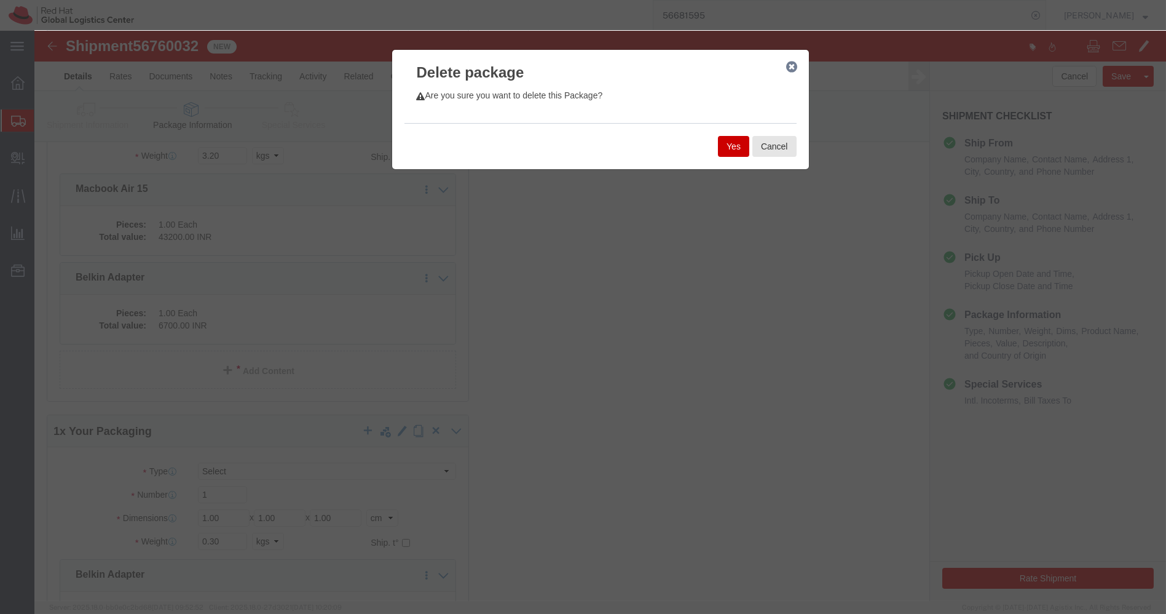
click button "Yes"
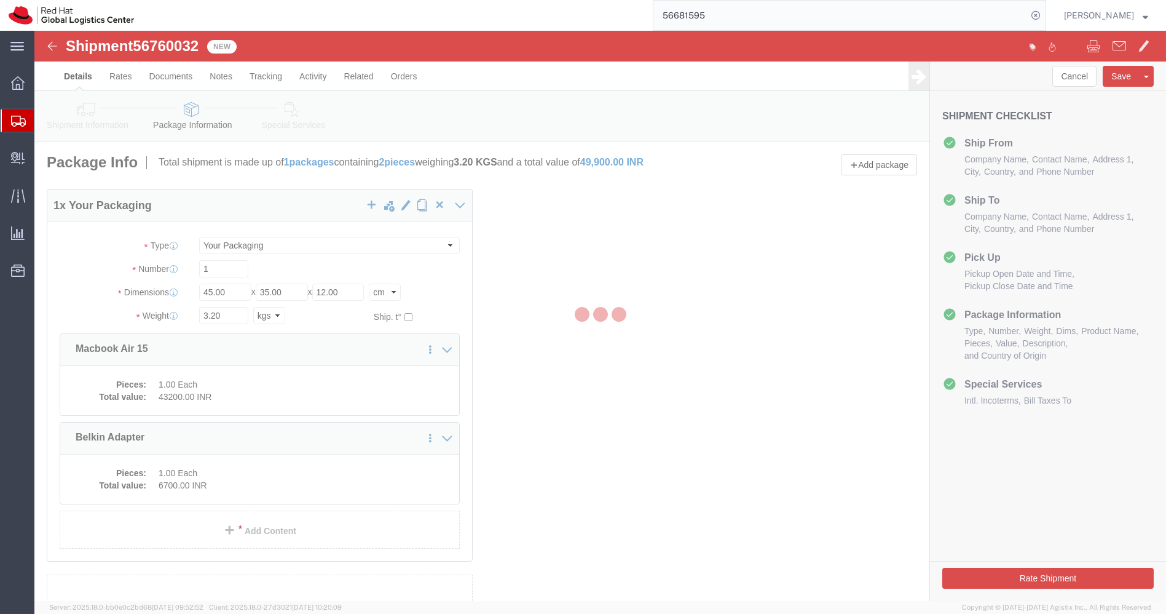
scroll to position [0, 0]
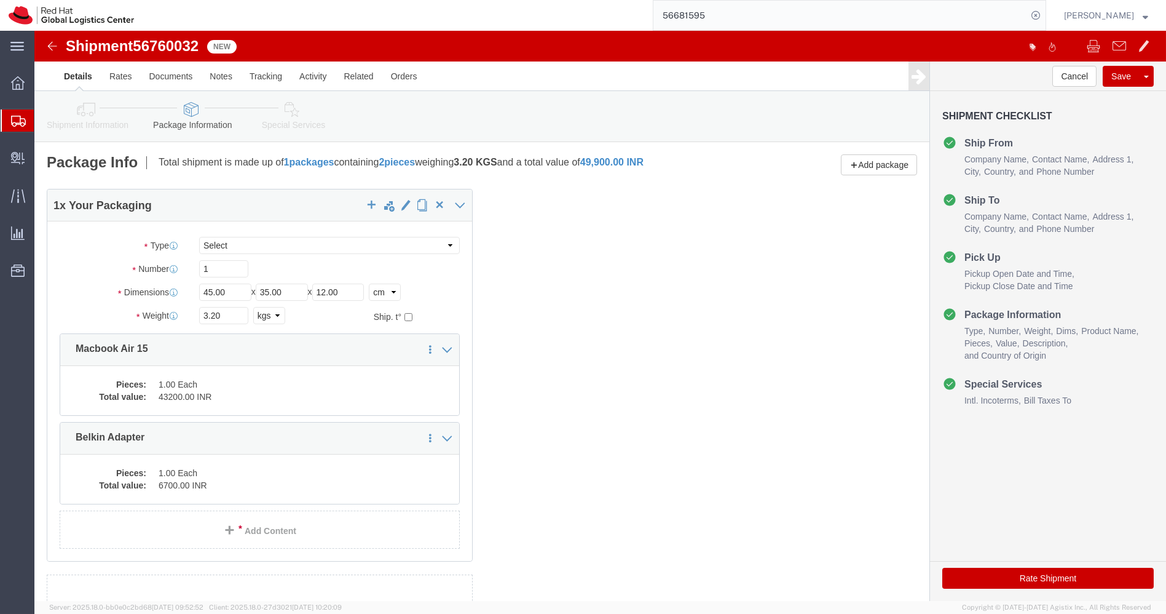
click link "Special Services"
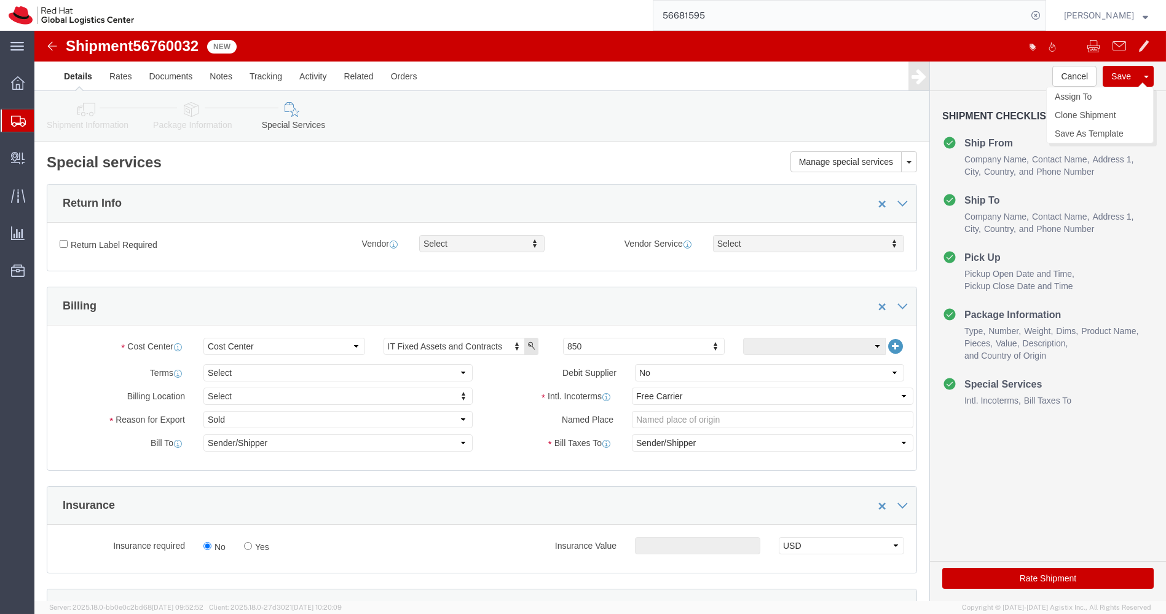
click button "Save"
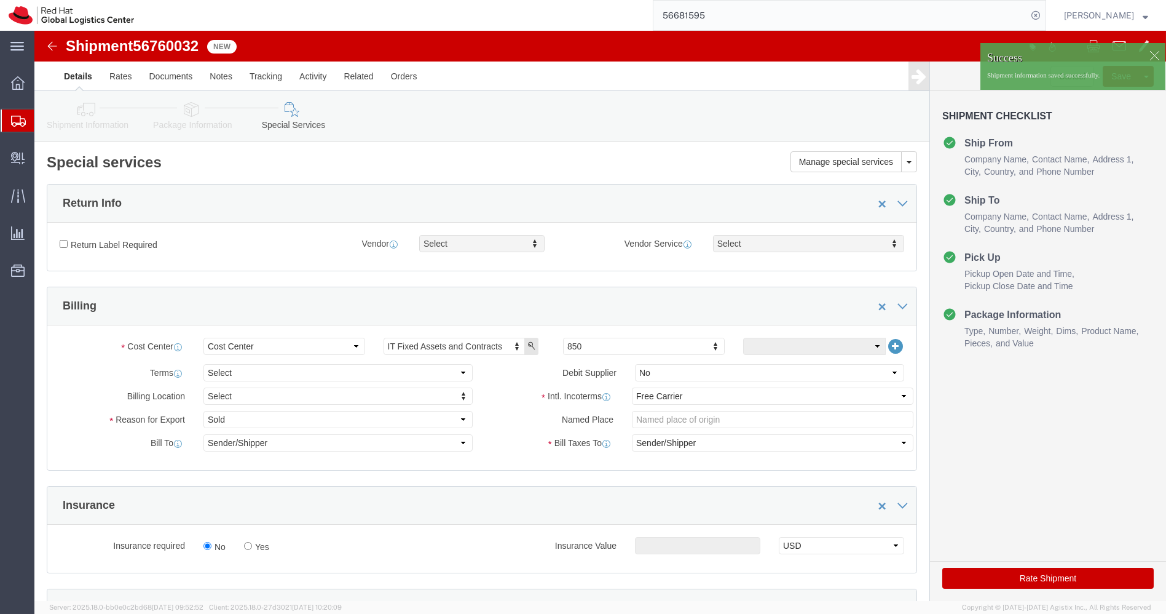
click img
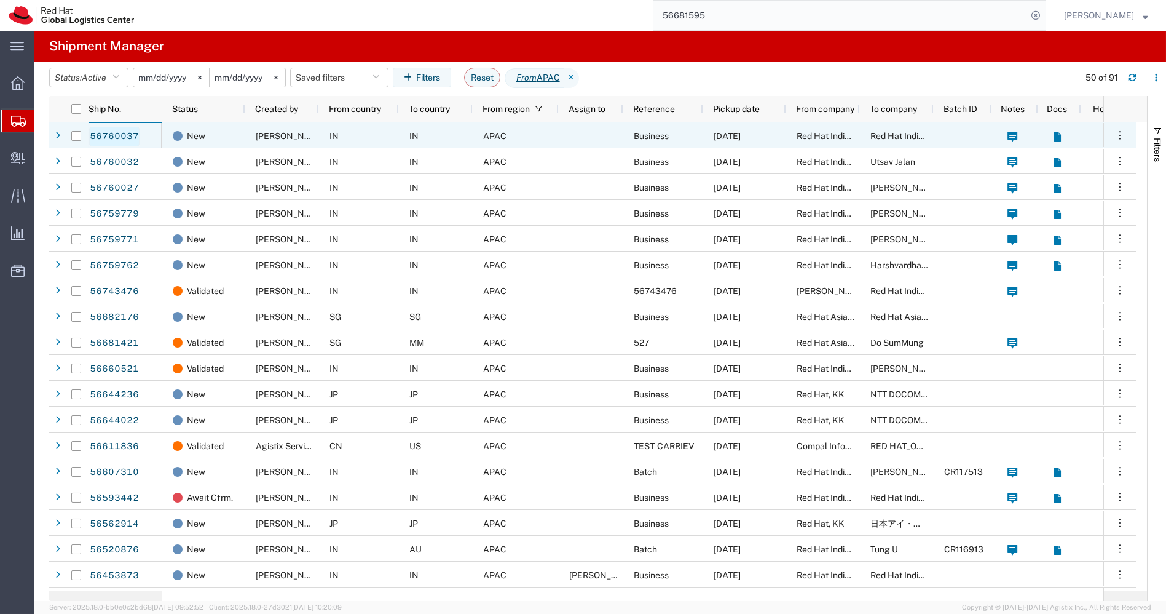
click at [106, 138] on link "56760037" at bounding box center [114, 137] width 50 height 20
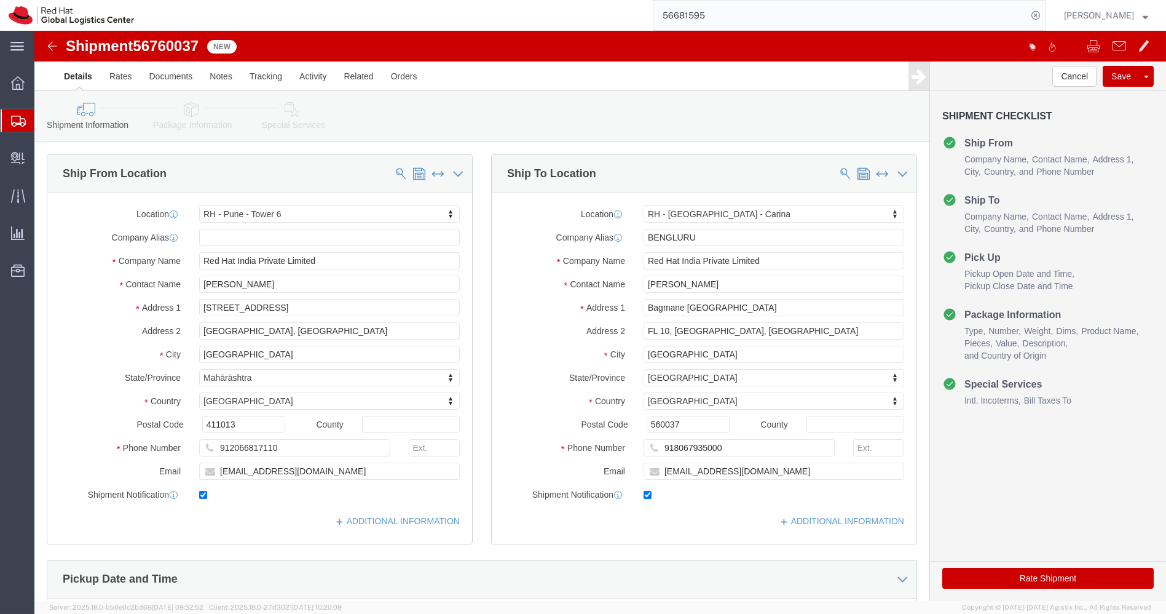
select select "38432"
select select "37925"
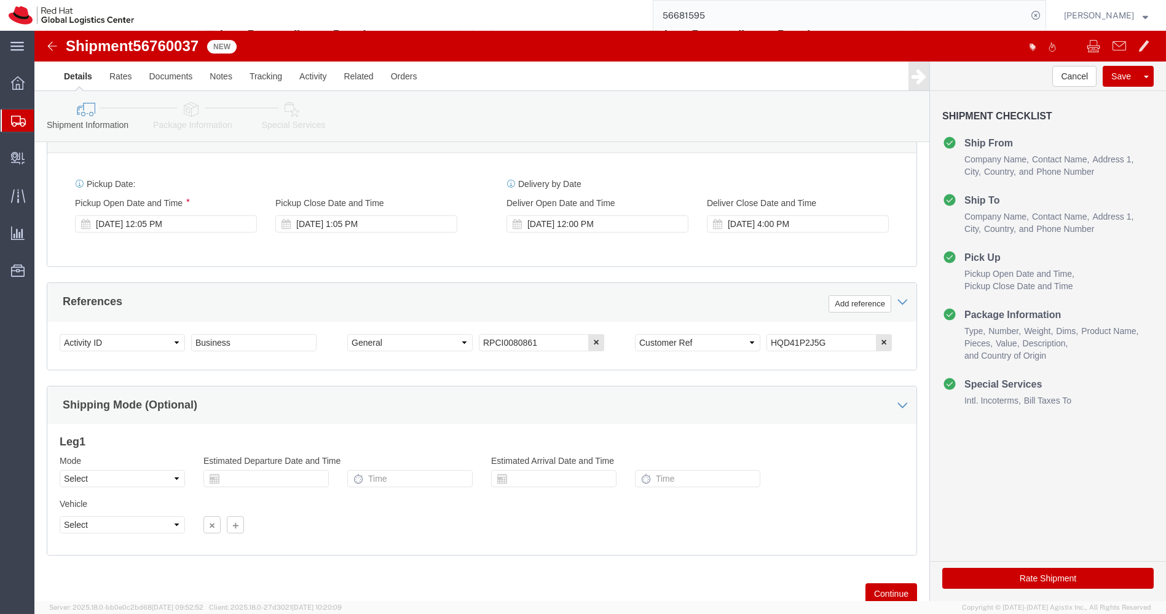
scroll to position [446, 0]
click icon
drag, startPoint x: 794, startPoint y: 309, endPoint x: 661, endPoint y: 311, distance: 133.4
click div "Select Account Type Activity ID Airline Appointment Number ASN Batch Request # …"
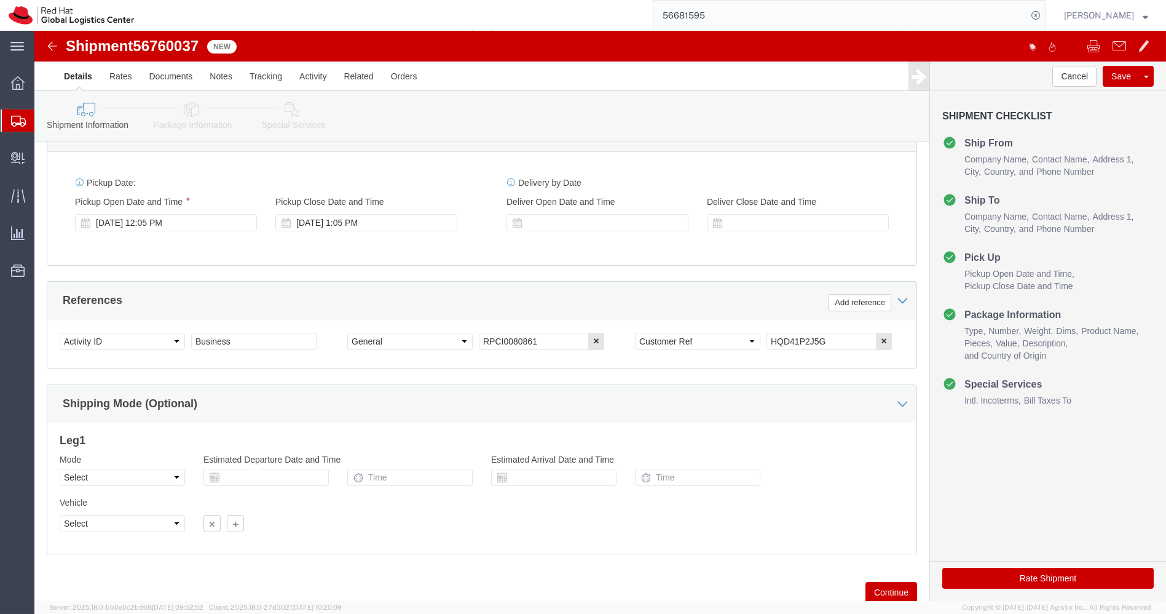
click link "Package Information"
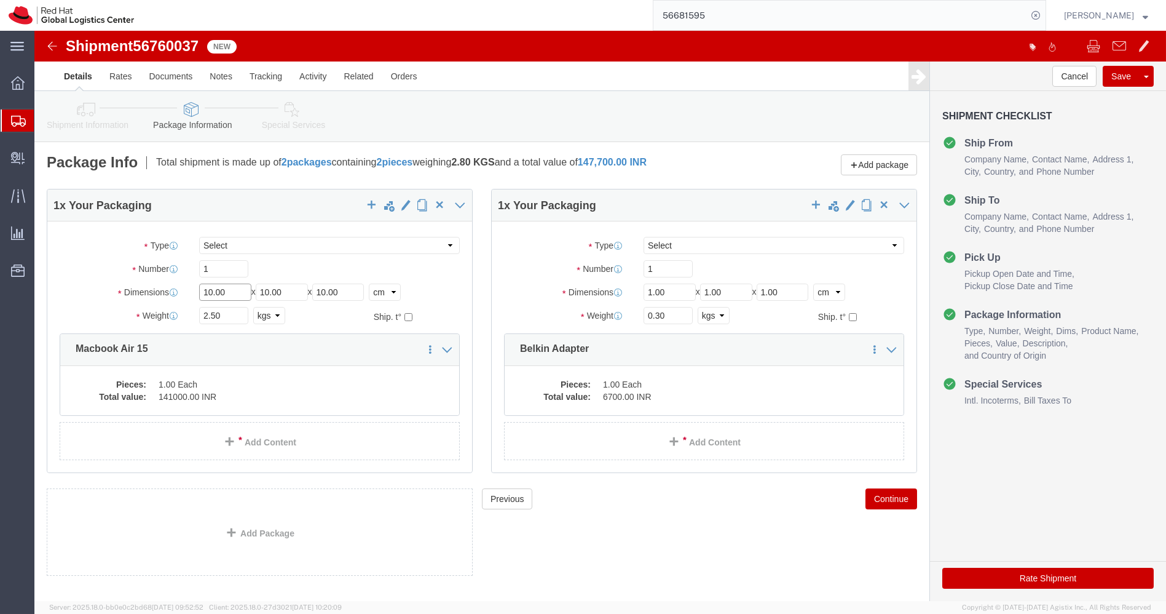
click input "10.00"
type input "45"
type input "35"
type input "12"
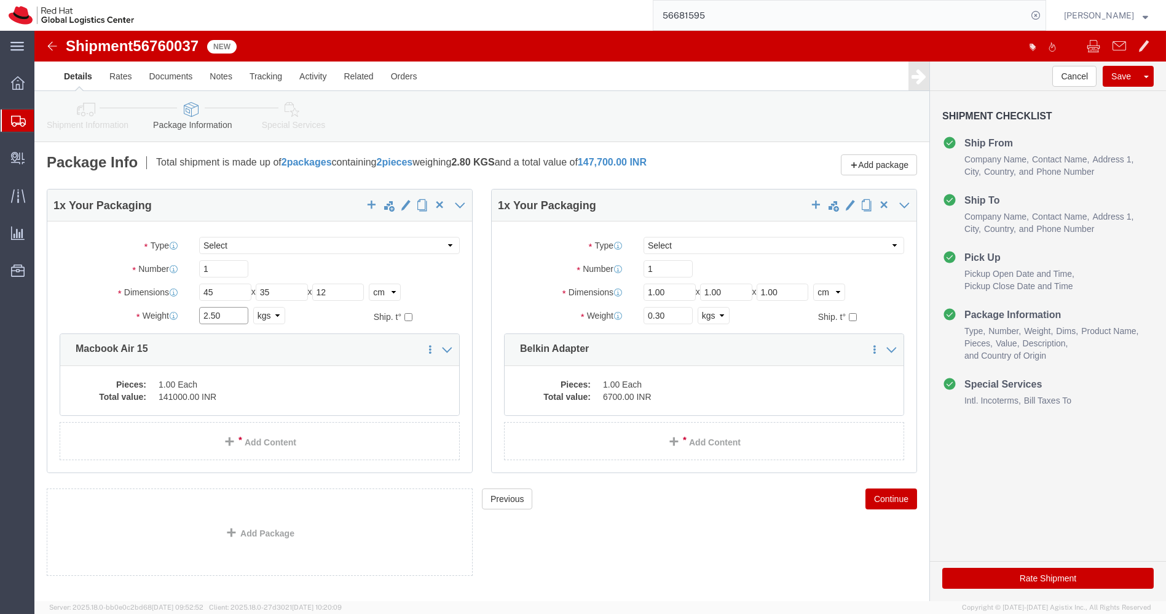
click input "2.50"
type input "3.200"
click dd "141000.00 INR"
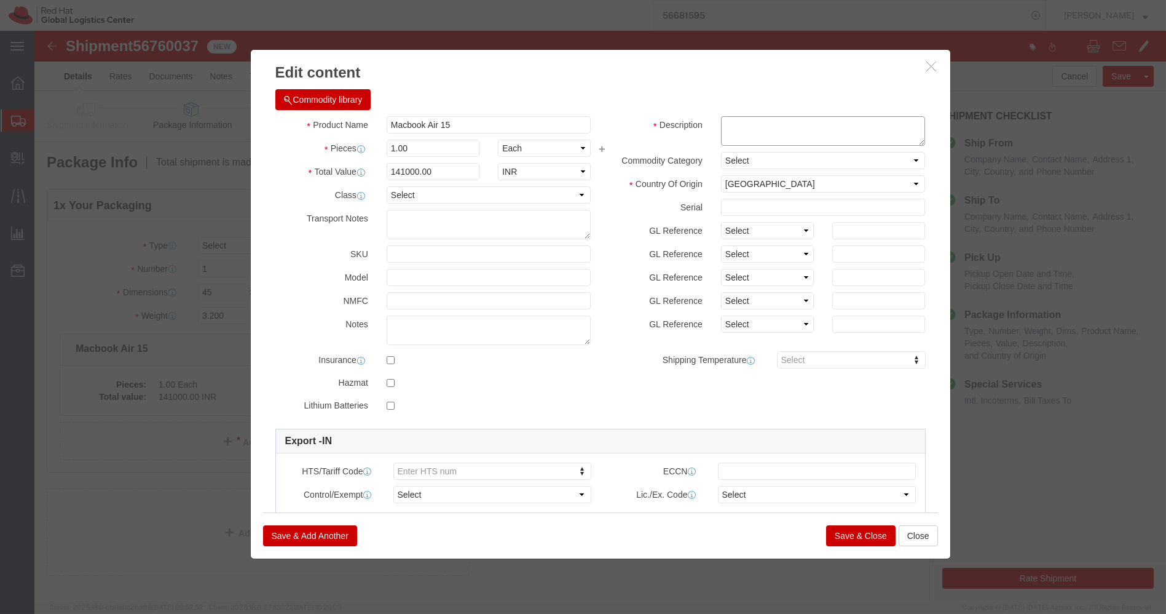
click textarea
paste textarea "HQD41P2J5G"
type textarea "HQD41P2J5G"
click input "141000.00"
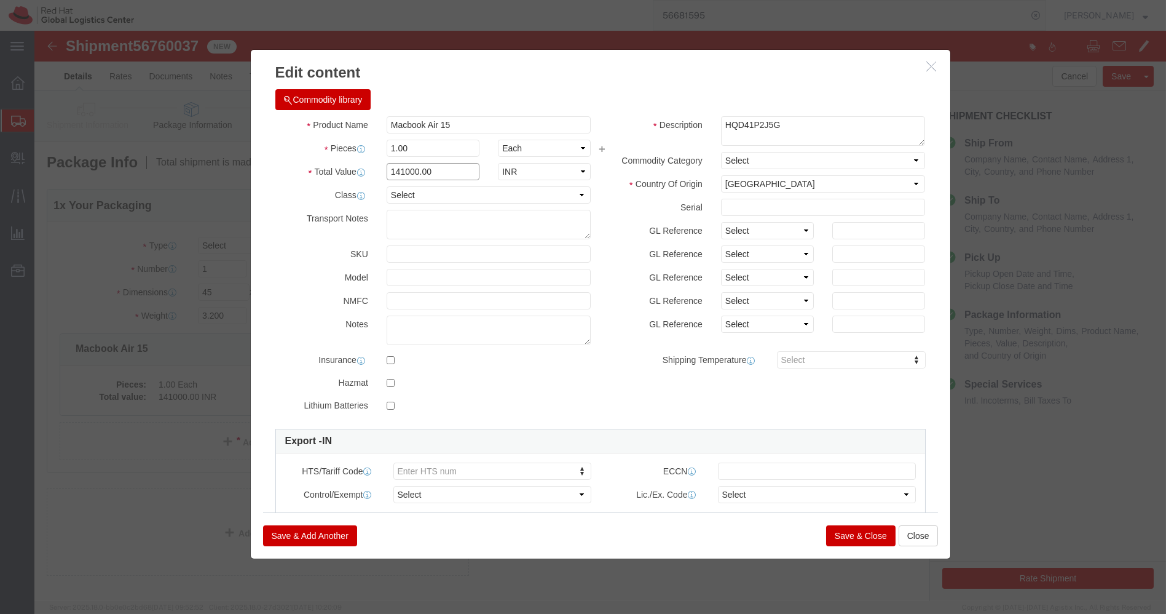
click input "141000.00"
type input "43200"
click button "Save & Close"
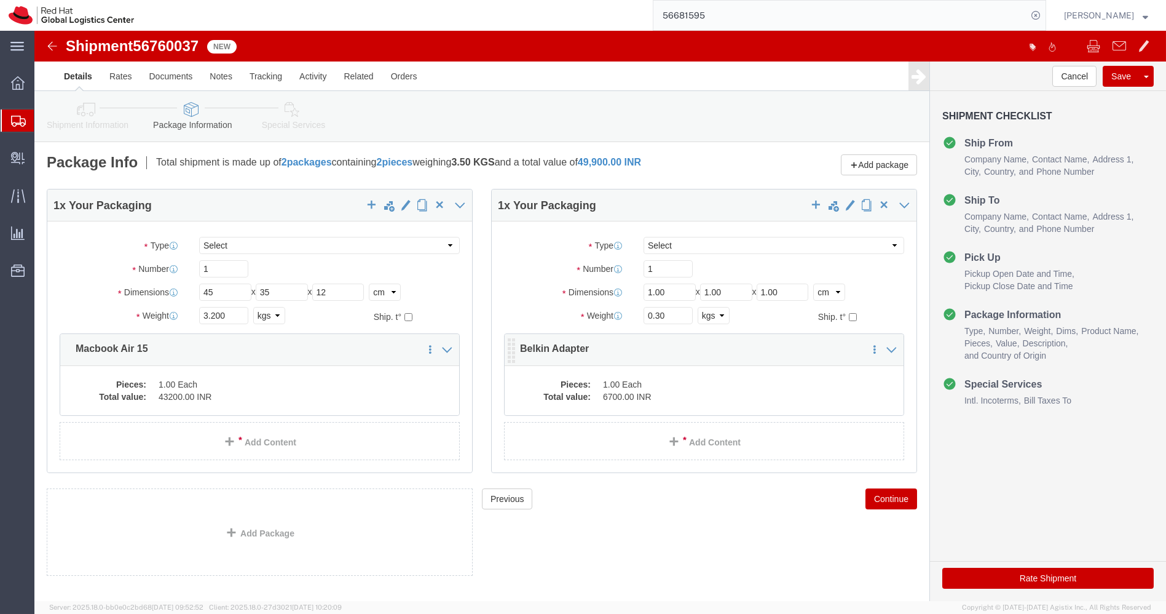
click dd "1.00 Each"
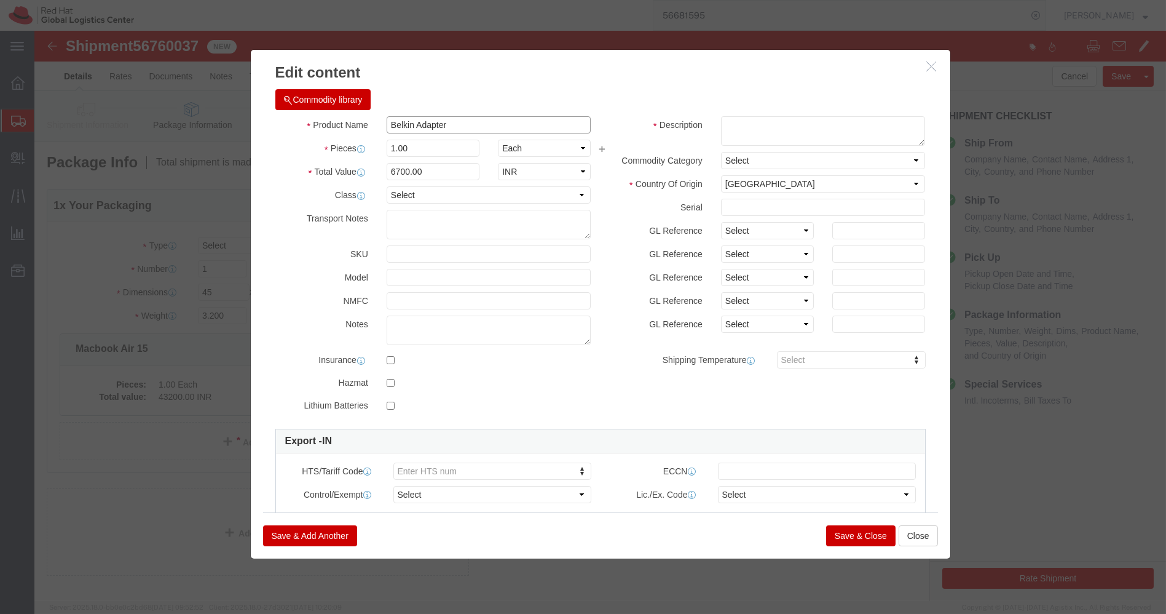
drag, startPoint x: 406, startPoint y: 95, endPoint x: 267, endPoint y: 89, distance: 139.1
click div "Product Name Belkin Adapter"
click button "Close"
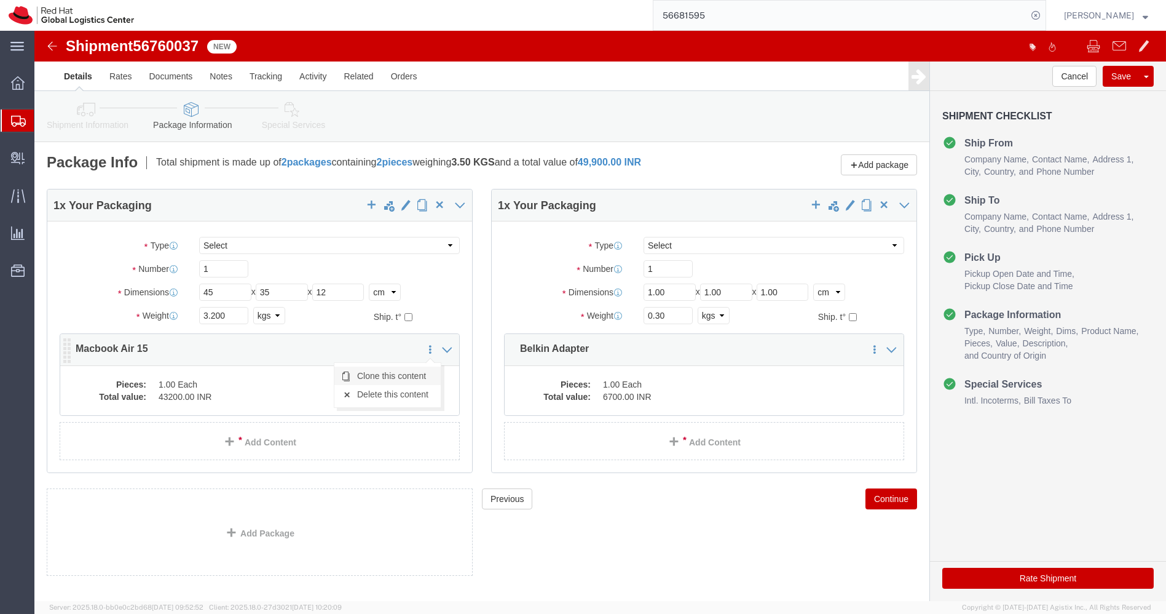
click link "Clone this content"
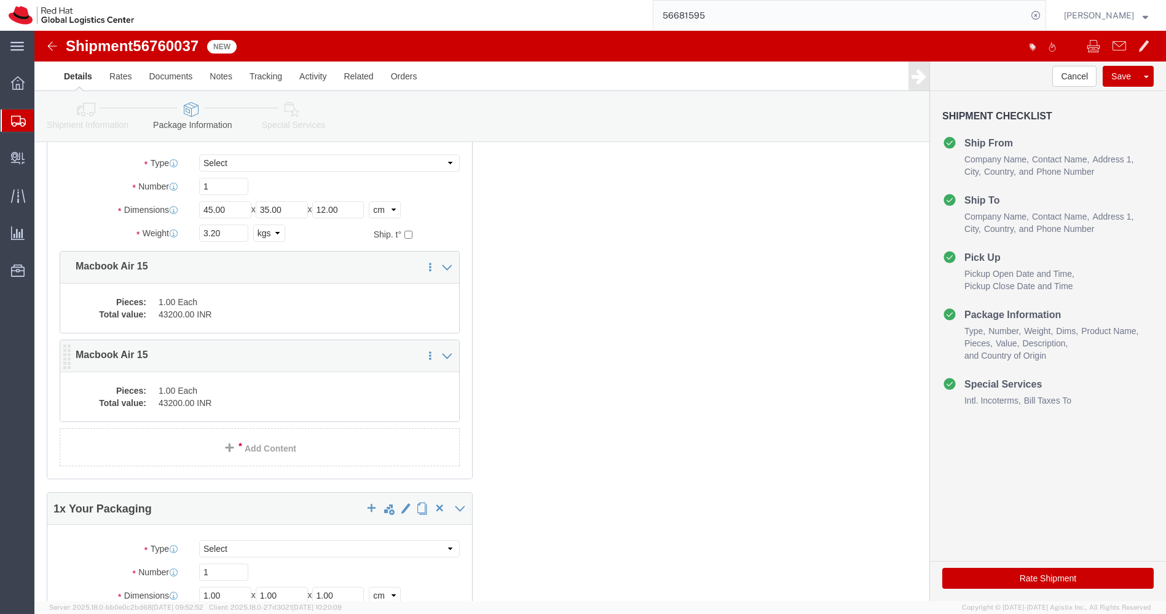
scroll to position [83, 0]
click dd "43200.00 INR"
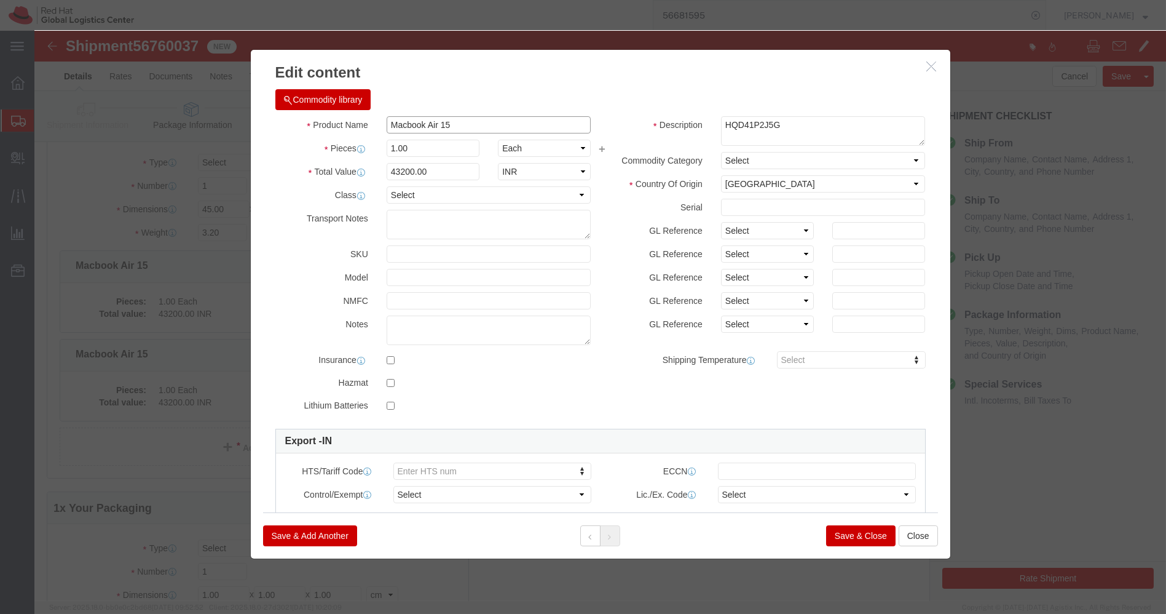
click input "Macbook Air 15"
paste input "Belkin Adapter"
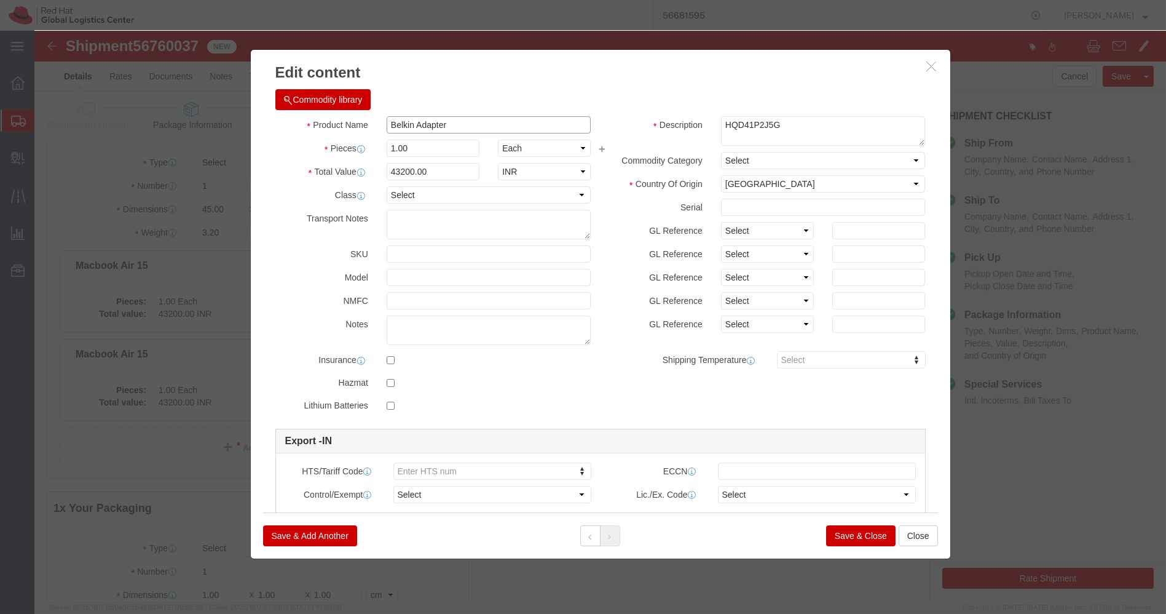
type input "Belkin Adapter"
click input "43200.00"
type input "6700.00"
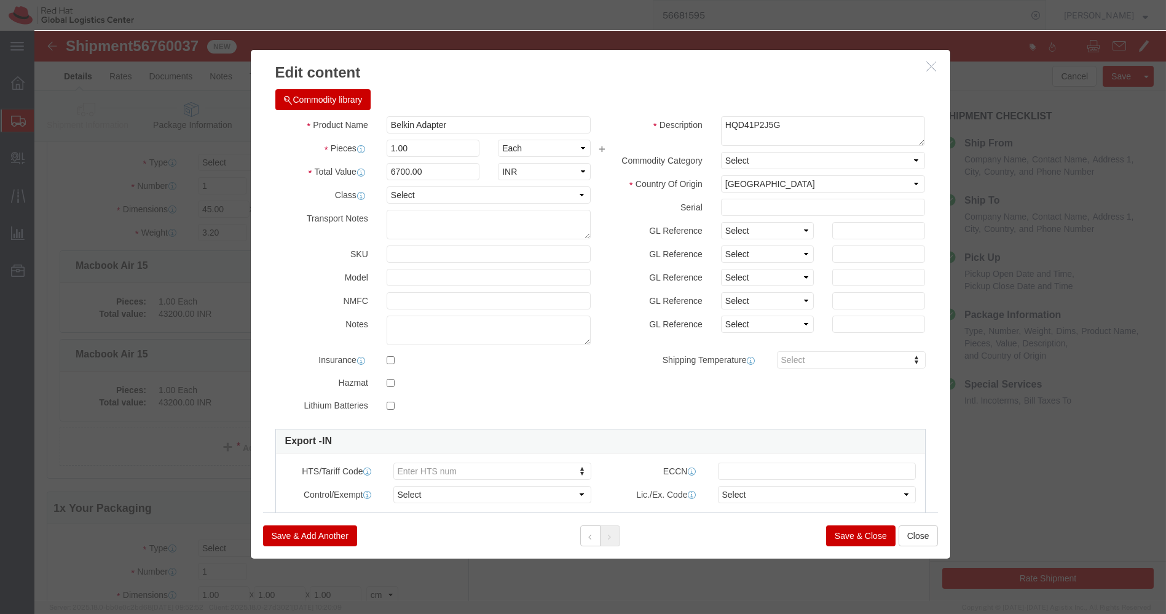
click button "Save & Close"
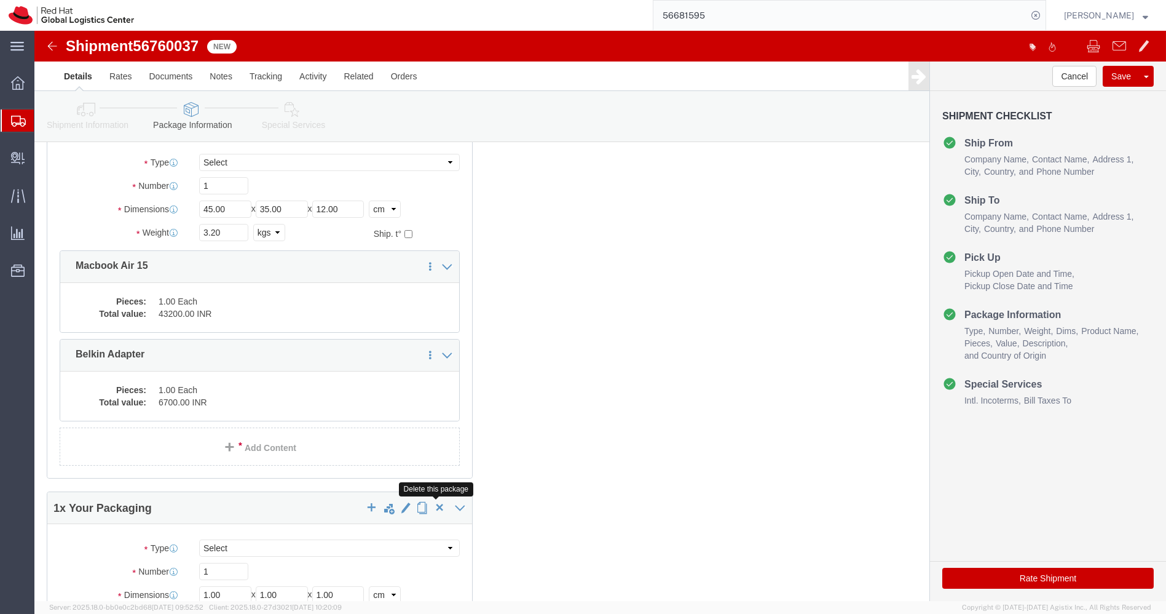
click span "button"
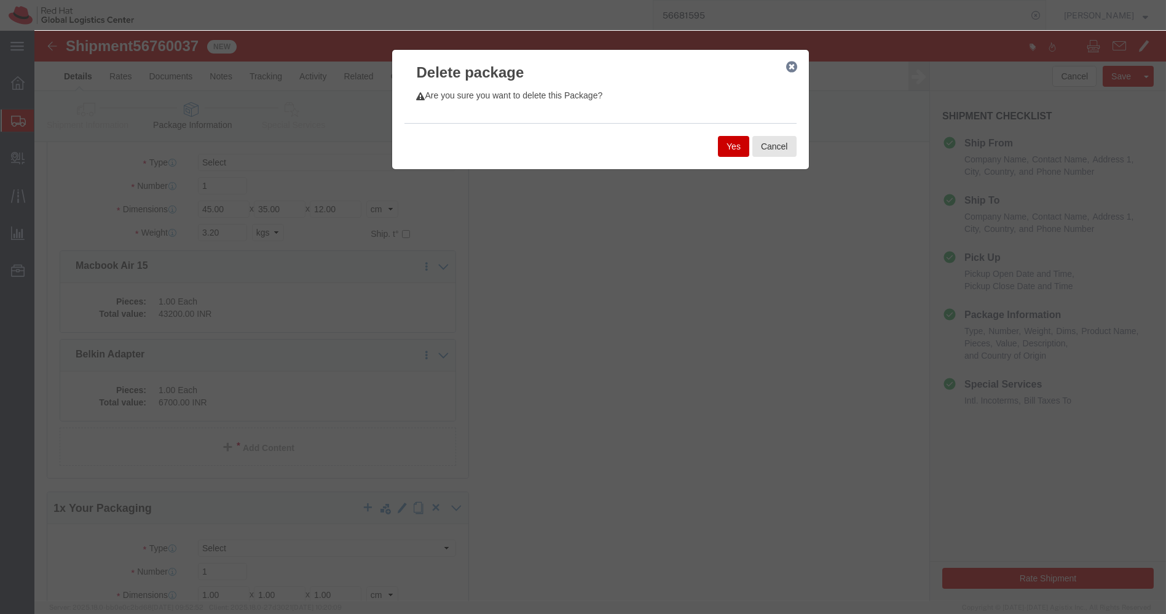
click button "Yes"
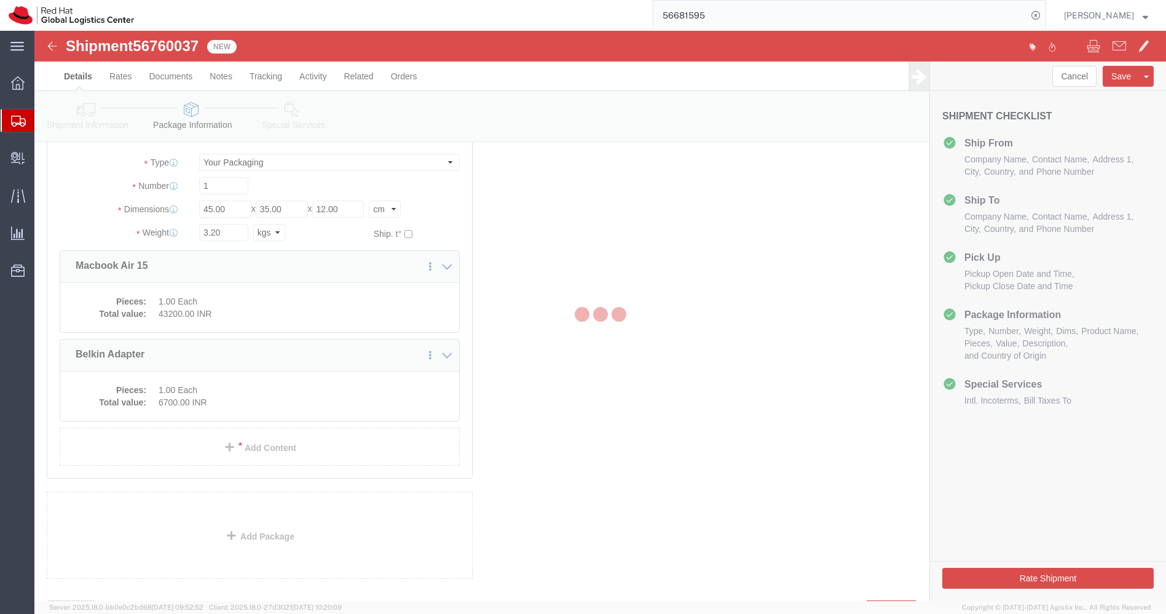
scroll to position [0, 0]
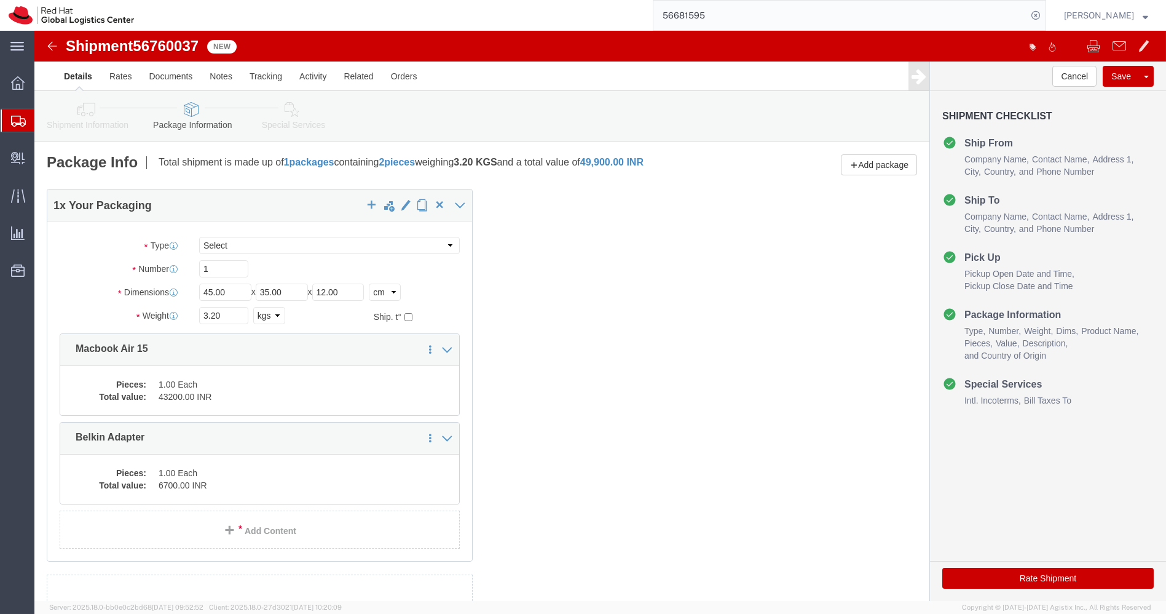
click icon
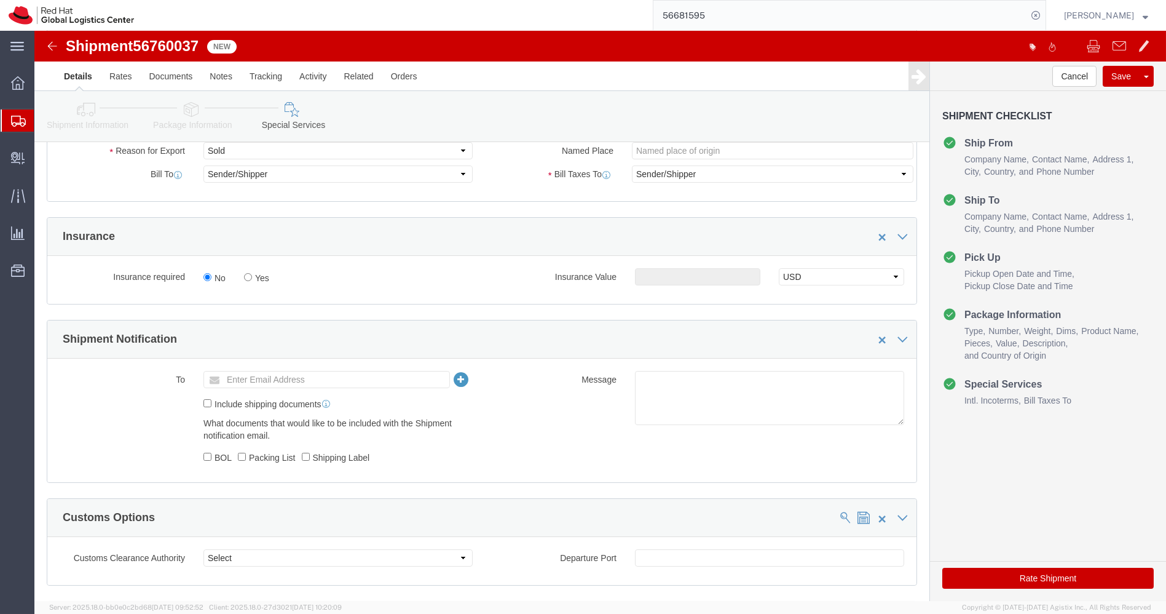
scroll to position [272, 0]
click ul "Enter Email Address"
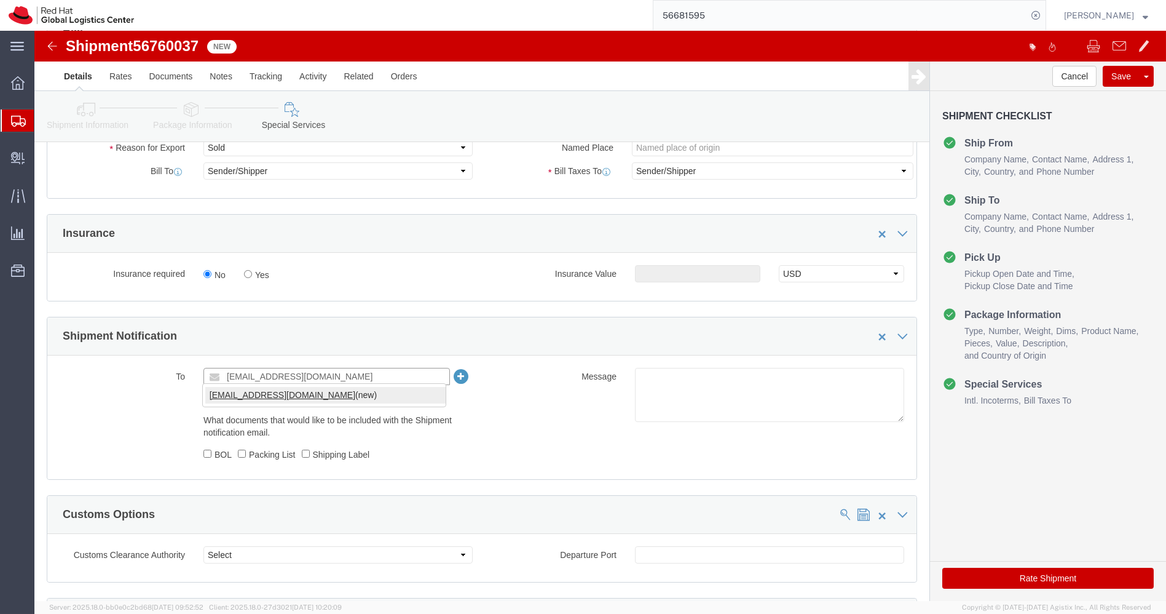
type input "[EMAIL_ADDRESS][DOMAIN_NAME]"
click textarea
paste textarea "Laptop Shipment for Internal Associate Transfer."
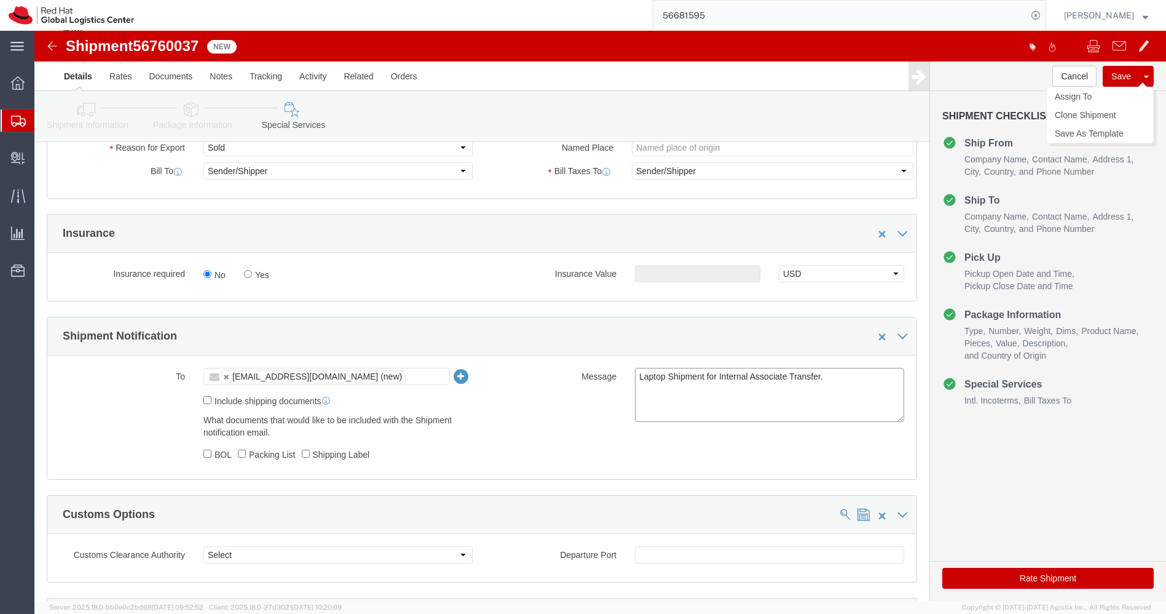
type textarea "Laptop Shipment for Internal Associate Transfer."
click button "Save"
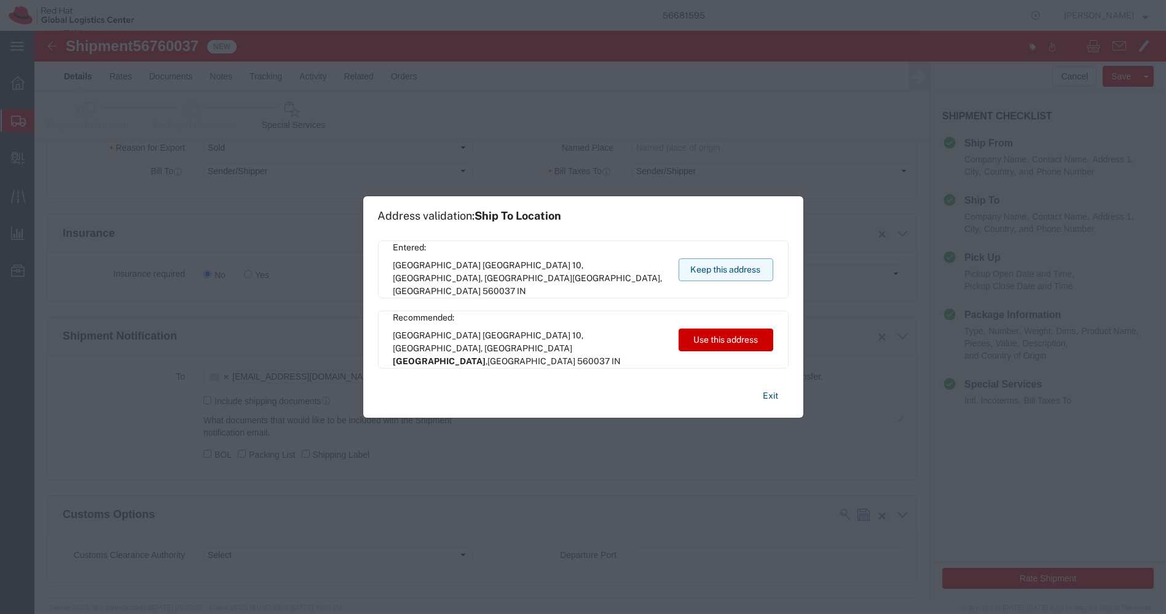
click at [745, 267] on button "Keep this address" at bounding box center [726, 269] width 95 height 23
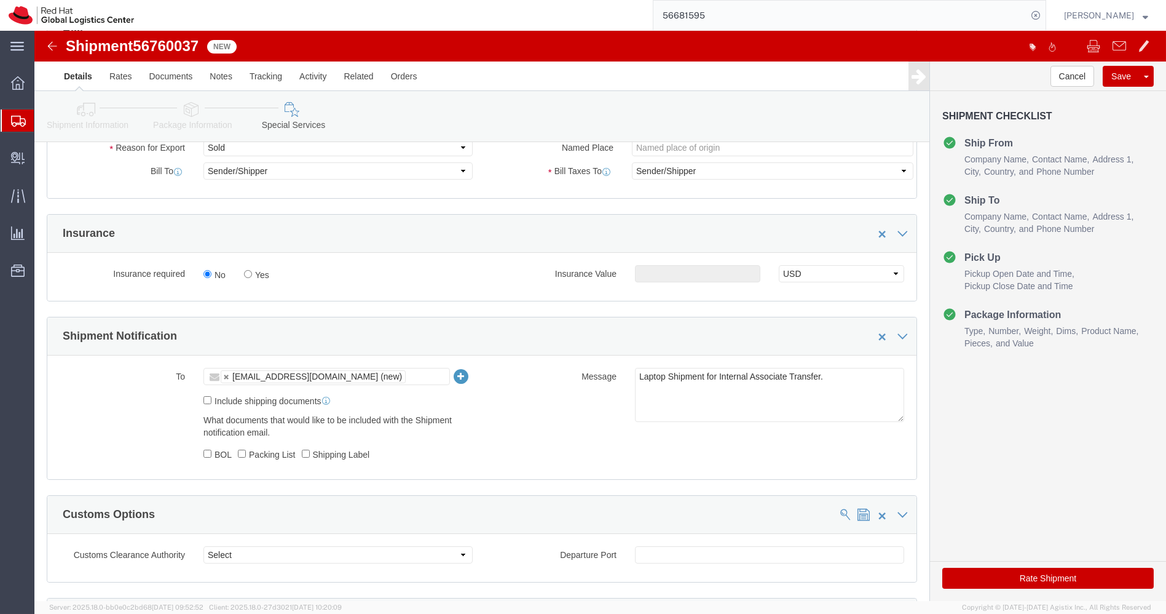
click img
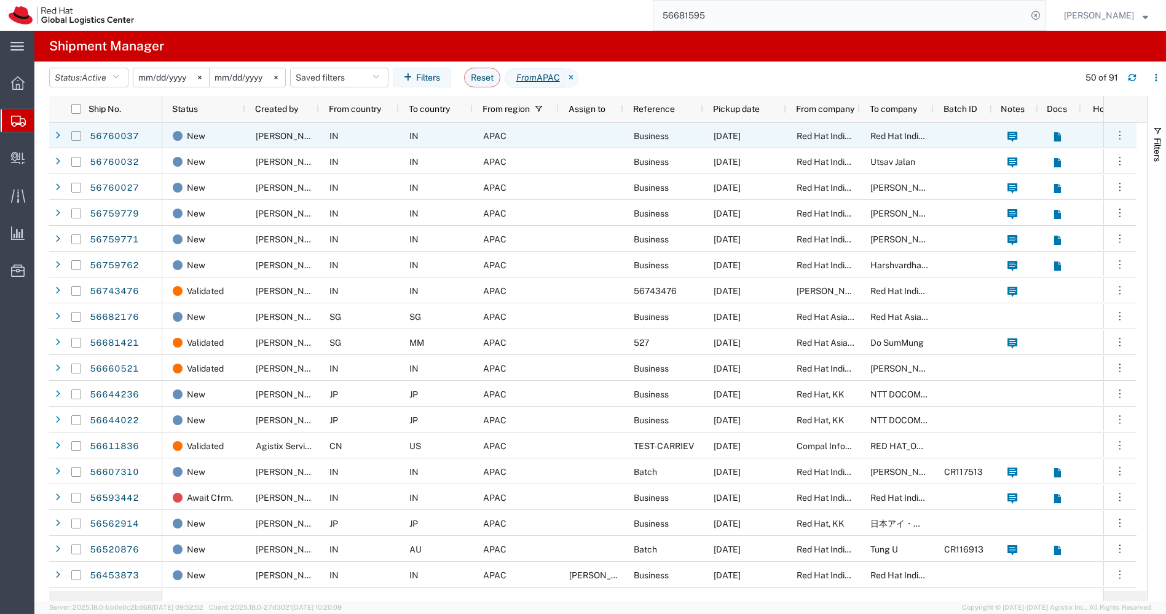
click at [75, 135] on input "Press Space to toggle row selection (unchecked)" at bounding box center [76, 136] width 10 height 10
checkbox input "true"
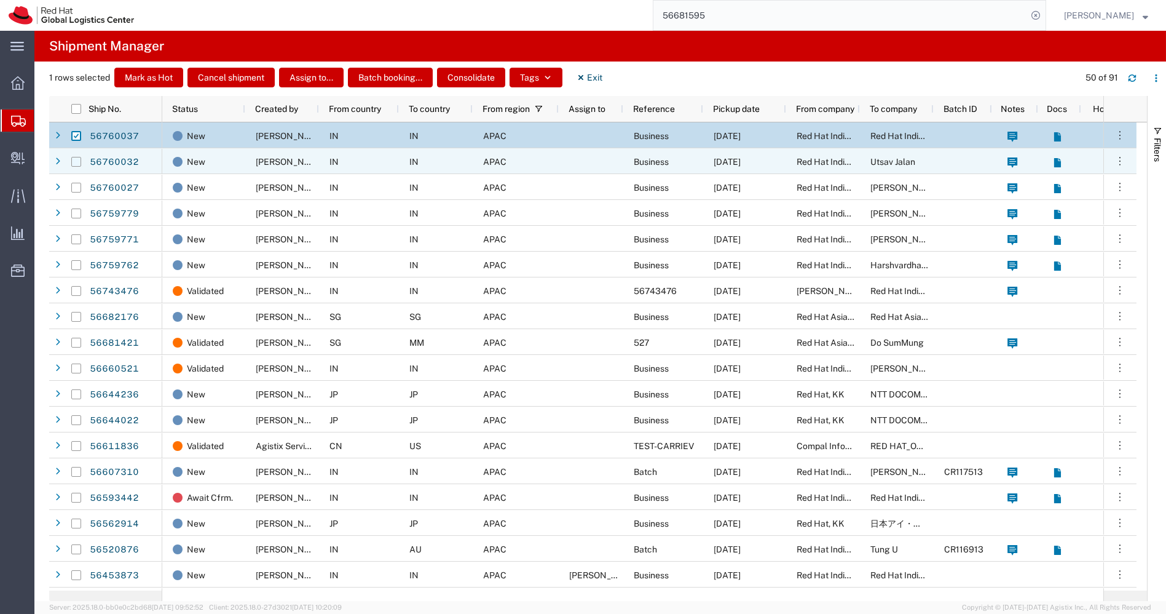
click at [77, 161] on input "Press Space to toggle row selection (unchecked)" at bounding box center [76, 162] width 10 height 10
checkbox input "true"
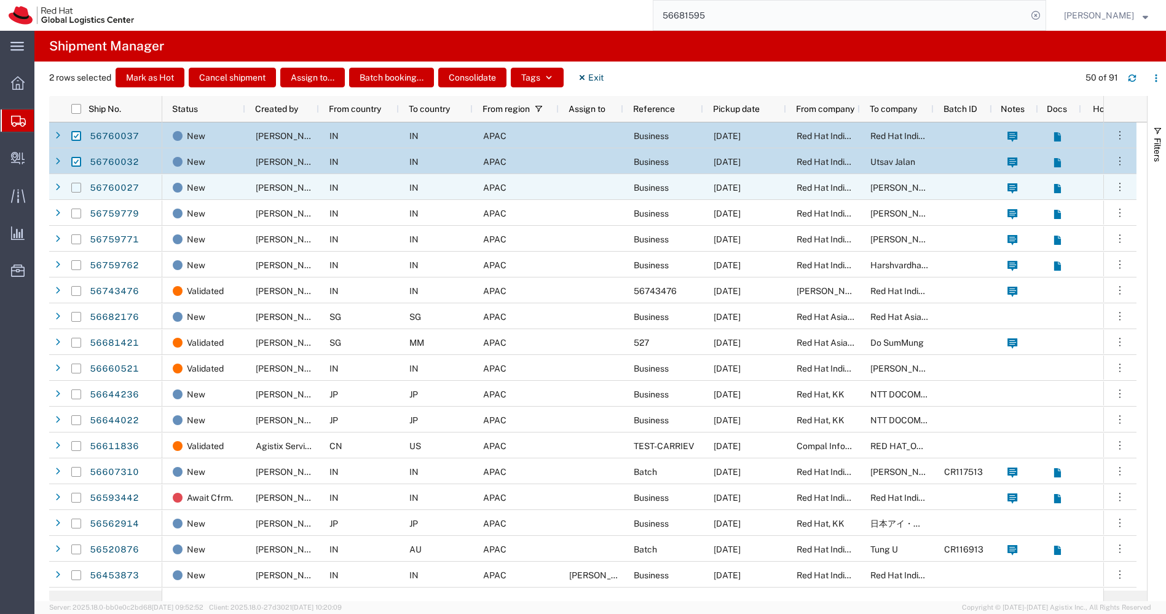
click at [76, 190] on input "Press Space to toggle row selection (unchecked)" at bounding box center [76, 188] width 10 height 10
checkbox input "true"
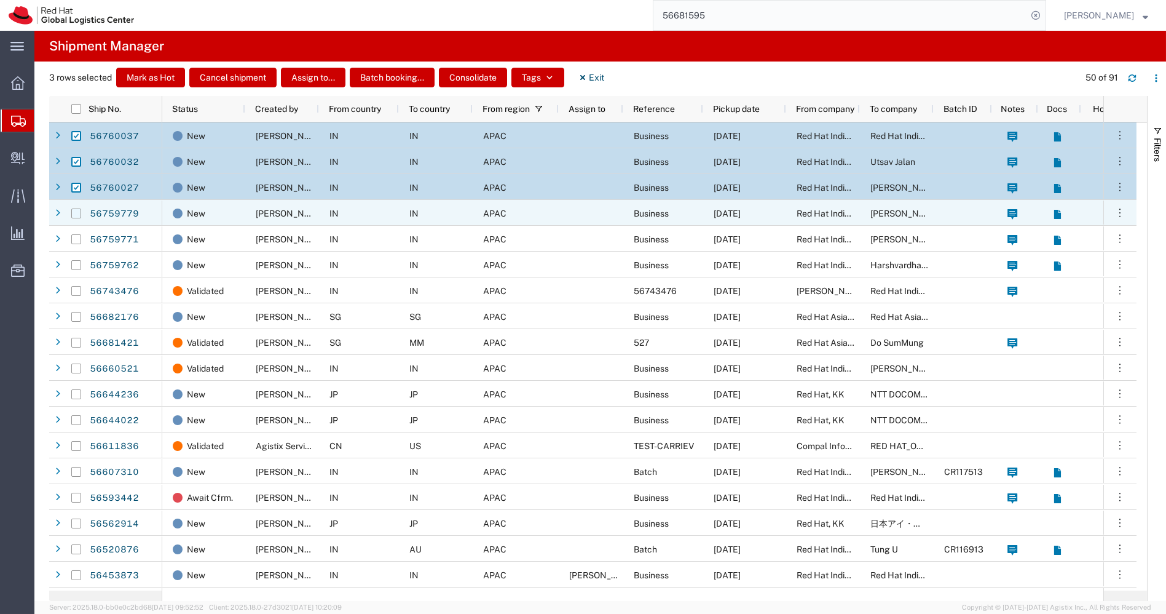
click at [76, 213] on input "Press Space to toggle row selection (unchecked)" at bounding box center [76, 213] width 10 height 10
checkbox input "true"
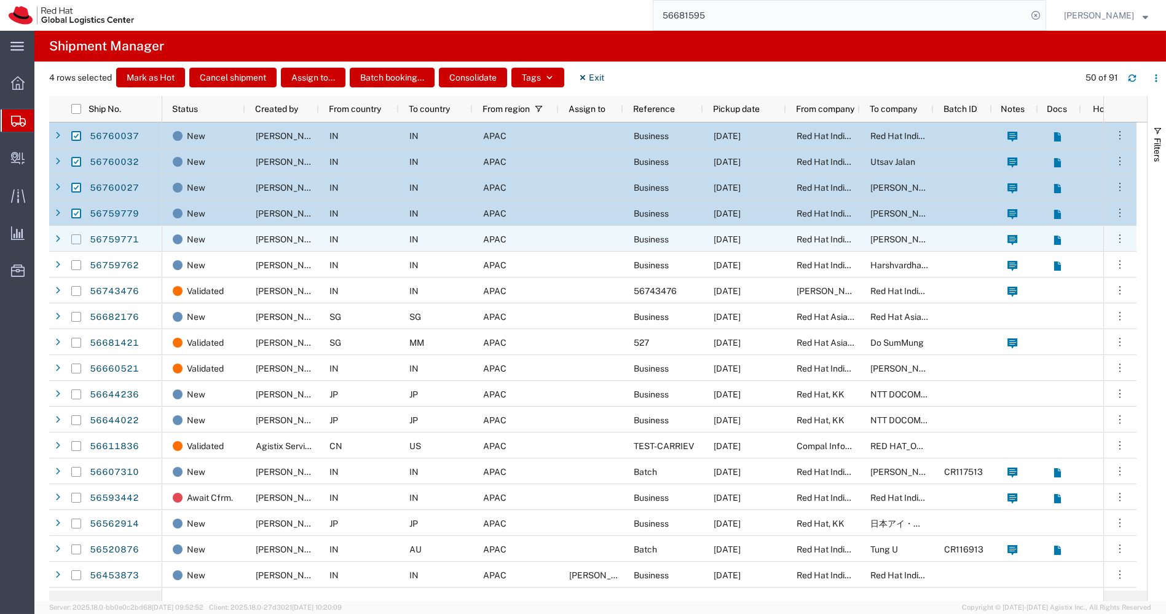
click at [77, 237] on input "Press Space to toggle row selection (unchecked)" at bounding box center [76, 239] width 10 height 10
checkbox input "true"
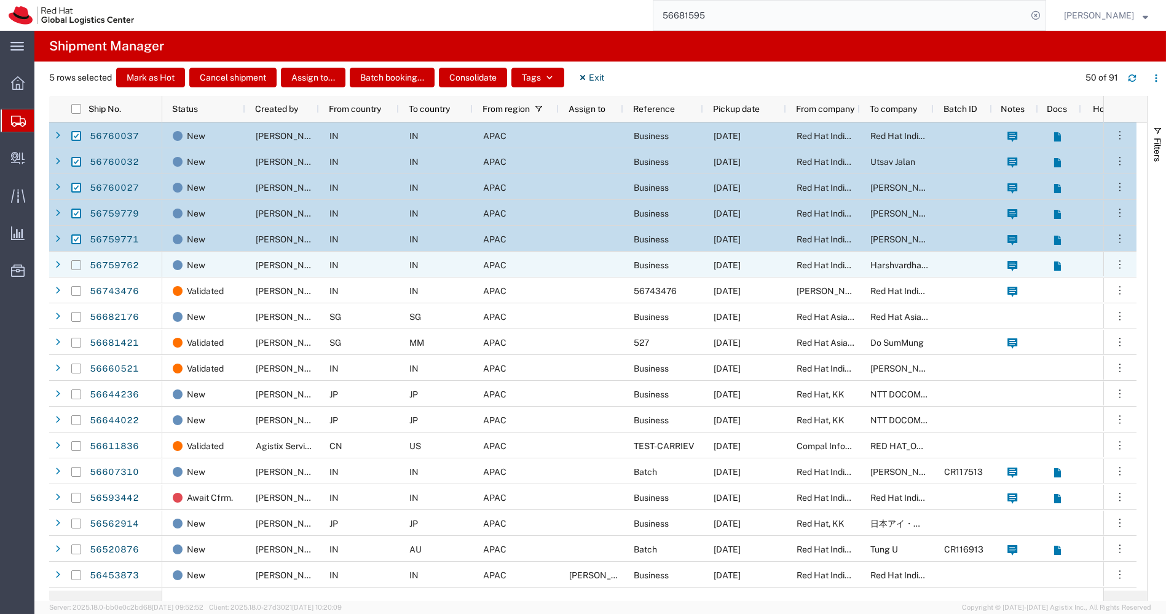
click at [77, 263] on input "Press Space to toggle row selection (unchecked)" at bounding box center [76, 265] width 10 height 10
checkbox input "true"
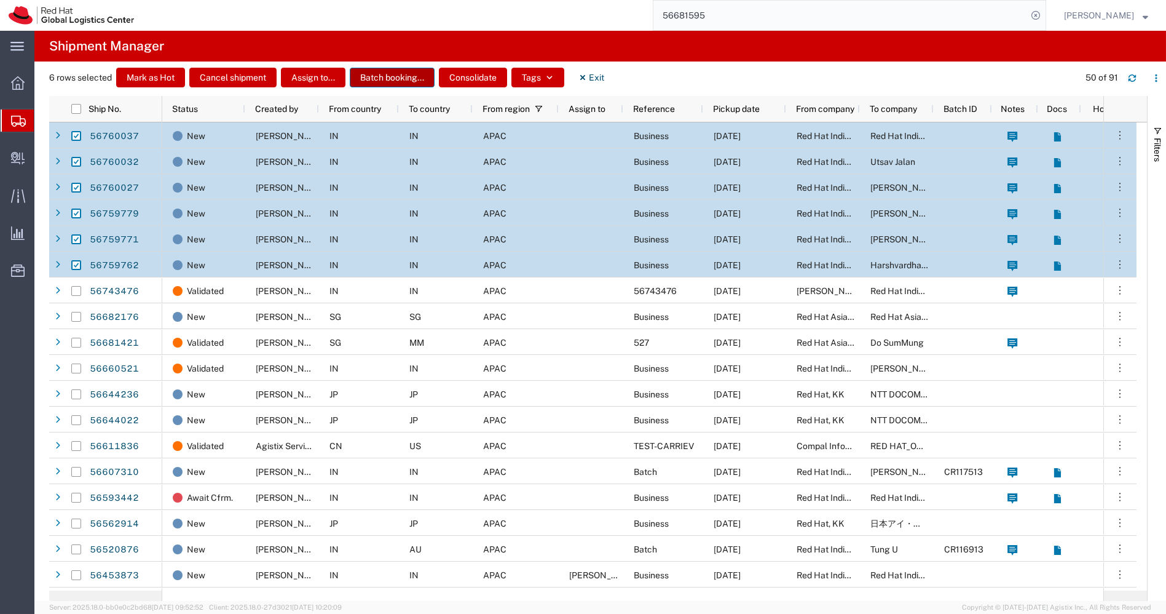
click at [376, 82] on button "Batch booking..." at bounding box center [392, 78] width 85 height 20
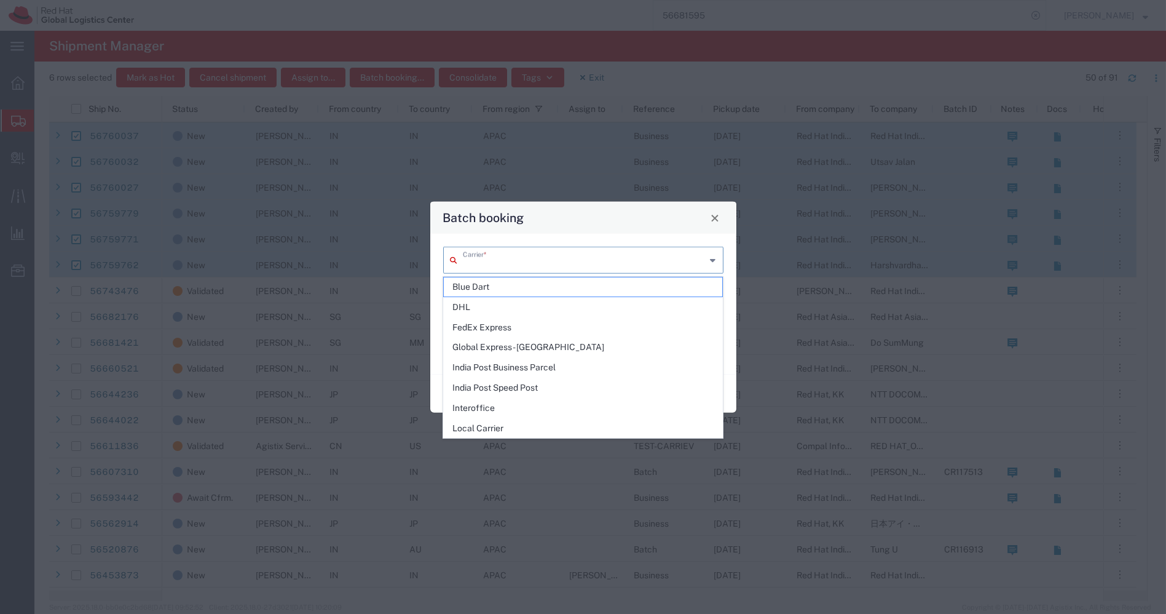
click at [595, 261] on input "text" at bounding box center [584, 259] width 243 height 22
click at [490, 288] on span "Blue Dart" at bounding box center [583, 286] width 279 height 19
type input "Blue Dart"
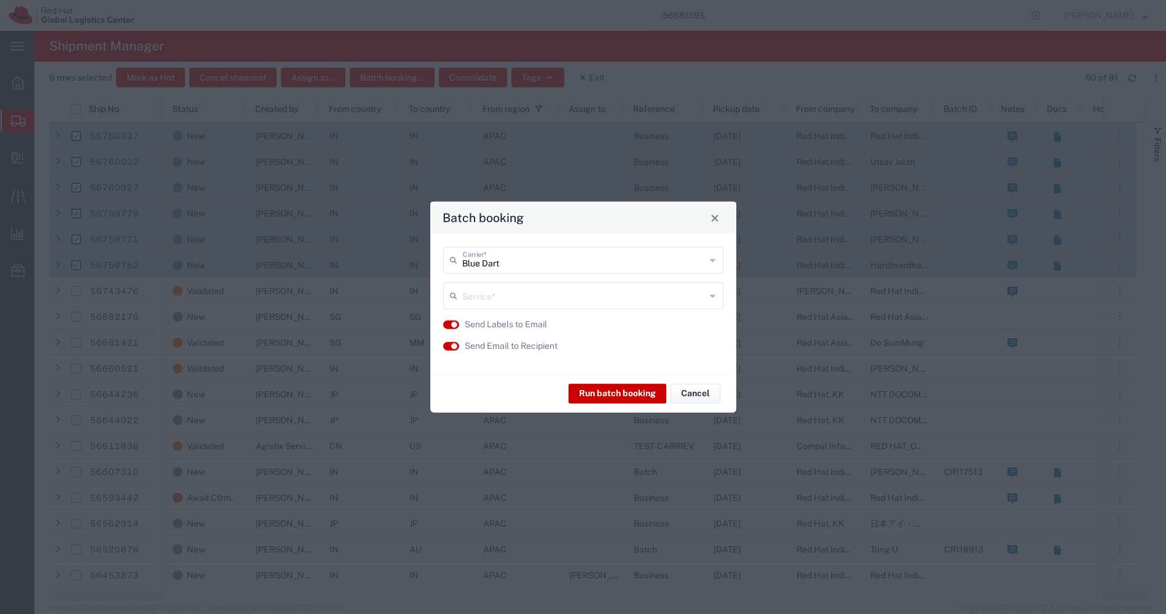
click at [509, 306] on div "Service *" at bounding box center [583, 295] width 280 height 27
click at [478, 358] on span "Ground" at bounding box center [583, 363] width 279 height 19
type input "Ground"
click at [604, 393] on button "Run batch booking" at bounding box center [618, 393] width 98 height 20
